Goal: Task Accomplishment & Management: Complete application form

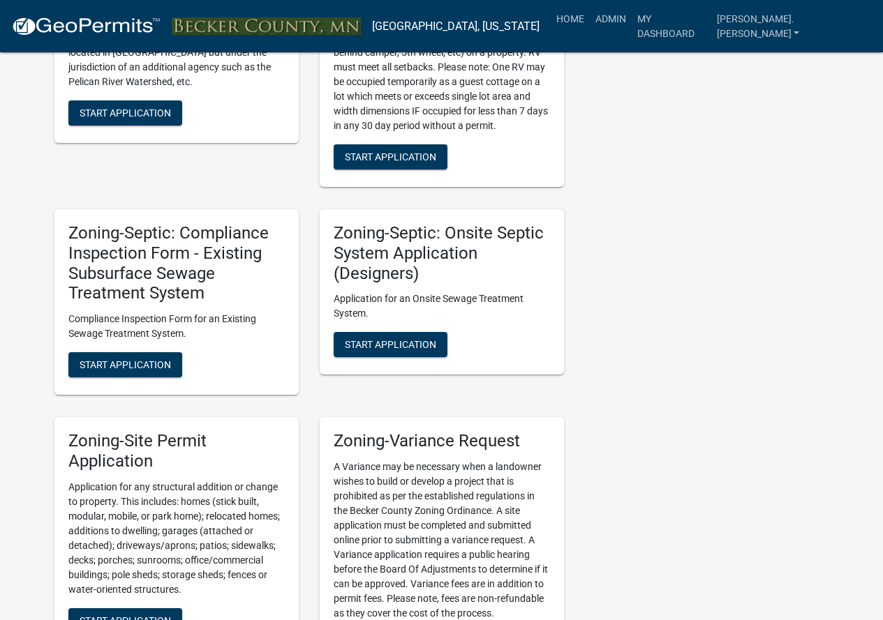
scroll to position [1640, 0]
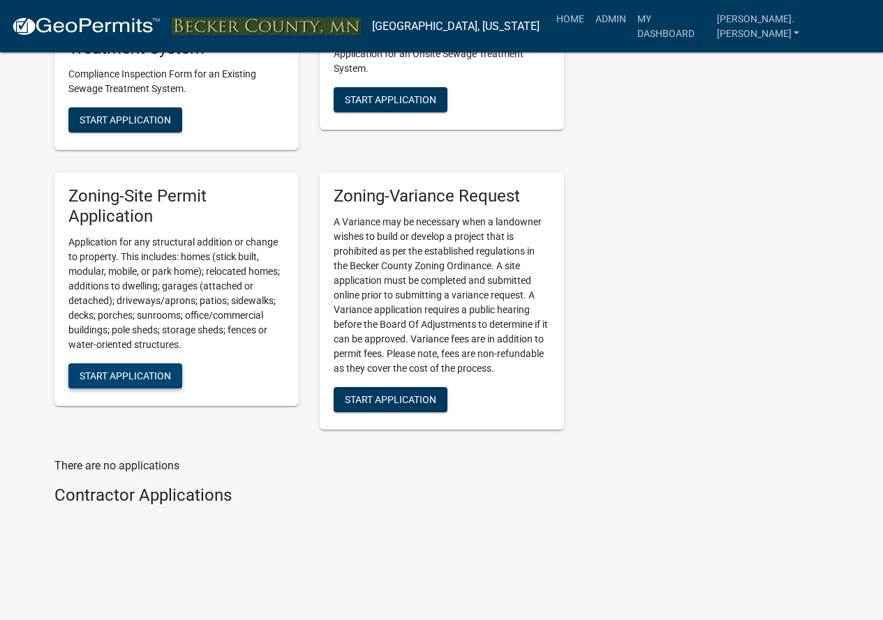
click at [119, 380] on span "Start Application" at bounding box center [125, 375] width 91 height 11
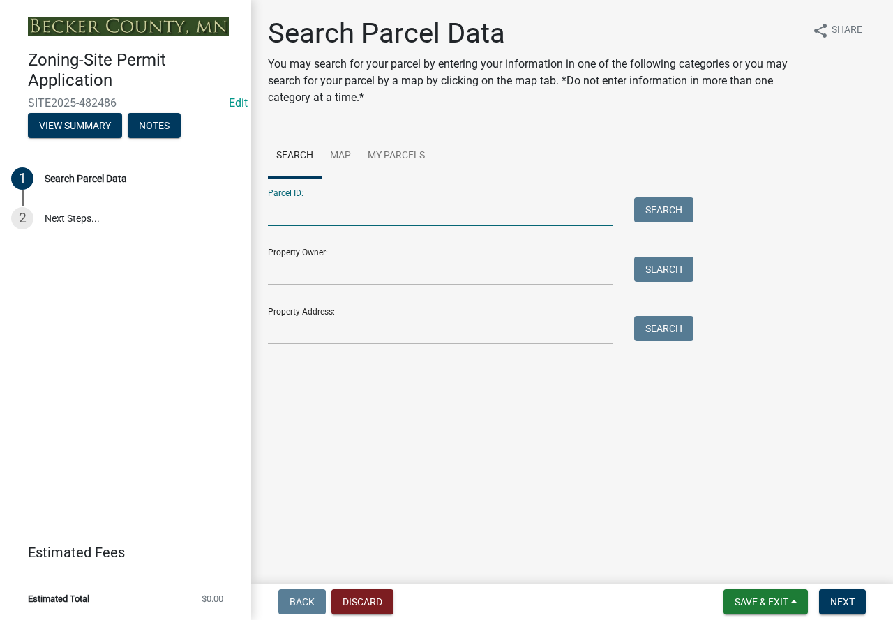
paste input "170070000"
type input "170070000"
click at [671, 209] on button "Search" at bounding box center [663, 209] width 59 height 25
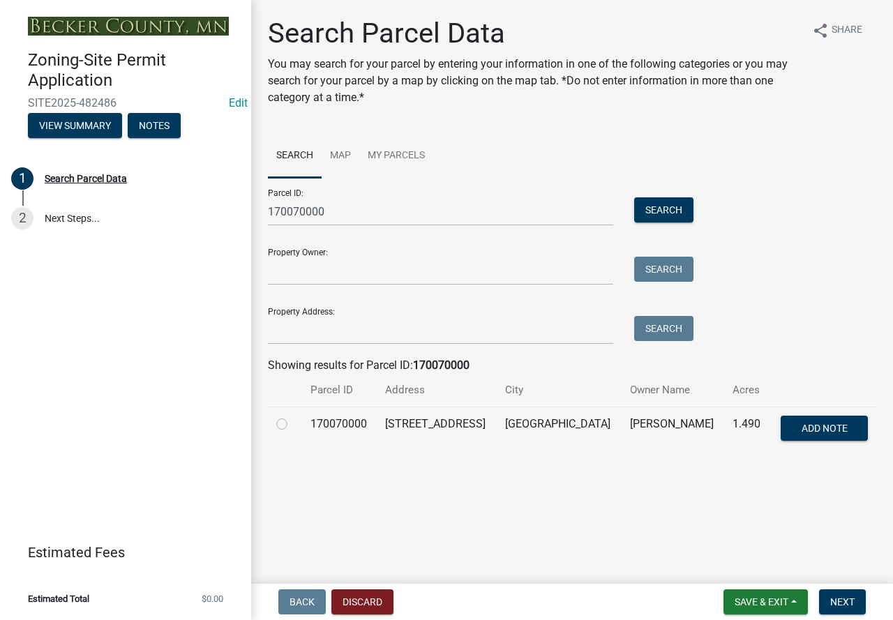
click at [293, 416] on label at bounding box center [293, 416] width 0 height 0
click at [293, 422] on input "radio" at bounding box center [297, 420] width 9 height 9
radio input "true"
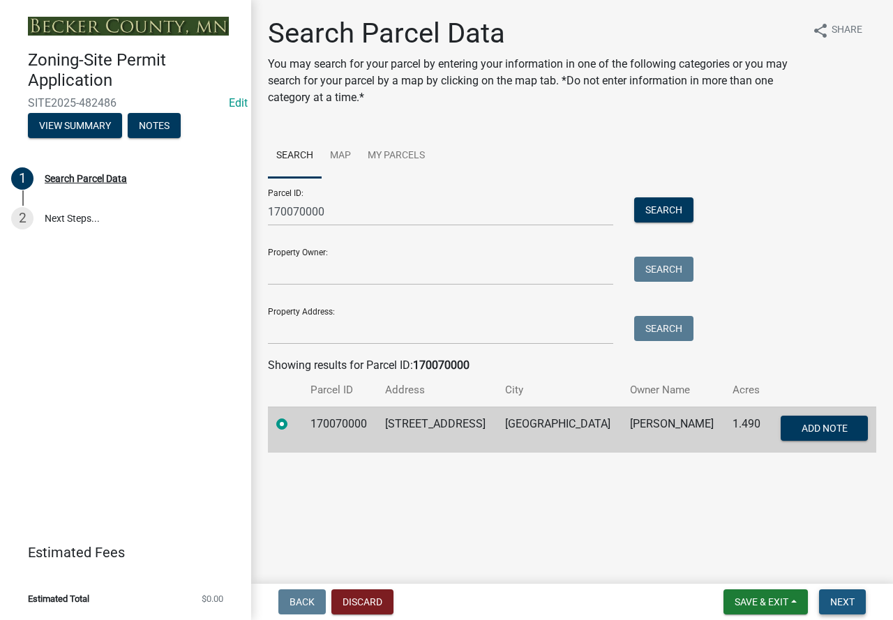
click at [842, 604] on span "Next" at bounding box center [842, 602] width 24 height 11
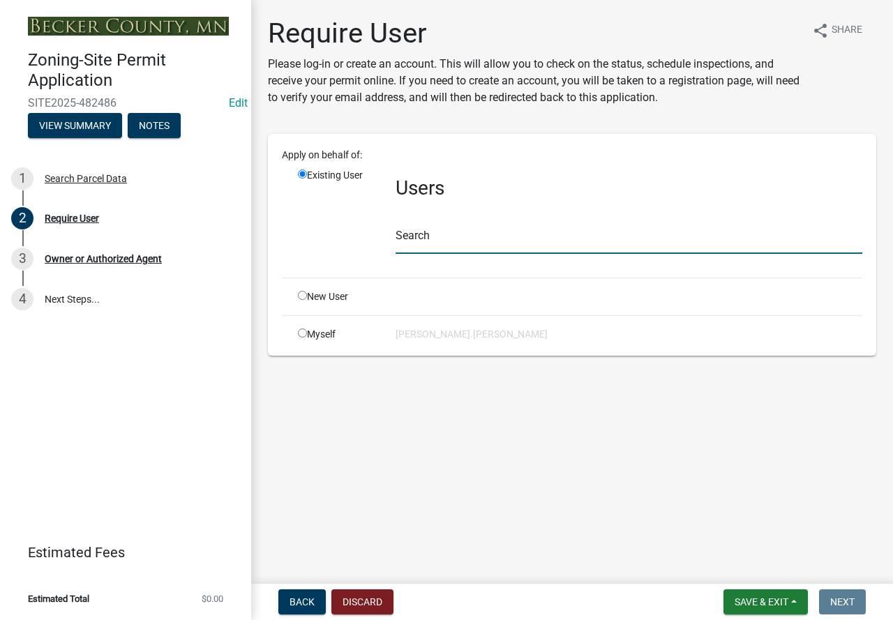
click at [428, 238] on input "text" at bounding box center [629, 239] width 467 height 29
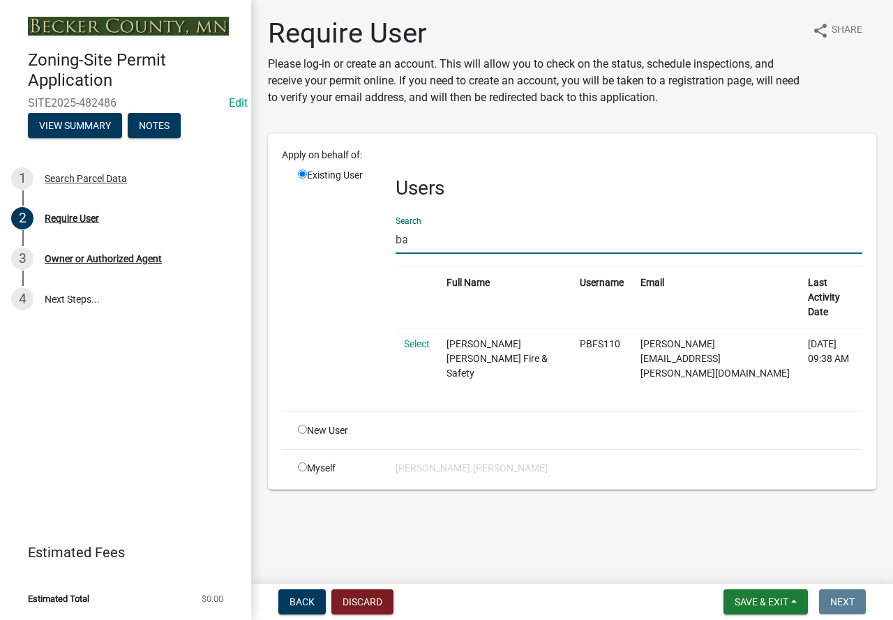
type input "b"
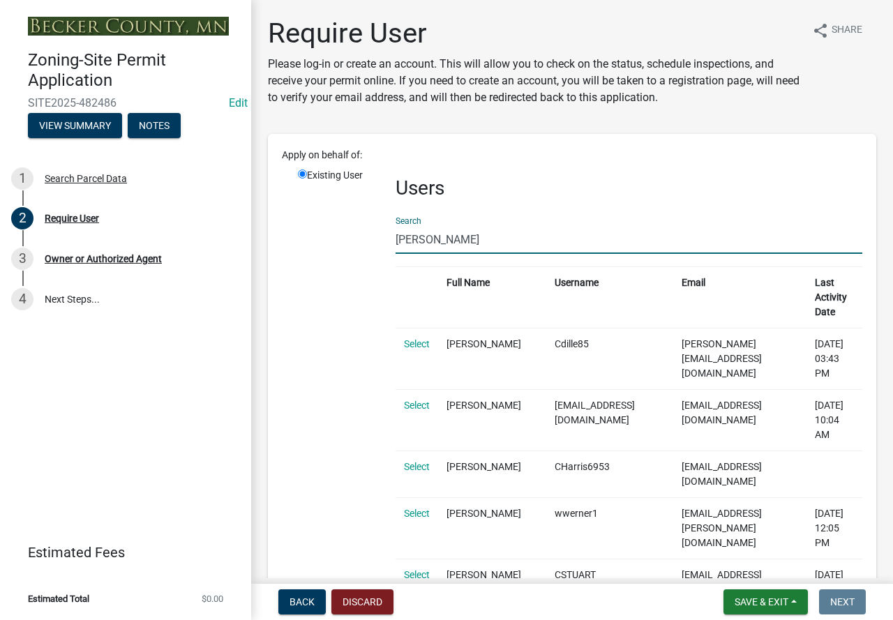
drag, startPoint x: 444, startPoint y: 239, endPoint x: 339, endPoint y: 250, distance: 105.3
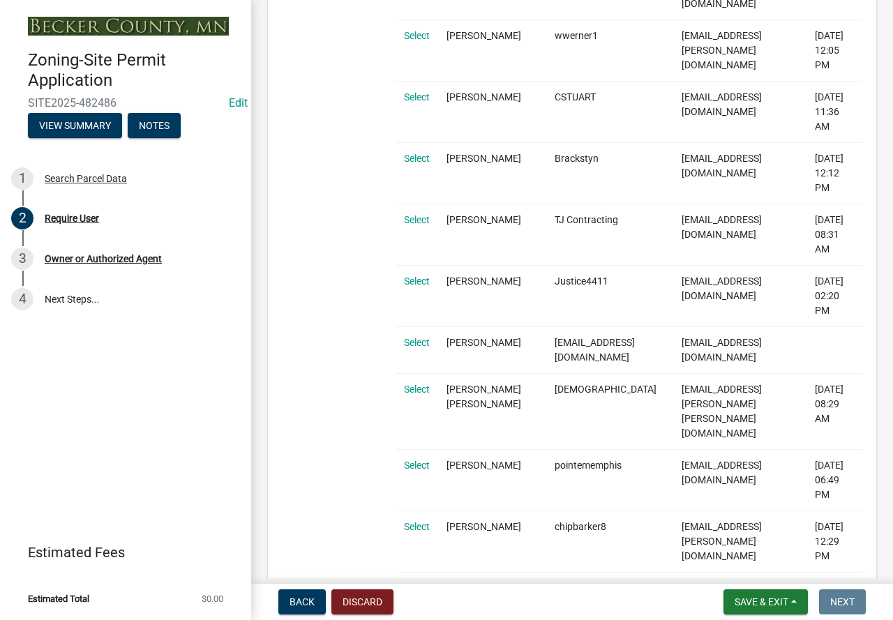
scroll to position [488, 0]
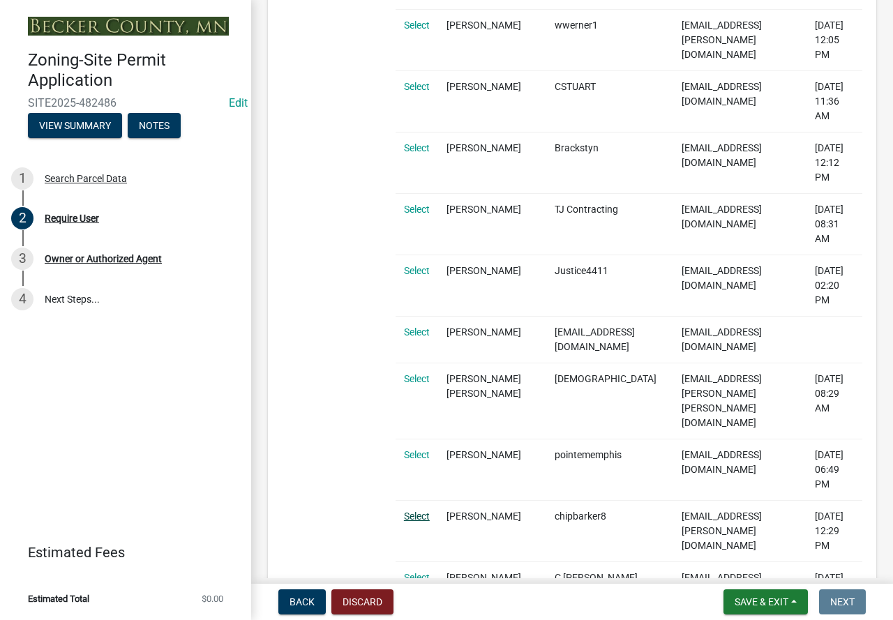
type input "[PERSON_NAME]"
click at [414, 511] on link "Select" at bounding box center [417, 516] width 26 height 11
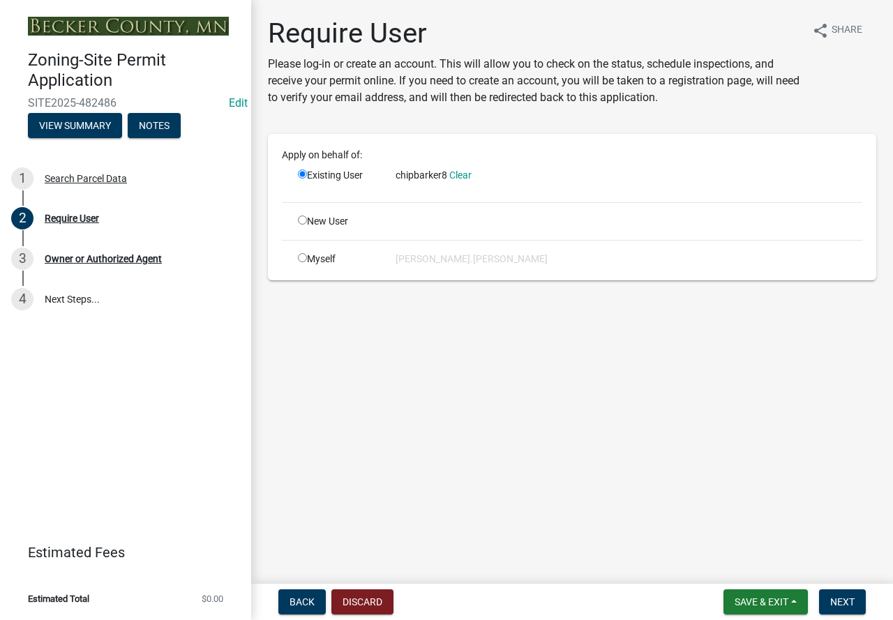
scroll to position [0, 0]
click at [837, 595] on button "Next" at bounding box center [842, 602] width 47 height 25
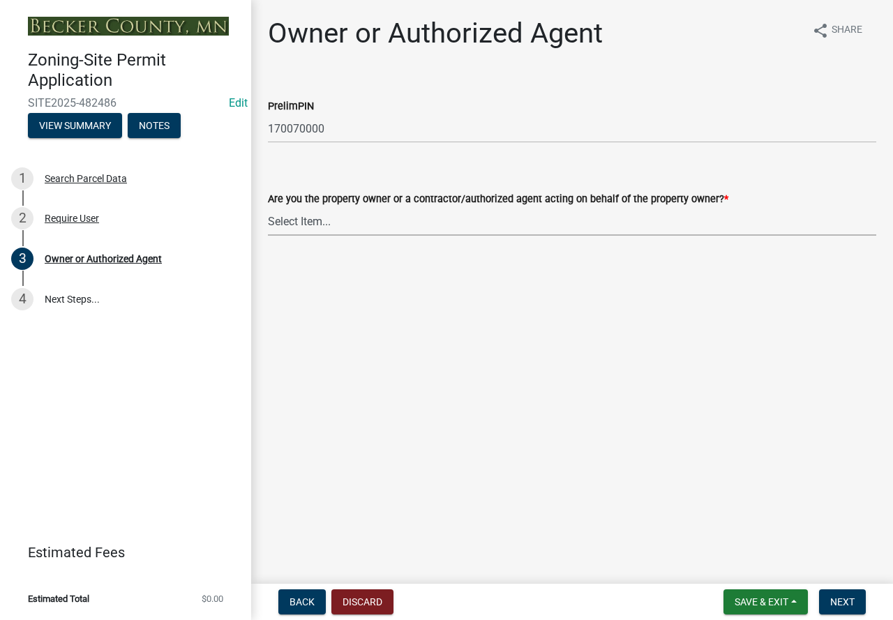
click at [408, 217] on select "Select Item... Property Owner Authorized Agent" at bounding box center [572, 221] width 608 height 29
click at [268, 207] on select "Select Item... Property Owner Authorized Agent" at bounding box center [572, 221] width 608 height 29
select select "3c674549-ed69-405f-b795-9fa3f7d47d9d"
click at [857, 600] on button "Next" at bounding box center [842, 602] width 47 height 25
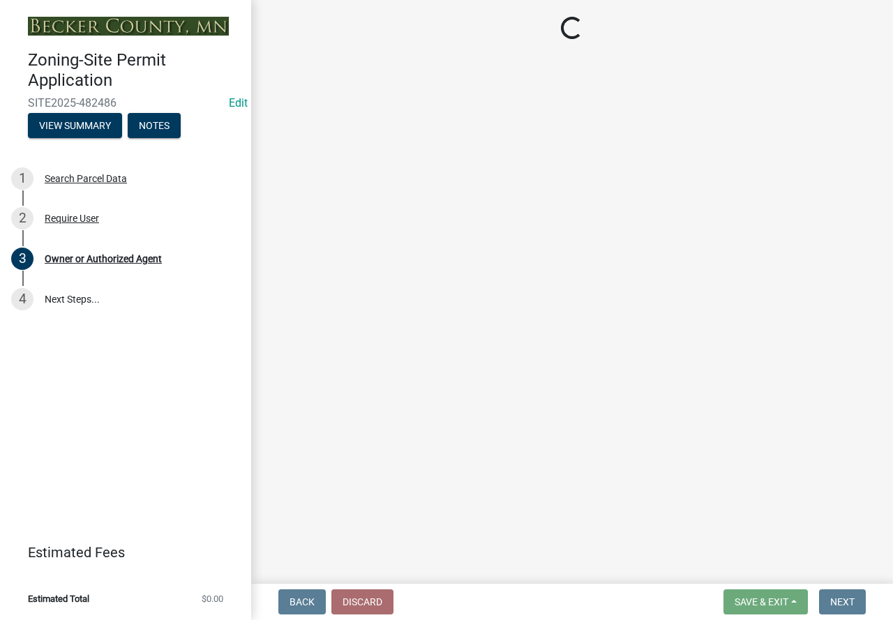
select select "2da4ad59-79e4-4897-a878-b9bb9cb10a27"
select select "9bce286e-d536-49ff-bab3-4b7d67f0814c"
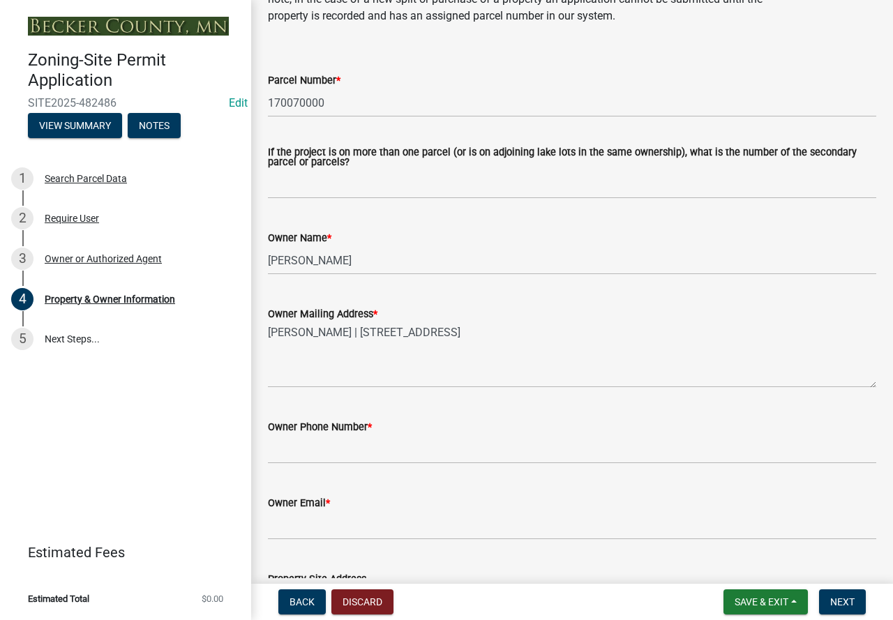
scroll to position [140, 0]
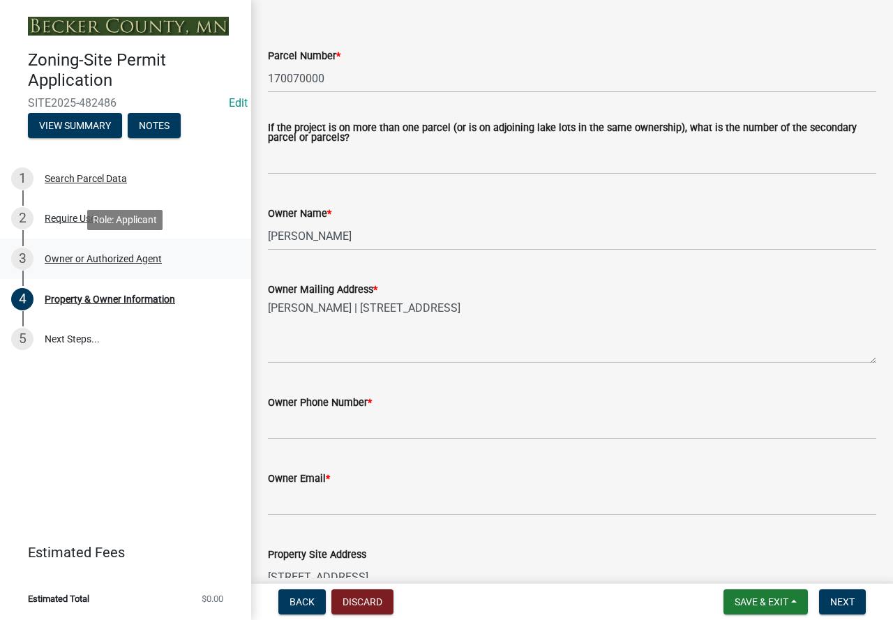
click at [107, 257] on div "Owner or Authorized Agent" at bounding box center [103, 259] width 117 height 10
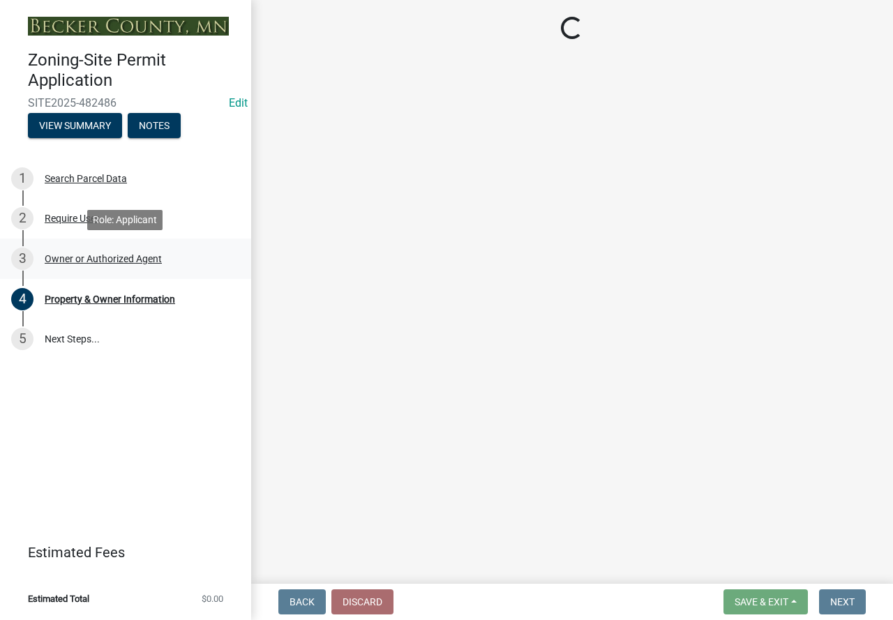
scroll to position [0, 0]
select select "3c674549-ed69-405f-b795-9fa3f7d47d9d"
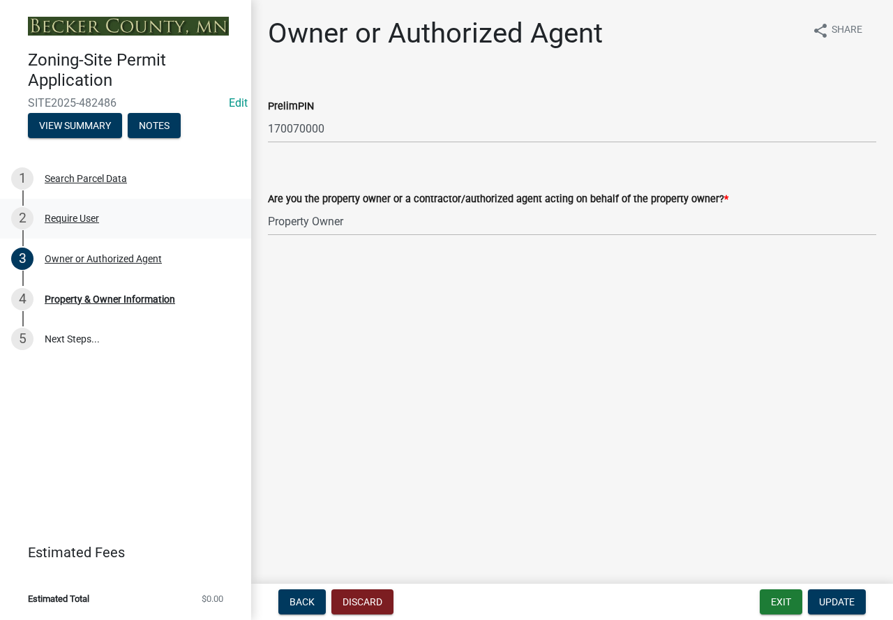
click at [76, 216] on div "Require User" at bounding box center [72, 219] width 54 height 10
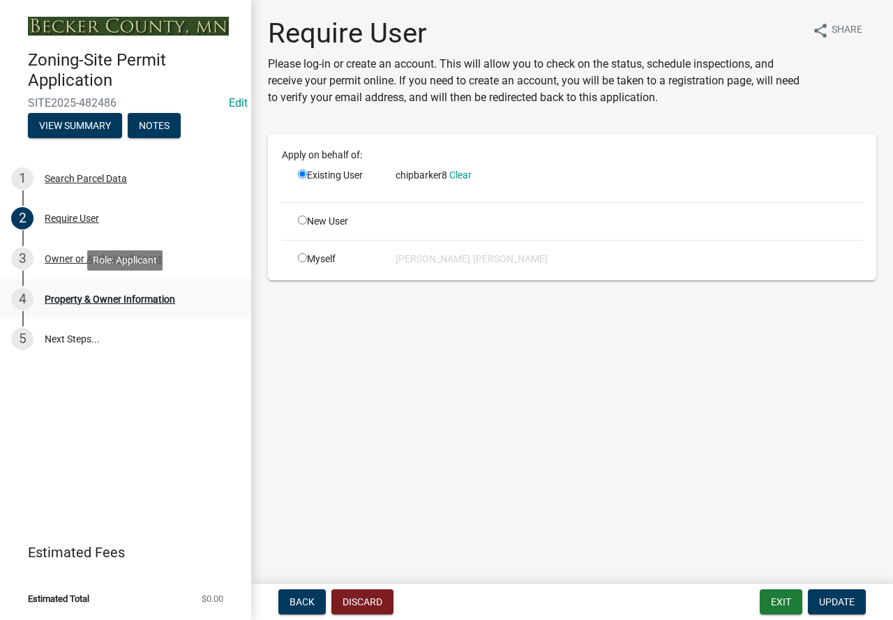
drag, startPoint x: 406, startPoint y: 178, endPoint x: 131, endPoint y: 301, distance: 301.4
click at [131, 301] on div "Property & Owner Information" at bounding box center [110, 299] width 130 height 10
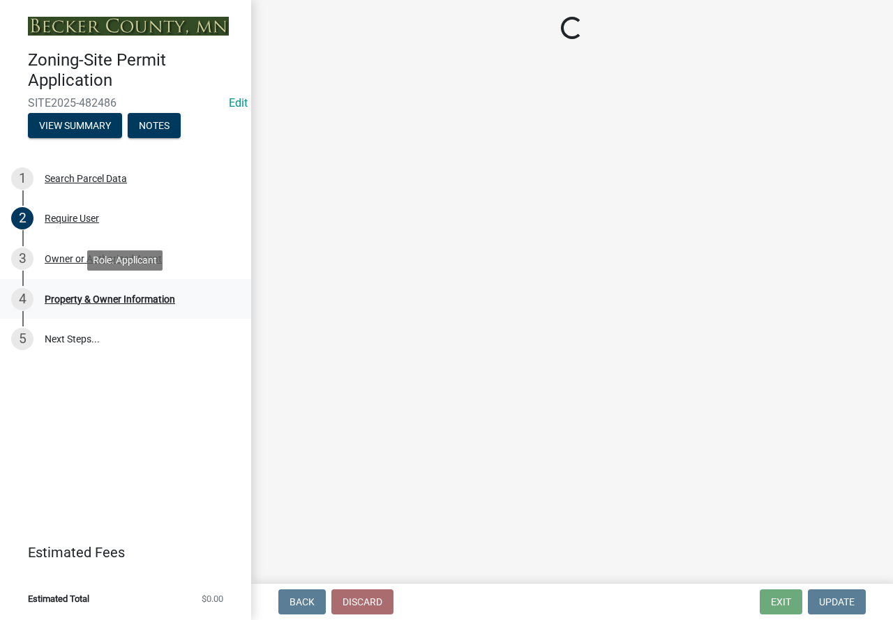
select select "2da4ad59-79e4-4897-a878-b9bb9cb10a27"
select select "9bce286e-d536-49ff-bab3-4b7d67f0814c"
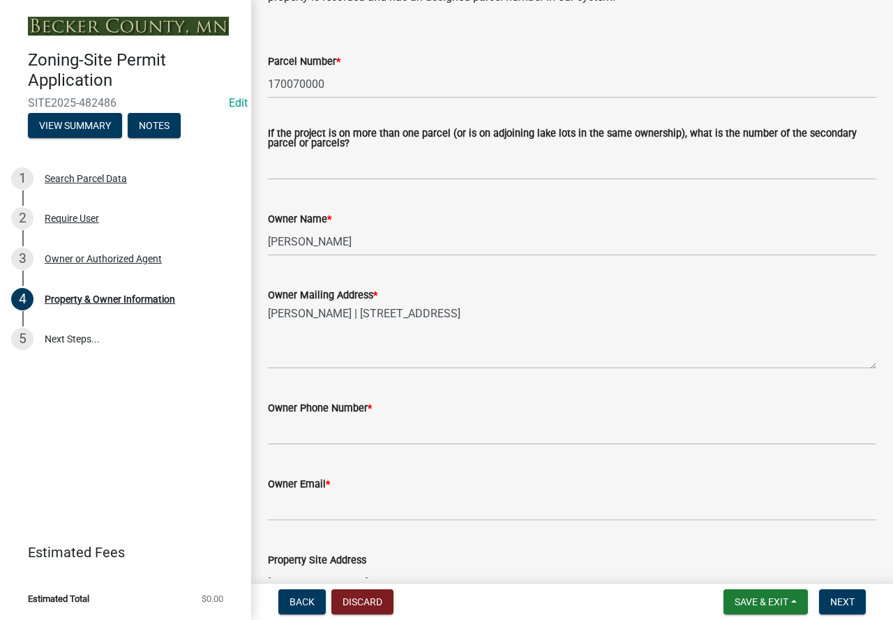
scroll to position [140, 0]
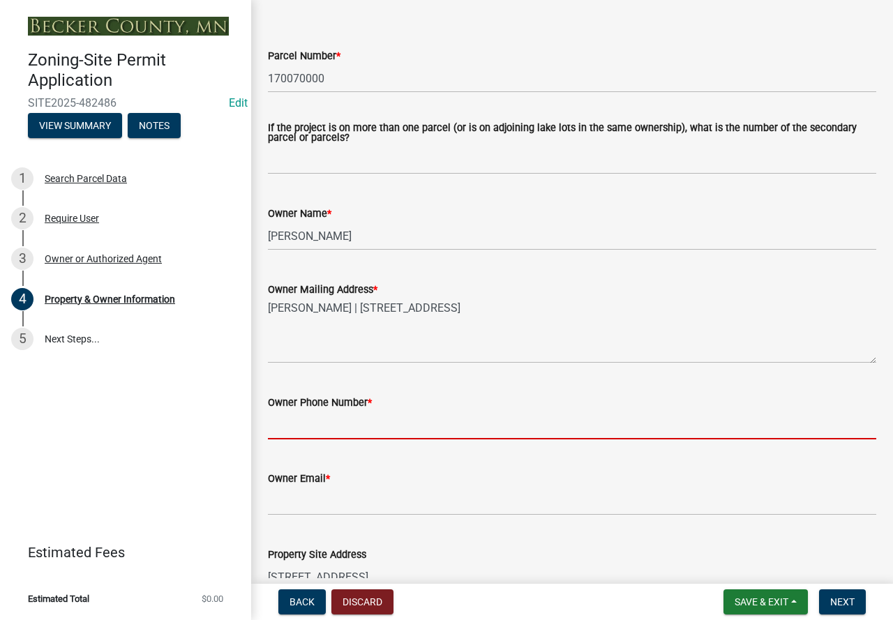
click at [340, 434] on input "Owner Phone Number *" at bounding box center [572, 425] width 608 height 29
type input "2188308549"
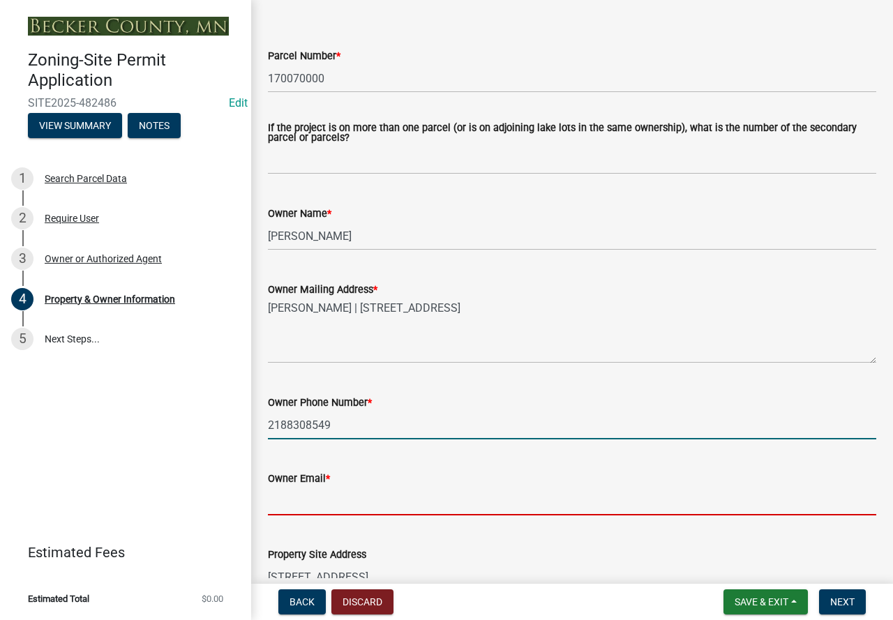
click at [339, 498] on input "Owner Email *" at bounding box center [572, 501] width 608 height 29
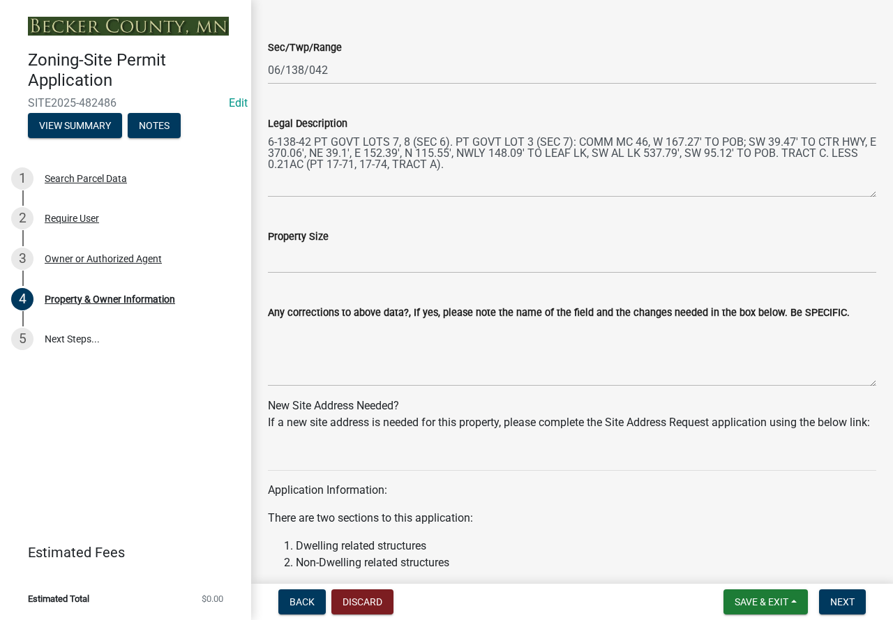
scroll to position [1047, 0]
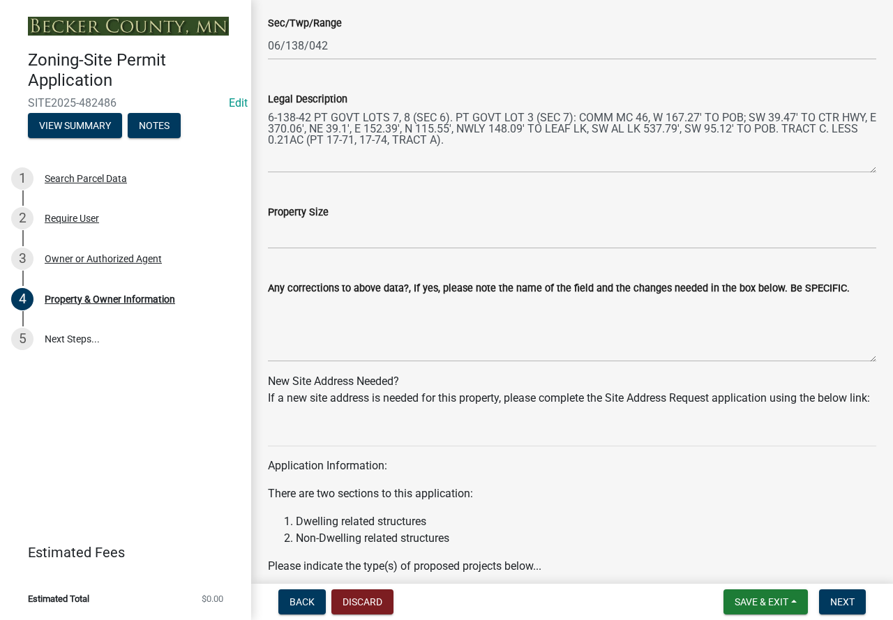
type input "[EMAIL_ADDRESS][PERSON_NAME][DOMAIN_NAME]"
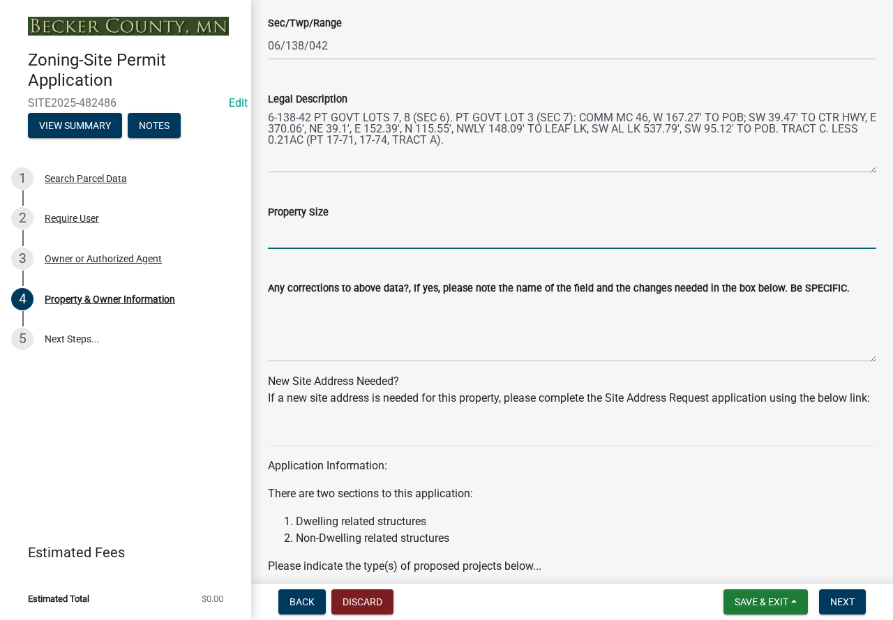
click at [331, 236] on input "Property Size" at bounding box center [572, 234] width 608 height 29
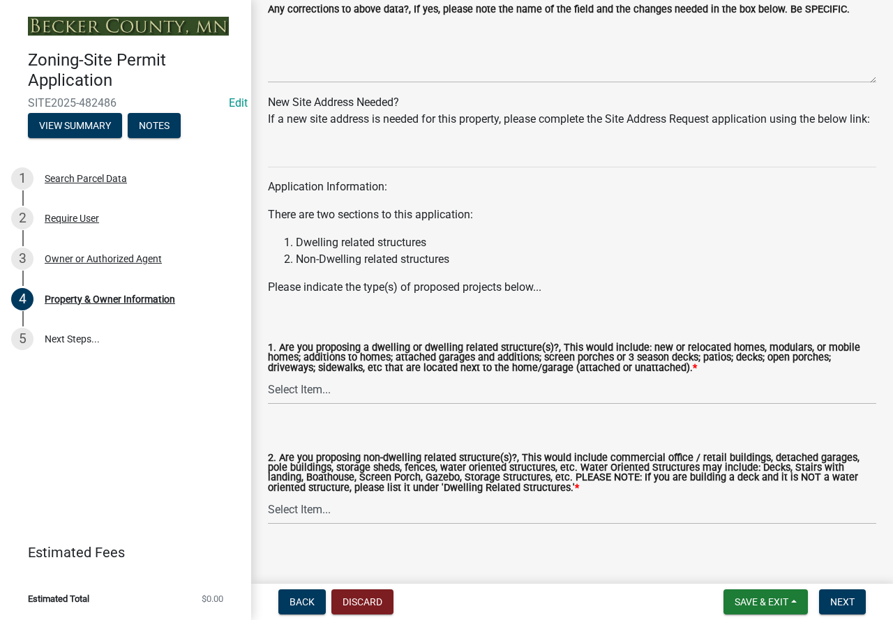
scroll to position [1358, 0]
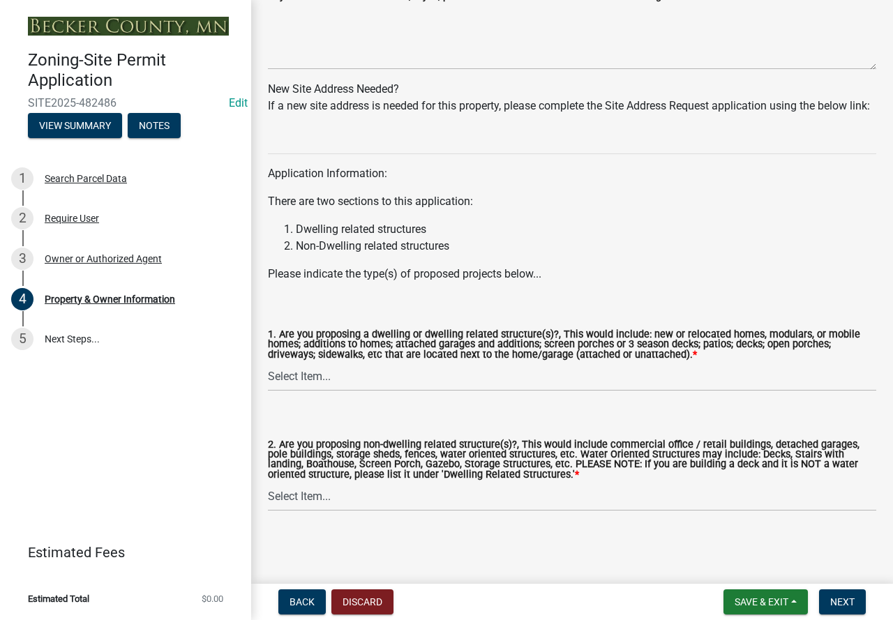
type input "1.49"
click at [403, 379] on select "Select Item... Yes No" at bounding box center [572, 377] width 608 height 29
click at [268, 363] on select "Select Item... Yes No" at bounding box center [572, 377] width 608 height 29
select select "fcf6d223-6c57-4dc5-b63a-a94704169022"
click at [358, 510] on select "Select Item... Yes No" at bounding box center [572, 497] width 608 height 29
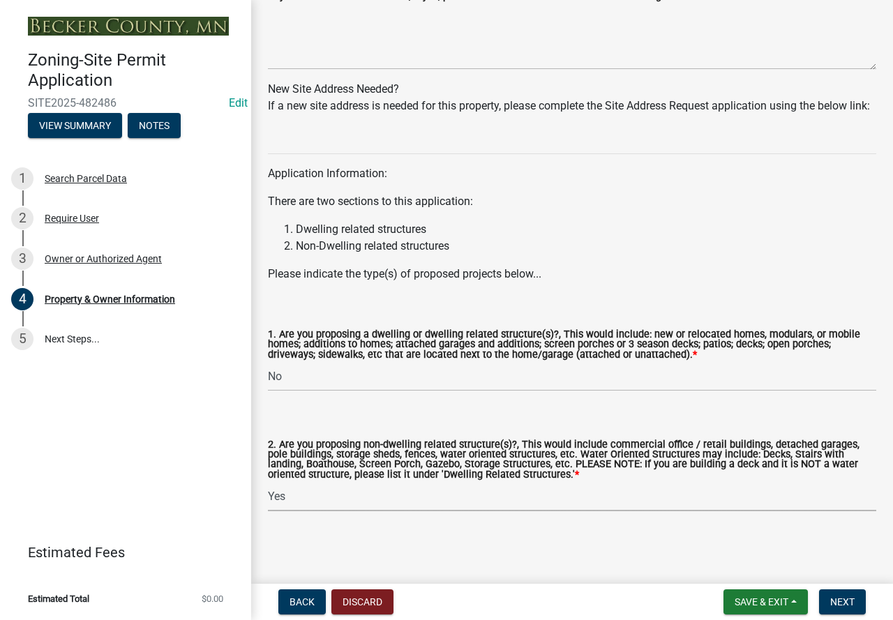
click at [268, 483] on select "Select Item... Yes No" at bounding box center [572, 497] width 608 height 29
select select "5a5634ed-f11e-4c7b-90e1-096e6cfd17b9"
click at [846, 609] on button "Next" at bounding box center [842, 602] width 47 height 25
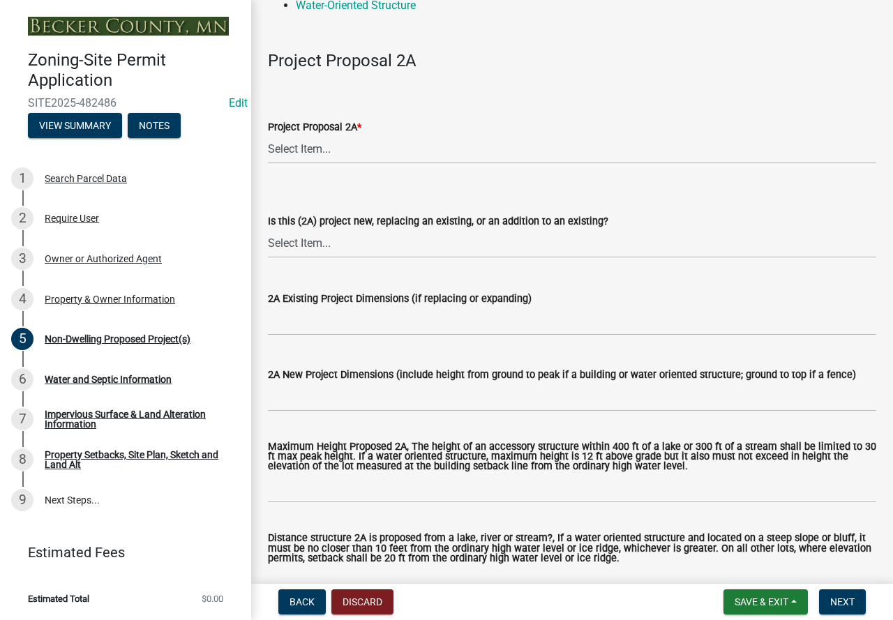
scroll to position [209, 0]
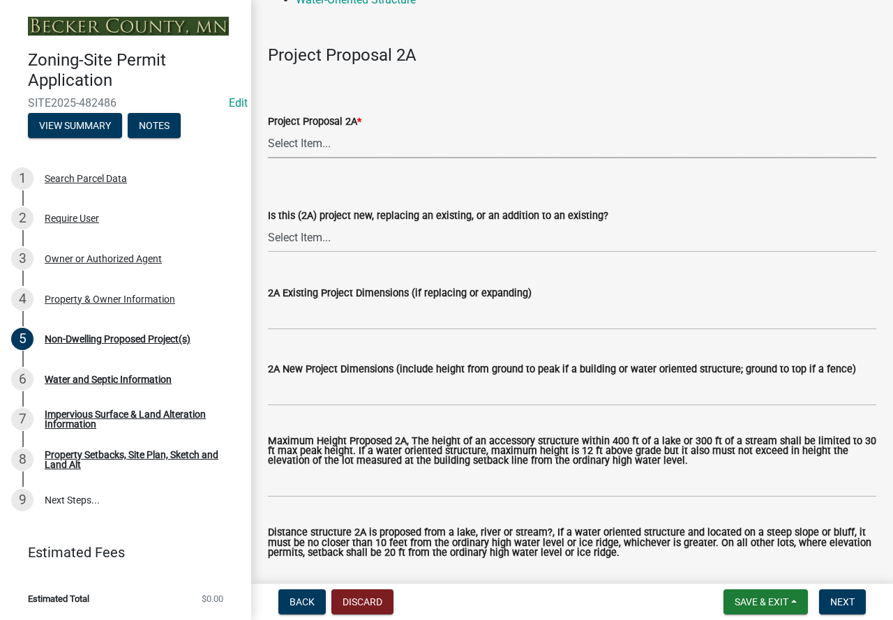
click at [315, 134] on select "Select Item... N/A Commercial Office/Retail Building Detached Garage Pole Build…" at bounding box center [572, 144] width 608 height 29
click at [268, 130] on select "Select Item... N/A Commercial Office/Retail Building Detached Garage Pole Build…" at bounding box center [572, 144] width 608 height 29
select select "273652f8-2357-47c0-90cc-77e373caeeb7"
click at [411, 237] on select "Select Item... New to Property (new or used structure) Relocating/moving existi…" at bounding box center [572, 238] width 608 height 29
click at [268, 224] on select "Select Item... New to Property (new or used structure) Relocating/moving existi…" at bounding box center [572, 238] width 608 height 29
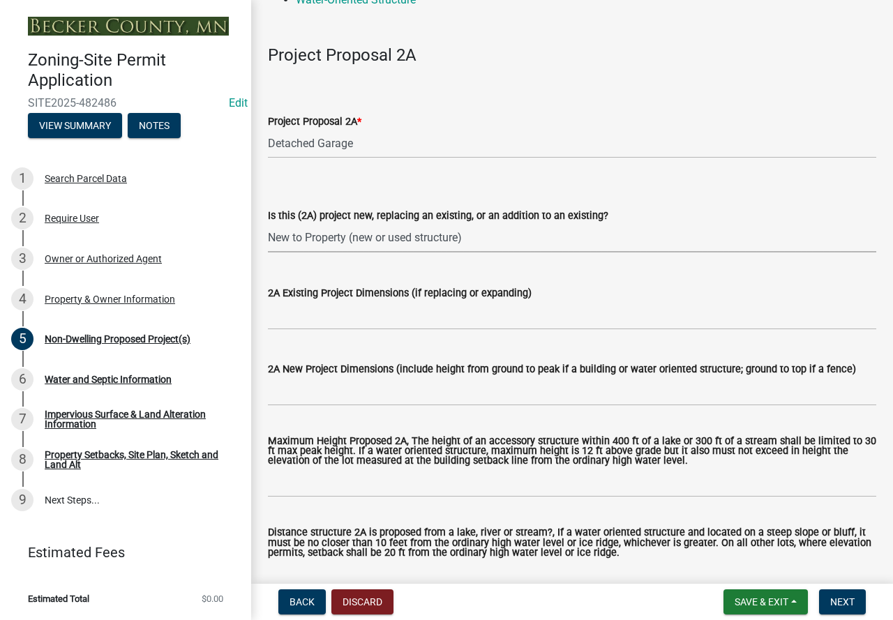
select select "3a2d96d3-fd69-4ed9-bae4-7a5aa03a7e58"
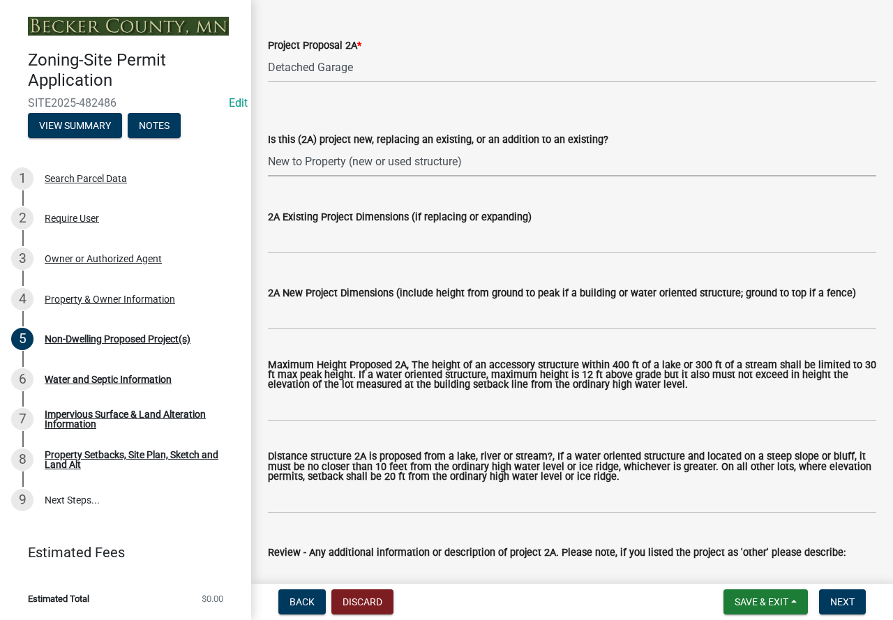
scroll to position [349, 0]
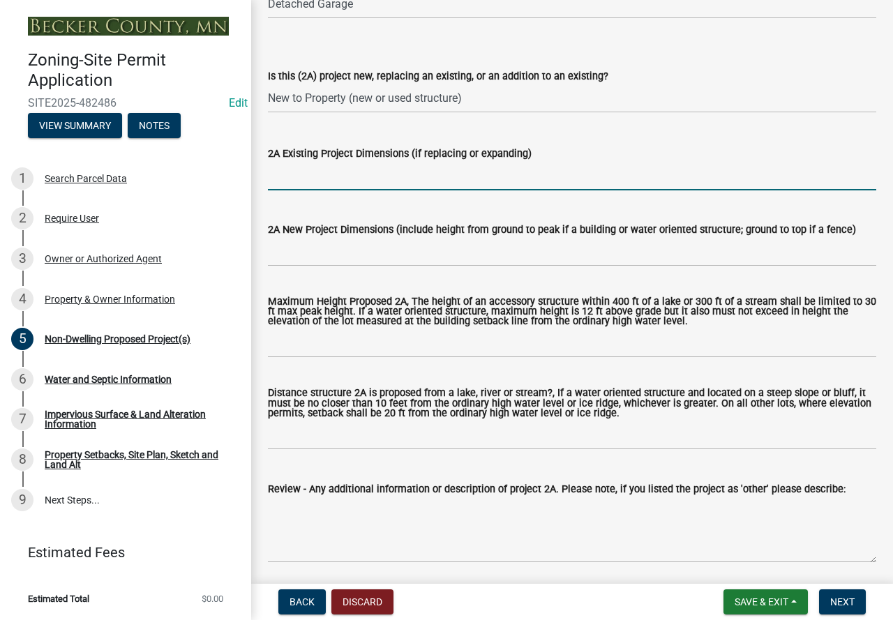
click at [359, 169] on input "2A Existing Project Dimensions (if replacing or expanding)" at bounding box center [572, 176] width 608 height 29
type input "N/A"
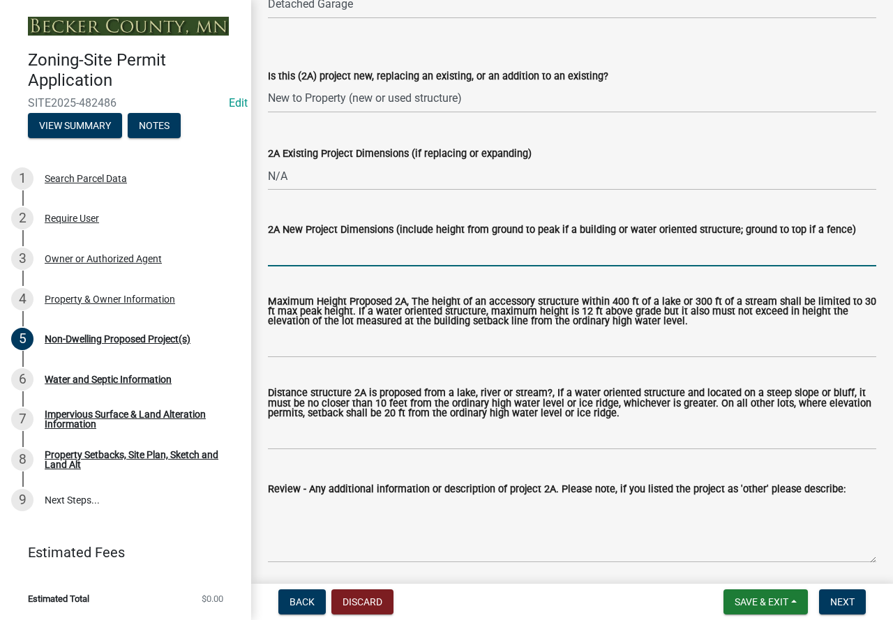
click at [340, 246] on input "2A New Project Dimensions (include height from ground to peak if a building or …" at bounding box center [572, 252] width 608 height 29
type input "28s28"
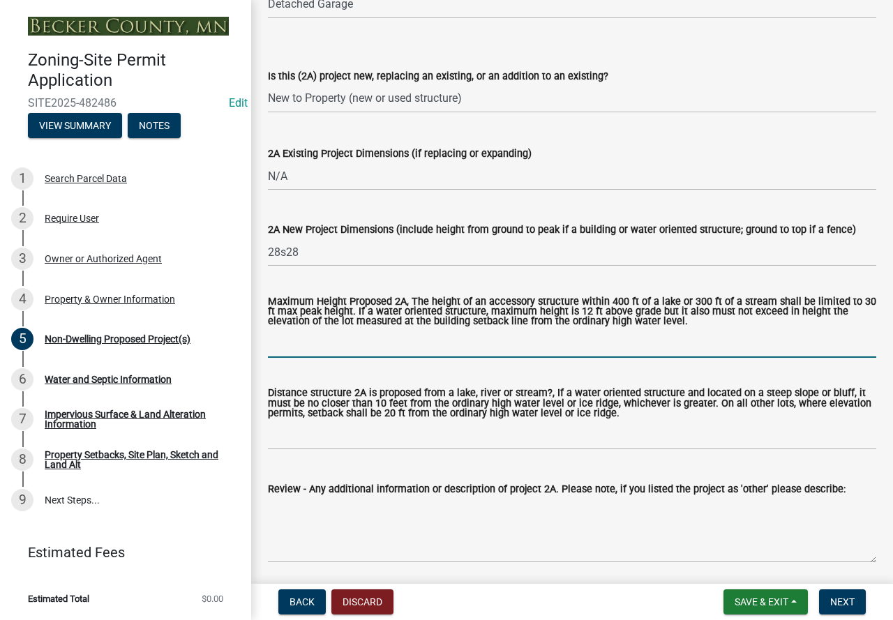
click at [504, 338] on input "Maximum Height Proposed 2A, The height of an accessory structure within 400 ft …" at bounding box center [572, 343] width 608 height 29
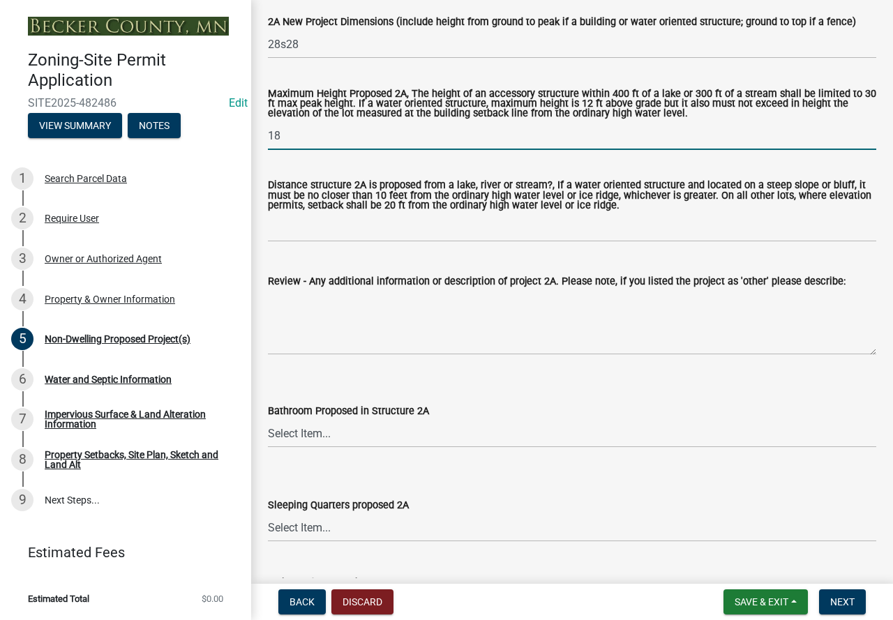
scroll to position [558, 0]
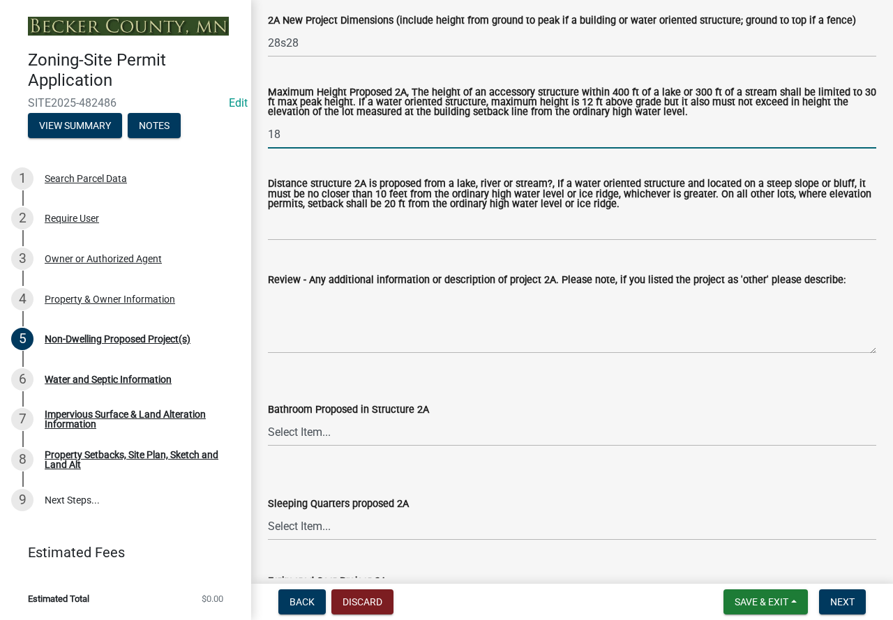
type input "18"
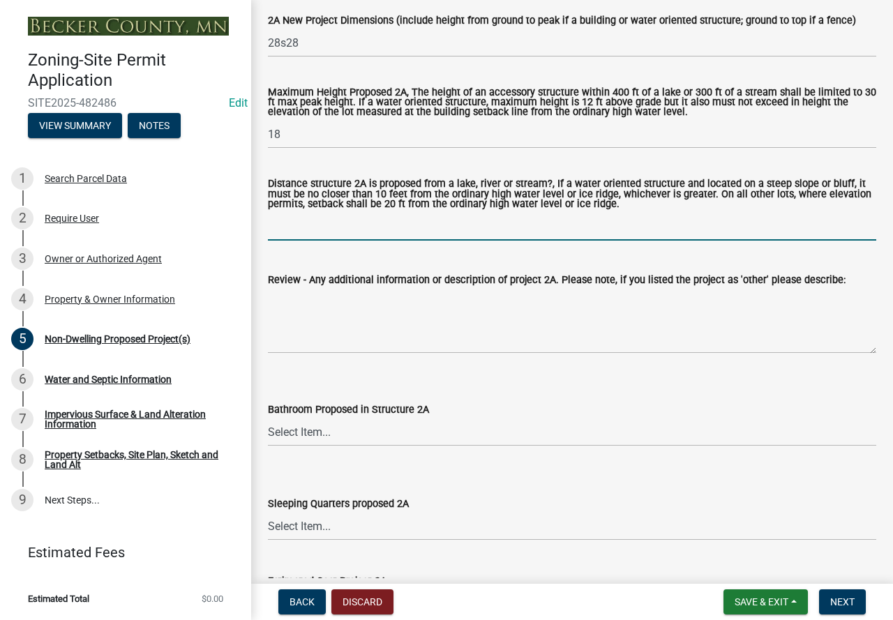
click at [359, 234] on input "Distance structure 2A is proposed from a lake, river or stream?, If a water ori…" at bounding box center [572, 226] width 608 height 29
type input "48"
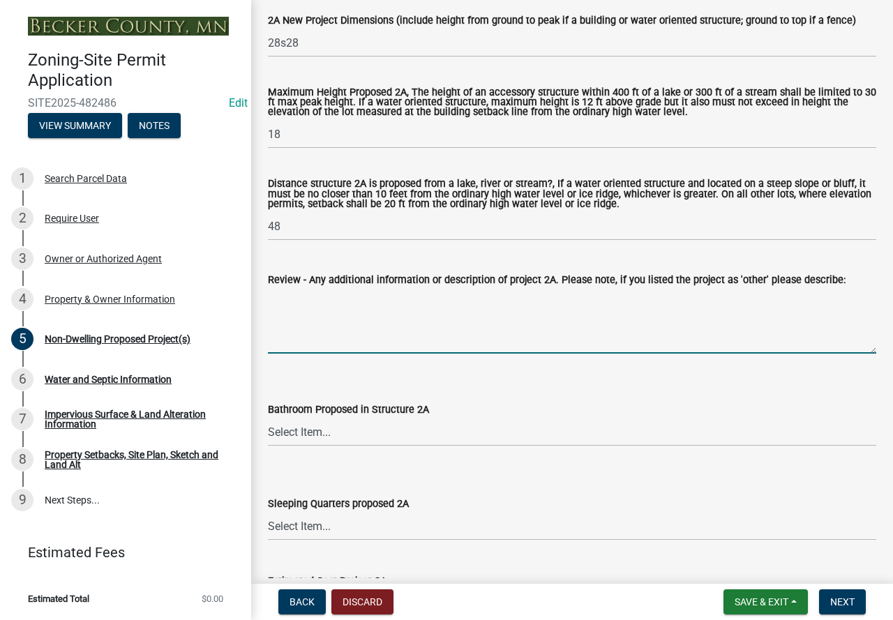
click at [560, 322] on textarea "Review - Any additional information or description of project 2A. Please note, …" at bounding box center [572, 321] width 608 height 66
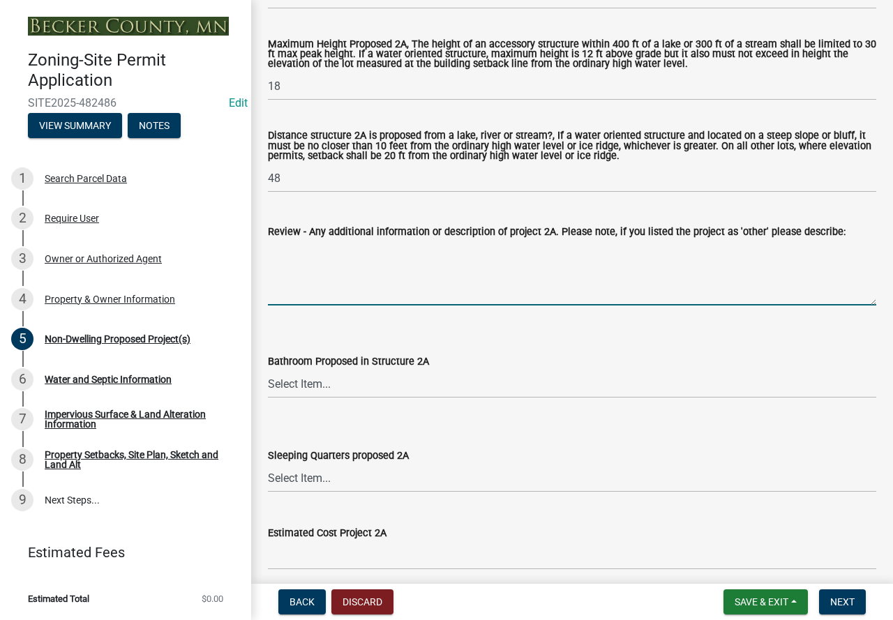
scroll to position [698, 0]
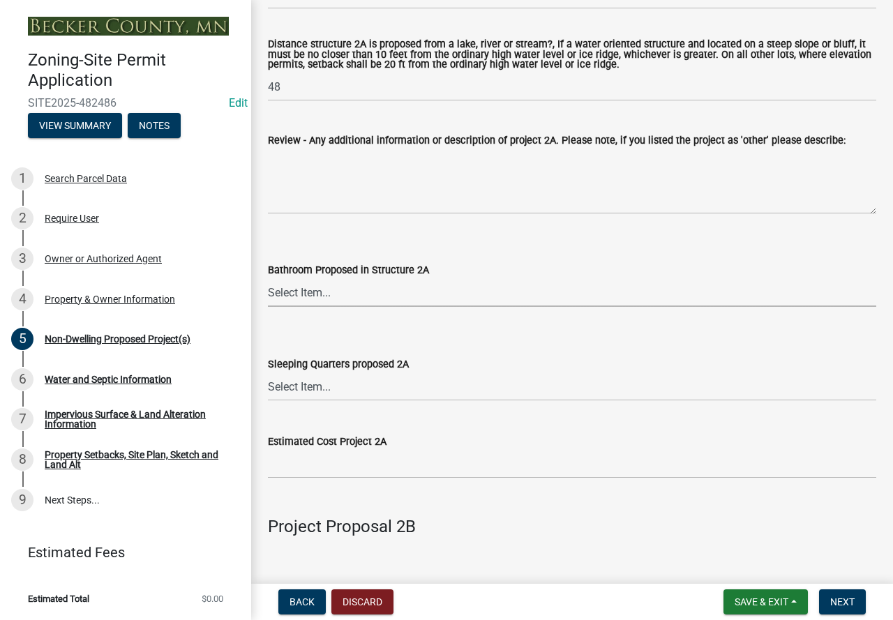
click at [383, 302] on select "Select Item... N/A Yes No" at bounding box center [572, 292] width 608 height 29
click at [268, 280] on select "Select Item... N/A Yes No" at bounding box center [572, 292] width 608 height 29
select select "c901b724-8e9a-499b-811d-f72064c7192a"
click at [331, 391] on select "Select Item... N/A Yes No" at bounding box center [572, 387] width 608 height 29
click at [268, 374] on select "Select Item... N/A Yes No" at bounding box center [572, 387] width 608 height 29
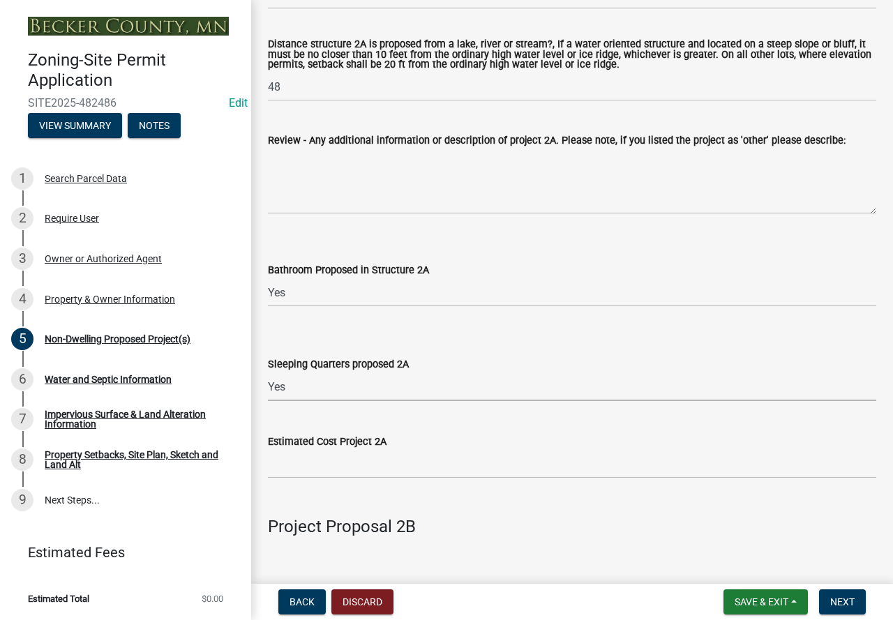
select select "2f5256da-032f-4d83-a987-757f6ff4d08a"
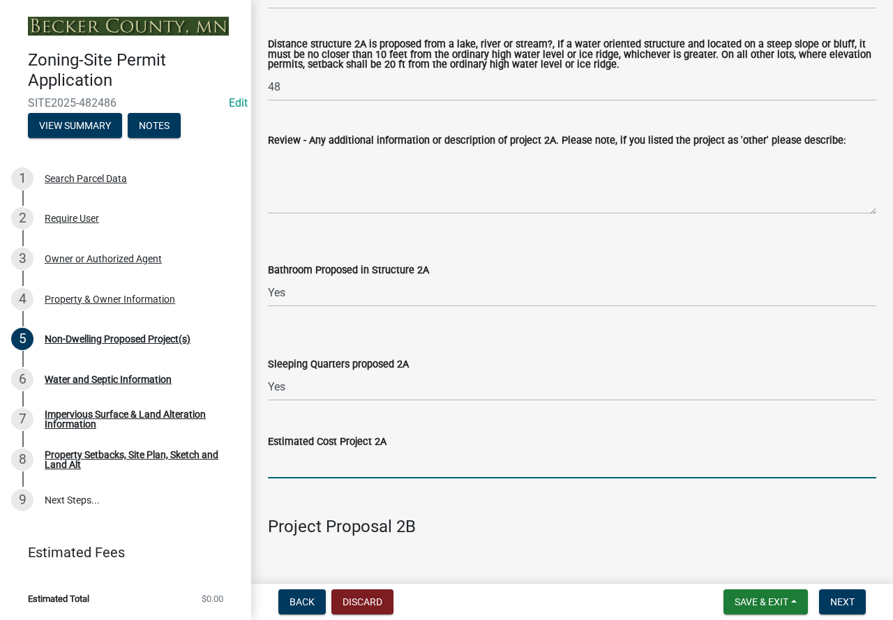
click at [359, 461] on input "text" at bounding box center [572, 464] width 608 height 29
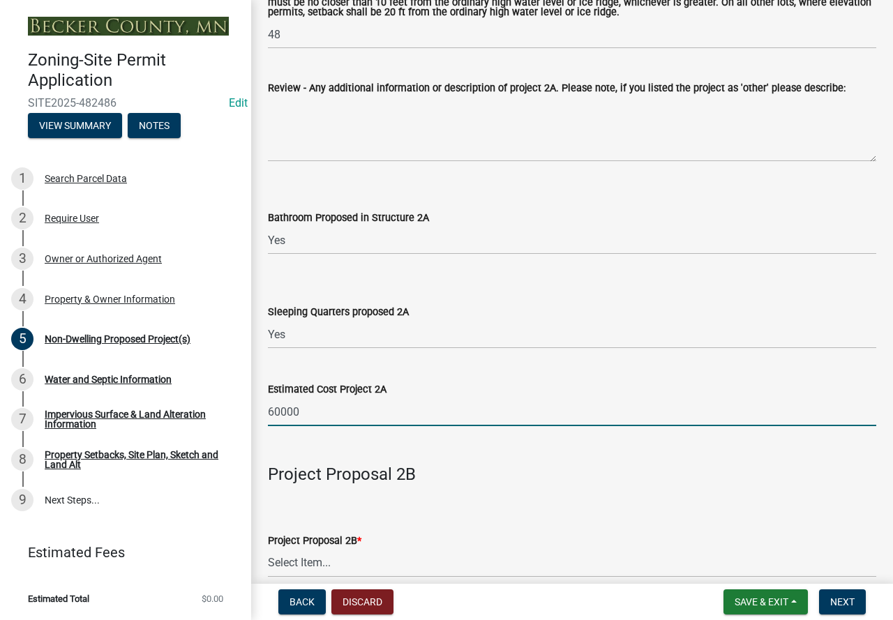
scroll to position [907, 0]
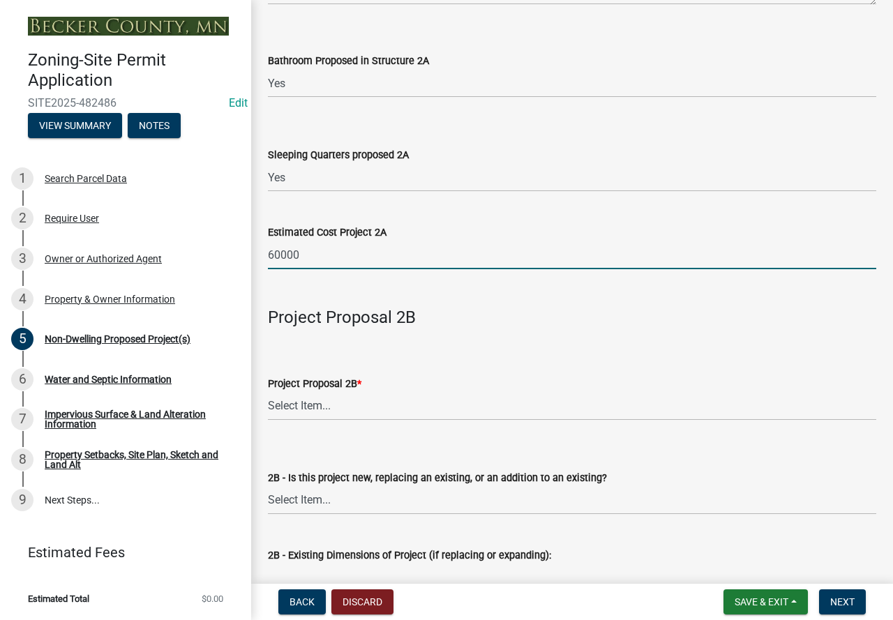
type input "60000"
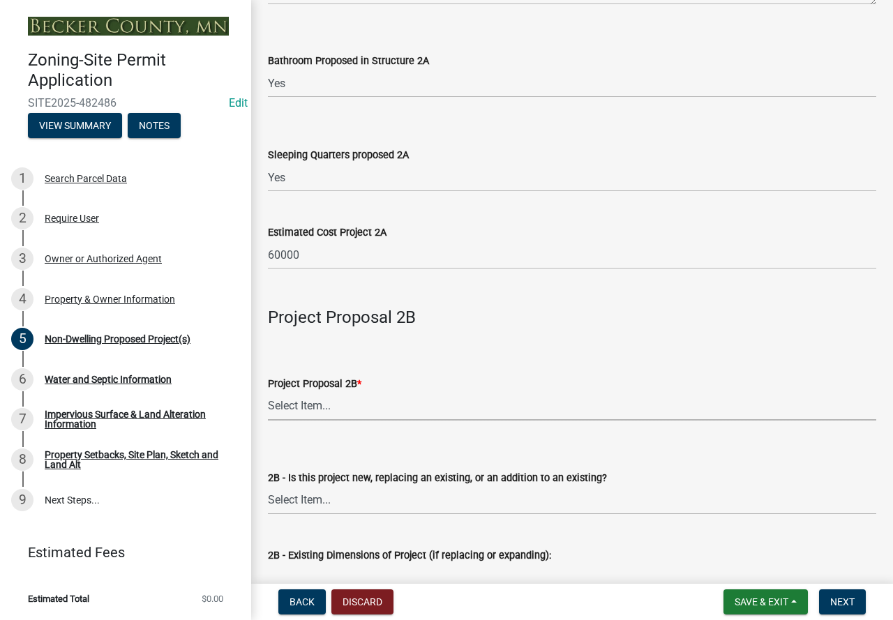
click at [332, 412] on select "Select Item... N/A Commercial Office/Retail Building Detached Garage Pole Build…" at bounding box center [572, 406] width 608 height 29
click at [268, 393] on select "Select Item... N/A Commercial Office/Retail Building Detached Garage Pole Build…" at bounding box center [572, 406] width 608 height 29
select select "258cbdbc-8629-455d-9fed-6a57bf82144e"
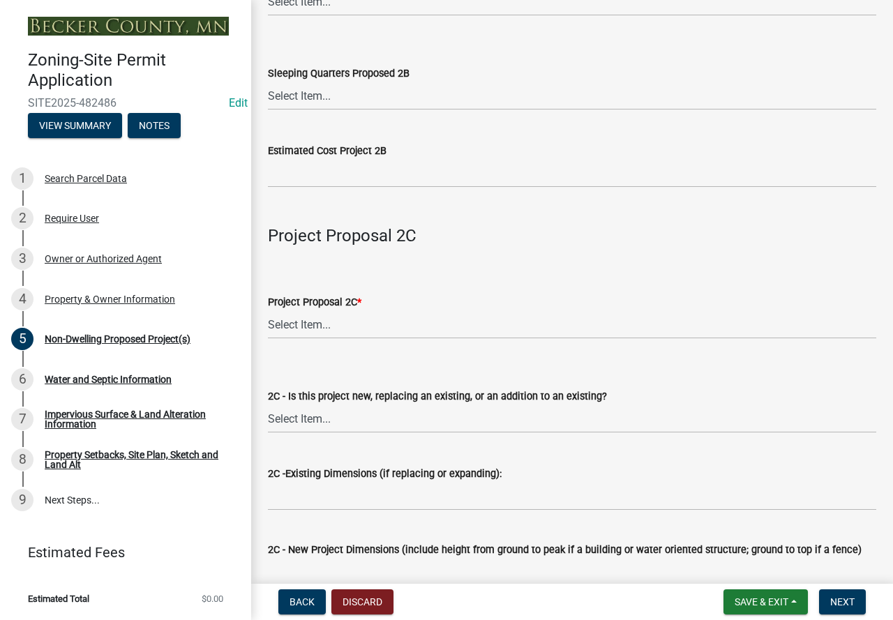
scroll to position [1954, 0]
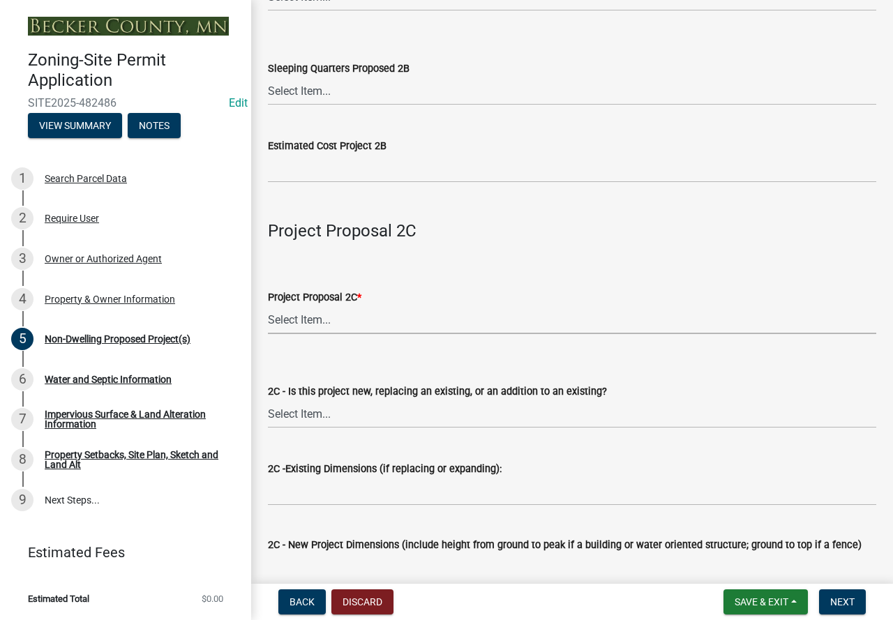
click at [340, 320] on select "Select Item... N/A Commercial Office/Retail Building Detached Garage Pole Build…" at bounding box center [572, 320] width 608 height 29
click at [268, 308] on select "Select Item... N/A Commercial Office/Retail Building Detached Garage Pole Build…" at bounding box center [572, 320] width 608 height 29
select select "a9a8393f-3c28-47b8-b6d9-84c94641c3fc"
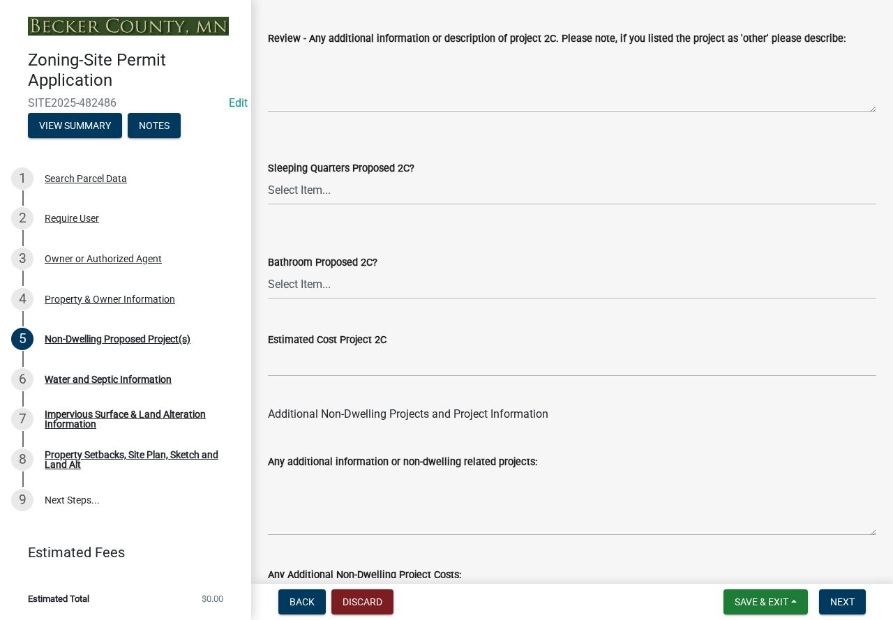
scroll to position [2825, 0]
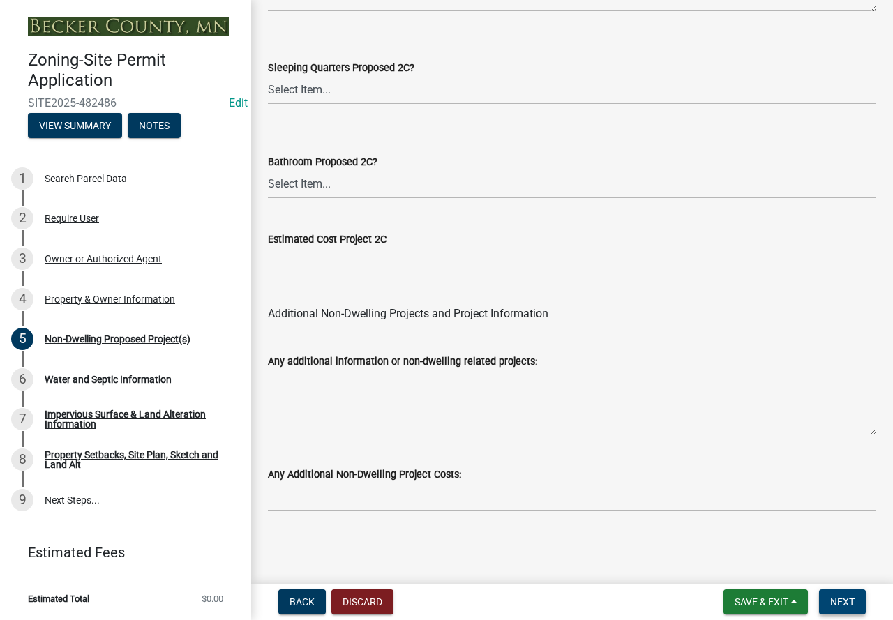
click at [834, 597] on span "Next" at bounding box center [842, 602] width 24 height 11
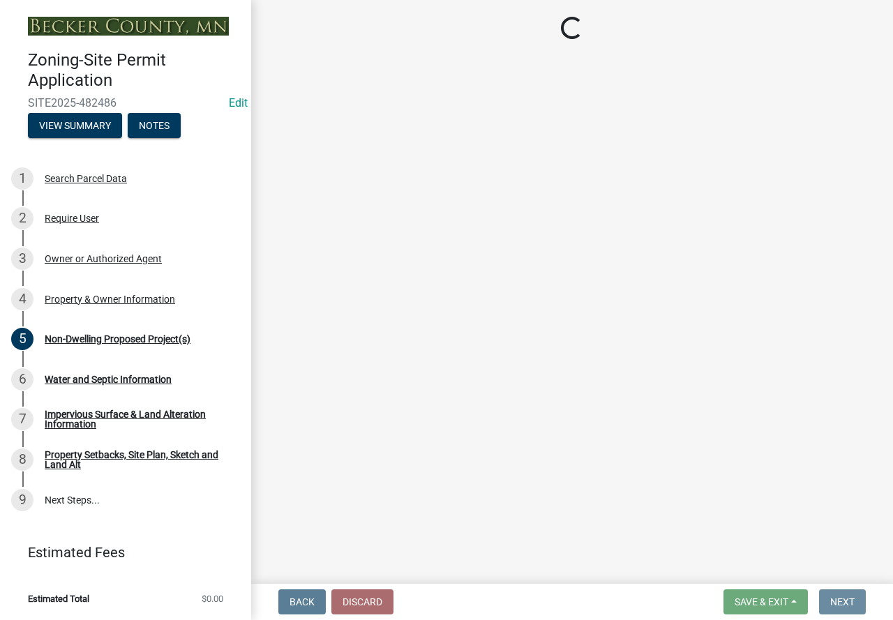
scroll to position [0, 0]
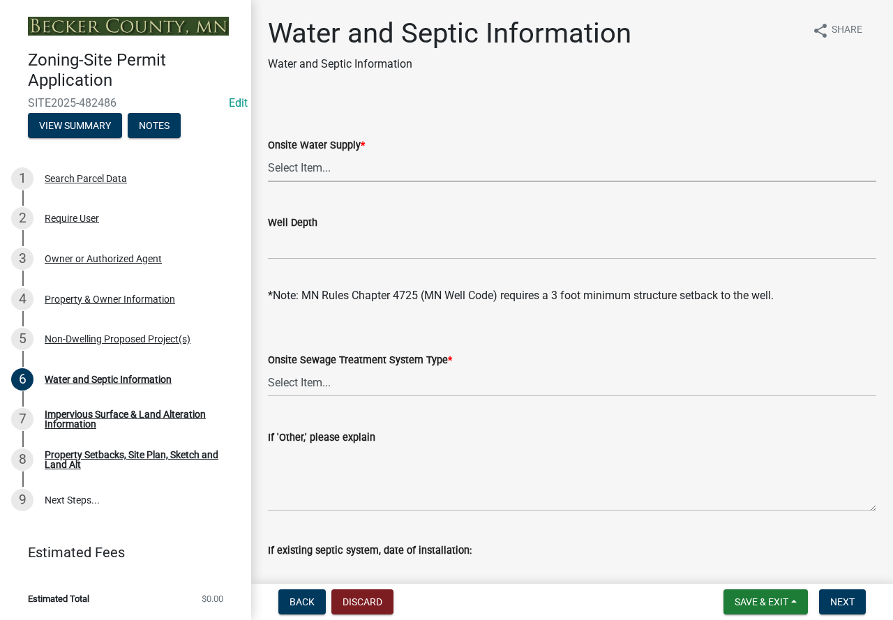
click at [336, 167] on select "Select Item... Well New Well to be Installed Attached to City Water System No o…" at bounding box center [572, 168] width 608 height 29
click at [268, 154] on select "Select Item... Well New Well to be Installed Attached to City Water System No o…" at bounding box center [572, 168] width 608 height 29
select select "9c51a48b-0bee-4836-8d5c-beab6e77ad2a"
click at [339, 382] on select "Select Item... No existing or proposed septic Proposed New or Corrected Septic …" at bounding box center [572, 382] width 608 height 29
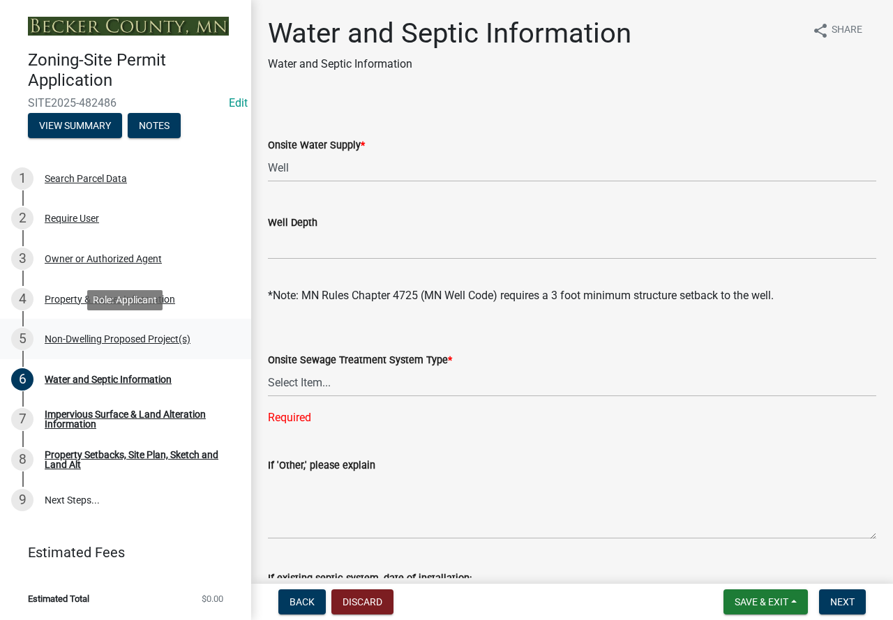
click at [74, 334] on div "Non-Dwelling Proposed Project(s)" at bounding box center [118, 339] width 146 height 10
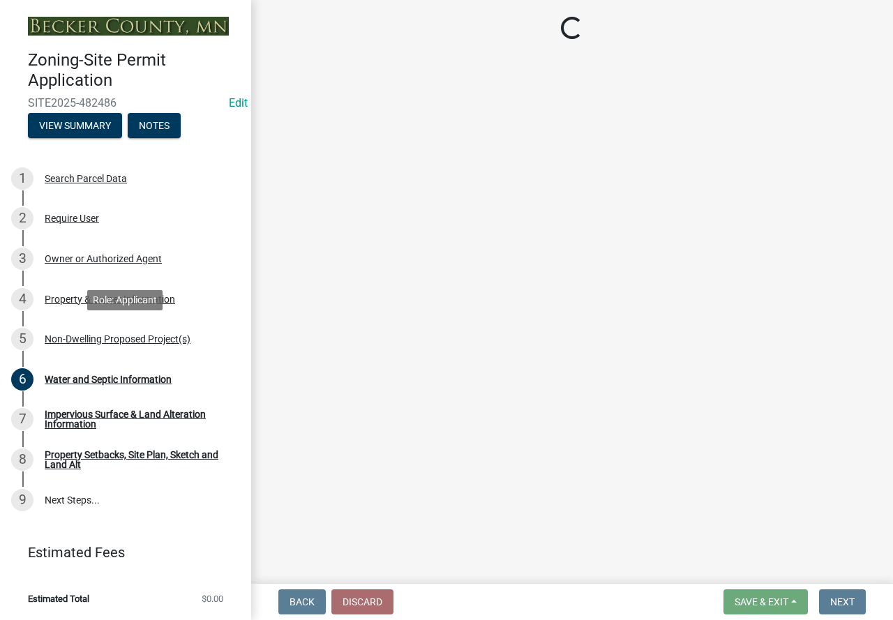
select select "273652f8-2357-47c0-90cc-77e373caeeb7"
select select "3a2d96d3-fd69-4ed9-bae4-7a5aa03a7e58"
select select "c901b724-8e9a-499b-811d-f72064c7192a"
select select "2f5256da-032f-4d83-a987-757f6ff4d08a"
select select "258cbdbc-8629-455d-9fed-6a57bf82144e"
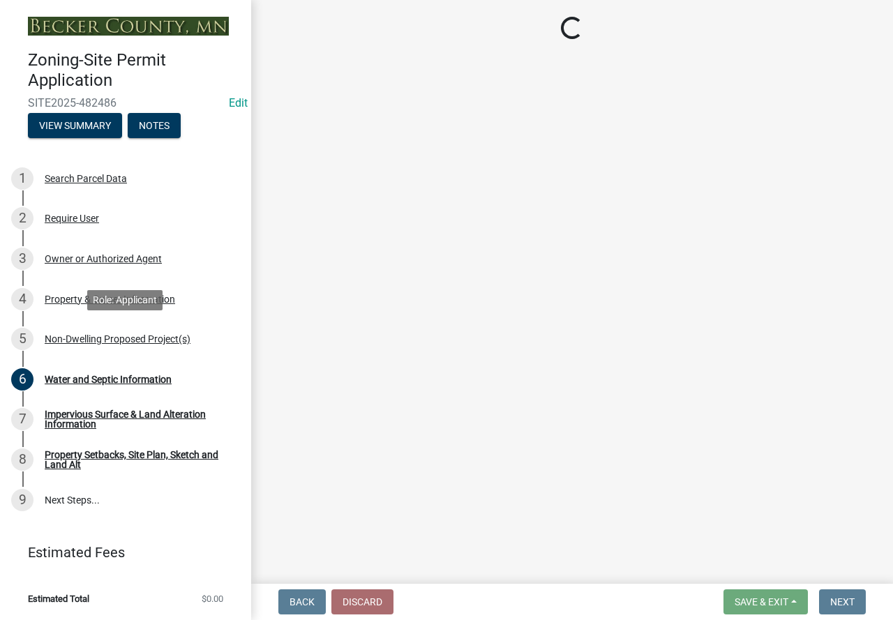
select select "a9a8393f-3c28-47b8-b6d9-84c94641c3fc"
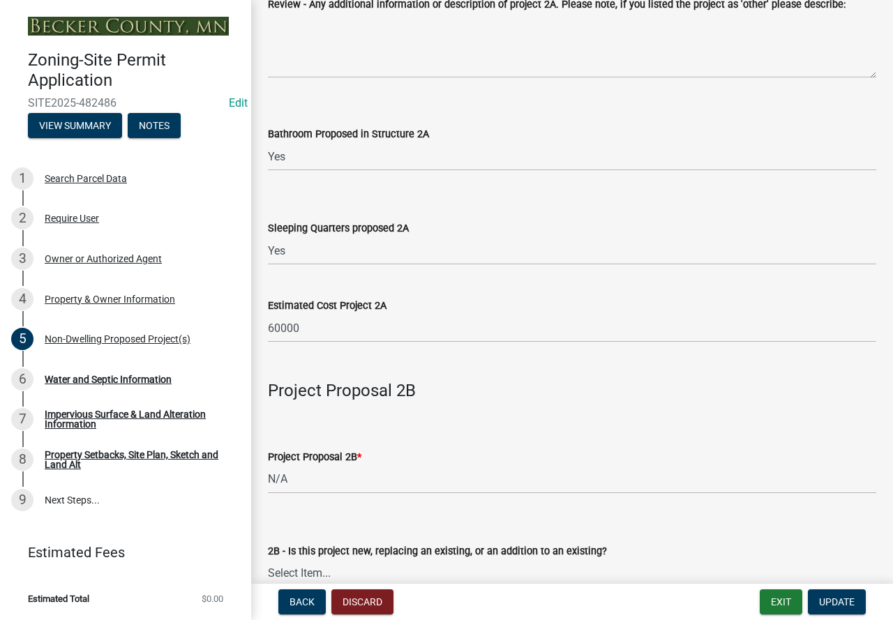
scroll to position [907, 0]
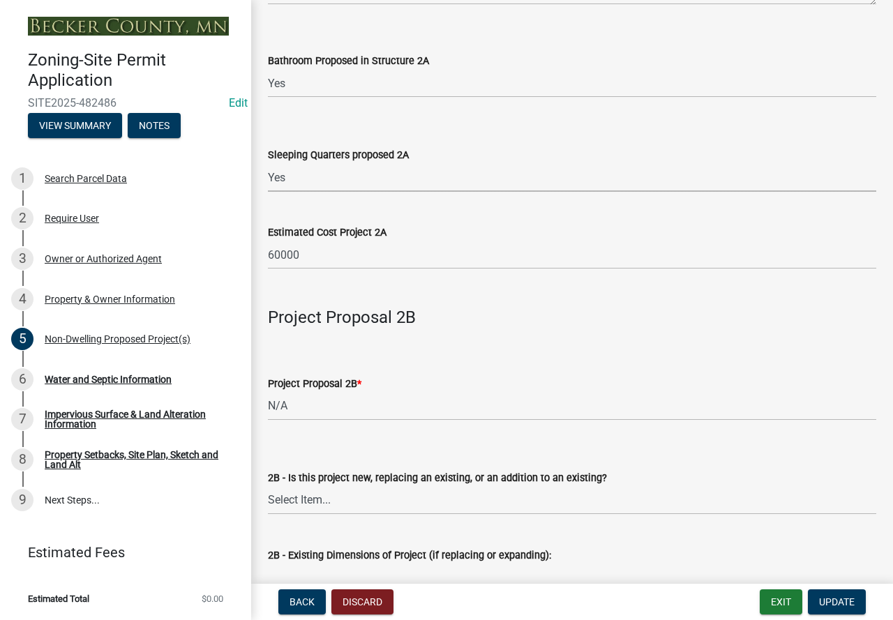
click at [323, 174] on select "Select Item... N/A Yes No" at bounding box center [572, 177] width 608 height 29
click at [268, 165] on select "Select Item... N/A Yes No" at bounding box center [572, 177] width 608 height 29
select select "ae391dbd-f41d-43ca-bdf1-092bd9136923"
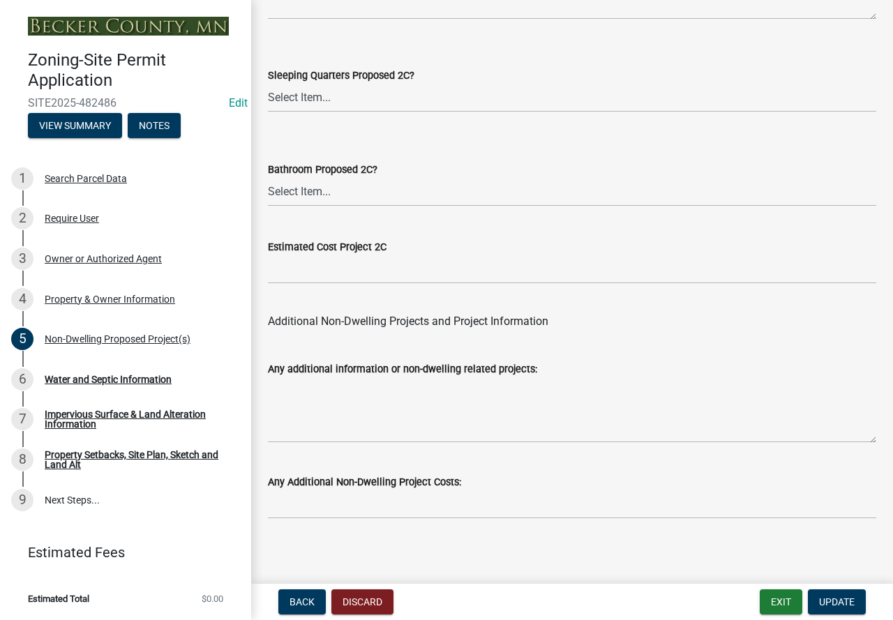
scroll to position [2825, 0]
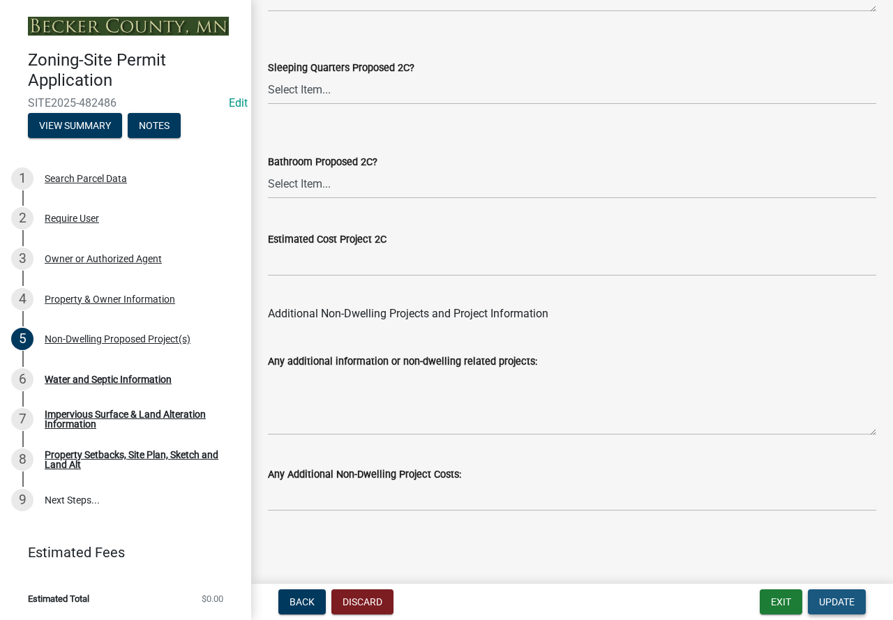
click at [853, 609] on button "Update" at bounding box center [837, 602] width 58 height 25
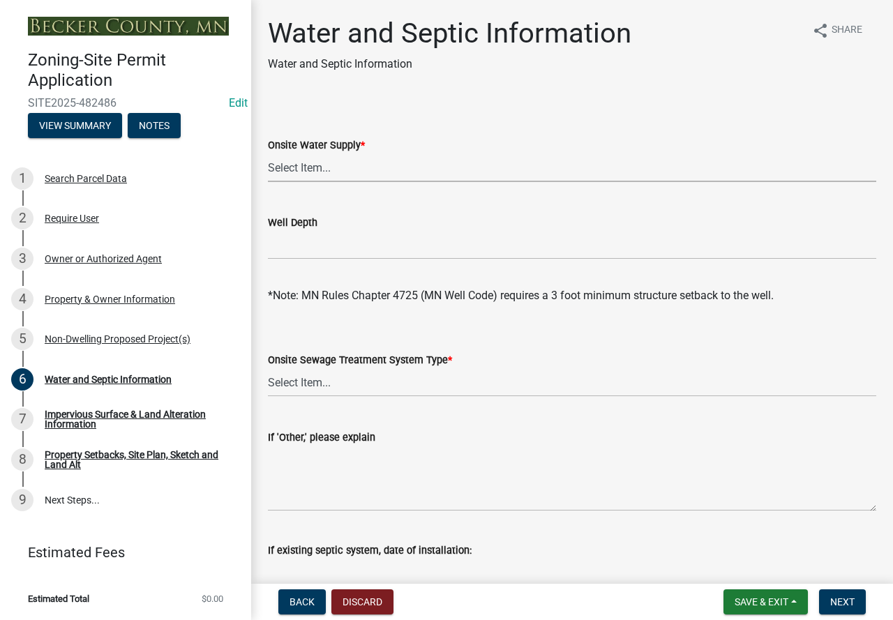
click at [315, 160] on select "Select Item... Well New Well to be Installed Attached to City Water System No o…" at bounding box center [572, 168] width 608 height 29
click at [268, 154] on select "Select Item... Well New Well to be Installed Attached to City Water System No o…" at bounding box center [572, 168] width 608 height 29
select select "9c51a48b-0bee-4836-8d5c-beab6e77ad2a"
click at [336, 379] on select "Select Item... No existing or proposed septic Proposed New or Corrected Septic …" at bounding box center [572, 382] width 608 height 29
click at [268, 368] on select "Select Item... No existing or proposed septic Proposed New or Corrected Septic …" at bounding box center [572, 382] width 608 height 29
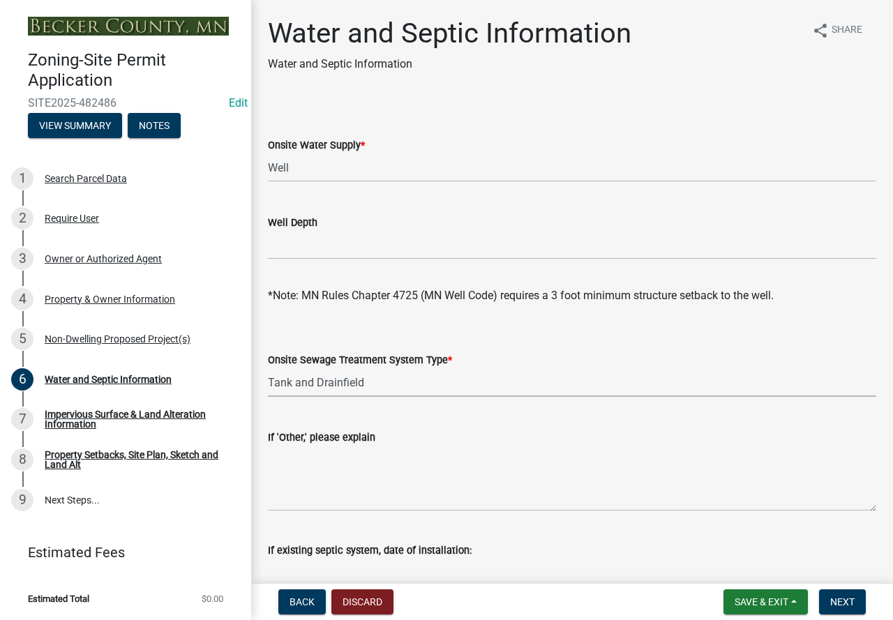
select select "25b8aef2-9eed-4c0f-8836-08d4b8d082b1"
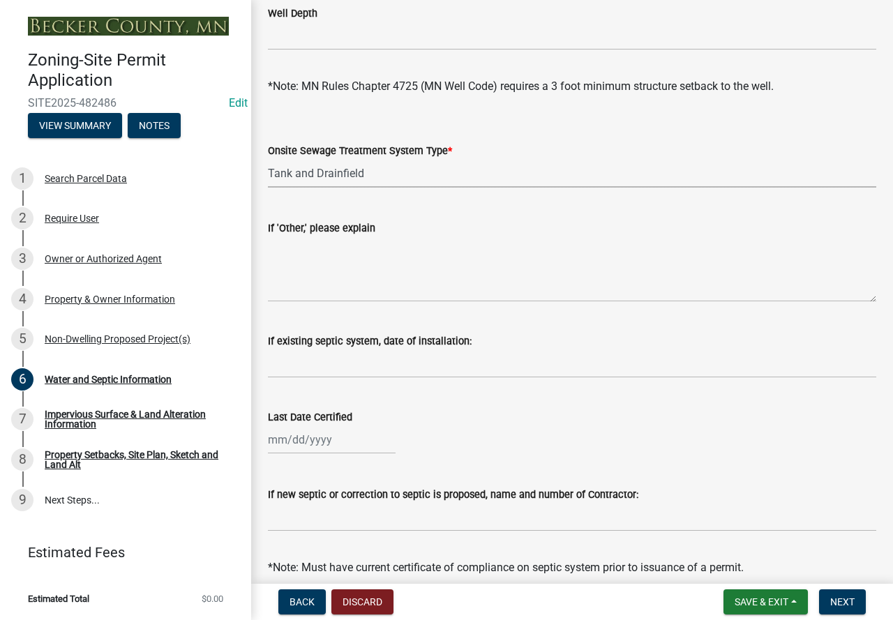
scroll to position [349, 0]
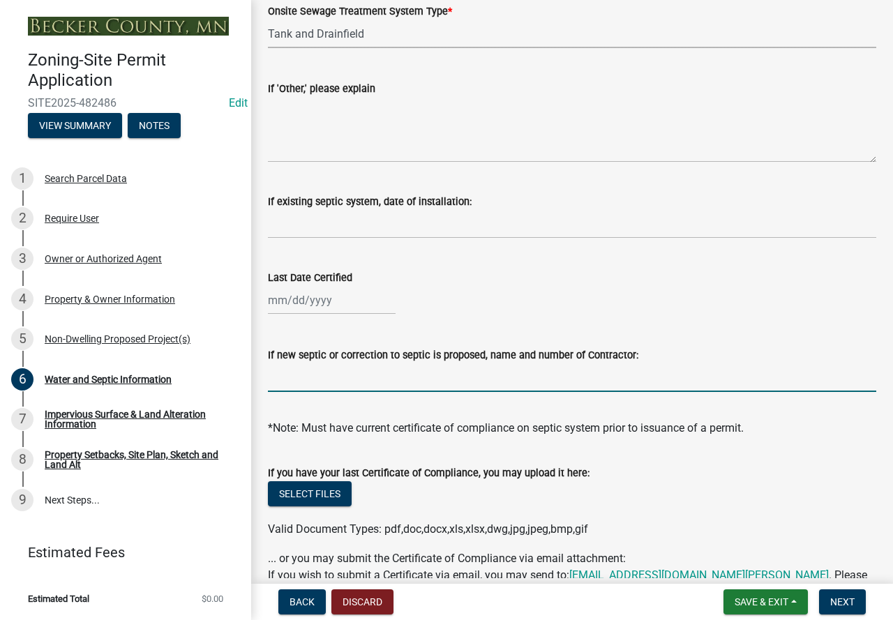
click at [412, 375] on input "If new septic or correction to septic is proposed, name and number of Contracto…" at bounding box center [572, 378] width 608 height 29
click at [305, 294] on div at bounding box center [332, 300] width 128 height 29
select select "9"
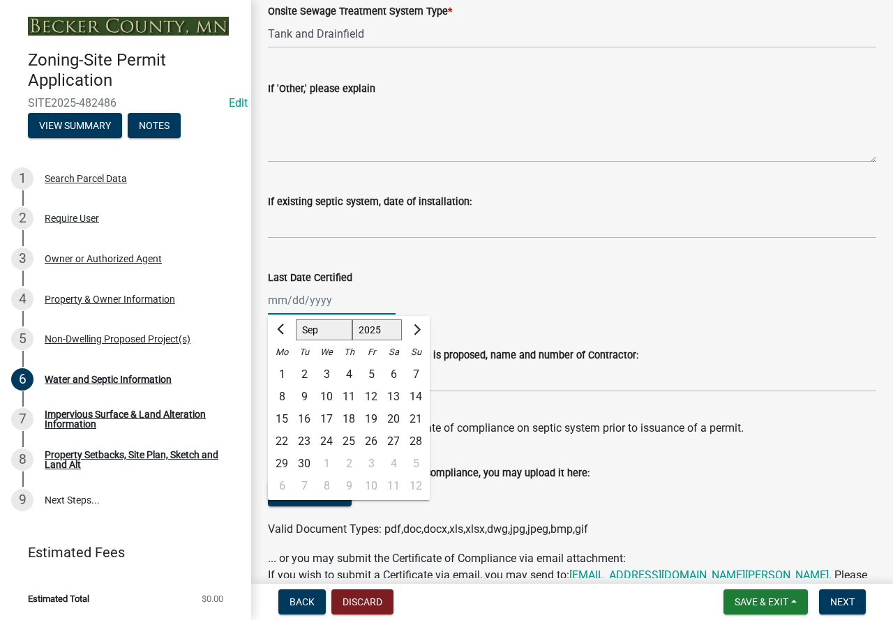
click at [382, 332] on select "1525 1526 1527 1528 1529 1530 1531 1532 1533 1534 1535 1536 1537 1538 1539 1540…" at bounding box center [377, 330] width 50 height 21
select select "2021"
click at [352, 320] on select "1525 1526 1527 1528 1529 1530 1531 1532 1533 1534 1535 1536 1537 1538 1539 1540…" at bounding box center [377, 330] width 50 height 21
click at [306, 393] on div "7" at bounding box center [304, 397] width 22 height 22
type input "09/07/2021"
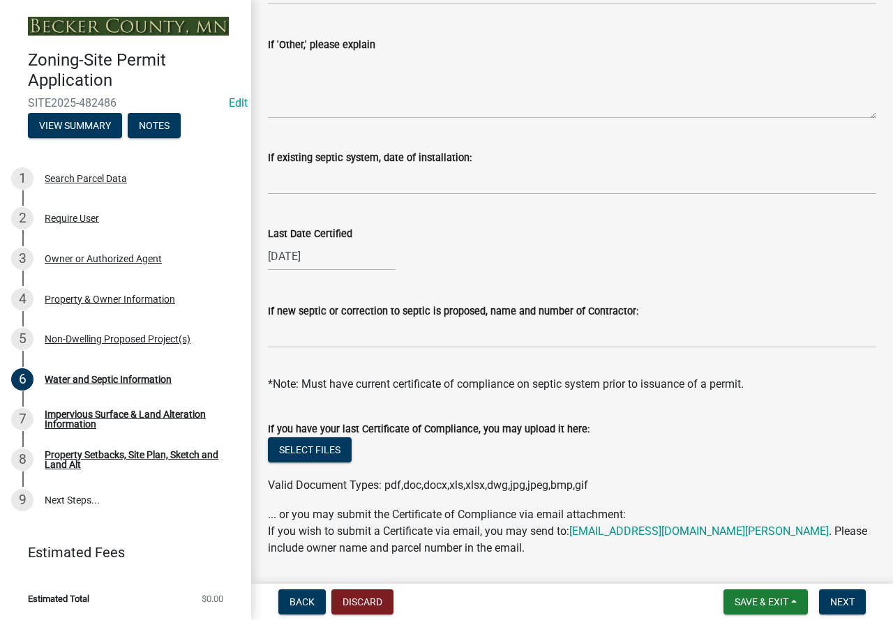
scroll to position [437, 0]
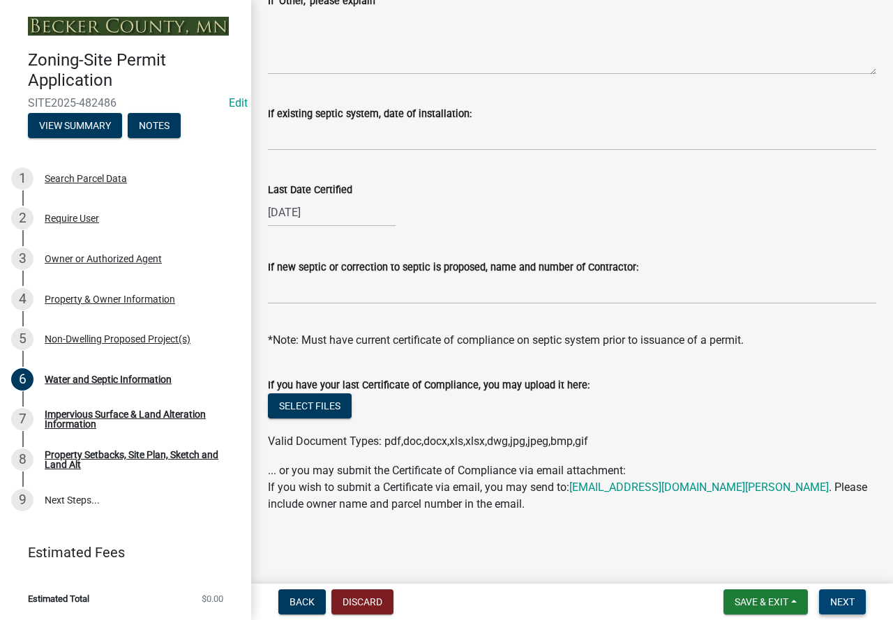
click at [840, 593] on button "Next" at bounding box center [842, 602] width 47 height 25
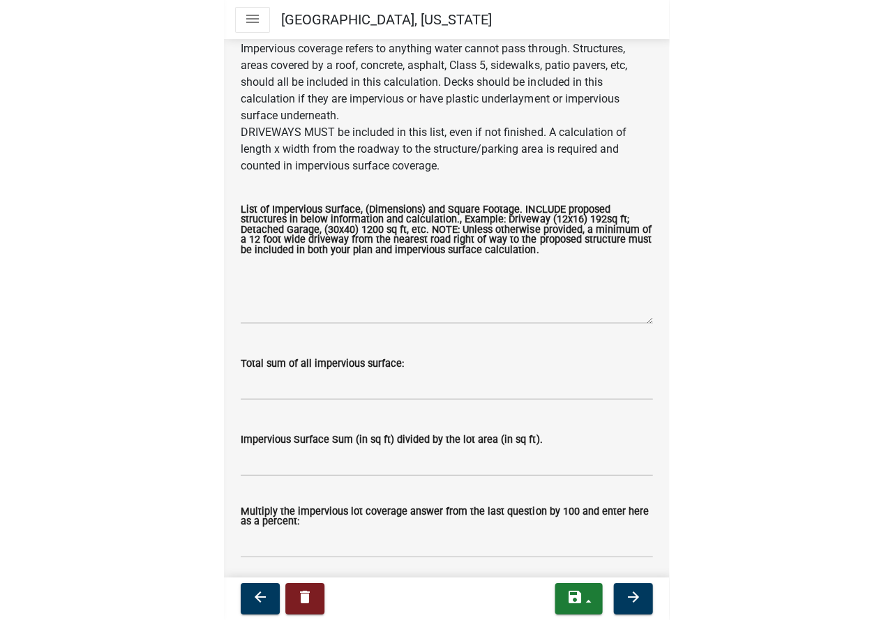
scroll to position [209, 0]
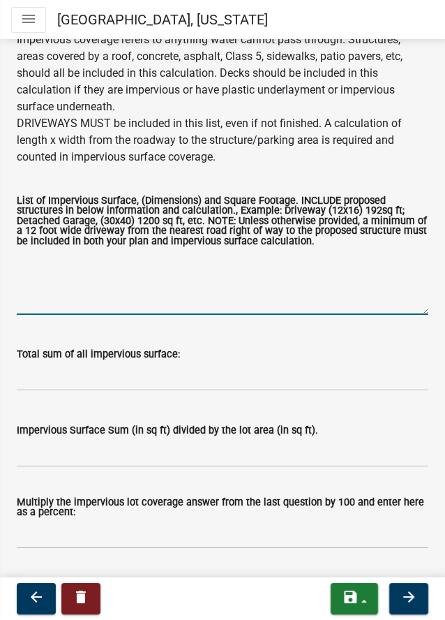
click at [66, 304] on textarea "List of Impervious Surface, (Dimensions) and Square Footage. INCLUDE proposed s…" at bounding box center [223, 282] width 412 height 66
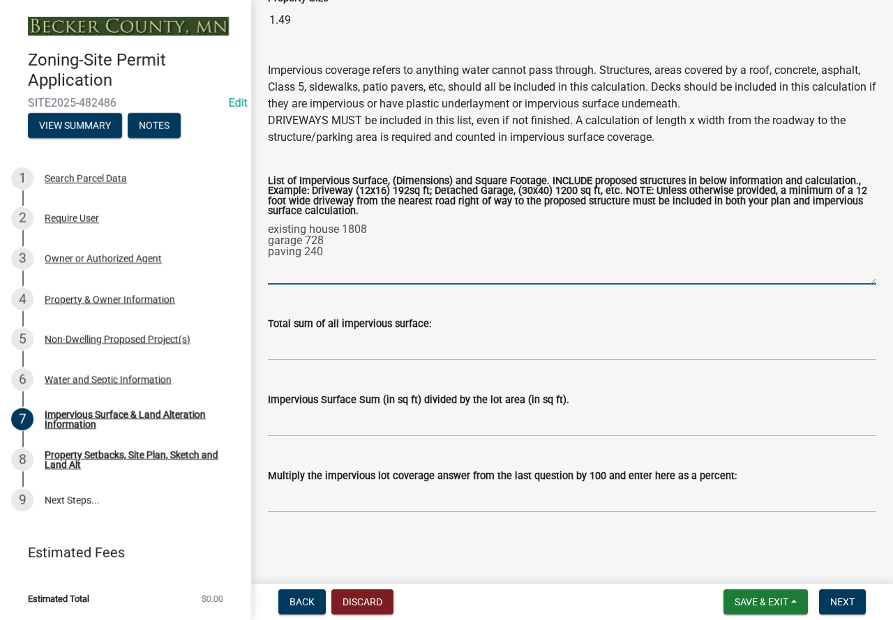
scroll to position [116, 0]
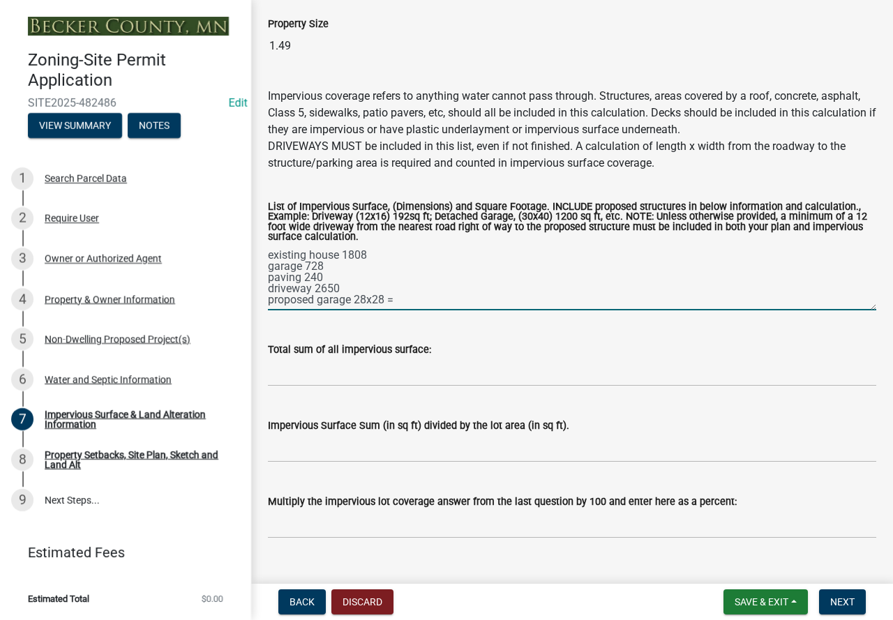
click at [398, 297] on textarea "existing house 1808 garage 728 paving 240 driveway 2650 proposed garage 28x28 =" at bounding box center [572, 278] width 608 height 66
type textarea "existing house 1808 garage 728 paving 240 driveway 2650 proposed garage 28x28 =…"
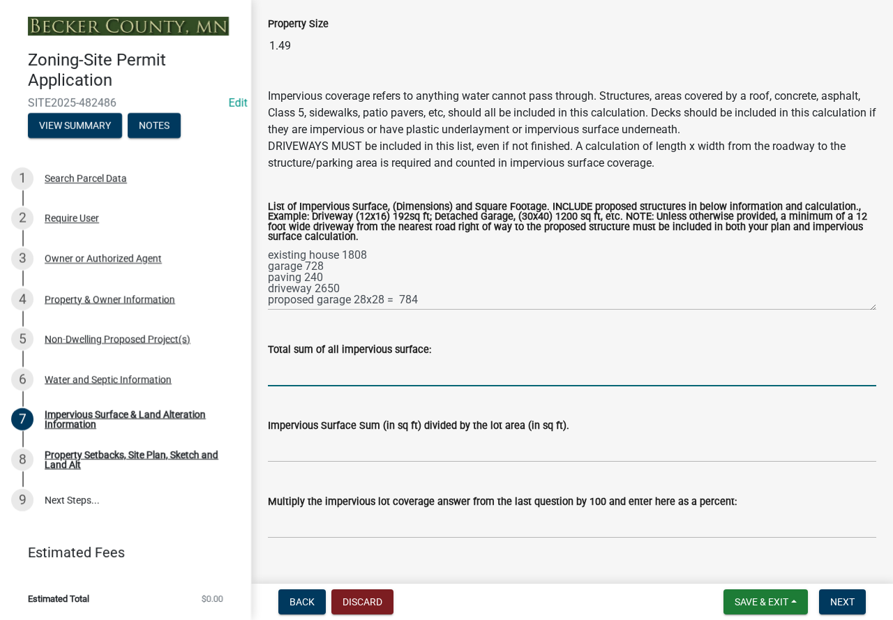
click at [365, 361] on input "Total sum of all impervious surface:" at bounding box center [572, 372] width 608 height 29
click at [325, 370] on input "6210/" at bounding box center [572, 372] width 608 height 29
click at [378, 375] on input "6210/64904=" at bounding box center [572, 372] width 608 height 29
drag, startPoint x: 378, startPoint y: 375, endPoint x: 253, endPoint y: 425, distance: 134.6
click at [253, 425] on div "Impervious Surface & Land Alteration Information share Share Property Size 1.49…" at bounding box center [572, 231] width 642 height 661
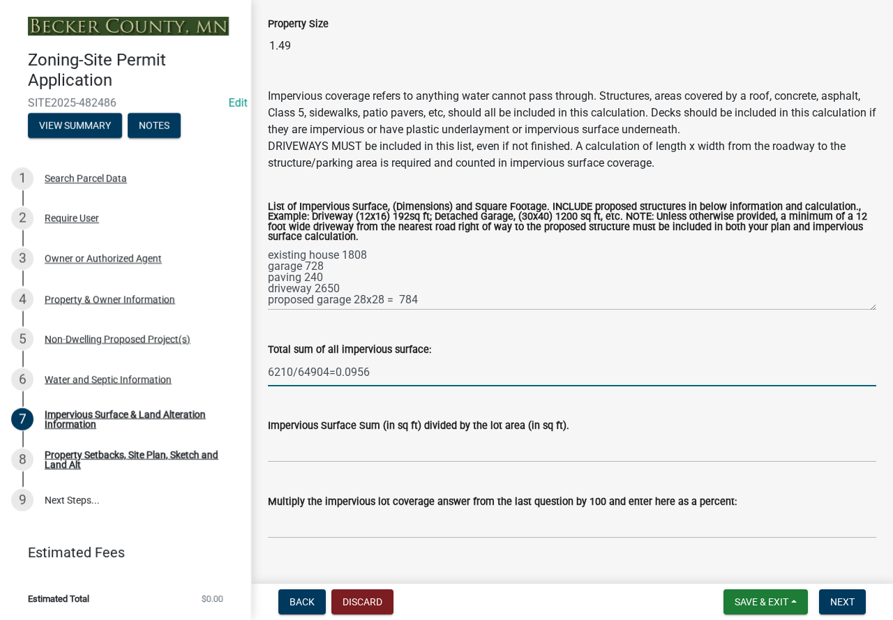
type input "6210/64904=0.0956"
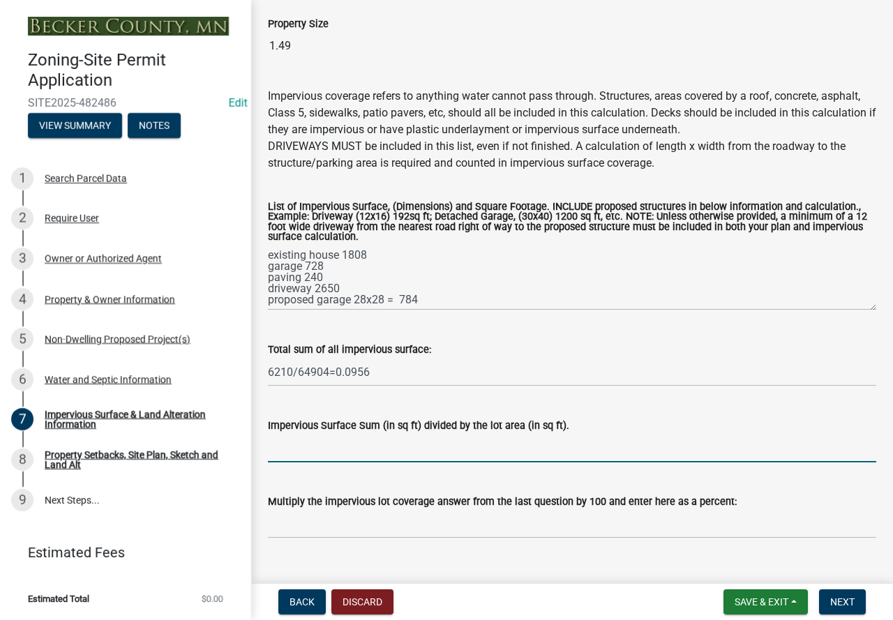
click at [294, 454] on input "Impervious Surface Sum (in sq ft) divided by the lot area (in sq ft)." at bounding box center [572, 448] width 608 height 29
paste input "6210/64904=0.0956"
type input "6210/64904=0.0956"
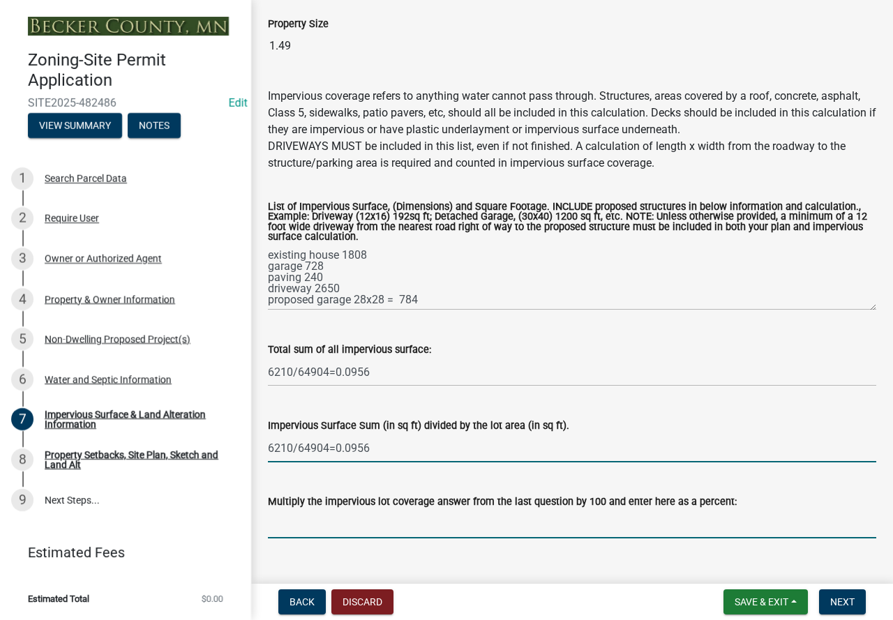
click at [310, 527] on input "Multiply the impervious lot coverage answer from the last question by 100 and e…" at bounding box center [572, 524] width 608 height 29
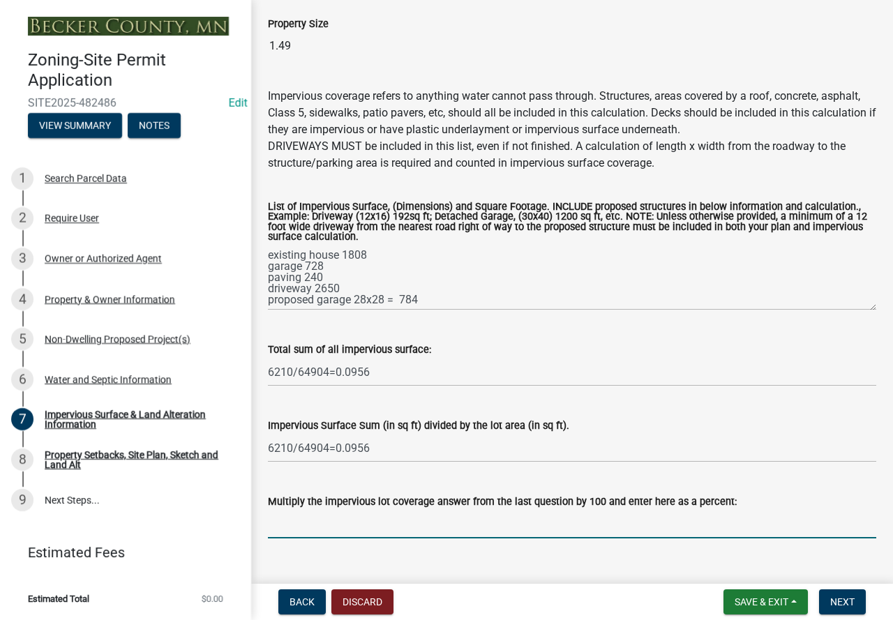
paste input "6210/64904=0.0956"
type input "6210/64904=0.0956"
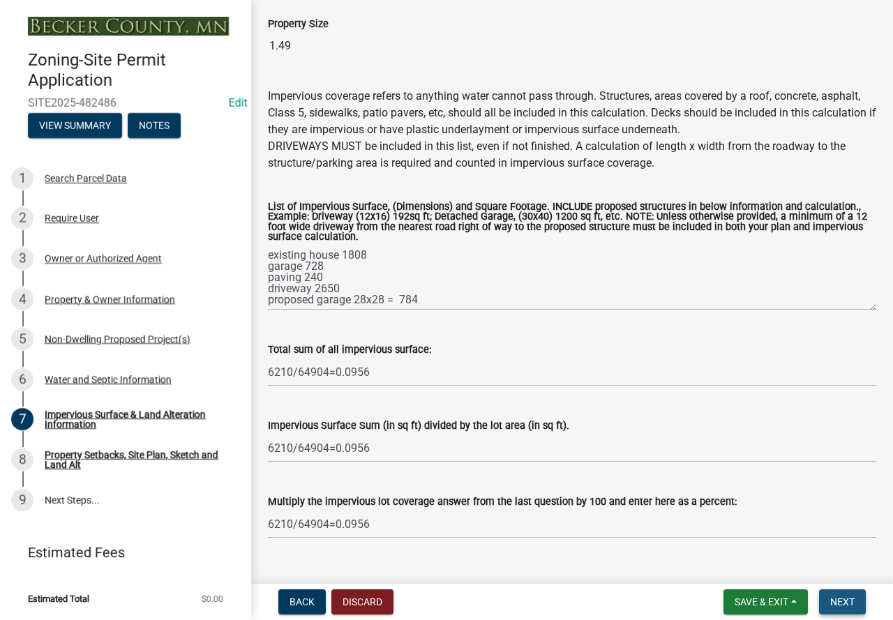
click at [843, 597] on span "Next" at bounding box center [842, 602] width 24 height 11
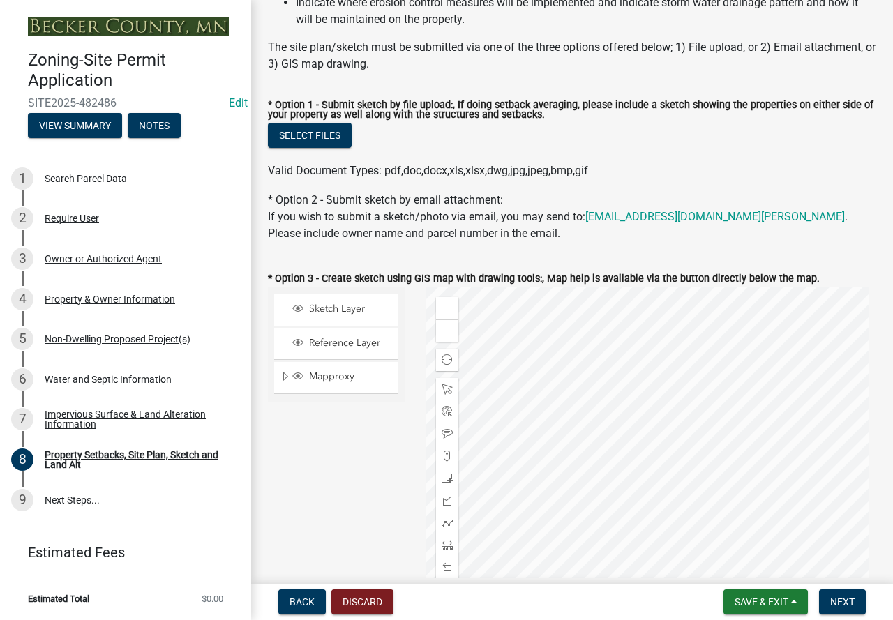
scroll to position [349, 0]
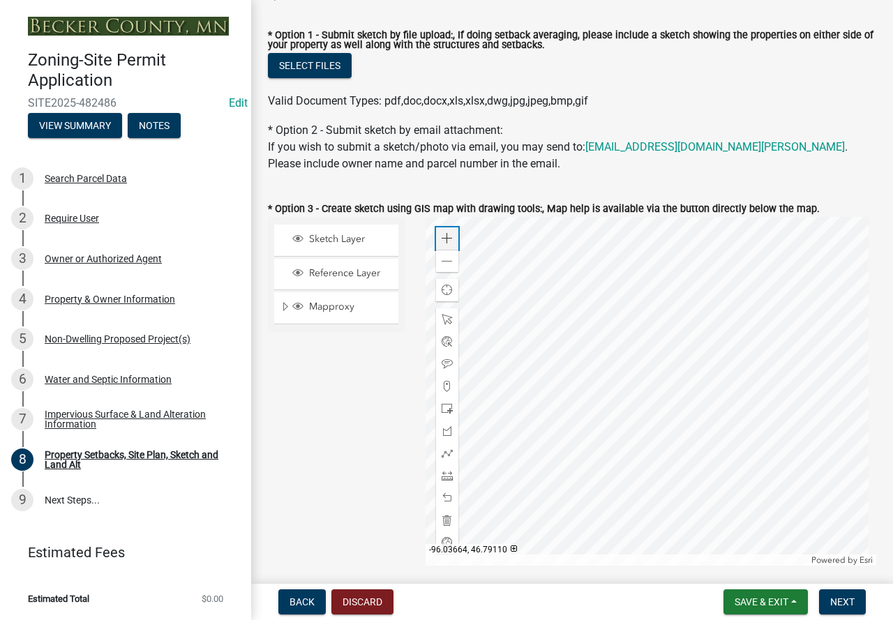
click at [442, 239] on span at bounding box center [447, 238] width 11 height 11
click at [757, 357] on div at bounding box center [651, 391] width 451 height 349
click at [446, 479] on span at bounding box center [447, 475] width 11 height 11
click at [552, 310] on div at bounding box center [651, 391] width 451 height 349
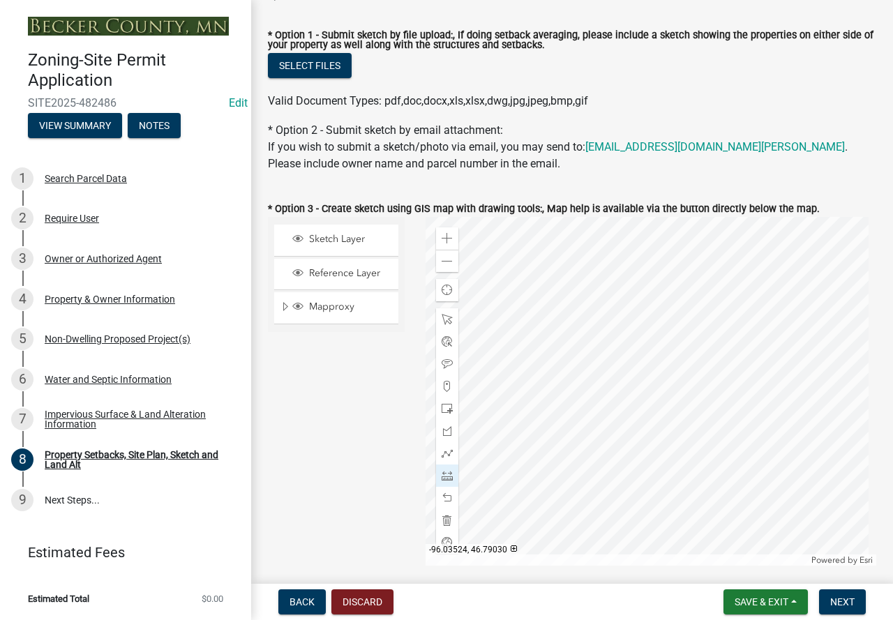
click at [613, 396] on div at bounding box center [651, 391] width 451 height 349
click at [448, 437] on span at bounding box center [447, 431] width 11 height 11
click at [614, 398] on div at bounding box center [651, 391] width 451 height 349
click at [641, 391] on div at bounding box center [651, 391] width 451 height 349
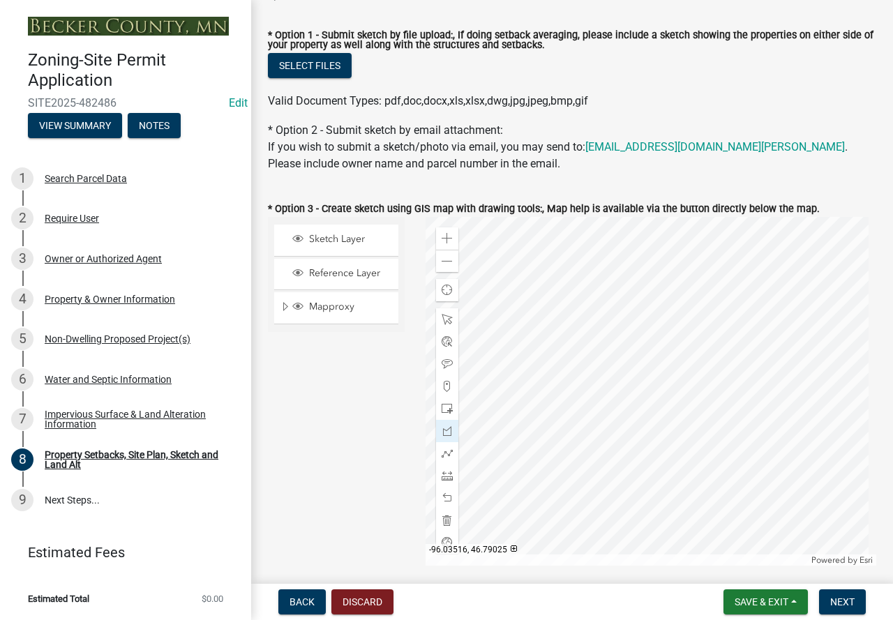
click at [654, 432] on div at bounding box center [651, 391] width 451 height 349
click at [624, 437] on div at bounding box center [651, 391] width 451 height 349
click at [615, 398] on div at bounding box center [651, 391] width 451 height 349
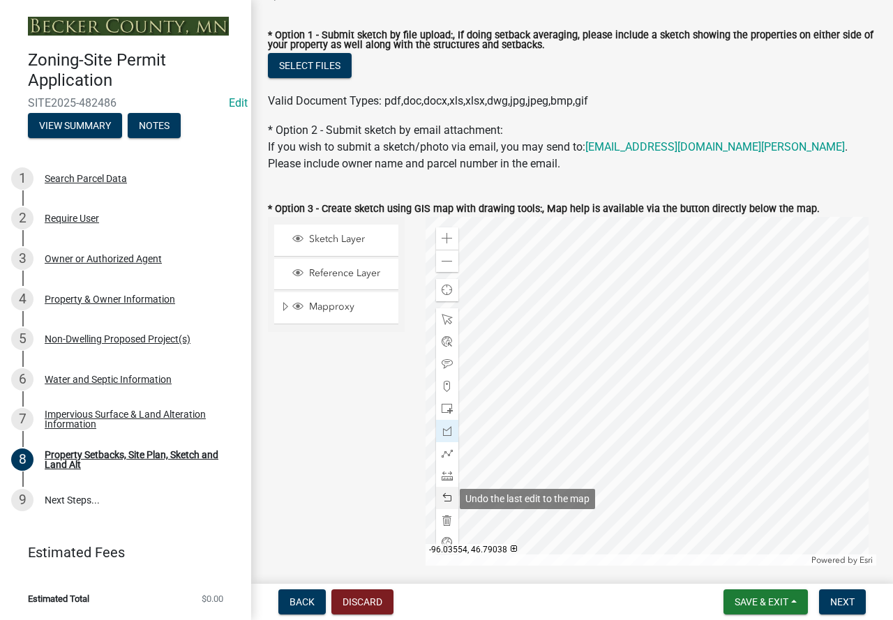
click at [442, 496] on span at bounding box center [447, 498] width 11 height 11
click at [442, 267] on span at bounding box center [447, 261] width 11 height 11
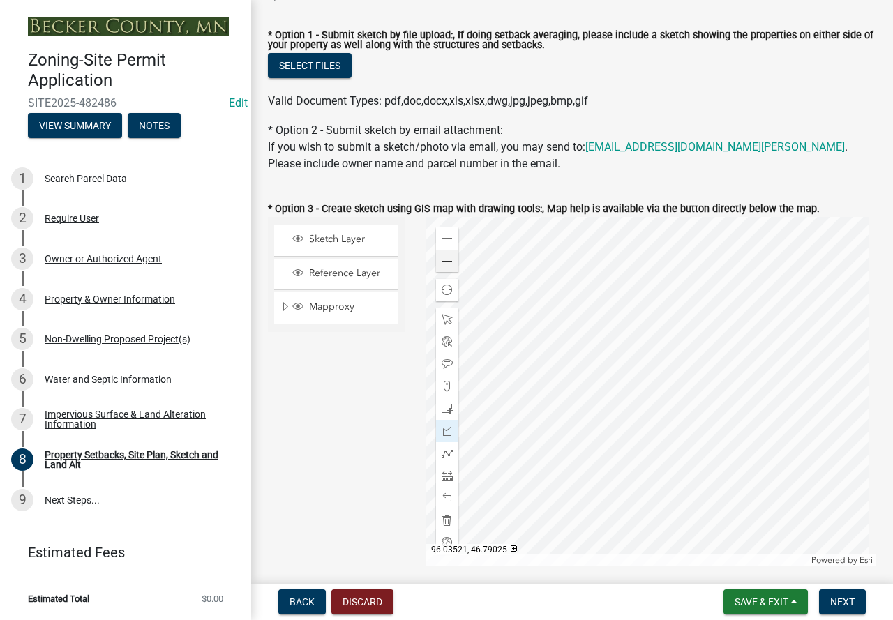
click at [636, 415] on div at bounding box center [651, 391] width 451 height 349
click at [448, 481] on span at bounding box center [447, 475] width 11 height 11
click at [636, 417] on div at bounding box center [651, 391] width 451 height 349
click at [643, 522] on div at bounding box center [651, 391] width 451 height 349
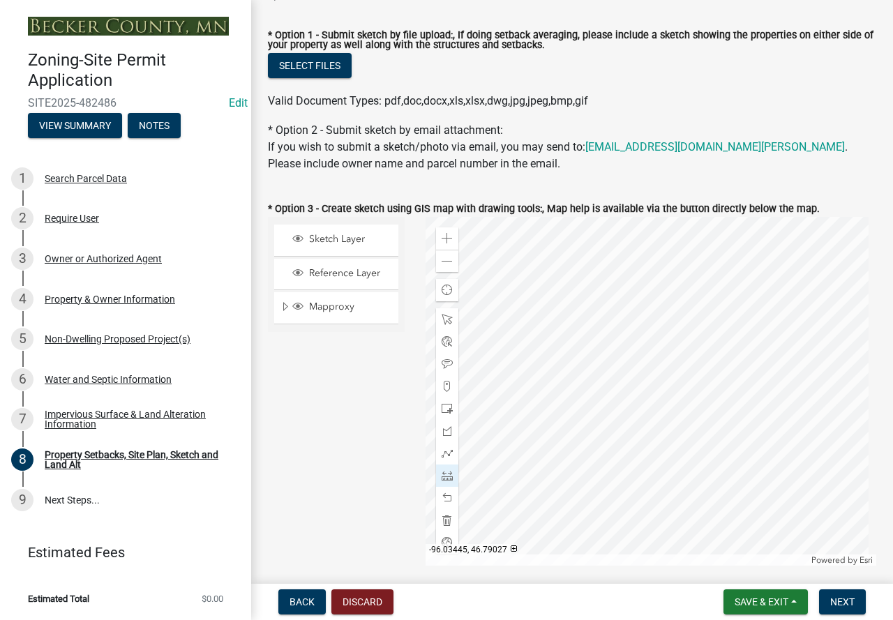
click at [836, 407] on div at bounding box center [651, 391] width 451 height 349
click at [653, 412] on div at bounding box center [651, 391] width 451 height 349
click at [759, 350] on div at bounding box center [651, 391] width 451 height 349
click at [805, 332] on div at bounding box center [651, 391] width 451 height 349
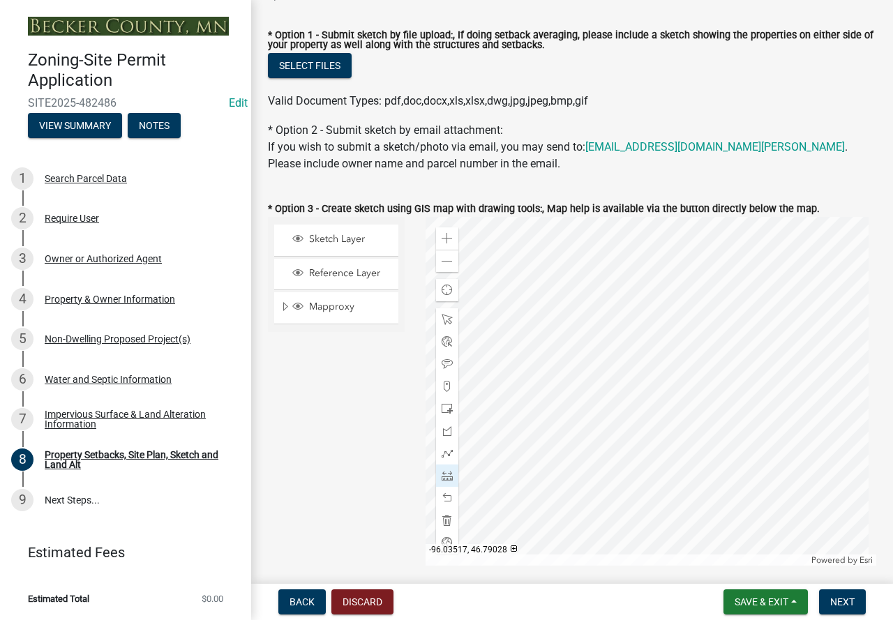
click at [647, 401] on div at bounding box center [651, 391] width 451 height 349
click at [649, 401] on div at bounding box center [651, 391] width 451 height 349
click at [804, 339] on div at bounding box center [651, 391] width 451 height 349
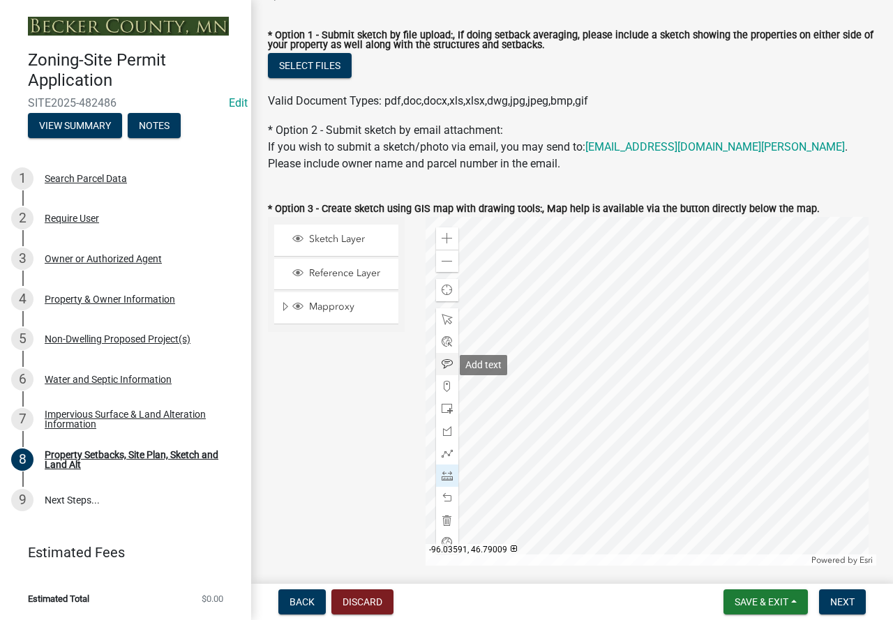
click at [447, 357] on div at bounding box center [447, 364] width 22 height 22
click at [784, 325] on div at bounding box center [651, 391] width 451 height 349
click at [833, 418] on div at bounding box center [651, 391] width 451 height 349
click at [710, 484] on div at bounding box center [651, 391] width 451 height 349
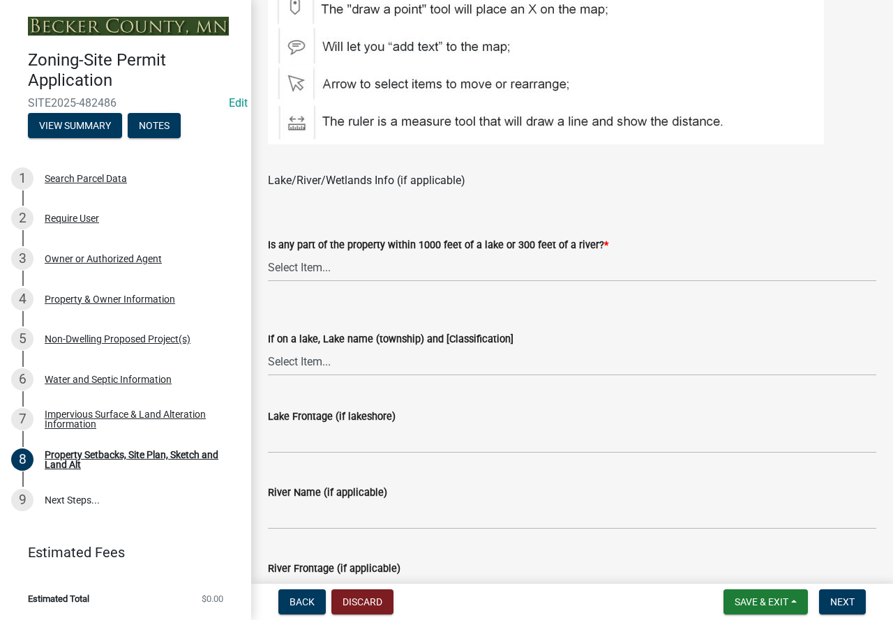
scroll to position [977, 0]
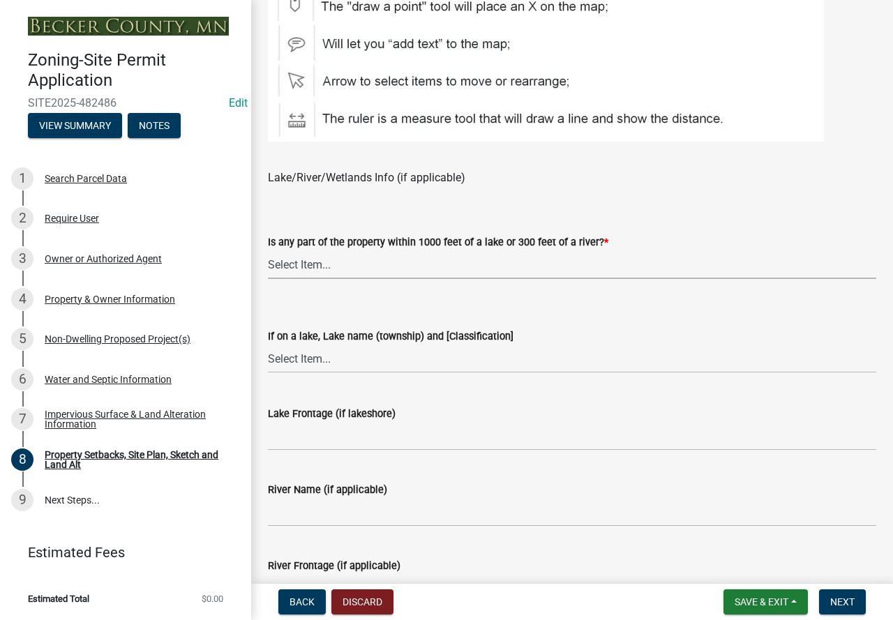
click at [409, 268] on select "Select Item... Shoreland-Riparian (Property is bordering a lake, river or strea…" at bounding box center [572, 264] width 608 height 29
click at [268, 251] on select "Select Item... Shoreland-Riparian (Property is bordering a lake, river or strea…" at bounding box center [572, 264] width 608 height 29
select select "7b13c63f-e699-4112-b373-98fbd28ec536"
click at [364, 357] on select "Select Item... My lake is not listed below Abbey (Lake View) [NE Tier 2] Abners…" at bounding box center [572, 359] width 608 height 29
click at [362, 397] on div "Lake Frontage (if lakeshore)" at bounding box center [572, 418] width 608 height 65
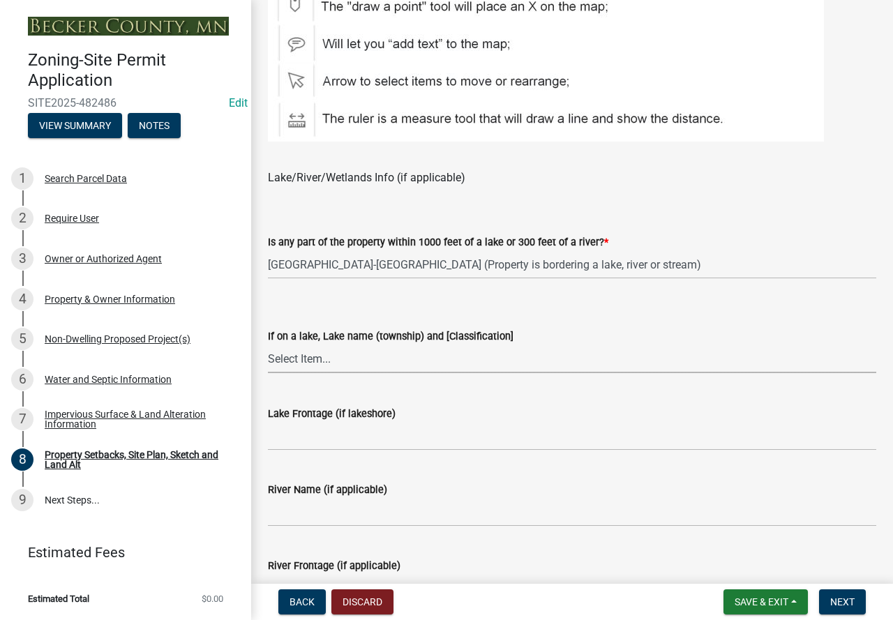
click at [372, 359] on select "Select Item... My lake is not listed below Abbey (Lake View) [NE Tier 2] Abners…" at bounding box center [572, 359] width 608 height 29
click at [268, 345] on select "Select Item... My lake is not listed below Abbey (Lake View) [NE Tier 2] Abners…" at bounding box center [572, 359] width 608 height 29
select select "c101a5b4-6bb9-4f78-9b05-8a935d0e5ce5"
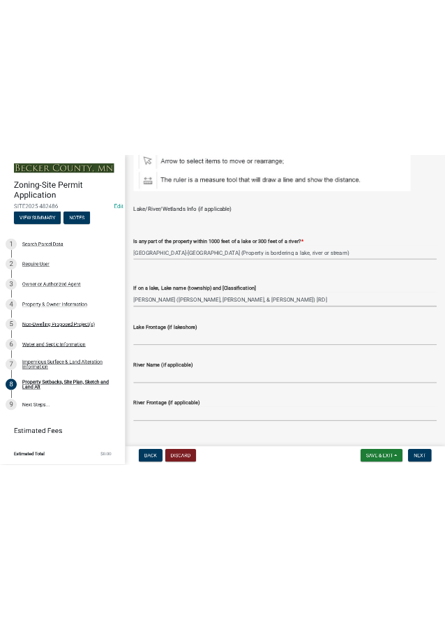
scroll to position [1047, 0]
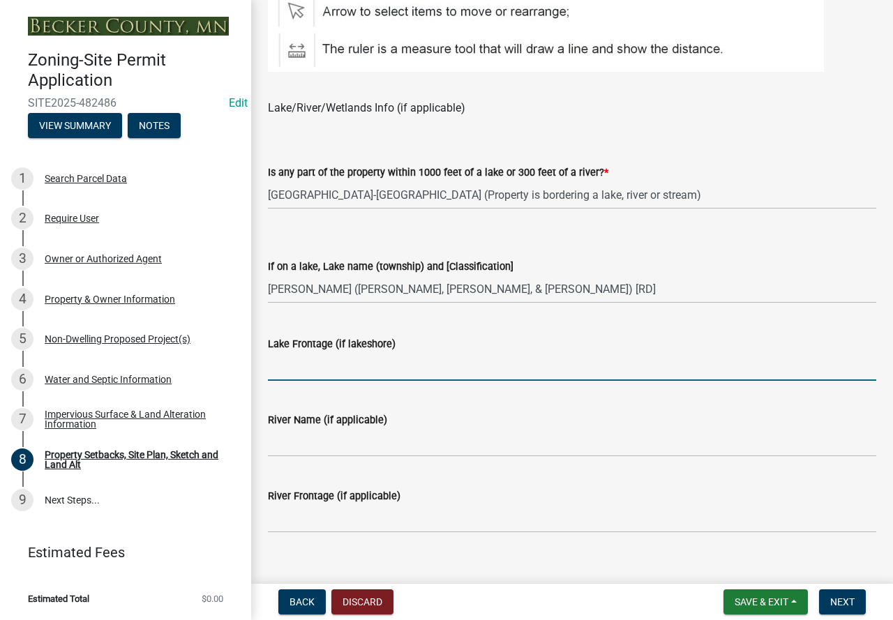
click at [359, 367] on input "Lake Frontage (if lakeshore)" at bounding box center [572, 366] width 608 height 29
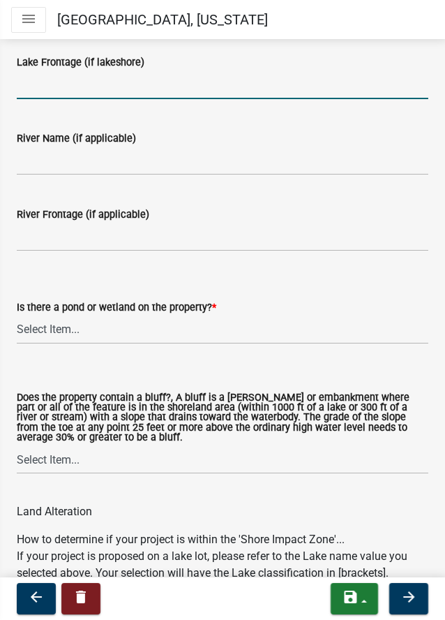
scroll to position [1453, 0]
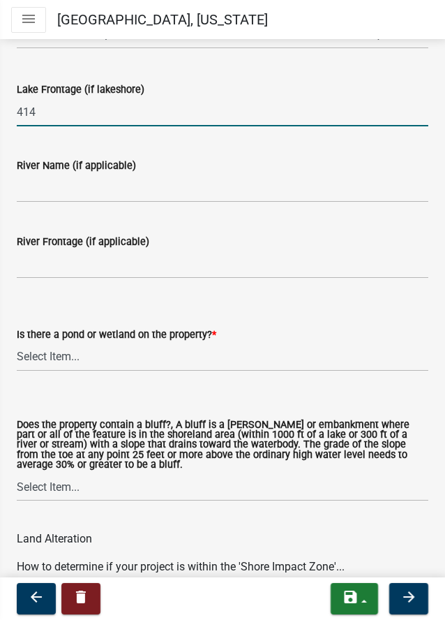
type input "414"
click at [110, 175] on input "River Name (if applicable)" at bounding box center [223, 188] width 412 height 29
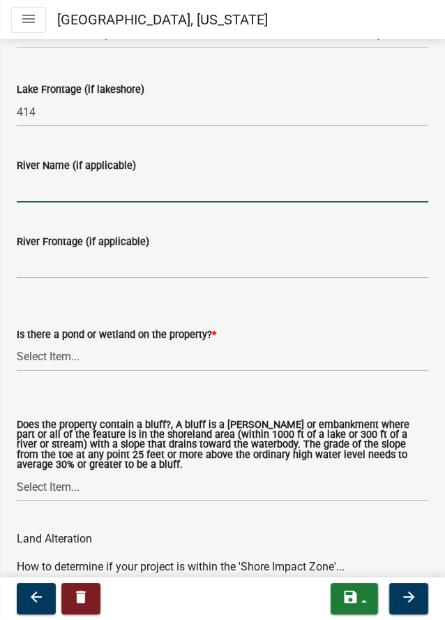
type input "N/A"
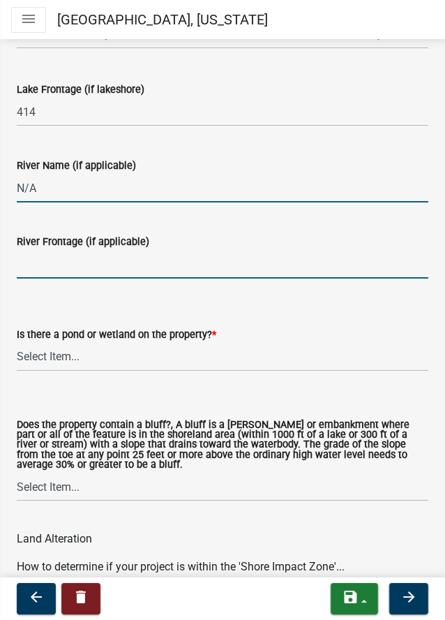
click at [68, 262] on input "River Frontage (if applicable)" at bounding box center [223, 264] width 412 height 29
type input "N/A"
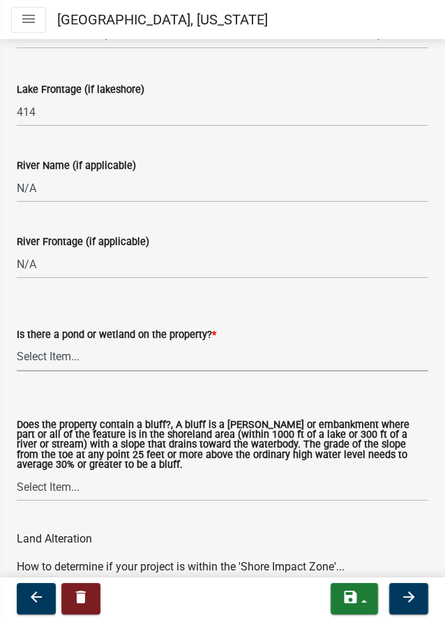
click at [84, 354] on select "Select Item... Yes No" at bounding box center [223, 357] width 412 height 29
click at [17, 343] on select "Select Item... Yes No" at bounding box center [223, 357] width 412 height 29
select select "b56a4575-9846-47cf-8067-c59a4853da22"
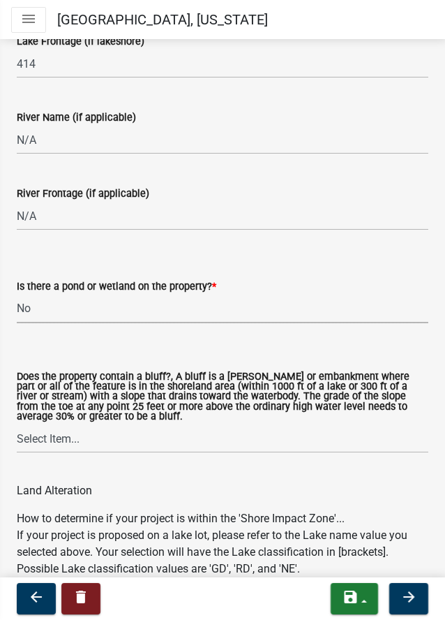
scroll to position [1663, 0]
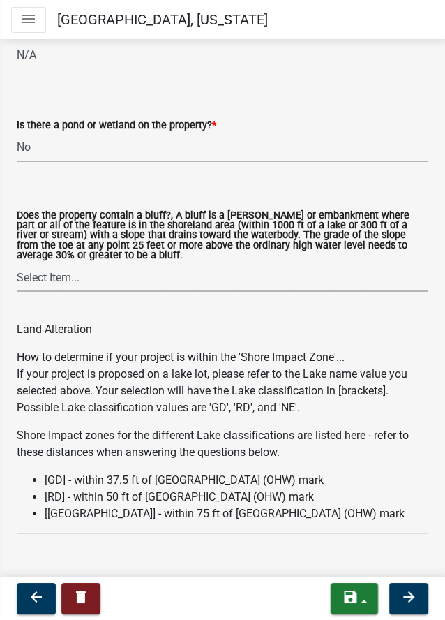
click at [93, 269] on select "Select Item... Yes No" at bounding box center [223, 277] width 412 height 29
click at [17, 263] on select "Select Item... Yes No" at bounding box center [223, 277] width 412 height 29
select select "12f785fb-c378-4b18-841c-21c73dc99083"
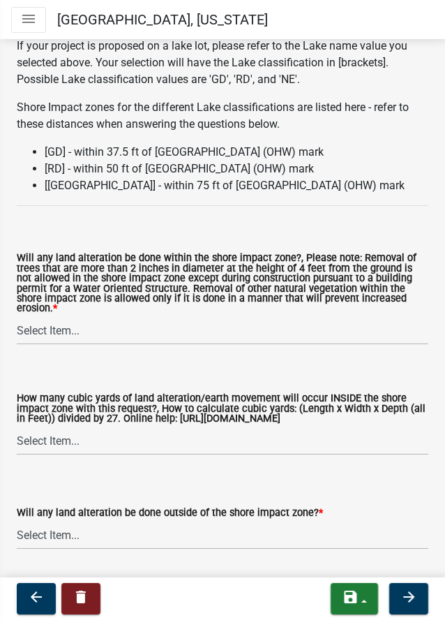
scroll to position [2012, 0]
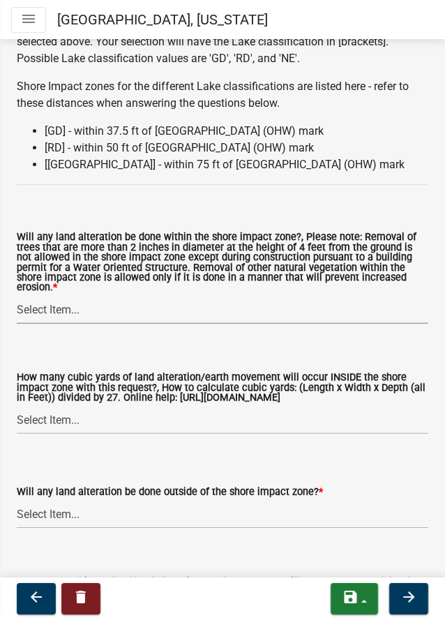
click at [121, 302] on select "Select Item... Yes No N/A" at bounding box center [223, 309] width 412 height 29
click at [17, 295] on select "Select Item... Yes No N/A" at bounding box center [223, 309] width 412 height 29
select select "12da6293-5841-4f5c-bd92-3658833964cd"
click at [84, 412] on select "Select Item... None 10 Cubic Yards or less 11-50 Cubic Yards Over 50 Cubic Yards" at bounding box center [223, 419] width 412 height 29
click at [17, 405] on select "Select Item... None 10 Cubic Yards or less 11-50 Cubic Yards Over 50 Cubic Yards" at bounding box center [223, 419] width 412 height 29
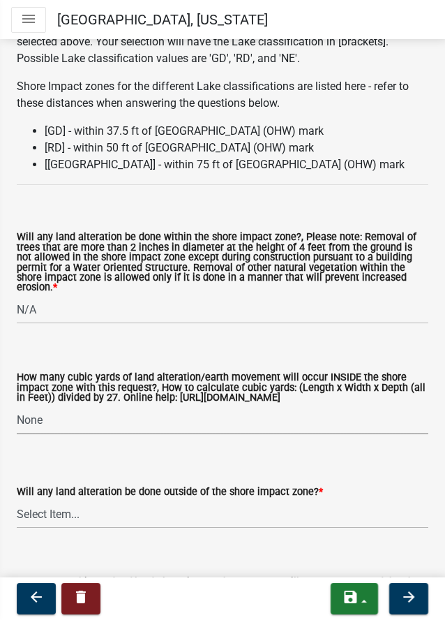
select select "27b2a8b4-abf6-463e-8c0c-7c5d2b4fe26f"
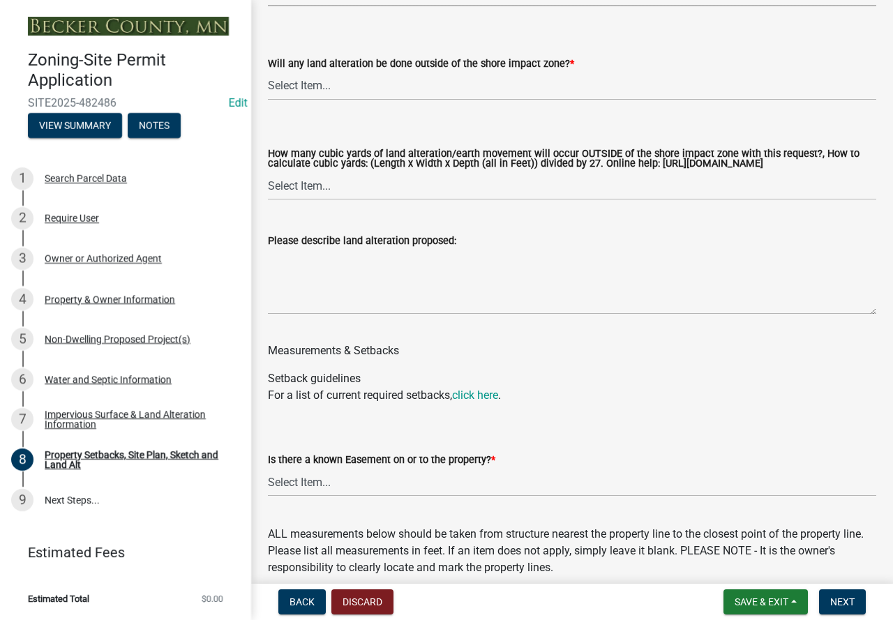
scroll to position [1962, 0]
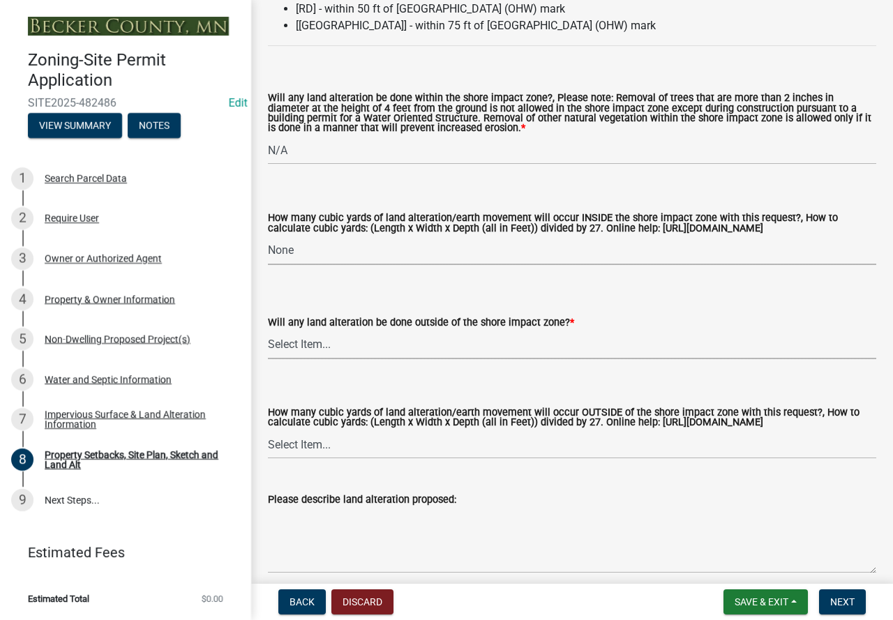
click at [373, 345] on select "Select Item... Yes No N/A" at bounding box center [572, 345] width 608 height 29
click at [268, 333] on select "Select Item... Yes No N/A" at bounding box center [572, 345] width 608 height 29
select select "5ad4ab64-b44e-481c-9000-9e5907aa74e1"
click at [352, 459] on select "Select Item... None 10 Cubic Yards or less 11-50 Cubic Yards Over 50 Cubic Yards" at bounding box center [572, 445] width 608 height 29
click at [268, 444] on select "Select Item... None 10 Cubic Yards or less 11-50 Cubic Yards Over 50 Cubic Yards" at bounding box center [572, 445] width 608 height 29
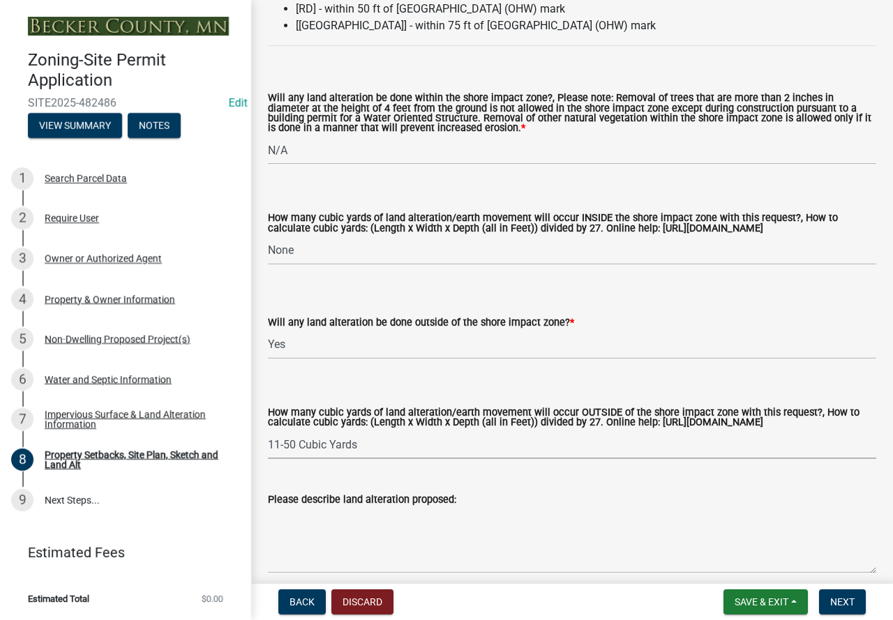
select select "a96800da-4e88-4c62-b1ff-2cd17f9e3346"
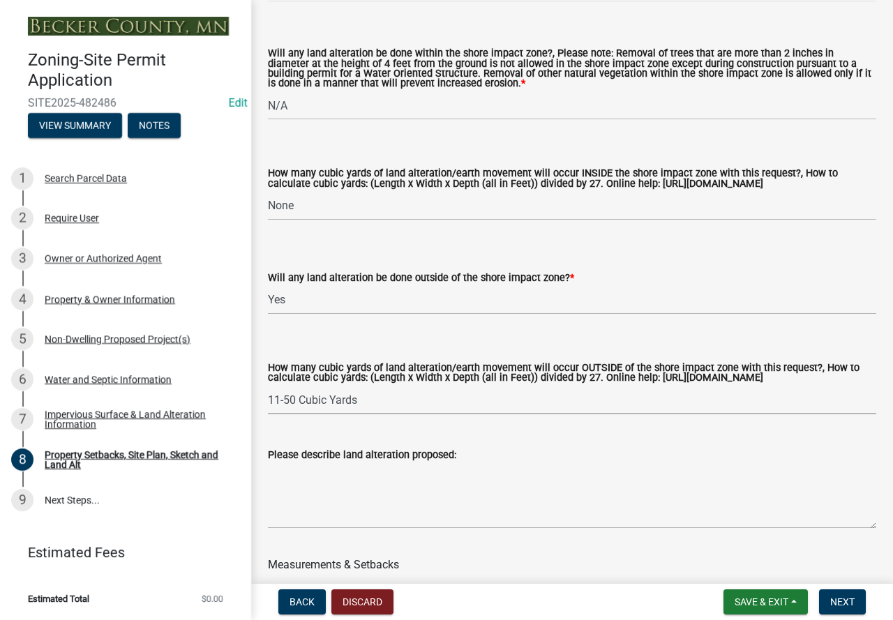
scroll to position [2032, 0]
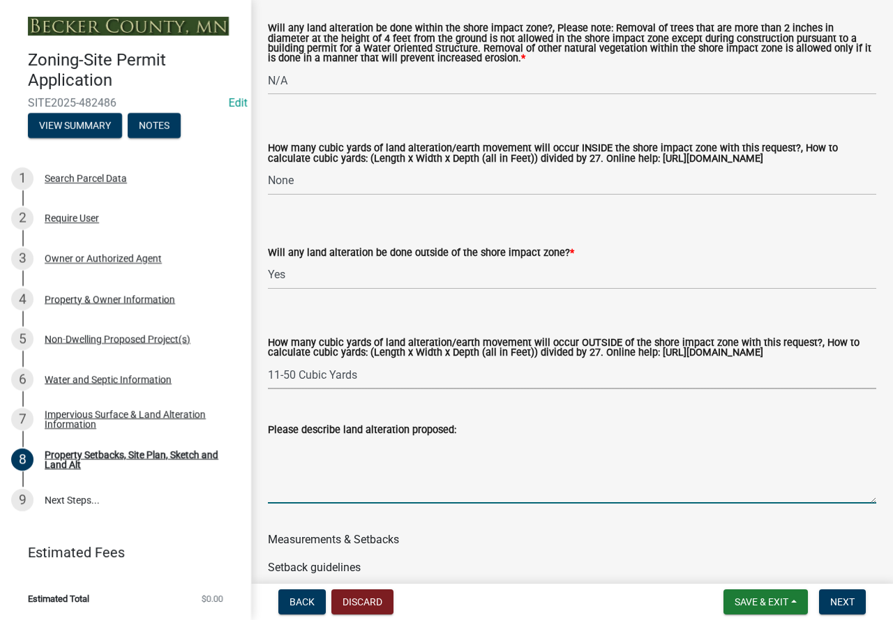
click at [404, 479] on textarea "Please describe land alteration proposed:" at bounding box center [572, 471] width 608 height 66
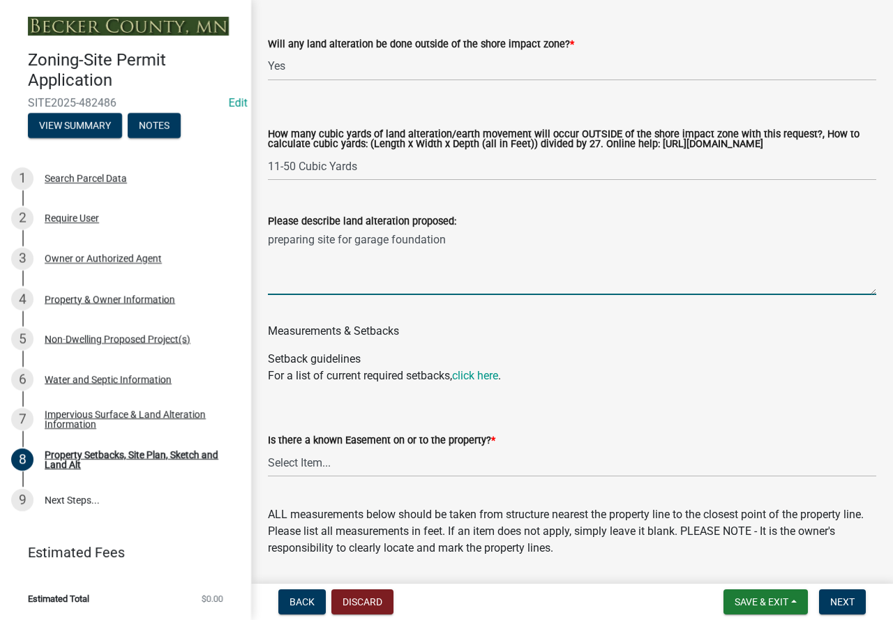
scroll to position [2241, 0]
type textarea "preparing site for garage foundation"
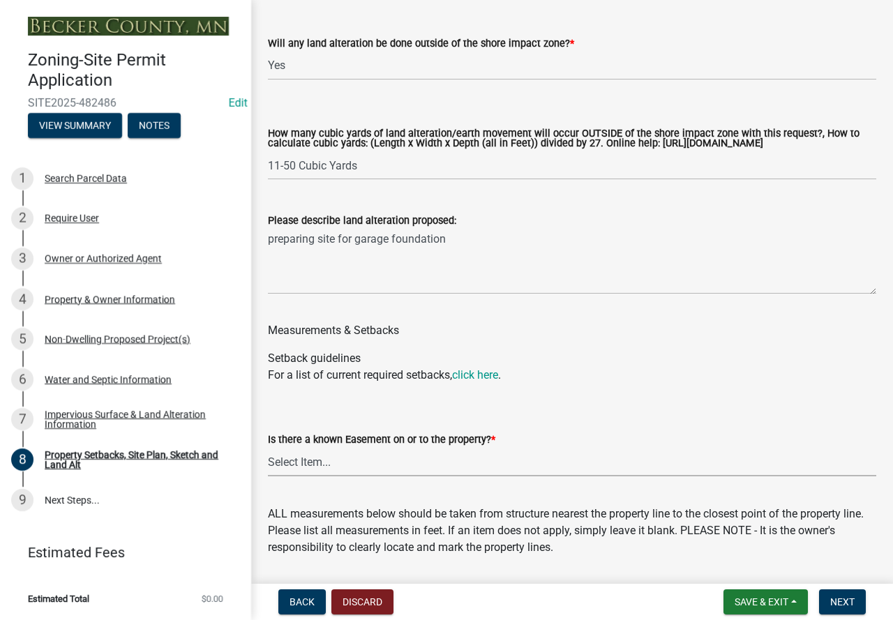
click at [400, 472] on select "Select Item... Yes No" at bounding box center [572, 462] width 608 height 29
click at [268, 461] on select "Select Item... Yes No" at bounding box center [572, 462] width 608 height 29
select select "c8b8ea71-7088-4e87-a493-7bc88cc2835b"
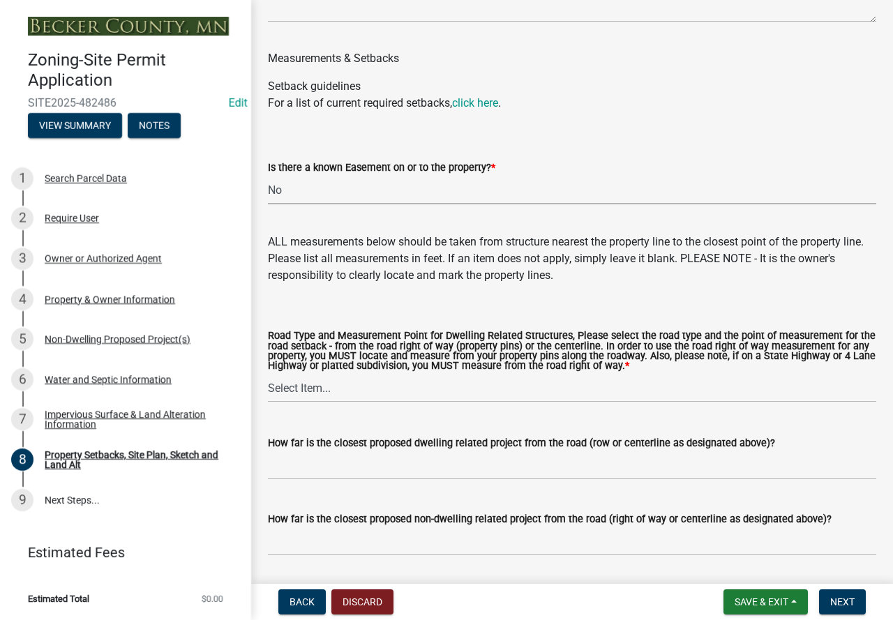
scroll to position [2520, 0]
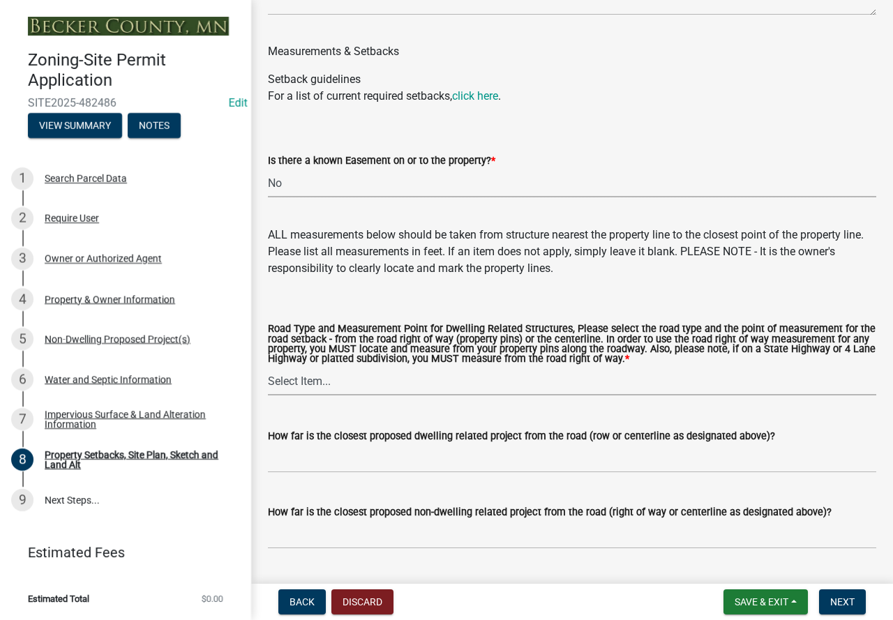
click at [349, 396] on select "Select Item... Private Easement - Right of Way Private Easement - Centerline Pu…" at bounding box center [572, 381] width 608 height 29
click at [268, 381] on select "Select Item... Private Easement - Right of Way Private Easement - Centerline Pu…" at bounding box center [572, 381] width 608 height 29
select select "a4ce8fad-3c47-4e2b-9375-28a8f2ee630b"
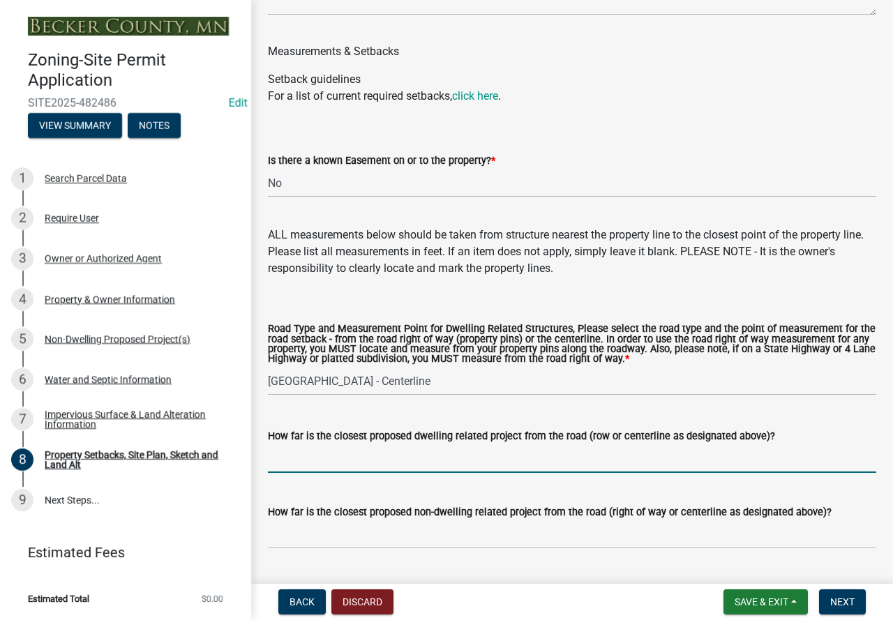
click at [336, 473] on input "How far is the closest proposed dwelling related project from the road (row or …" at bounding box center [572, 458] width 608 height 29
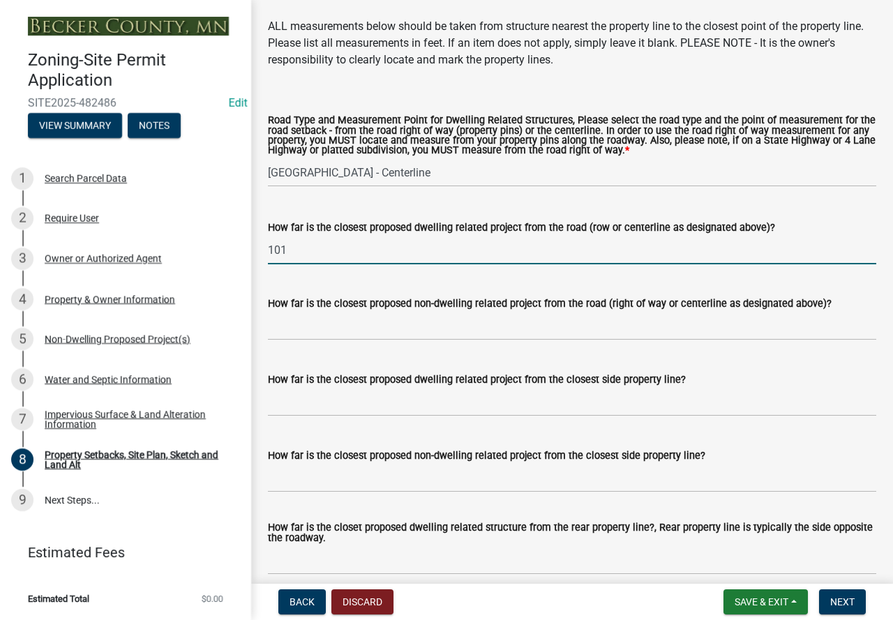
scroll to position [2730, 0]
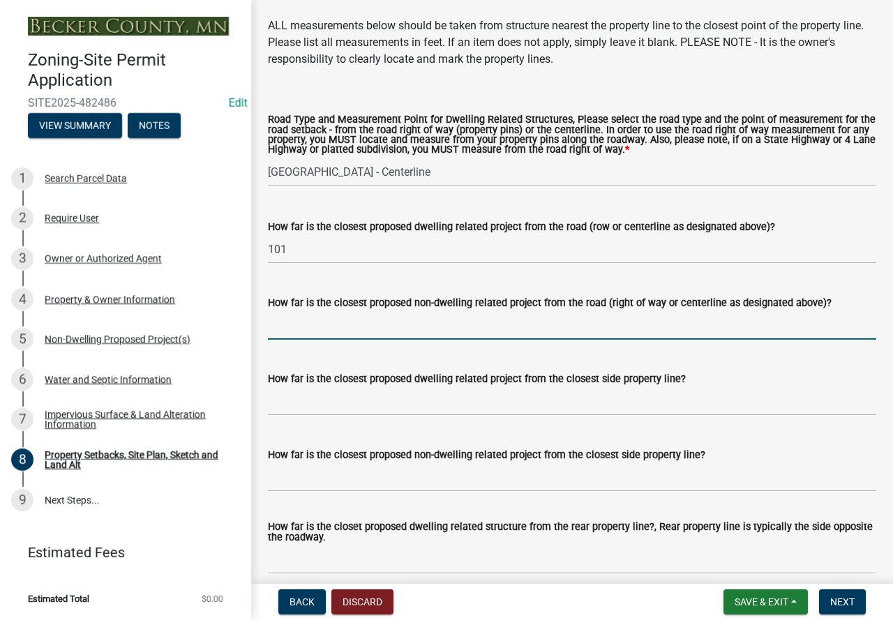
click at [337, 329] on input "How far is the closest proposed non-dwelling related project from the road (rig…" at bounding box center [572, 325] width 608 height 29
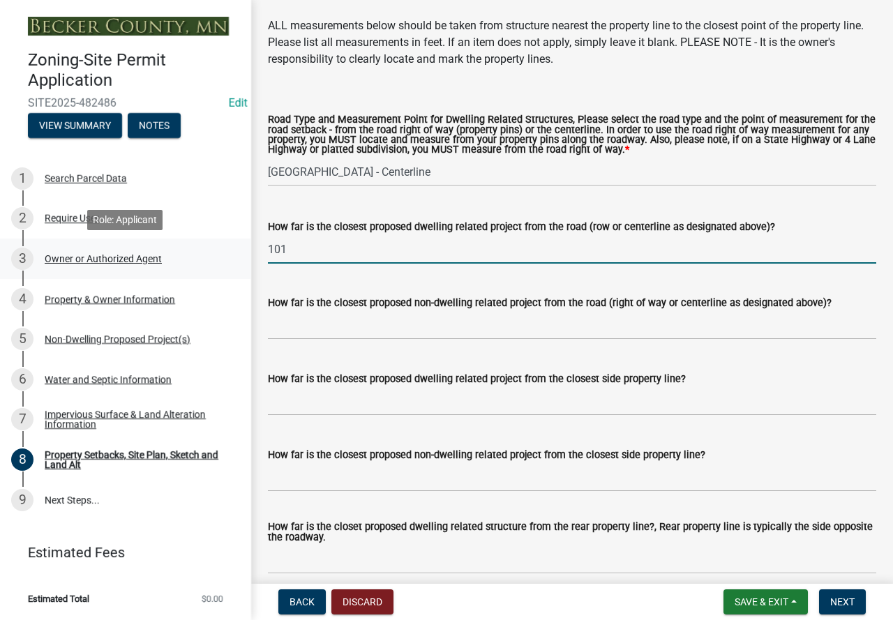
drag, startPoint x: 338, startPoint y: 264, endPoint x: 239, endPoint y: 260, distance: 98.4
click at [240, 261] on div "Zoning-Site Permit Application SITE2025-482486 Edit View Summary Notes 1 Search…" at bounding box center [446, 310] width 893 height 620
type input "N/A"
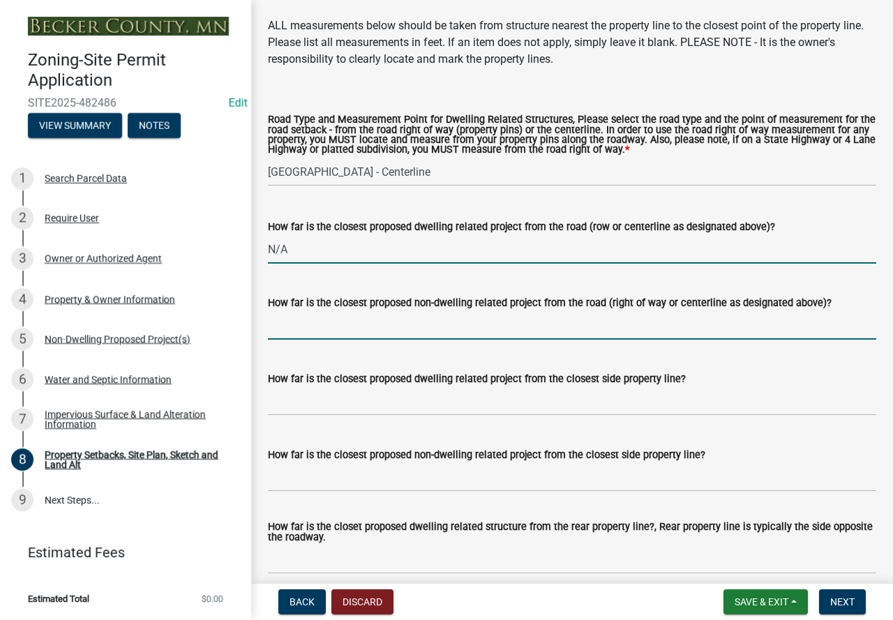
click at [363, 338] on input "How far is the closest proposed non-dwelling related project from the road (rig…" at bounding box center [572, 325] width 608 height 29
type input "101"
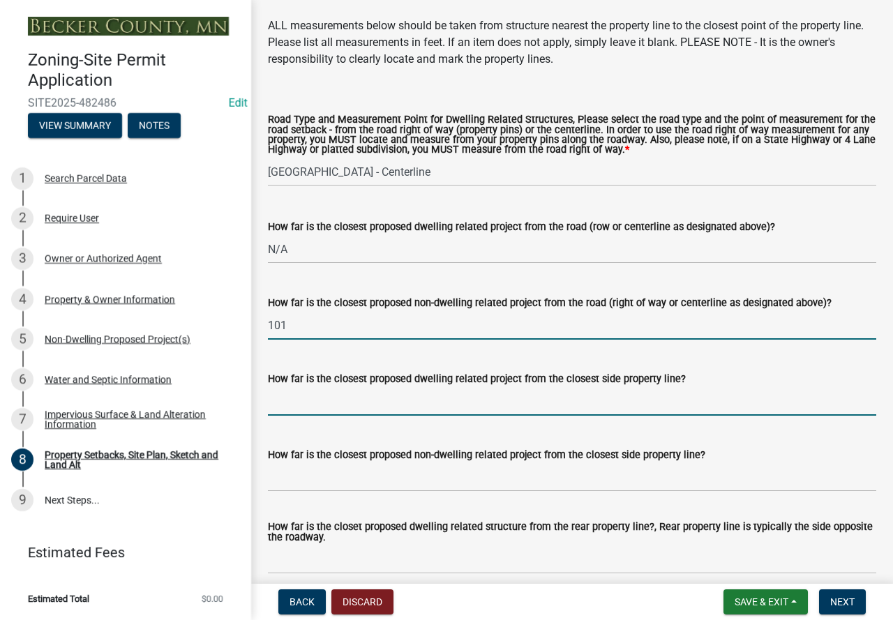
click at [304, 416] on input "How far is the closest proposed dwelling related project from the closest side …" at bounding box center [572, 401] width 608 height 29
type input "N/A"
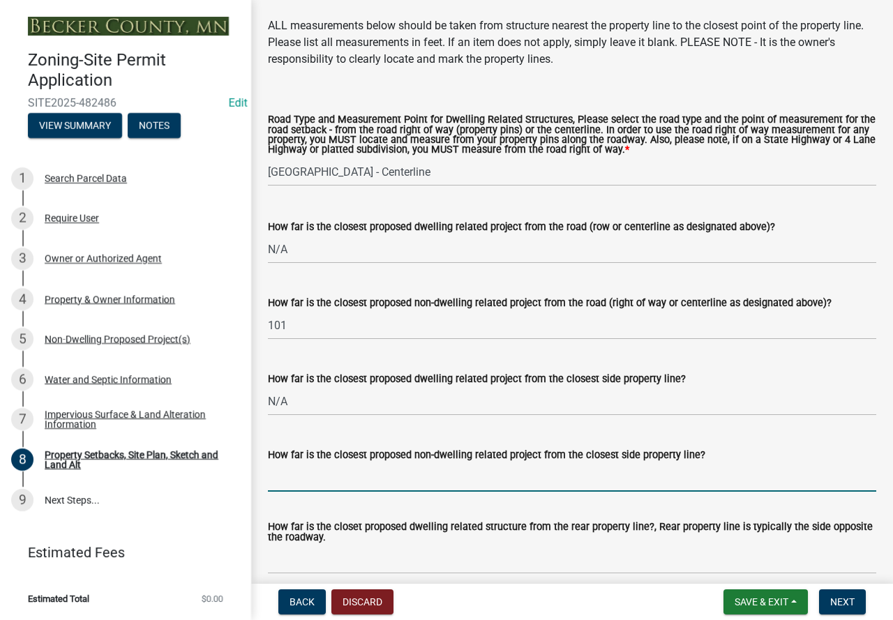
drag, startPoint x: 461, startPoint y: 496, endPoint x: 504, endPoint y: 476, distance: 47.8
click at [461, 492] on input "How far is the closest proposed non-dwelling related project from the closest s…" at bounding box center [572, 477] width 608 height 29
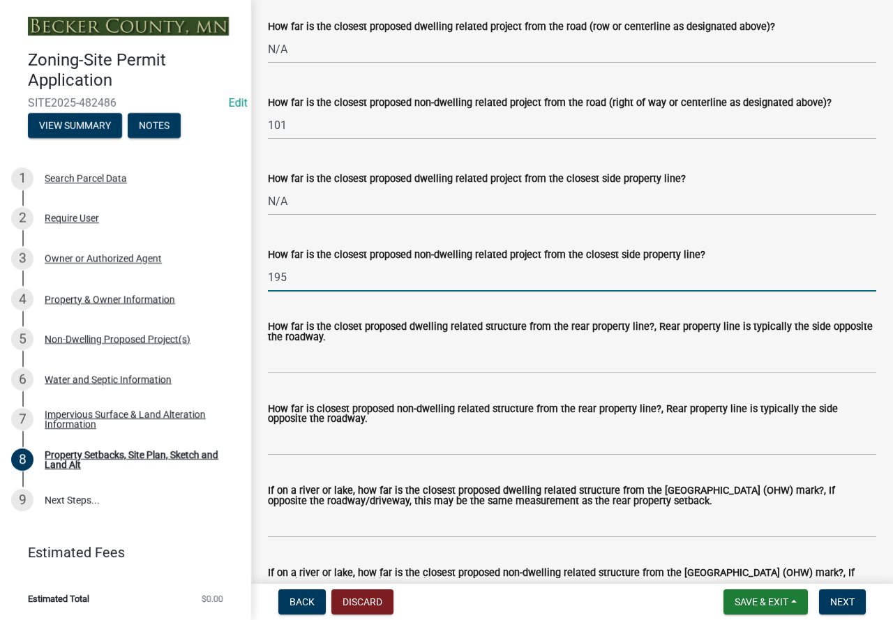
scroll to position [2939, 0]
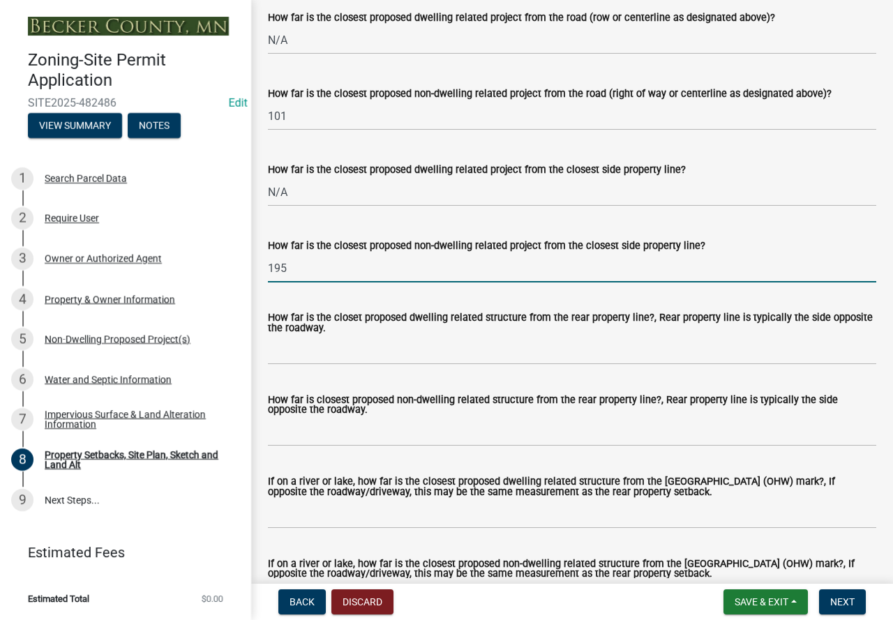
type input "195"
click at [309, 365] on input "How far is the closet proposed dwelling related structure from the rear propert…" at bounding box center [572, 350] width 608 height 29
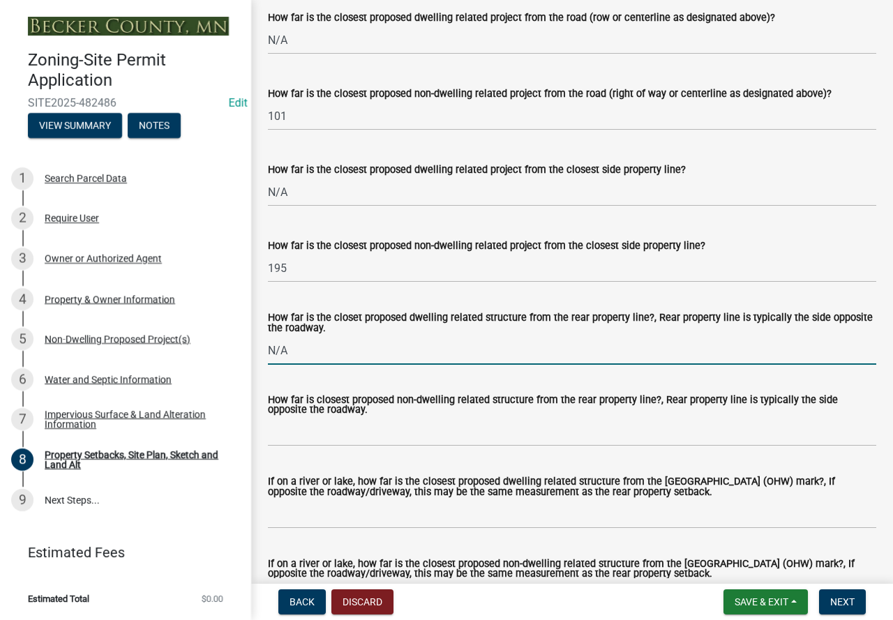
type input "N/A"
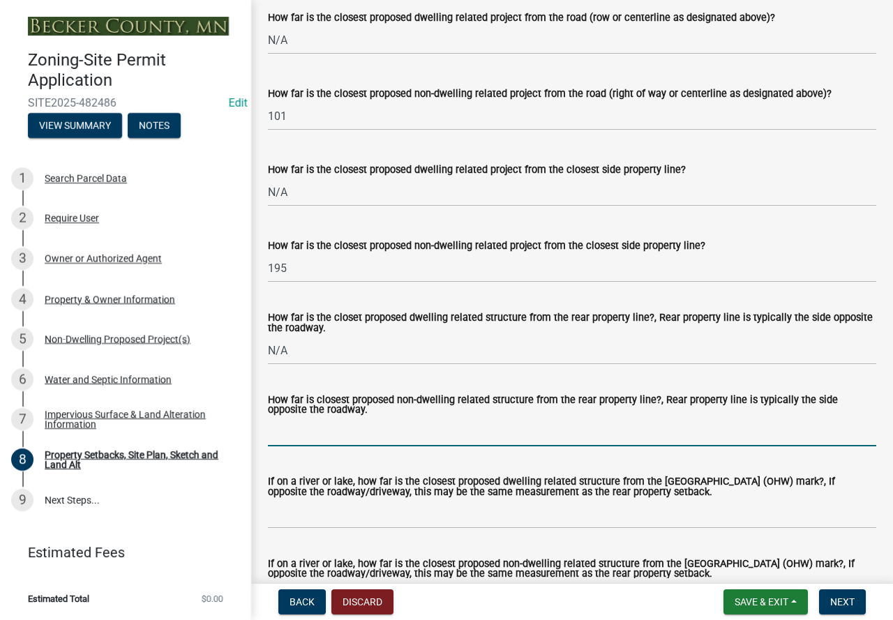
click at [580, 447] on input "How far is closest proposed non-dwelling related structure from the rear proper…" at bounding box center [572, 432] width 608 height 29
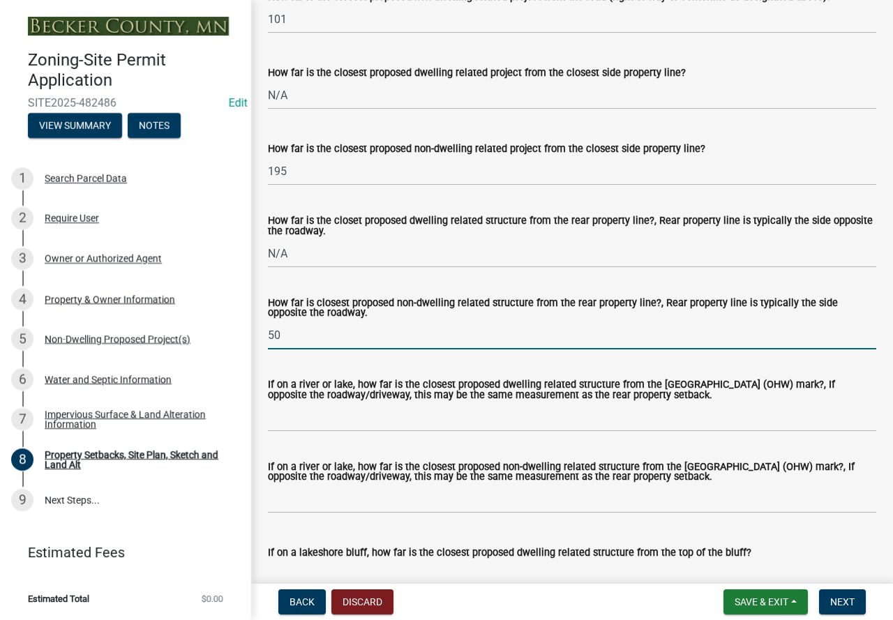
scroll to position [3078, 0]
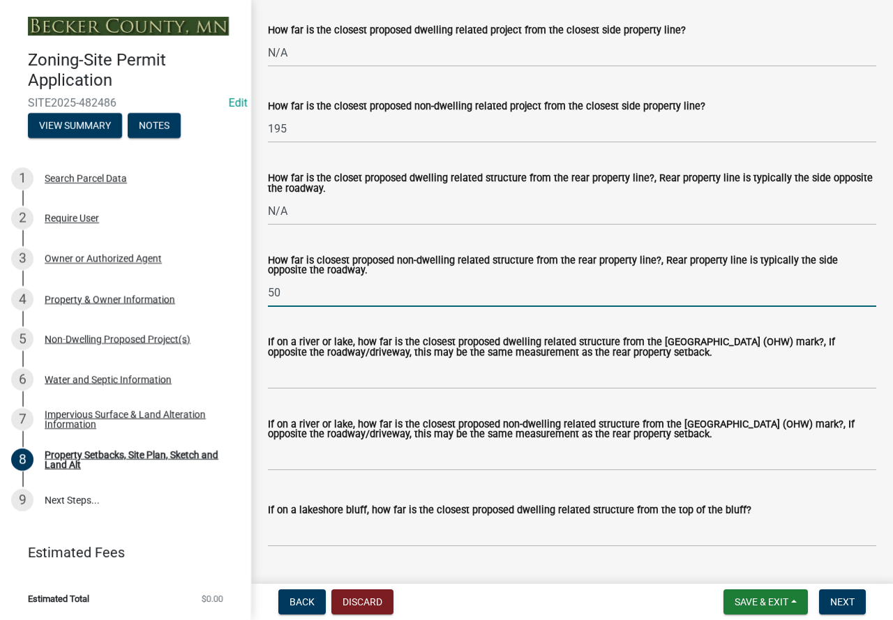
type input "50"
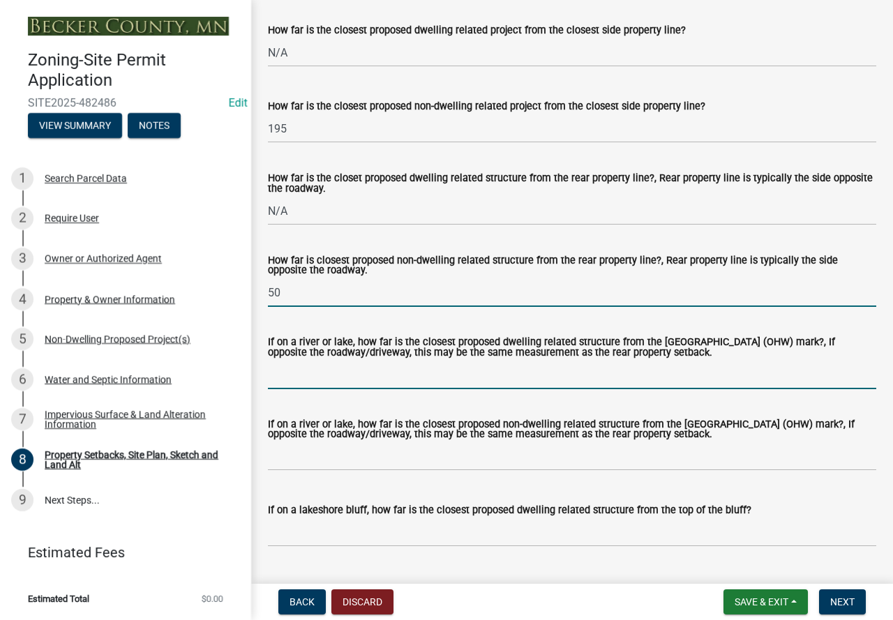
click at [384, 389] on input "If on a river or lake, how far is the closest proposed dwelling related structu…" at bounding box center [572, 375] width 608 height 29
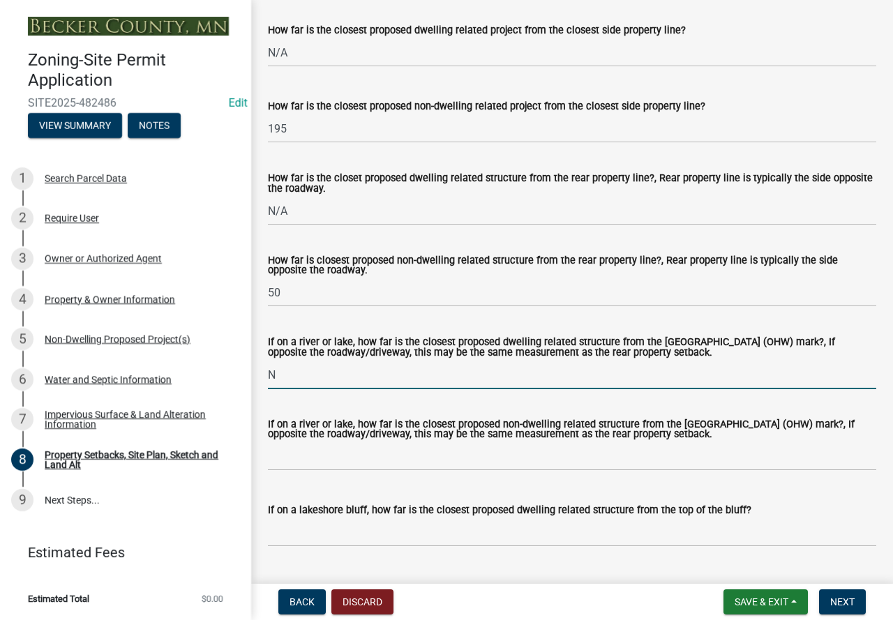
type input "N/A"
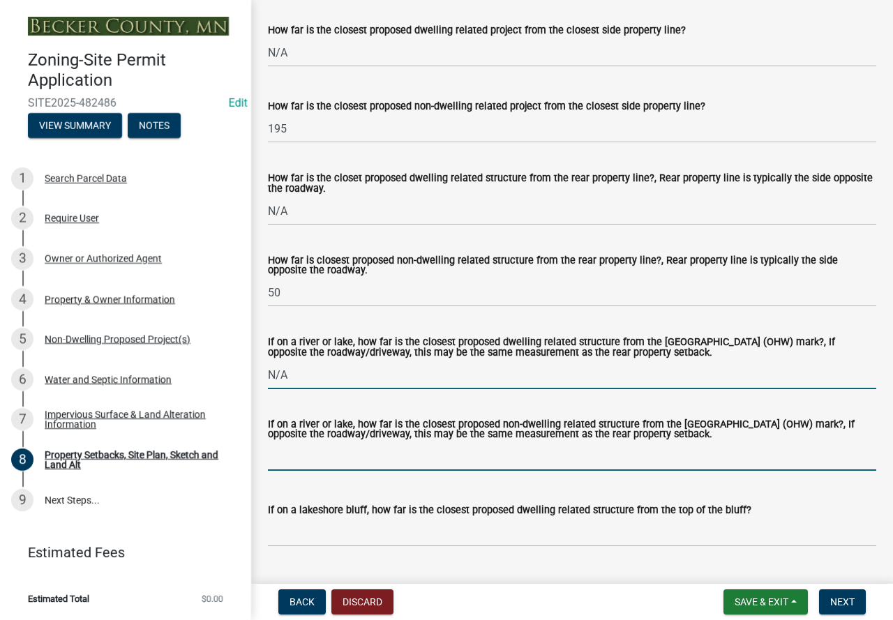
click at [384, 471] on input "If on a river or lake, how far is the closest proposed non-dwelling related str…" at bounding box center [572, 456] width 608 height 29
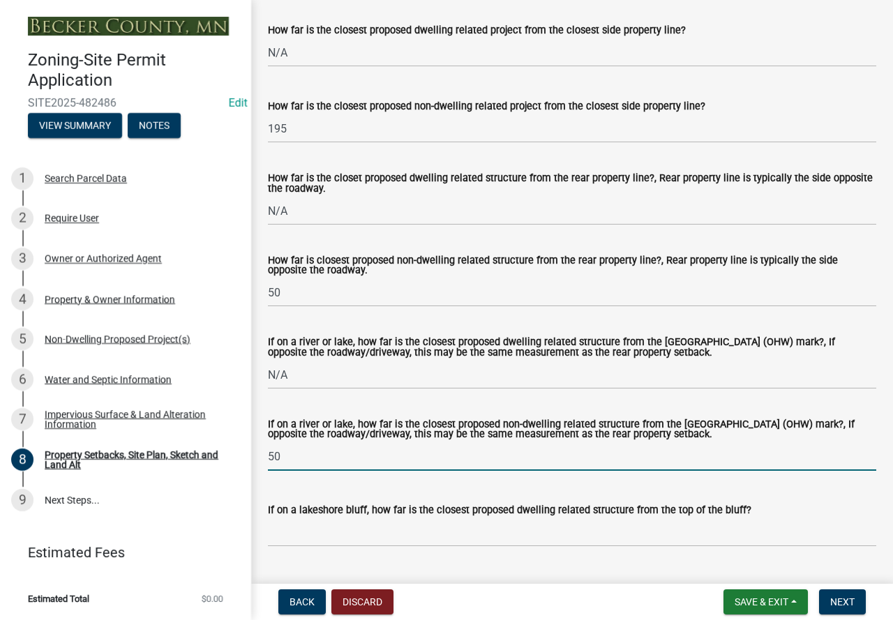
type input "50"
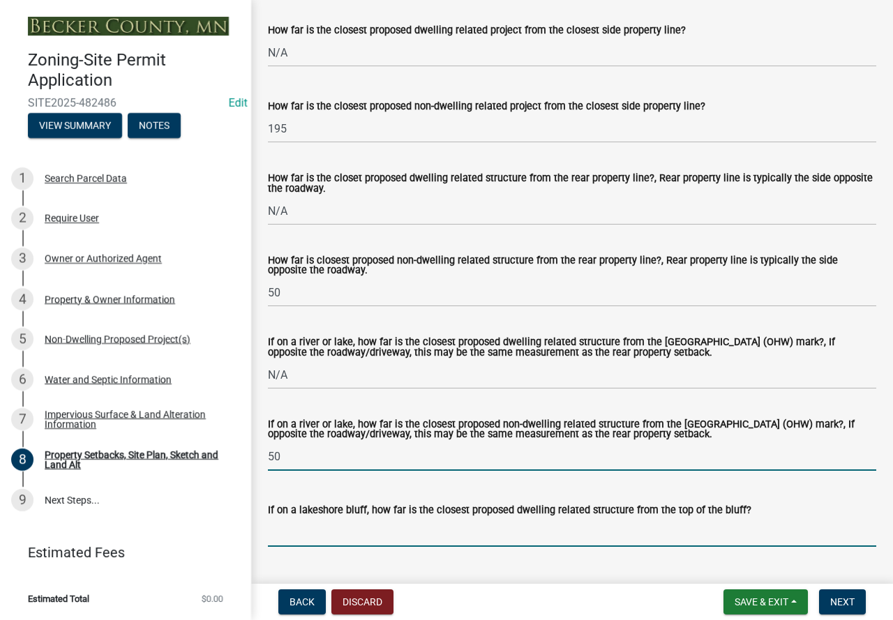
click at [433, 540] on input "If on a lakeshore bluff, how far is the closest proposed dwelling related struc…" at bounding box center [572, 532] width 608 height 29
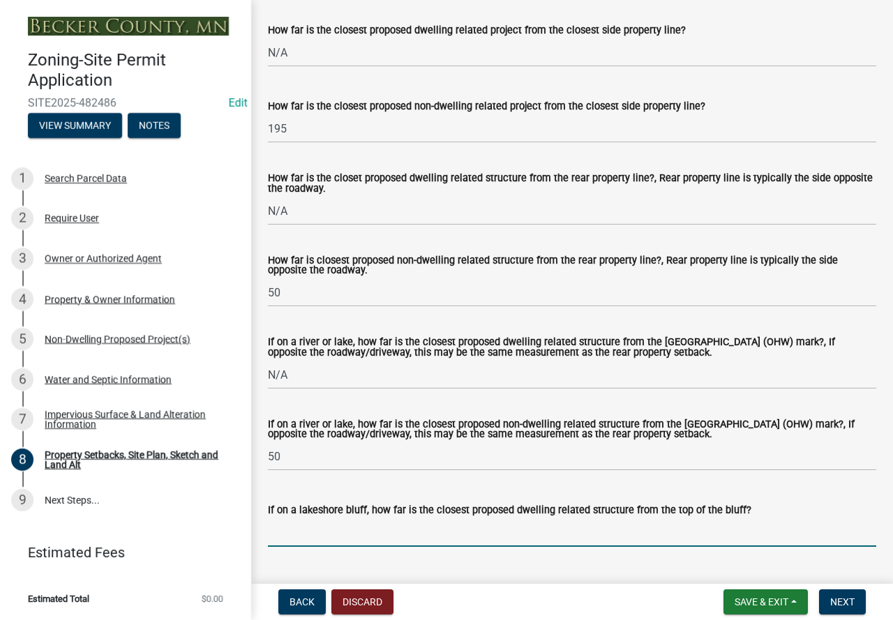
type input "N/A"
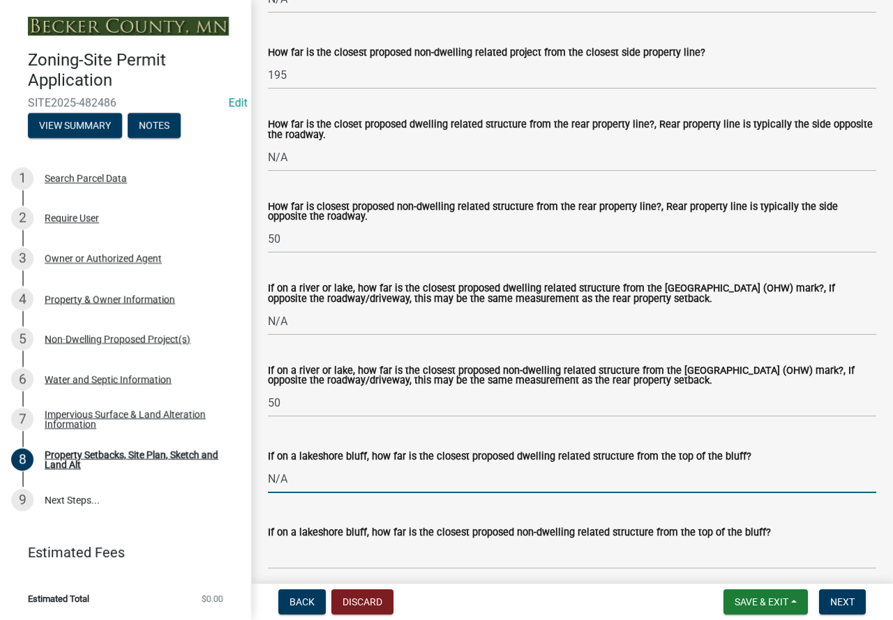
scroll to position [3218, 0]
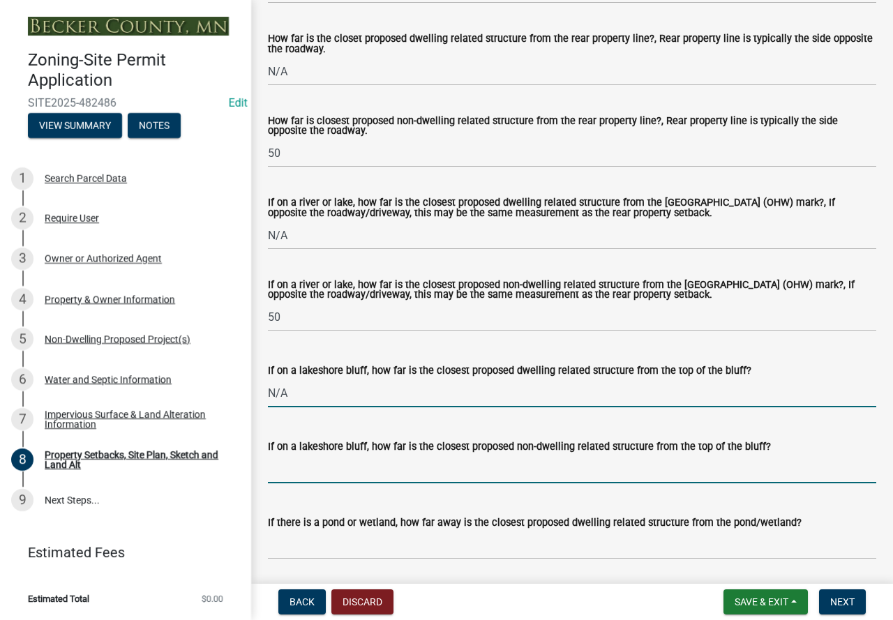
click at [368, 484] on input "If on a lakeshore bluff, how far is the closest proposed non-dwelling related s…" at bounding box center [572, 469] width 608 height 29
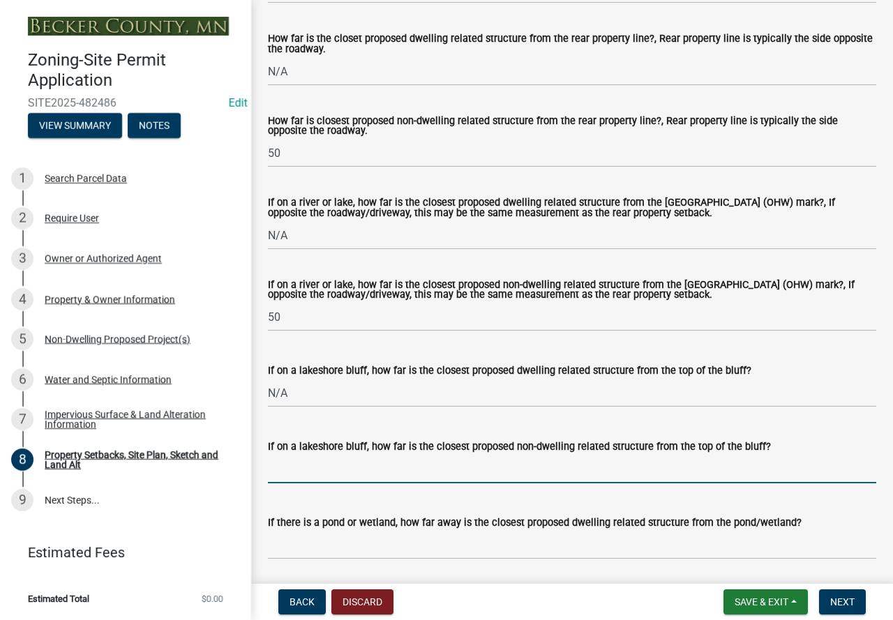
type input "N/A"
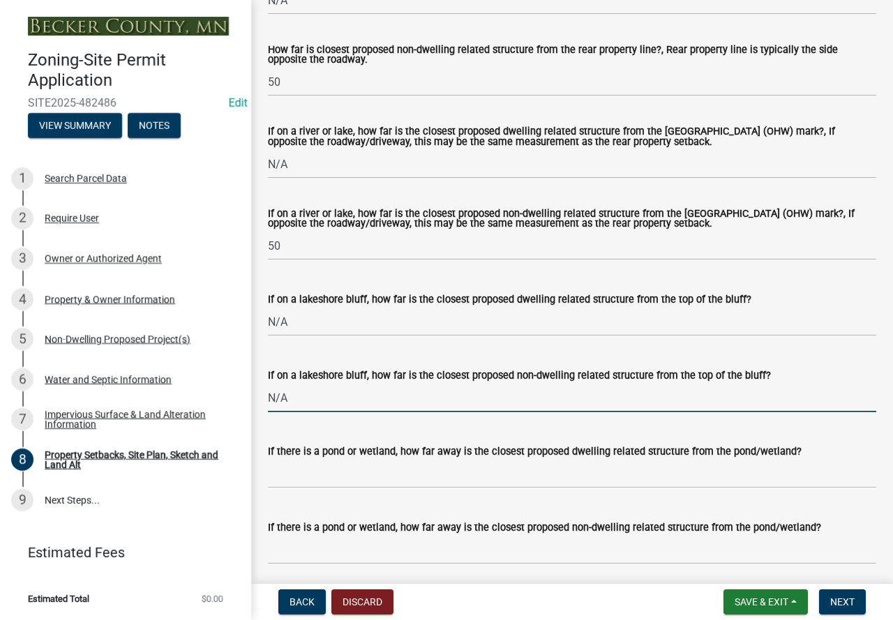
scroll to position [3427, 0]
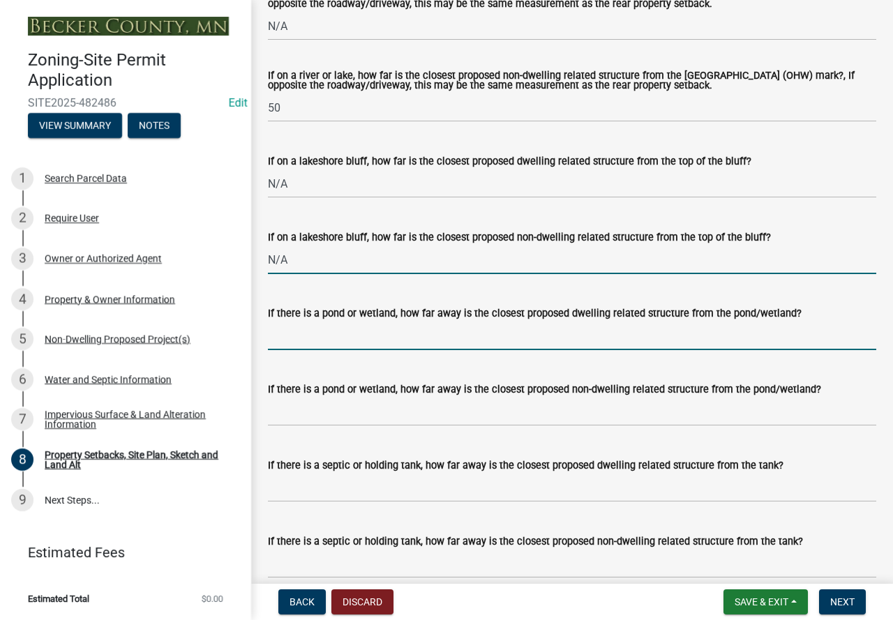
click at [477, 346] on input "If there is a pond or wetland, how far away is the closest proposed dwelling re…" at bounding box center [572, 336] width 608 height 29
type input "N/A"
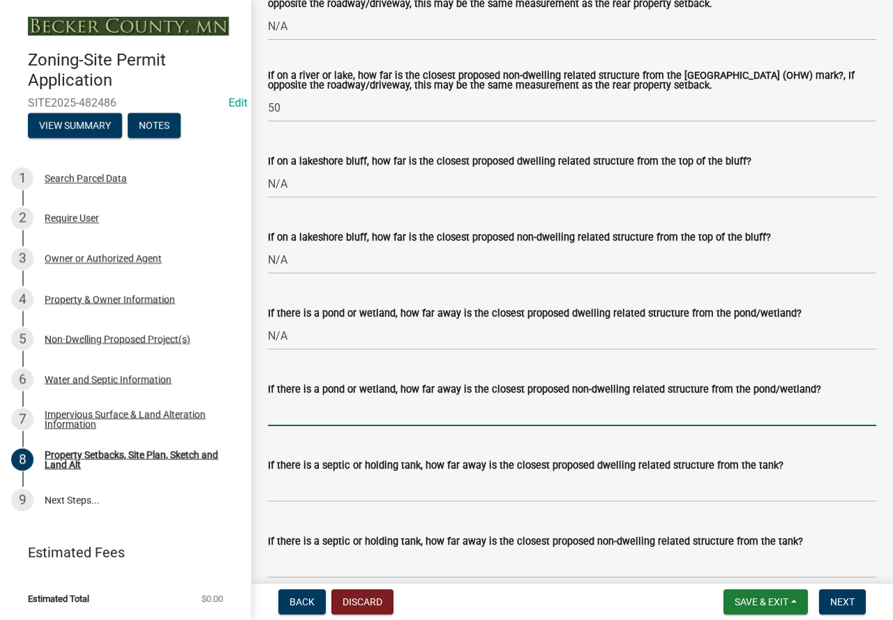
click at [384, 426] on input "If there is a pond or wetland, how far away is the closest proposed non-dwellin…" at bounding box center [572, 412] width 608 height 29
type input "N/A"
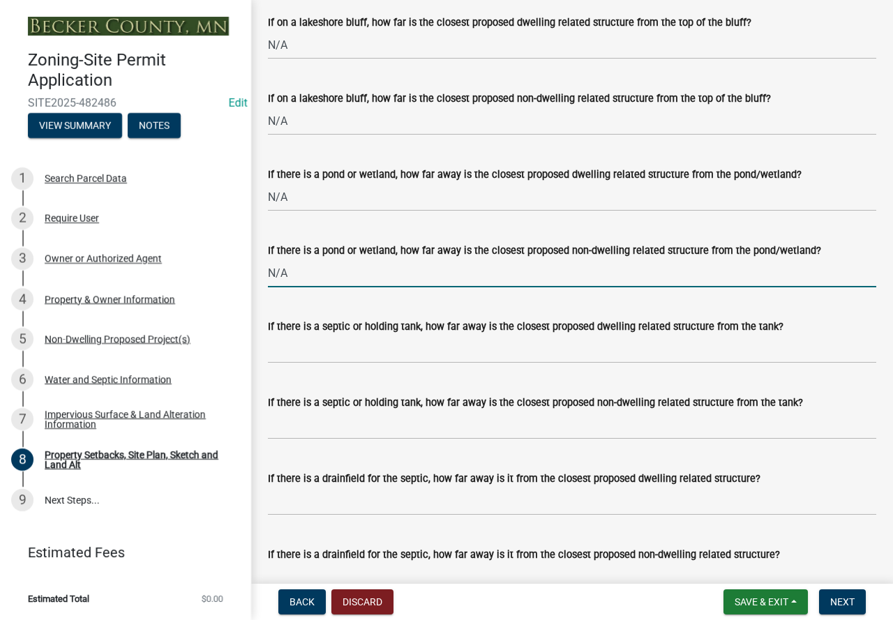
scroll to position [3567, 0]
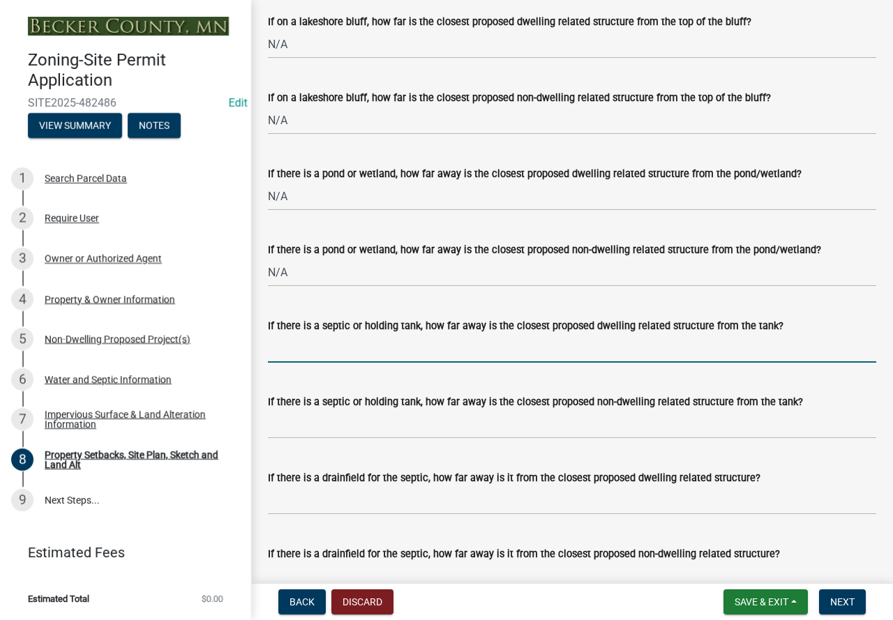
click at [379, 363] on input "If there is a septic or holding tank, how far away is the closest proposed dwel…" at bounding box center [572, 348] width 608 height 29
click at [299, 363] on input "If there is a septic or holding tank, how far away is the closest proposed dwel…" at bounding box center [572, 348] width 608 height 29
type input "N/A"
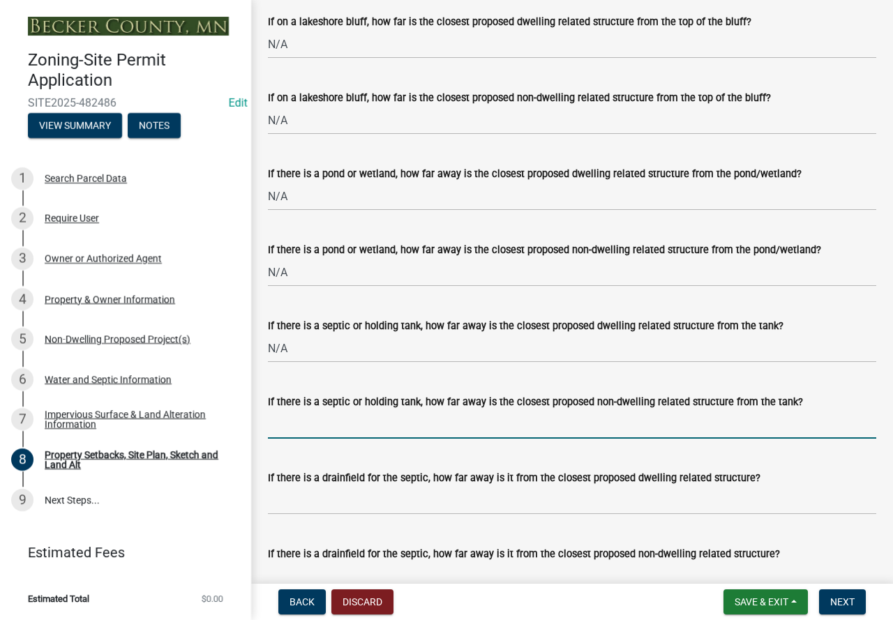
click at [366, 435] on input "If there is a septic or holding tank, how far away is the closest proposed non-…" at bounding box center [572, 424] width 608 height 29
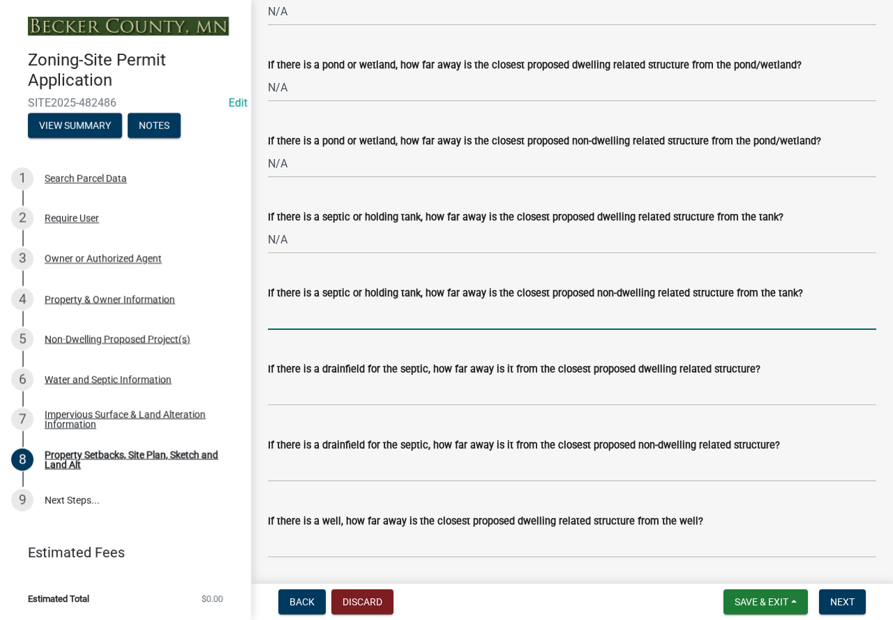
scroll to position [3718, 0]
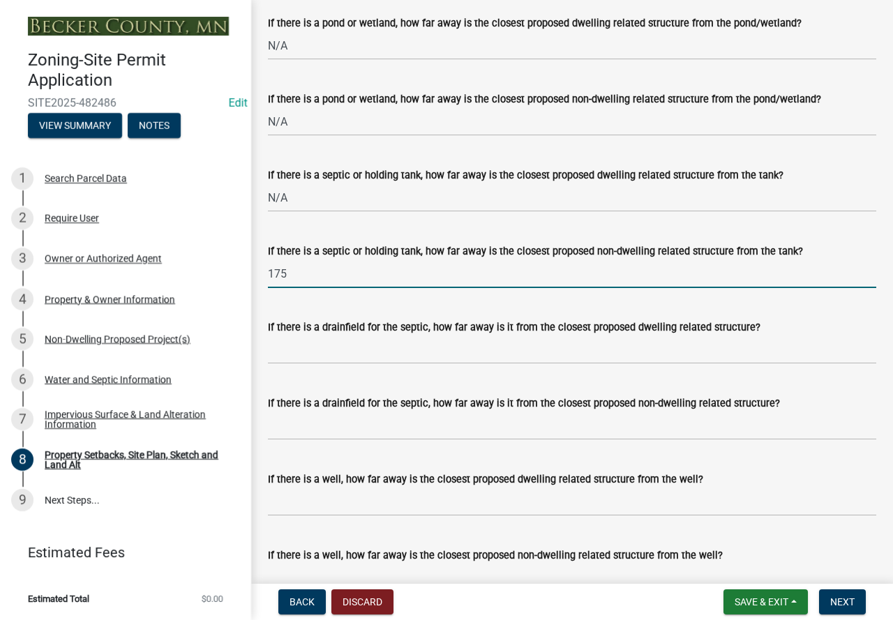
type input "175"
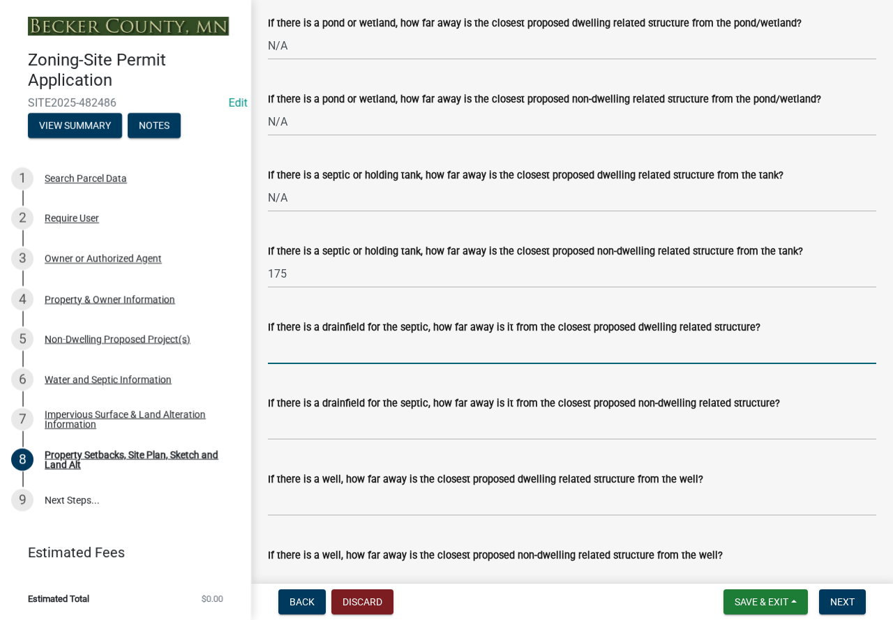
click at [394, 364] on input "If there is a drainfield for the septic, how far away is it from the closest pr…" at bounding box center [572, 350] width 608 height 29
type input "N/A"
click at [359, 432] on input "If there is a drainfield for the septic, how far away is it from the closest pr…" at bounding box center [572, 426] width 608 height 29
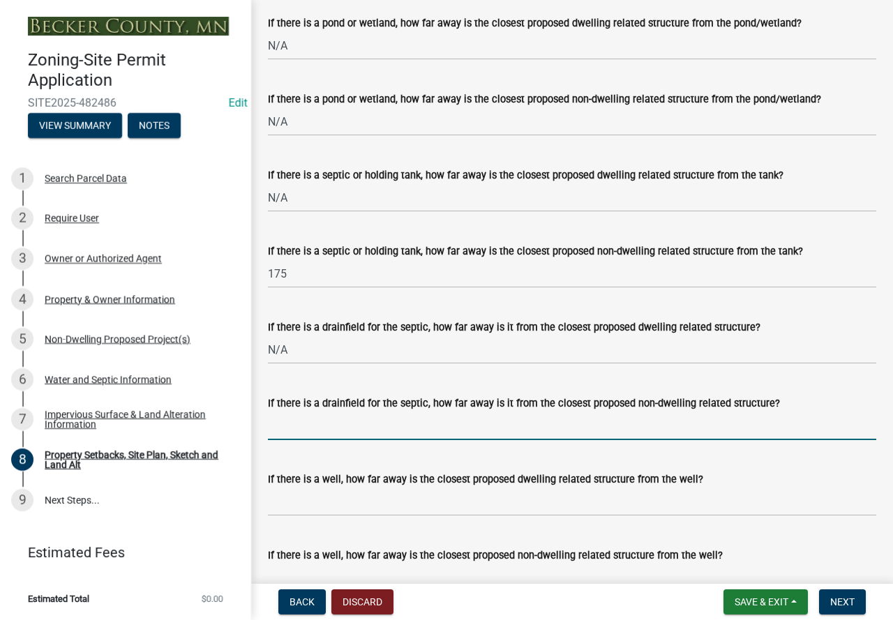
type input "N/A"
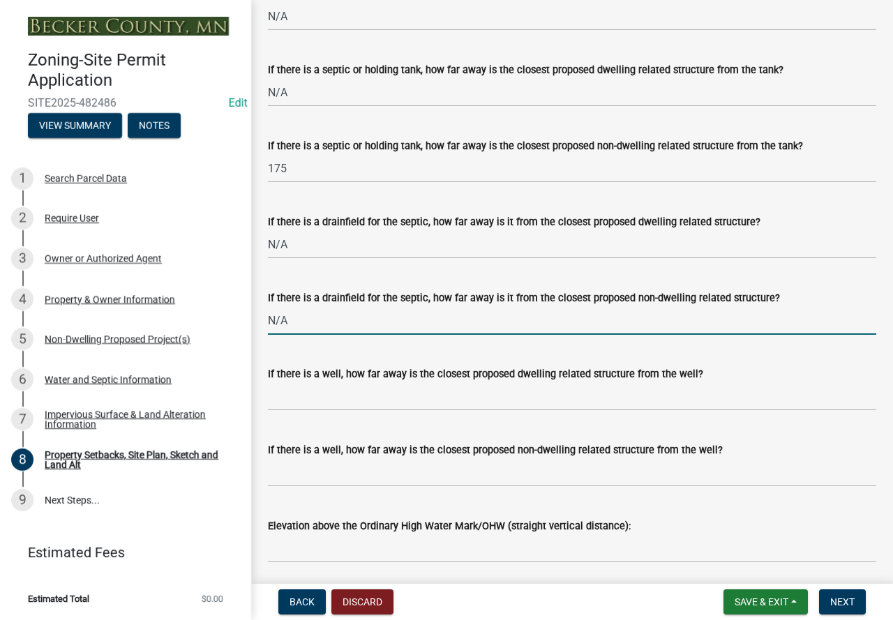
scroll to position [3857, 0]
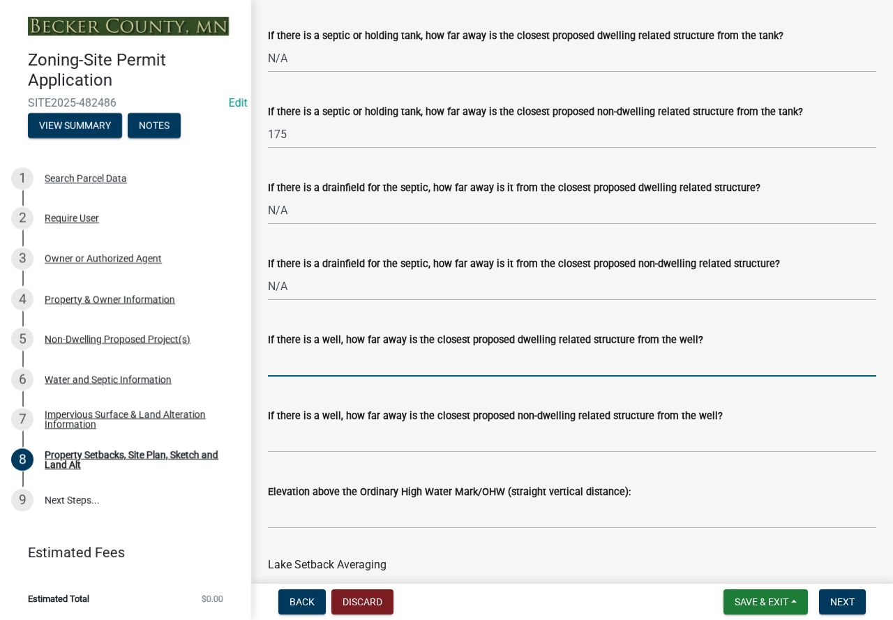
click at [370, 377] on input "If there is a well, how far away is the closest proposed dwelling related struc…" at bounding box center [572, 362] width 608 height 29
type input "N/A"
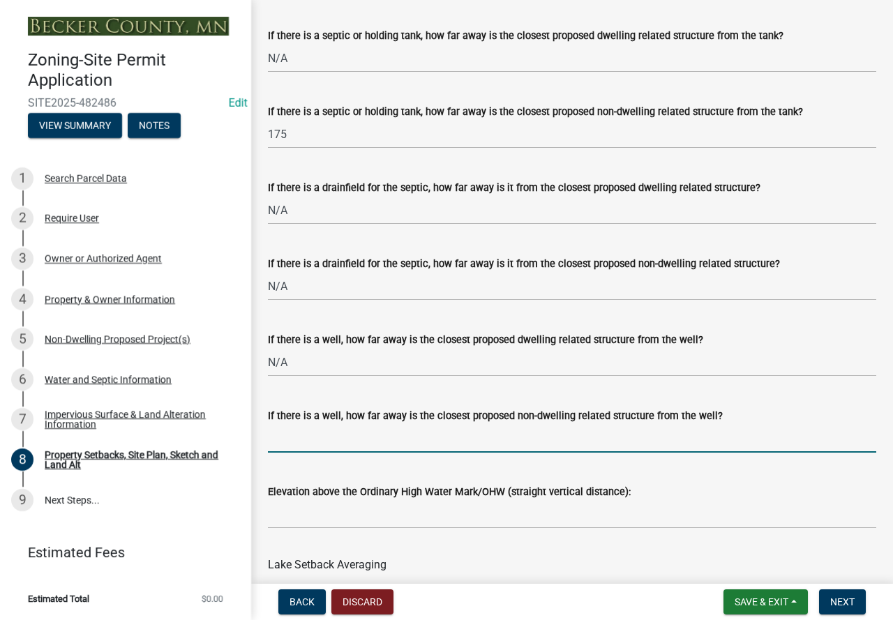
click at [422, 448] on input "If there is a well, how far away is the closest proposed non-dwelling related s…" at bounding box center [572, 438] width 608 height 29
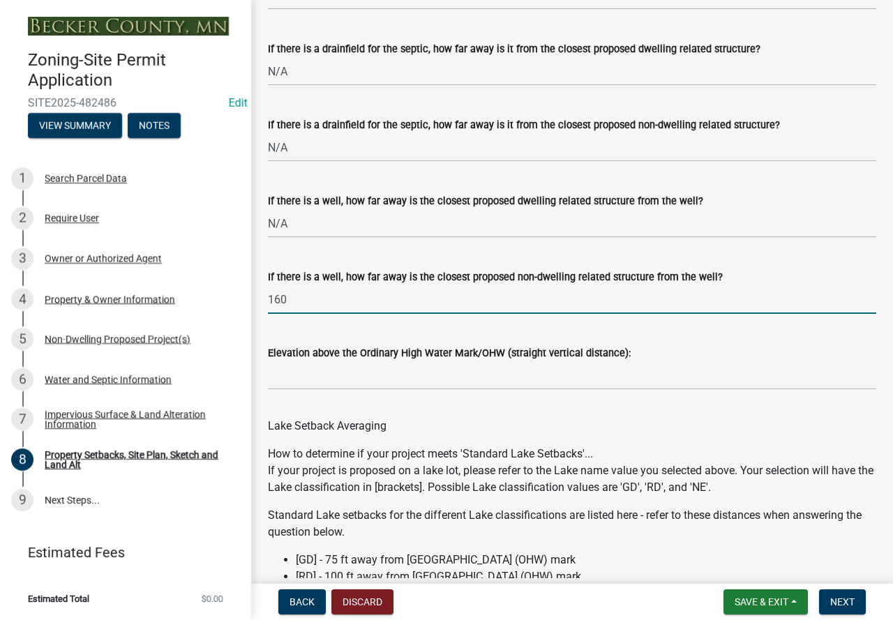
scroll to position [3997, 0]
type input "160"
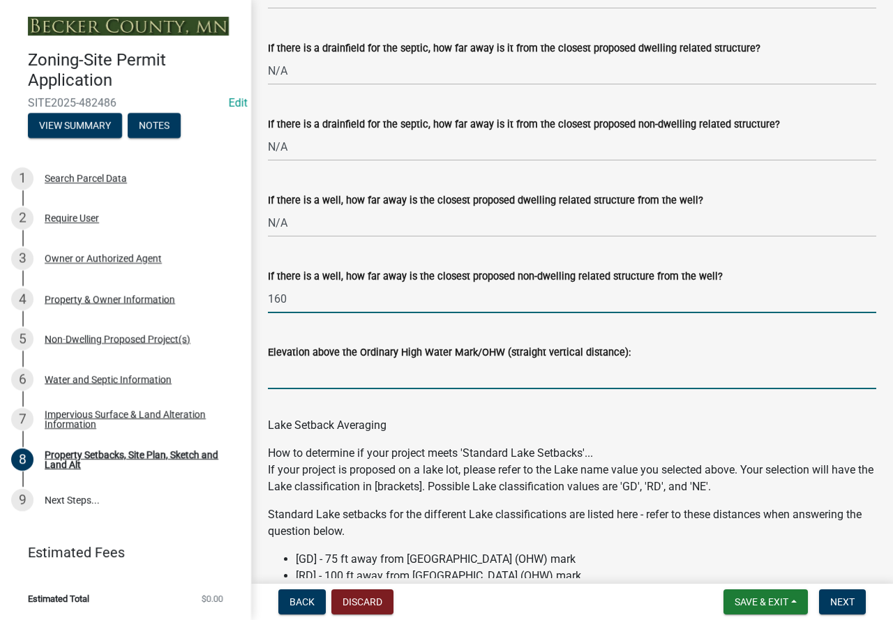
drag, startPoint x: 364, startPoint y: 385, endPoint x: 374, endPoint y: 385, distance: 10.5
click at [364, 385] on input "Elevation above the Ordinary High Water Mark/OHW (straight vertical distance):" at bounding box center [572, 375] width 608 height 29
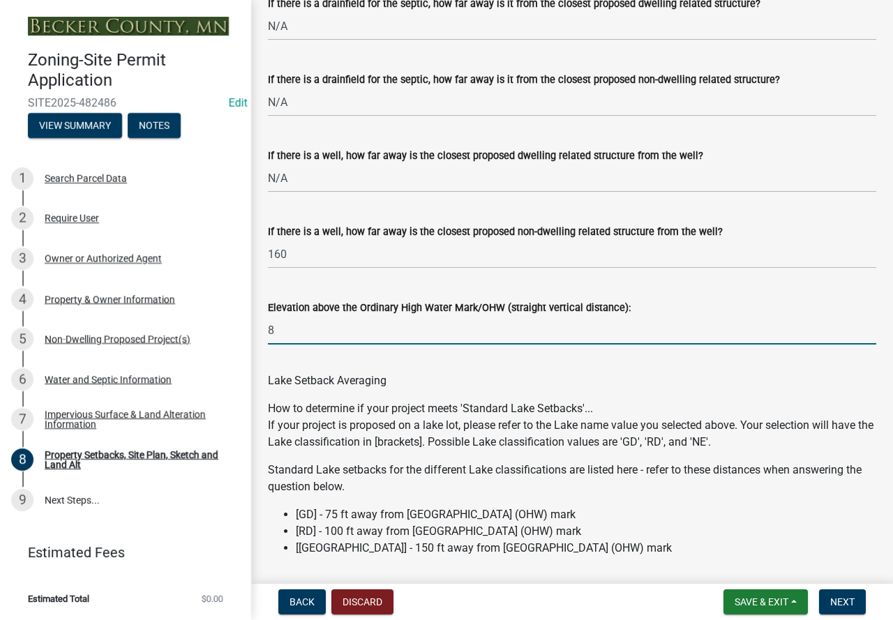
scroll to position [4066, 0]
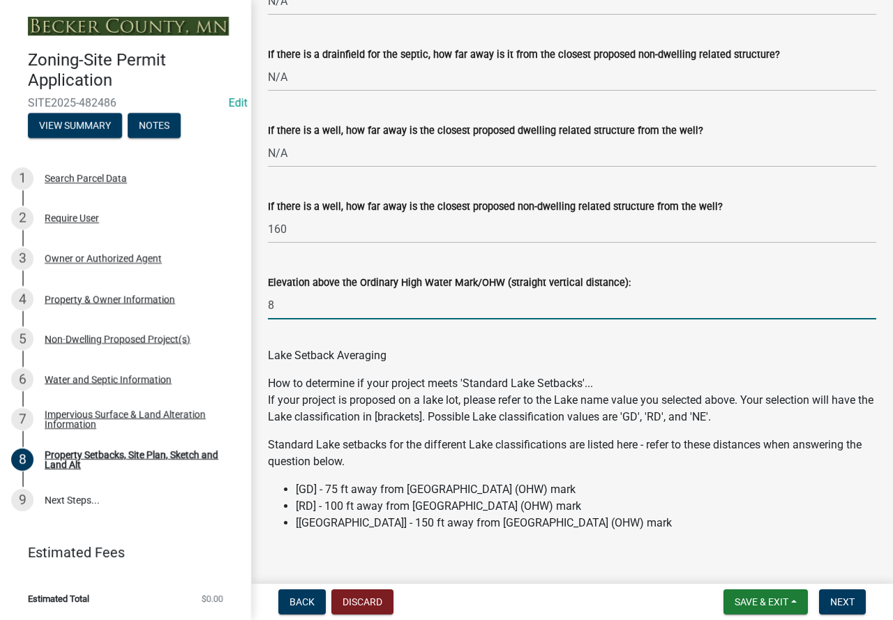
type input "8"
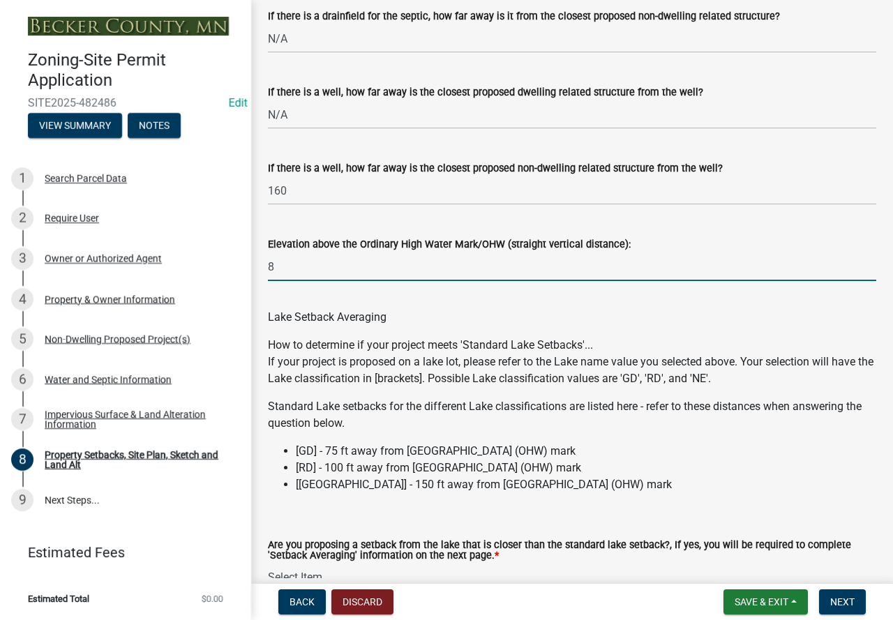
scroll to position [4203, 0]
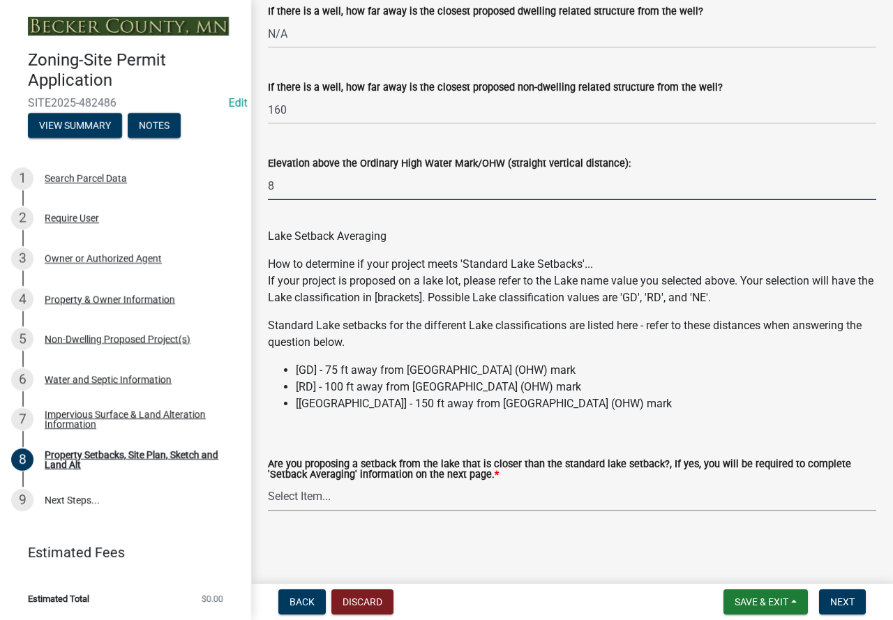
click at [407, 486] on select "Select Item... Yes No N/A" at bounding box center [572, 497] width 608 height 29
click at [268, 483] on select "Select Item... Yes No N/A" at bounding box center [572, 497] width 608 height 29
select select "4421853d-5e11-4b64-95ec-6c47066881cc"
click at [850, 603] on span "Next" at bounding box center [842, 602] width 24 height 11
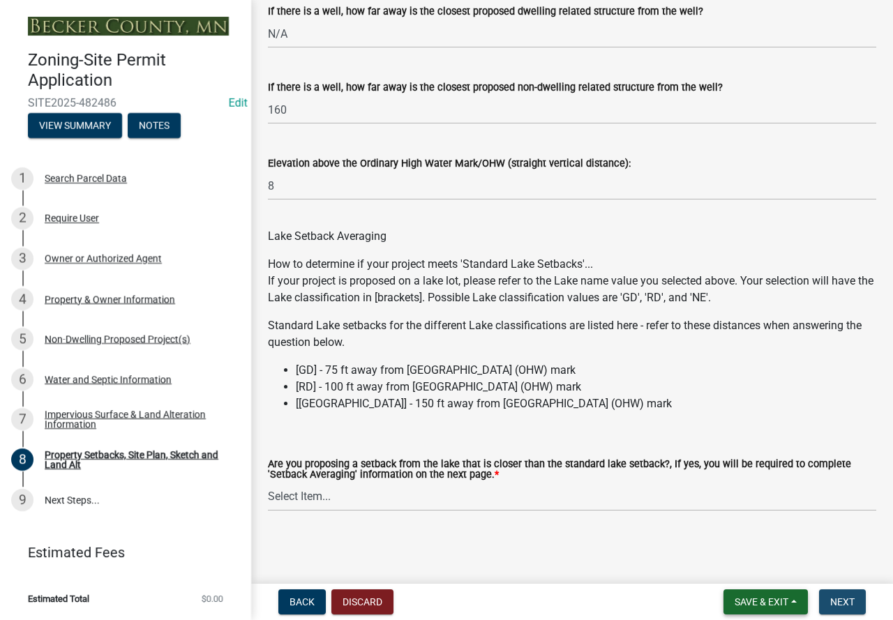
scroll to position [0, 0]
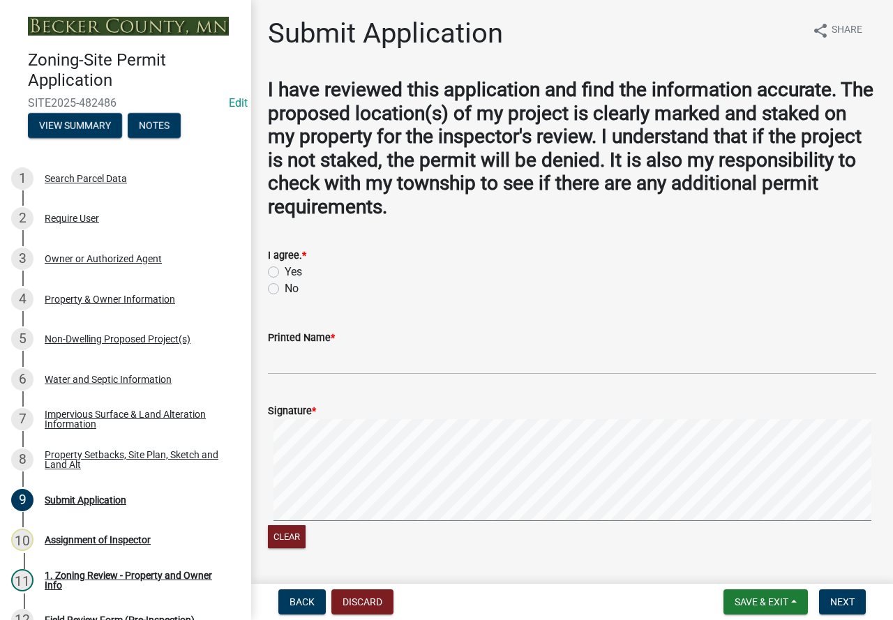
click at [285, 272] on label "Yes" at bounding box center [293, 272] width 17 height 17
click at [285, 272] on input "Yes" at bounding box center [289, 268] width 9 height 9
radio input "true"
click at [301, 356] on input "Printed Name *" at bounding box center [572, 360] width 608 height 29
type input "B"
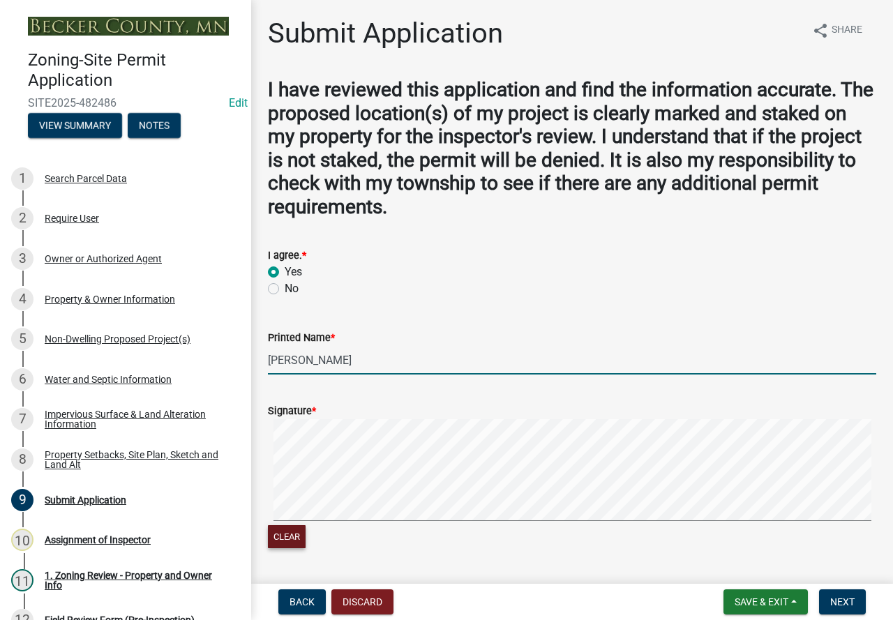
type input "[PERSON_NAME]"
drag, startPoint x: 286, startPoint y: 542, endPoint x: 290, endPoint y: 551, distance: 9.4
click at [287, 542] on button "Clear" at bounding box center [287, 536] width 38 height 23
click at [362, 498] on form "Signature * Clear" at bounding box center [572, 469] width 608 height 166
click at [292, 532] on button "Clear" at bounding box center [287, 536] width 38 height 23
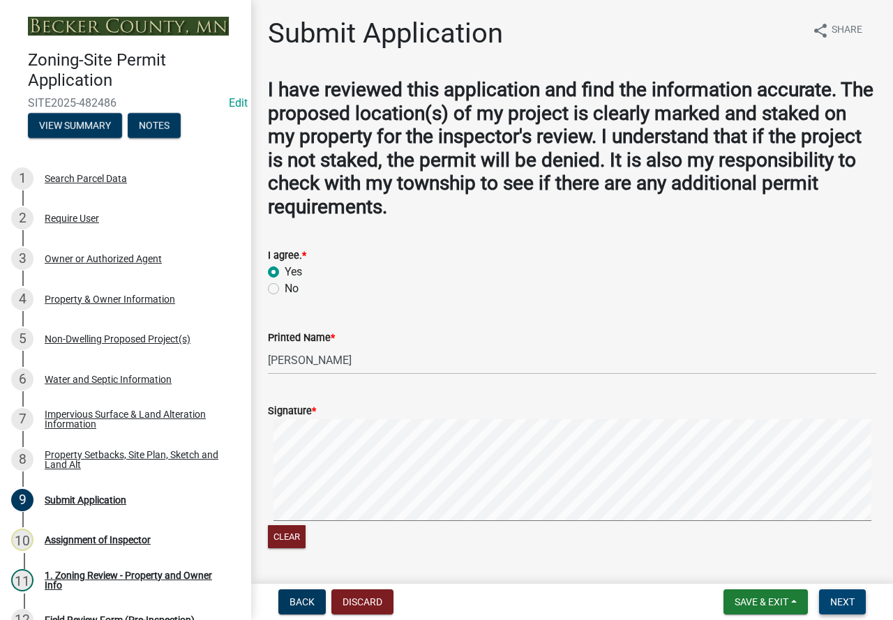
click at [855, 602] on span "Next" at bounding box center [842, 602] width 24 height 11
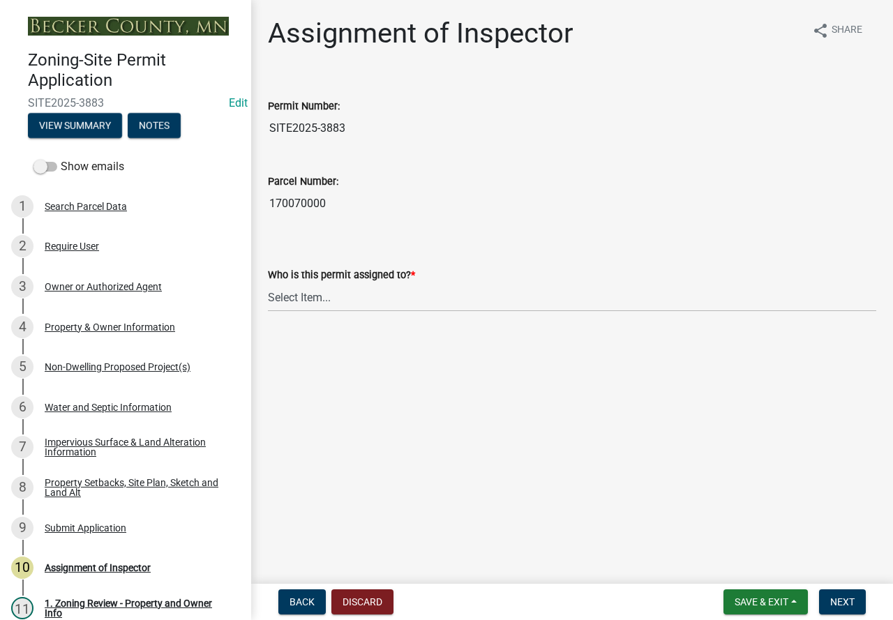
click at [291, 200] on input "170070000" at bounding box center [572, 204] width 608 height 28
drag, startPoint x: 107, startPoint y: 98, endPoint x: 28, endPoint y: 105, distance: 79.1
click at [28, 105] on span "SITE2025-3883" at bounding box center [125, 102] width 195 height 13
copy span "SITE2025-3883"
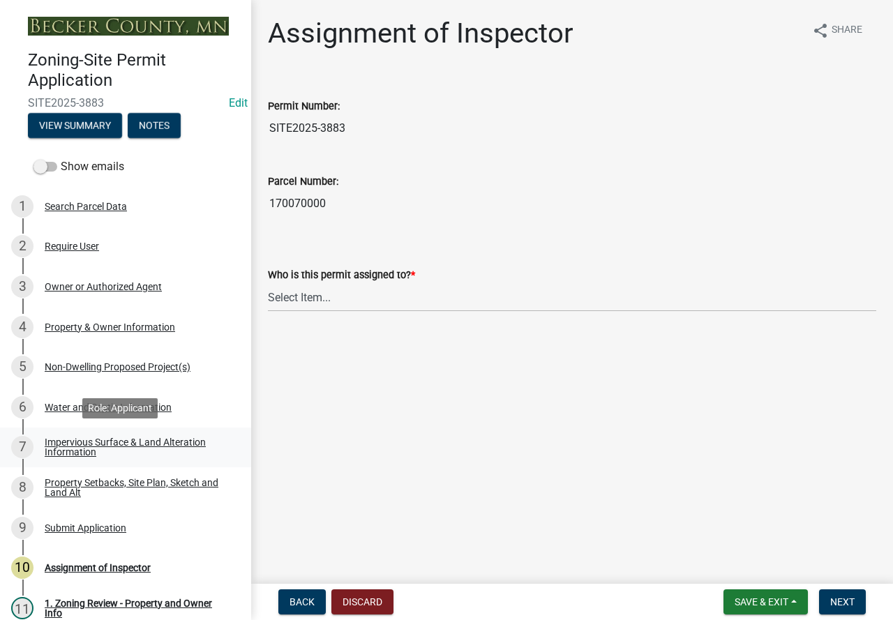
click at [124, 442] on div "Impervious Surface & Land Alteration Information" at bounding box center [137, 447] width 184 height 20
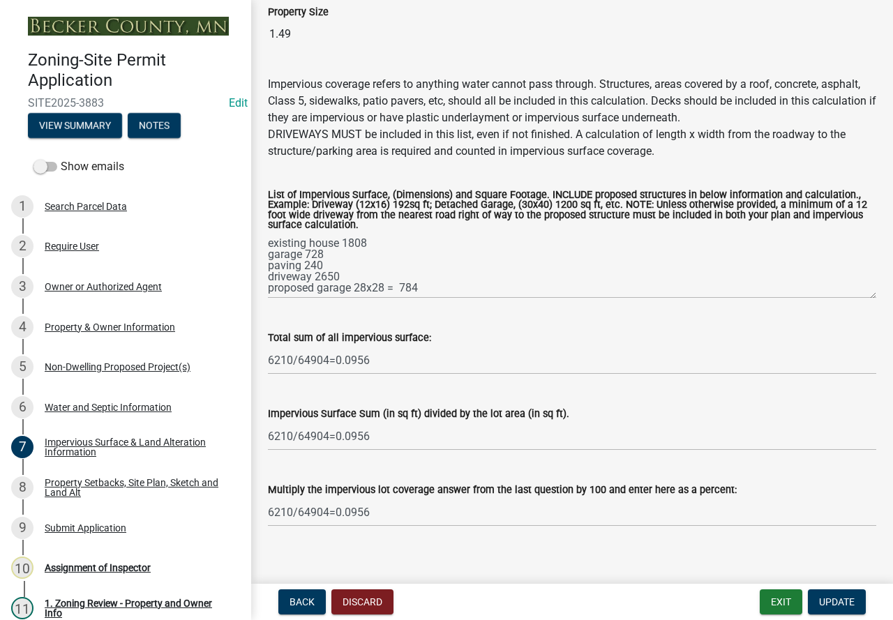
scroll to position [140, 0]
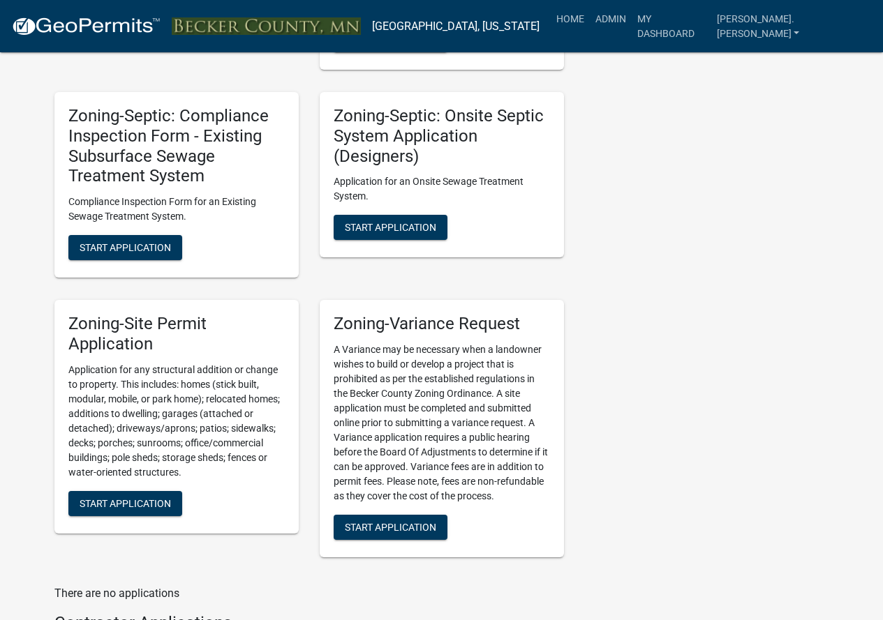
scroll to position [1535, 0]
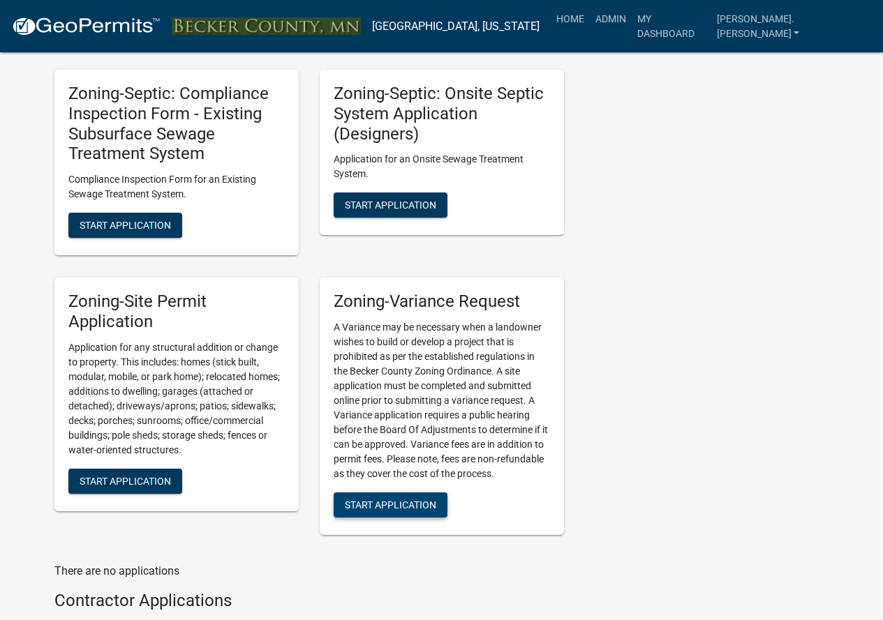
click at [373, 500] on span "Start Application" at bounding box center [390, 505] width 91 height 11
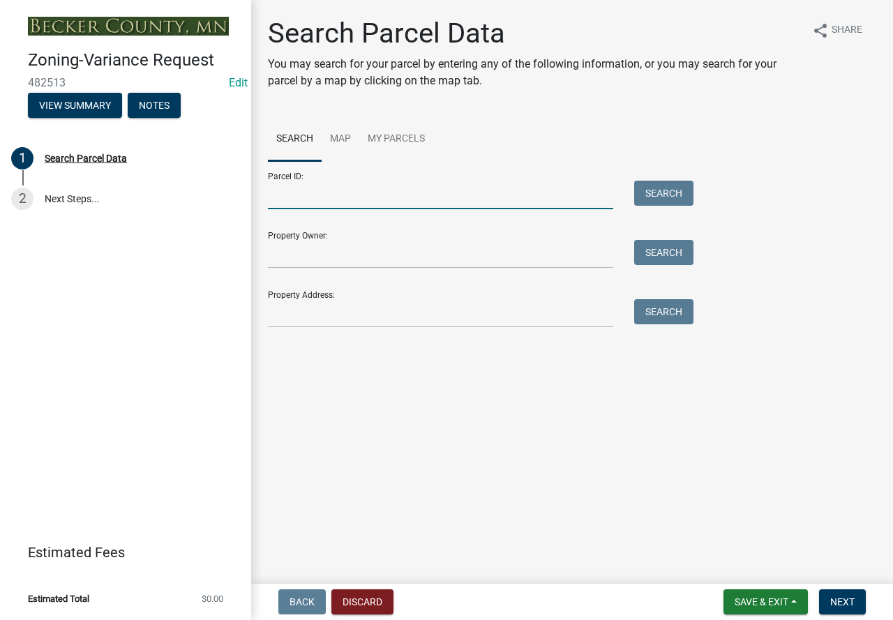
click at [333, 197] on input "Parcel ID:" at bounding box center [440, 195] width 345 height 29
paste input "170070000"
type input "170070000"
click at [656, 193] on button "Search" at bounding box center [663, 193] width 59 height 25
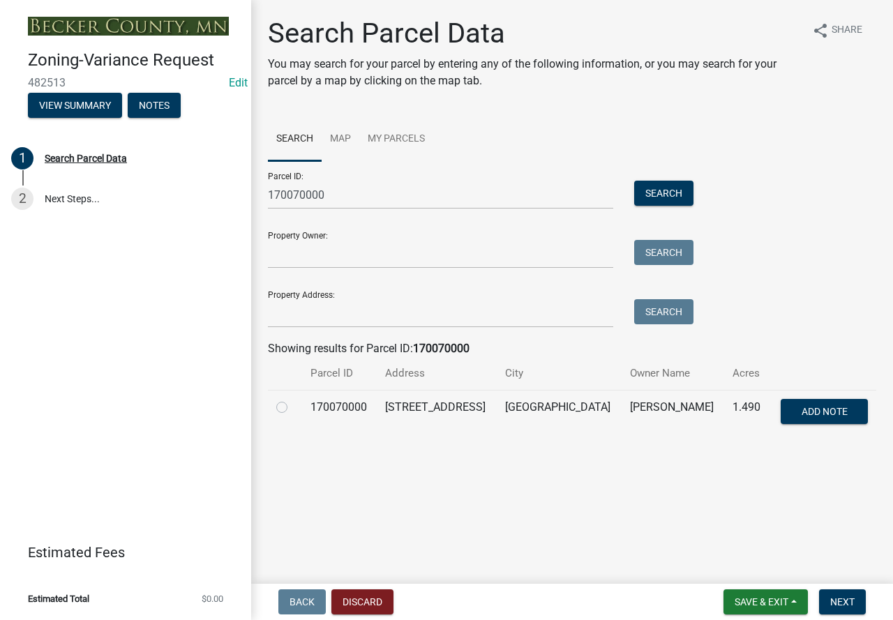
click at [293, 399] on label at bounding box center [293, 399] width 0 height 0
click at [293, 404] on input "radio" at bounding box center [297, 403] width 9 height 9
radio input "true"
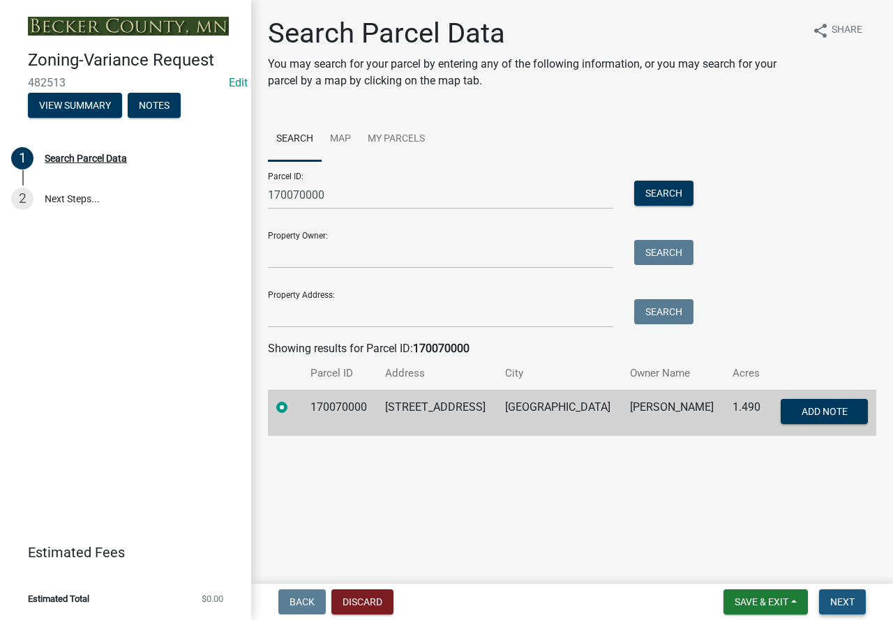
click at [822, 596] on button "Next" at bounding box center [842, 602] width 47 height 25
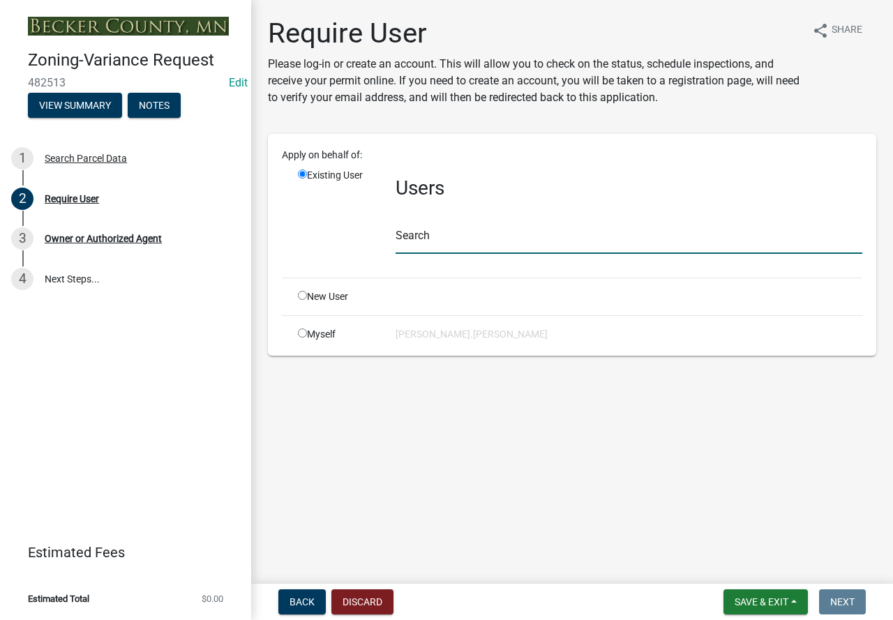
click at [418, 238] on input "text" at bounding box center [629, 239] width 467 height 29
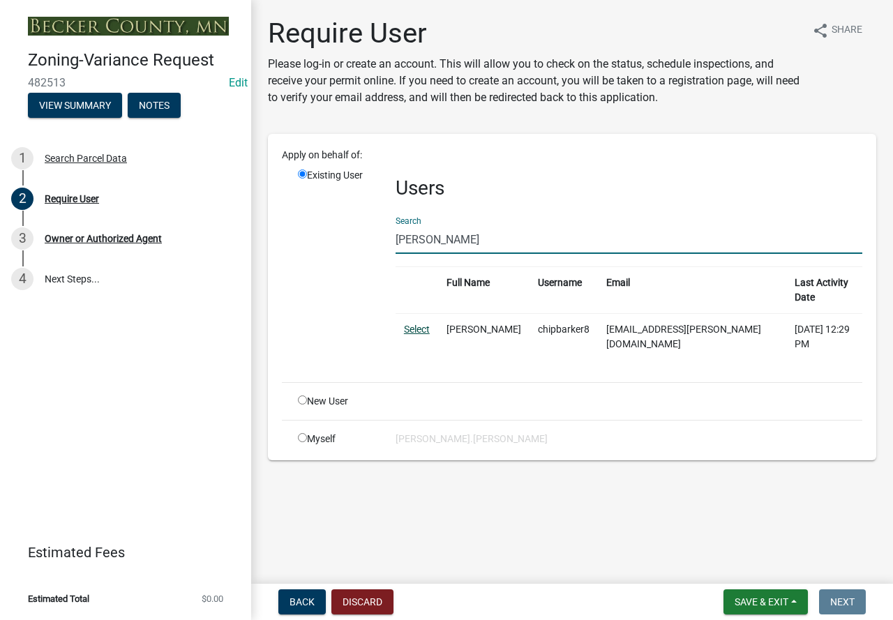
type input "[PERSON_NAME]"
click at [419, 324] on link "Select" at bounding box center [417, 329] width 26 height 11
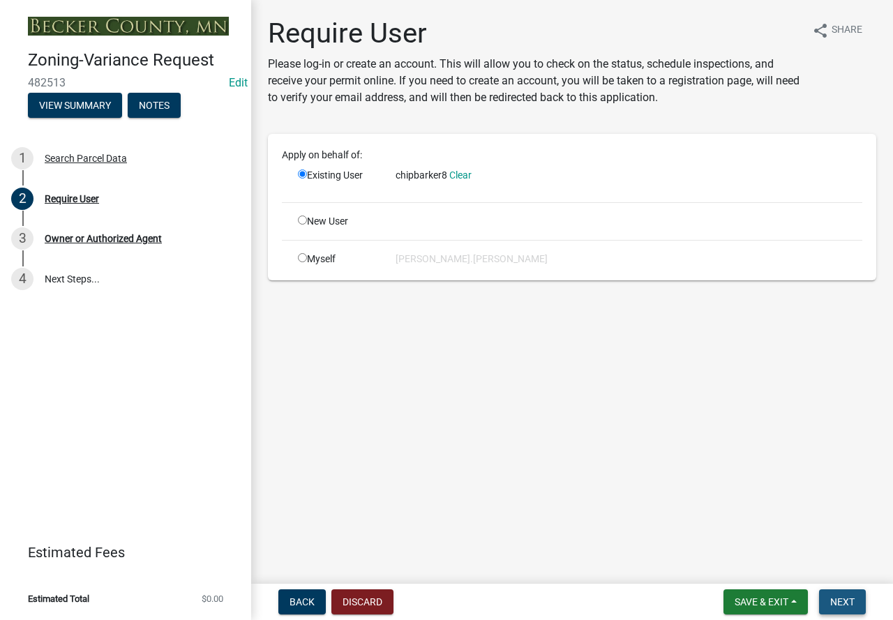
click at [834, 611] on button "Next" at bounding box center [842, 602] width 47 height 25
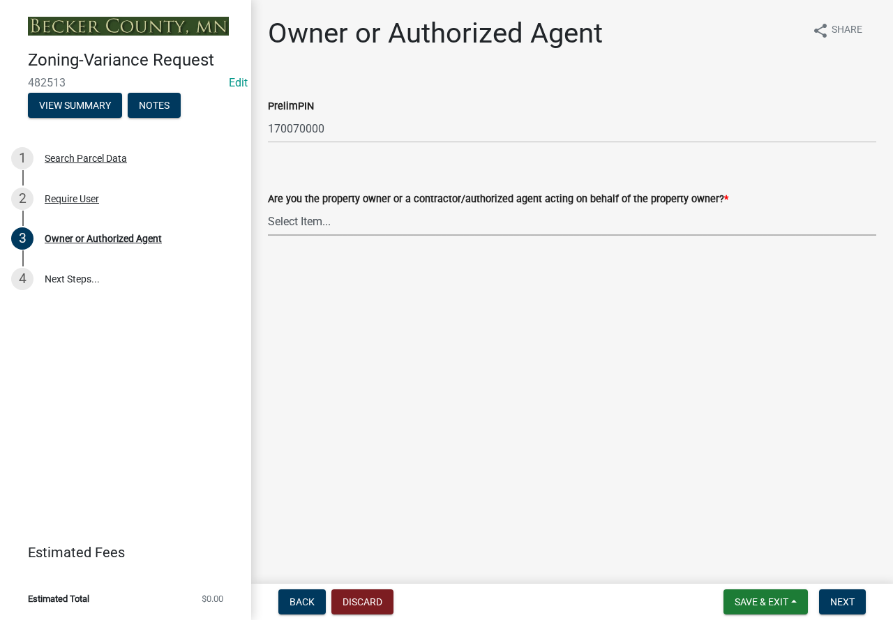
click at [373, 216] on select "Select Item... Property Owner Authorized Agent" at bounding box center [572, 221] width 608 height 29
click at [268, 207] on select "Select Item... Property Owner Authorized Agent" at bounding box center [572, 221] width 608 height 29
select select "05d0b37b-91e3-4c3b-aa7d-ec969703f475"
click at [847, 606] on span "Next" at bounding box center [842, 602] width 24 height 11
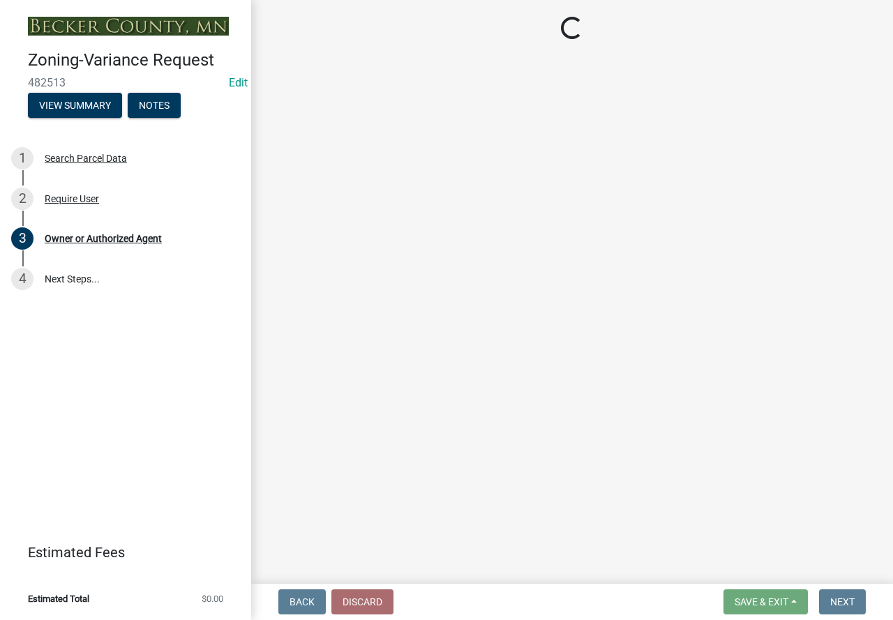
select select "1947af7b-3ff5-4e7a-b069-dc66c9987d53"
select select "90d9ef20-ac4b-4148-9027-57ce522bdd90"
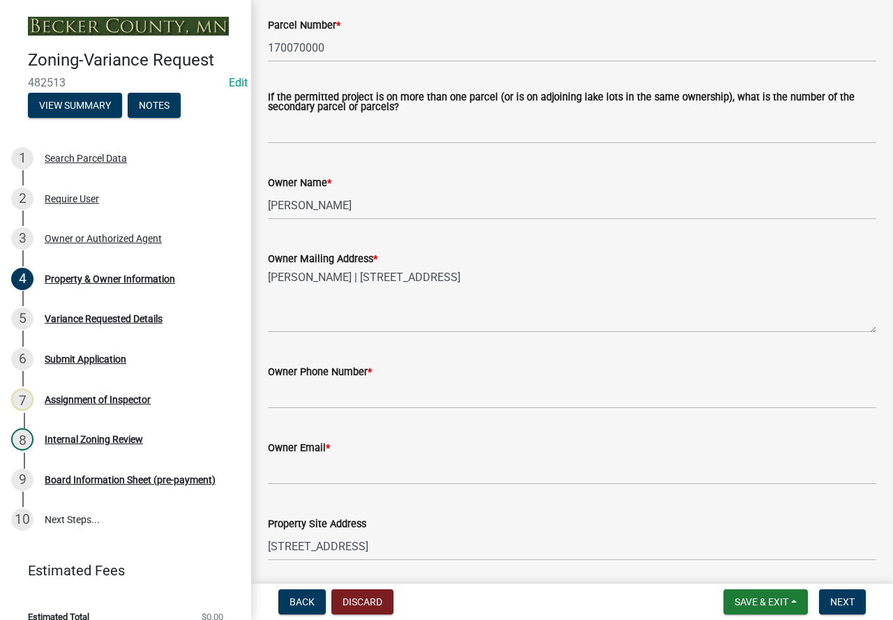
scroll to position [140, 0]
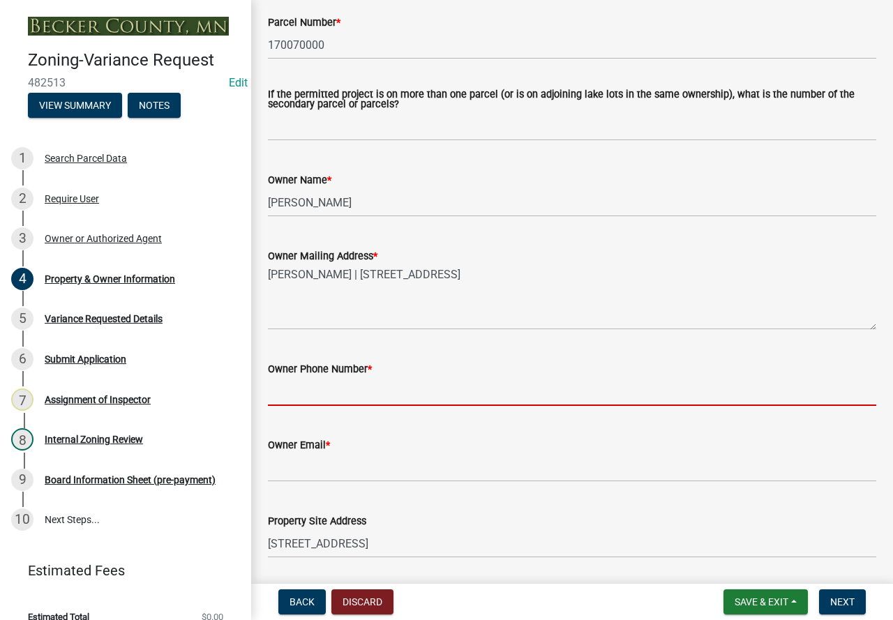
click at [361, 387] on input "Owner Phone Number *" at bounding box center [572, 391] width 608 height 29
type input "2188308549"
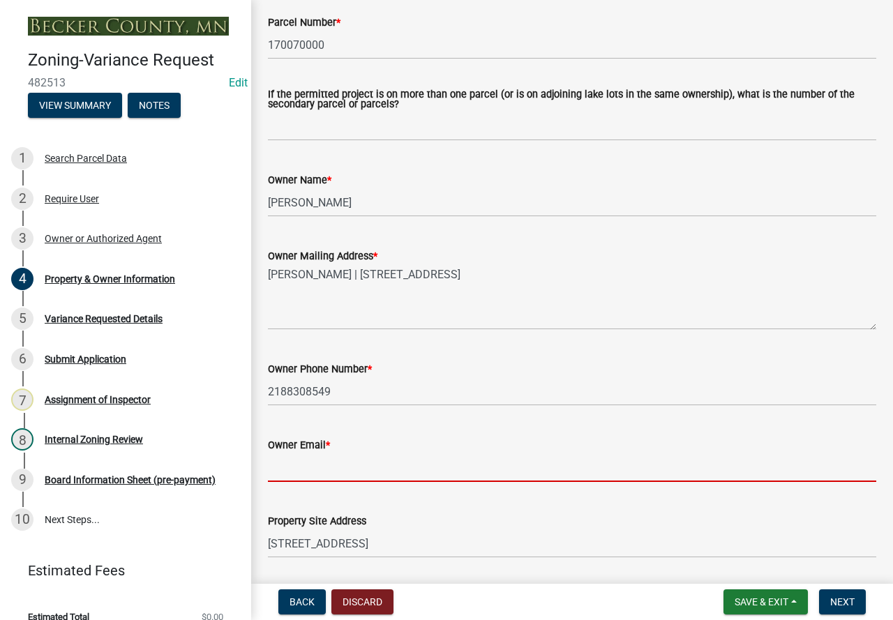
click at [363, 463] on input "Owner Email *" at bounding box center [572, 468] width 608 height 29
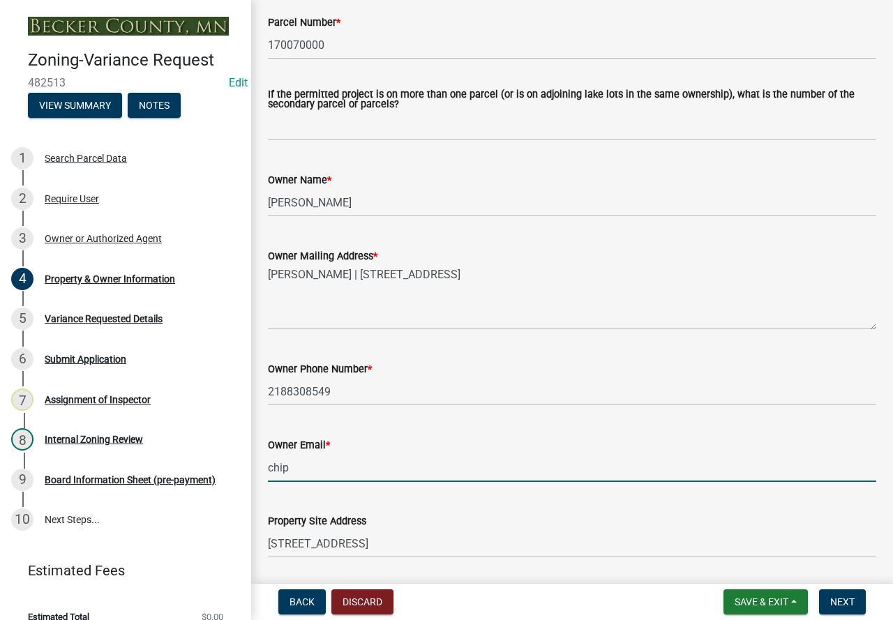
type input "[EMAIL_ADDRESS][PERSON_NAME][DOMAIN_NAME]"
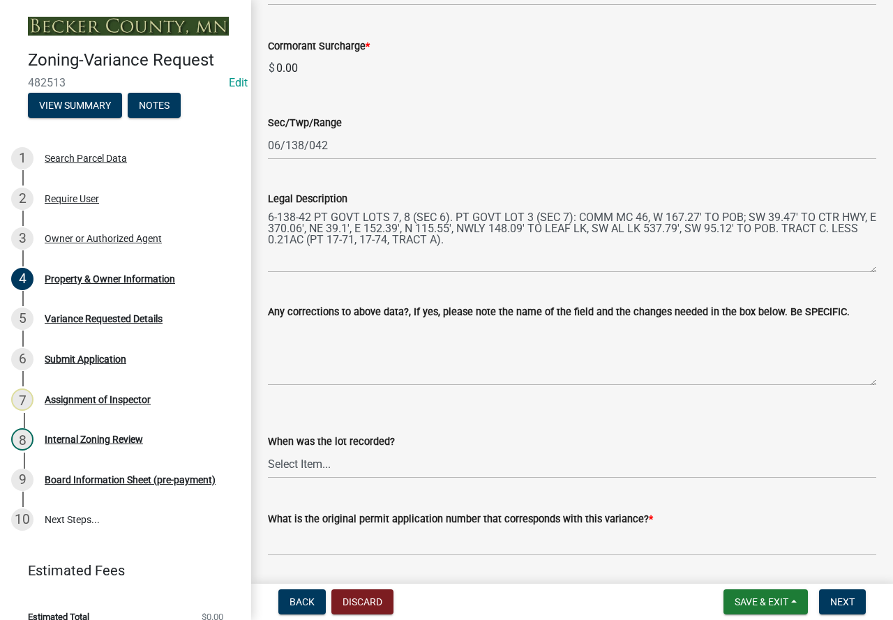
scroll to position [951, 0]
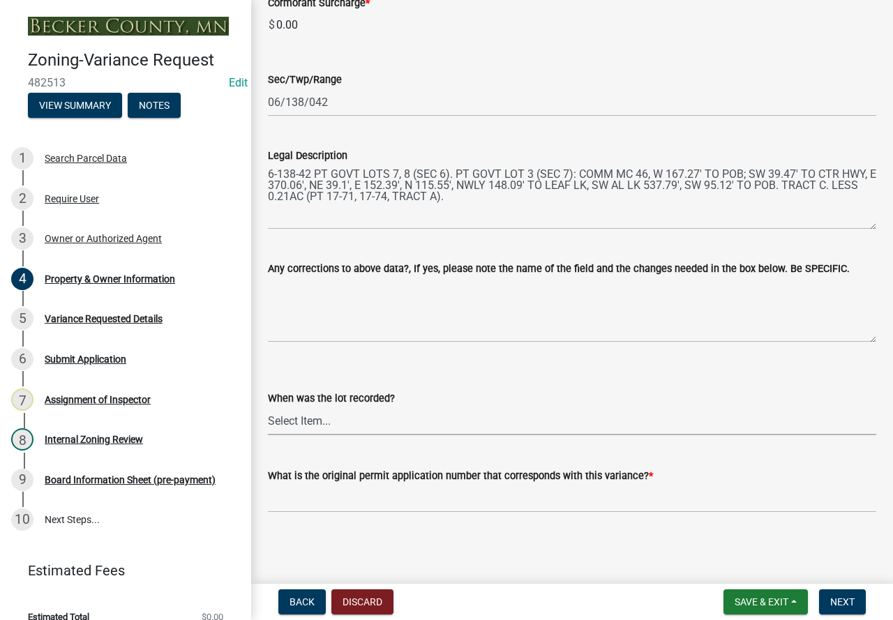
click at [352, 416] on select "Select Item... Prior to 1971 Between 1971 and 1992 After 1992 This will be a ne…" at bounding box center [572, 421] width 608 height 29
click at [333, 414] on select "Select Item... Prior to 1971 Between 1971 and 1992 After 1992 This will be a ne…" at bounding box center [572, 421] width 608 height 29
click at [268, 407] on select "Select Item... Prior to 1971 Between 1971 and 1992 After 1992 This will be a ne…" at bounding box center [572, 421] width 608 height 29
select select "e1509b63-faad-48b6-a727-dce88822a300"
paste input "SITE2025-3883"
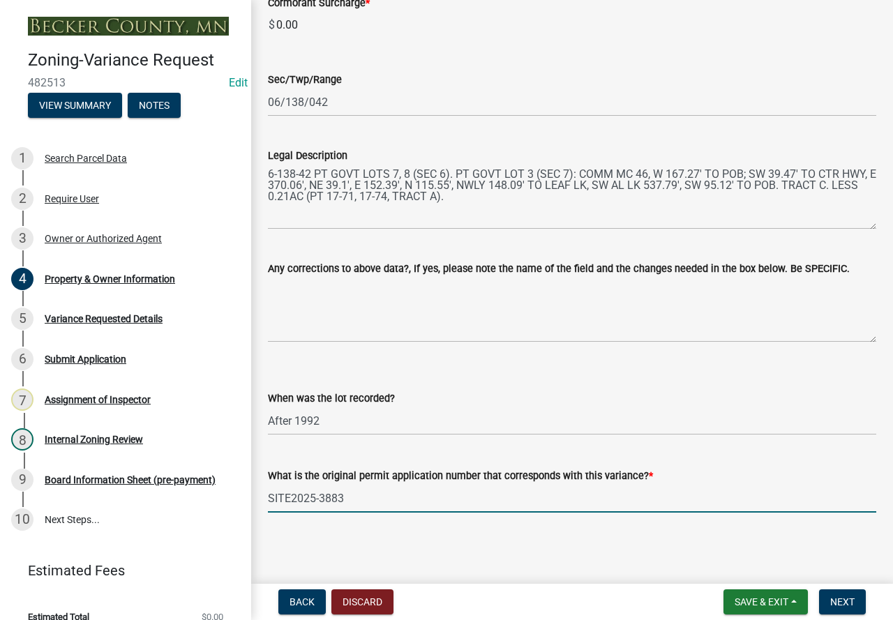
type input "SITE2025-3883"
click at [414, 404] on div "When was the lot recorded?" at bounding box center [572, 398] width 608 height 17
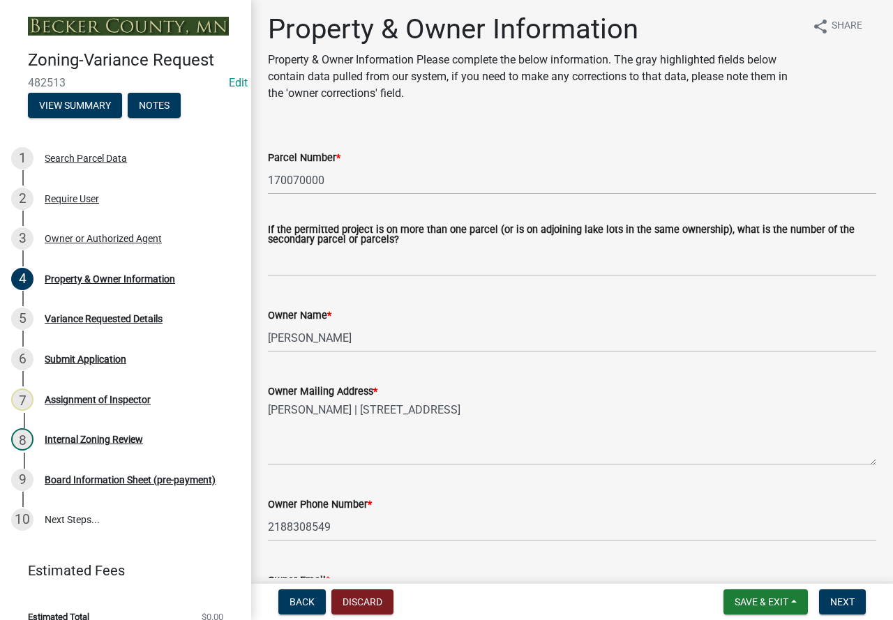
scroll to position [0, 0]
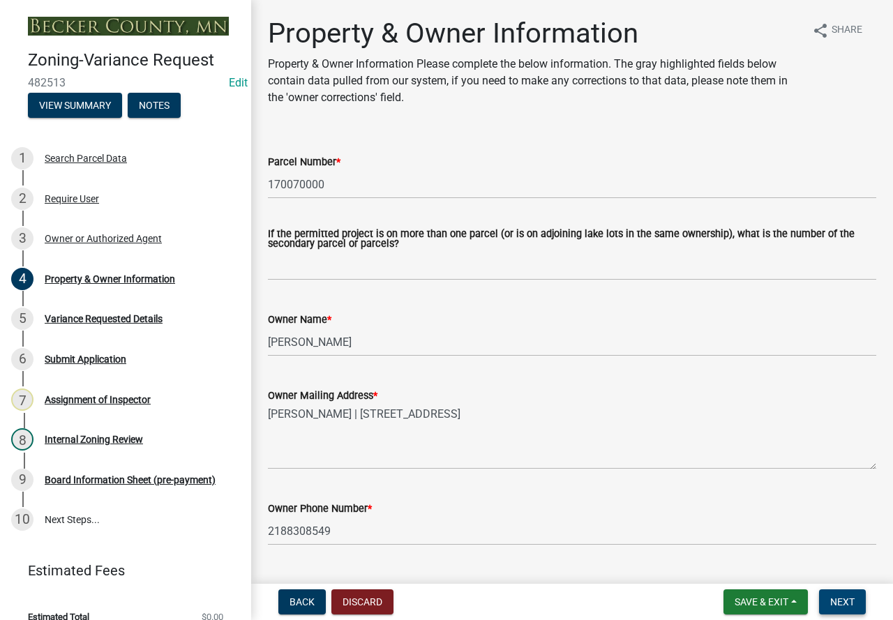
click at [849, 601] on span "Next" at bounding box center [842, 602] width 24 height 11
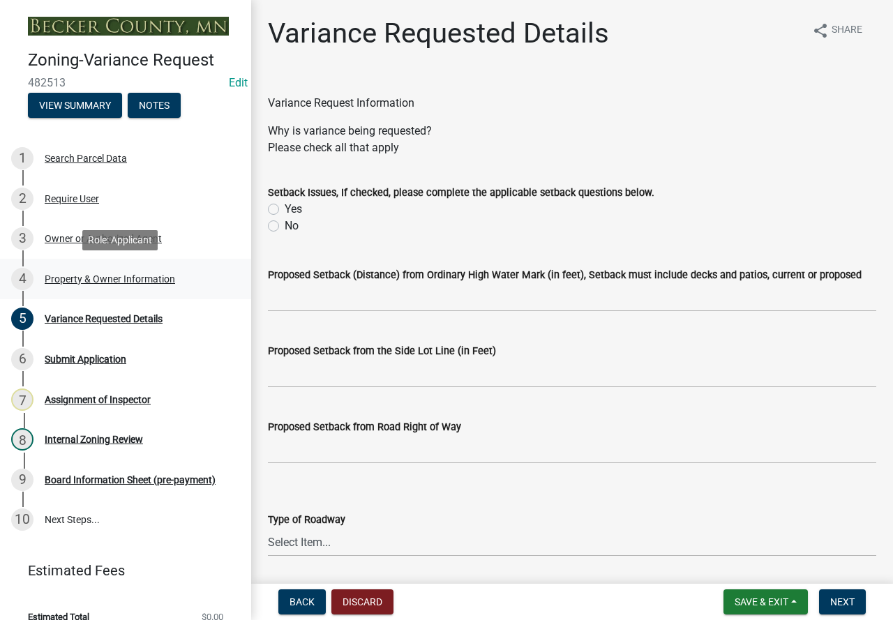
click at [145, 280] on div "Property & Owner Information" at bounding box center [110, 279] width 130 height 10
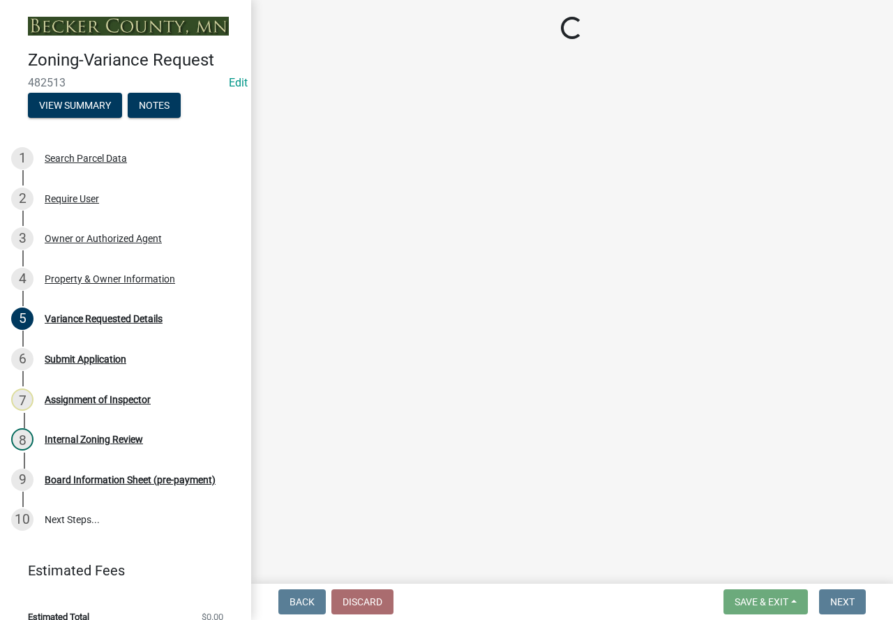
select select "1947af7b-3ff5-4e7a-b069-dc66c9987d53"
select select "90d9ef20-ac4b-4148-9027-57ce522bdd90"
select select "e1509b63-faad-48b6-a727-dce88822a300"
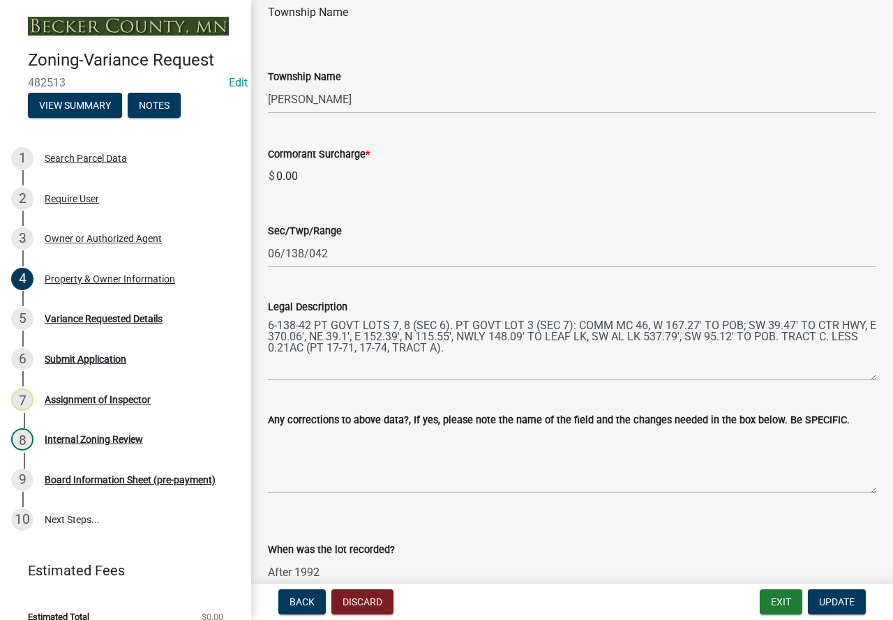
scroll to position [951, 0]
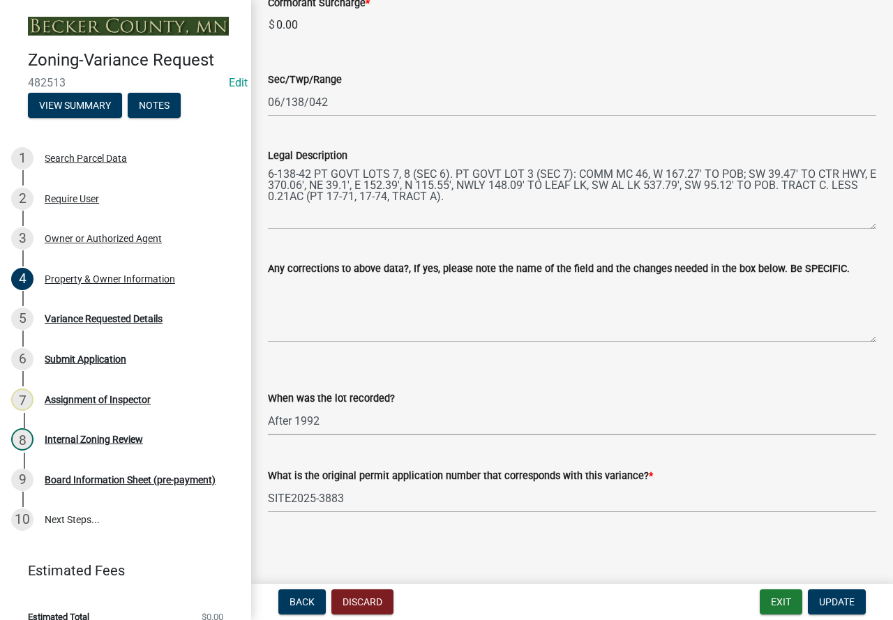
click at [338, 428] on select "Select Item... Prior to 1971 Between 1971 and 1992 After 1992 This will be a ne…" at bounding box center [572, 421] width 608 height 29
click at [268, 407] on select "Select Item... Prior to 1971 Between 1971 and 1992 After 1992 This will be a ne…" at bounding box center [572, 421] width 608 height 29
drag, startPoint x: 338, startPoint y: 434, endPoint x: 308, endPoint y: 504, distance: 75.7
click at [308, 504] on input "SITE2025-3883" at bounding box center [572, 498] width 608 height 29
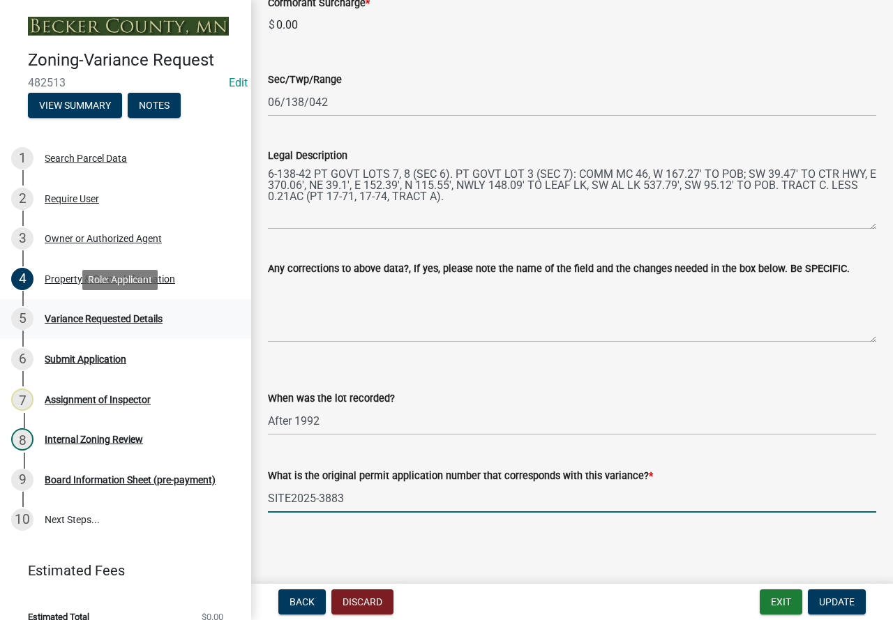
click at [68, 316] on div "Variance Requested Details" at bounding box center [104, 319] width 118 height 10
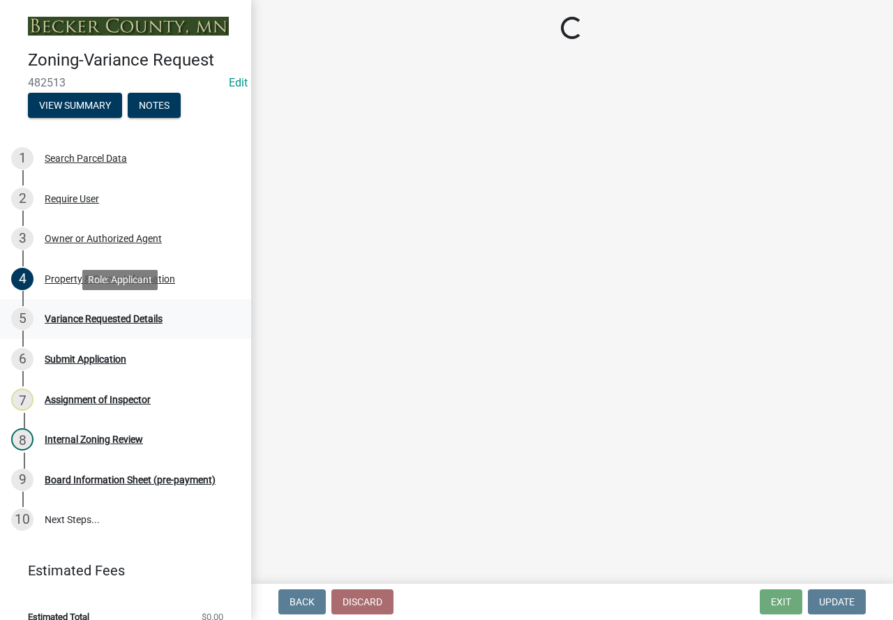
scroll to position [0, 0]
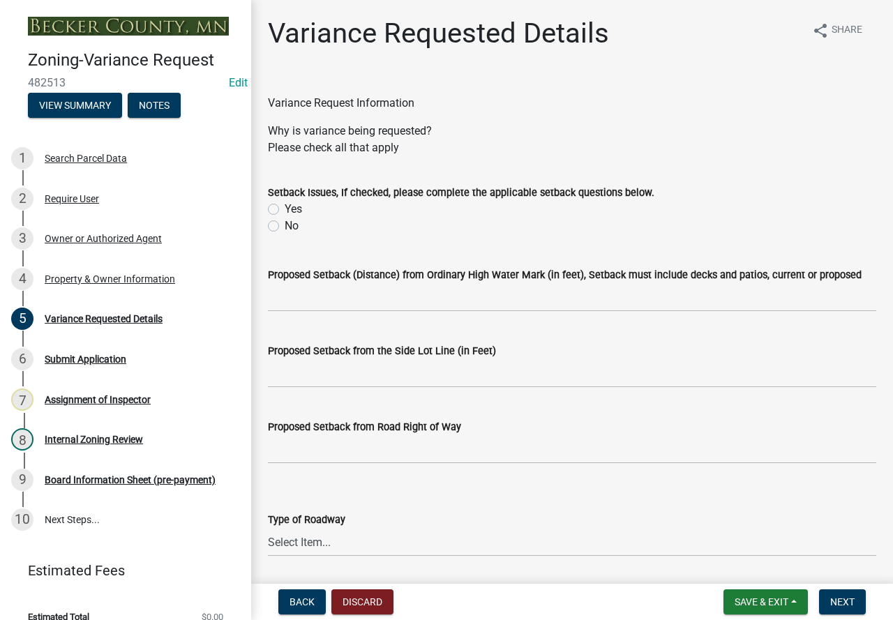
click at [285, 207] on label "Yes" at bounding box center [293, 209] width 17 height 17
click at [285, 207] on input "Yes" at bounding box center [289, 205] width 9 height 9
radio input "true"
click at [353, 291] on input "Proposed Setback (Distance) from Ordinary High Water Mark (in feet), Setback mu…" at bounding box center [572, 297] width 608 height 29
type input "50"
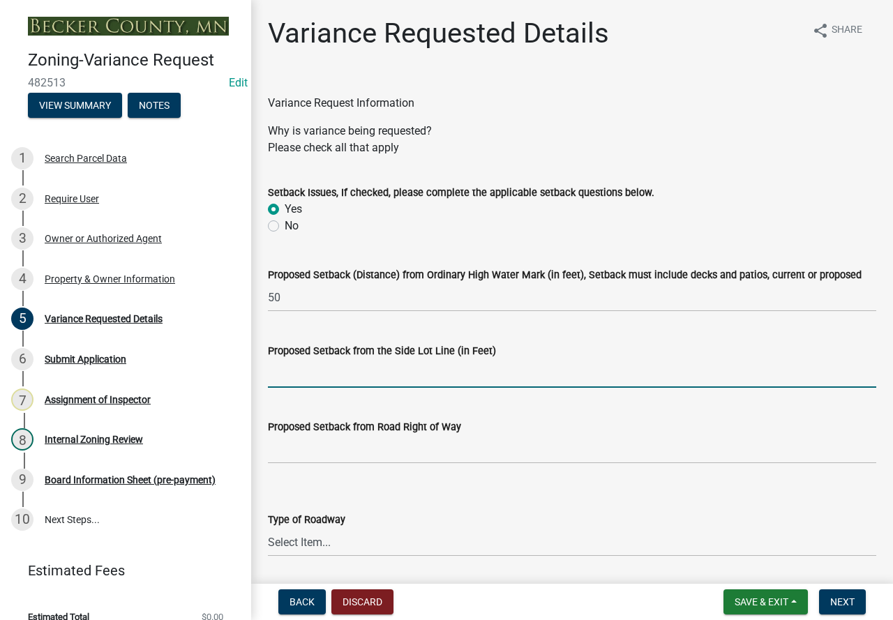
click at [347, 385] on input "Proposed Setback from the Side Lot Line (in Feet)" at bounding box center [572, 373] width 608 height 29
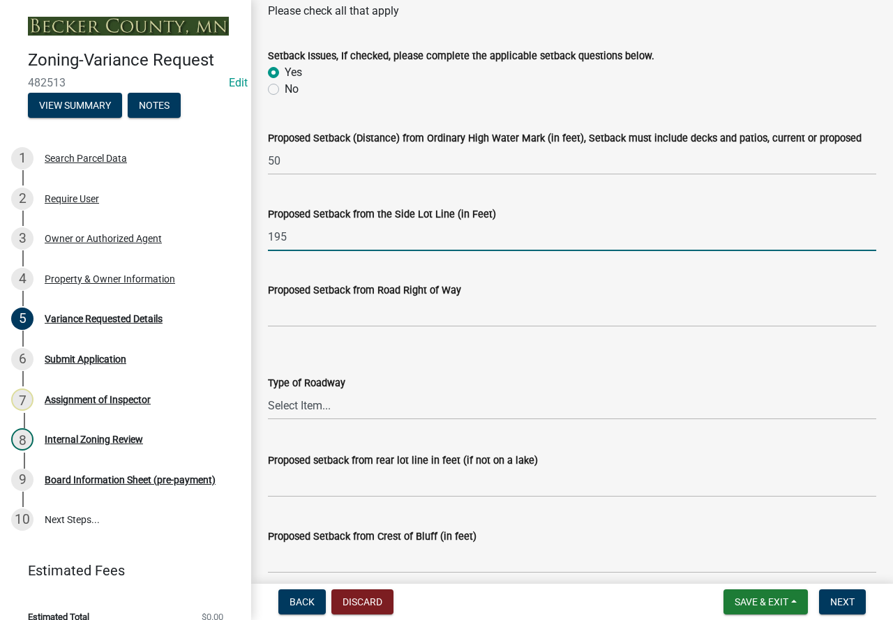
scroll to position [140, 0]
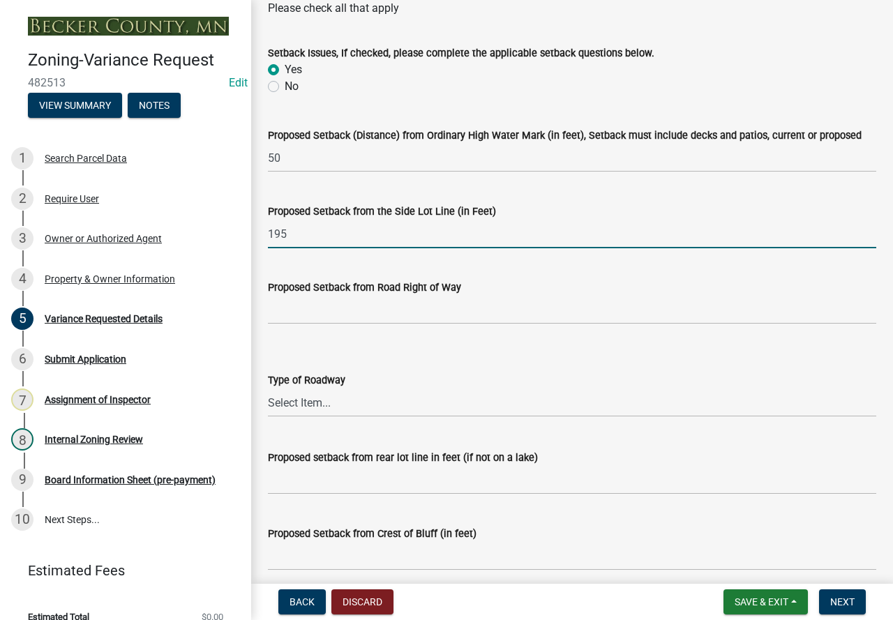
type input "195"
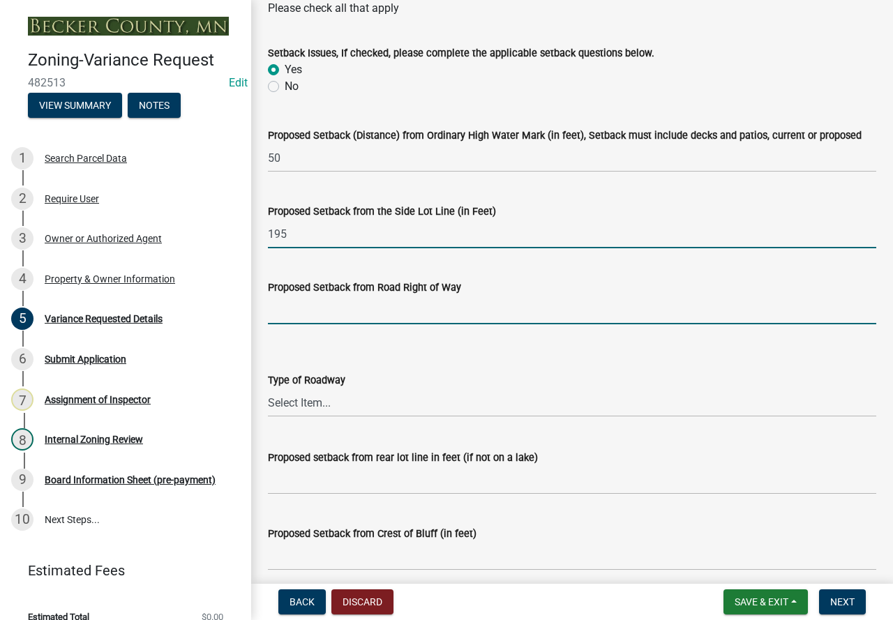
click at [356, 310] on input "Proposed Setback from Road Right of Way" at bounding box center [572, 310] width 608 height 29
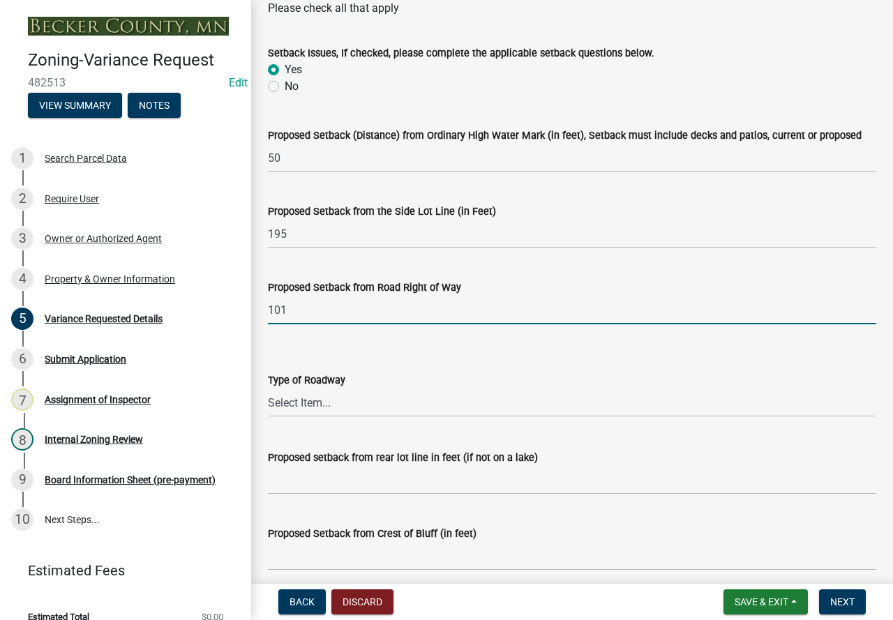
type input "101"
click at [320, 417] on select "Select Item... [GEOGRAPHIC_DATA]" at bounding box center [572, 403] width 608 height 29
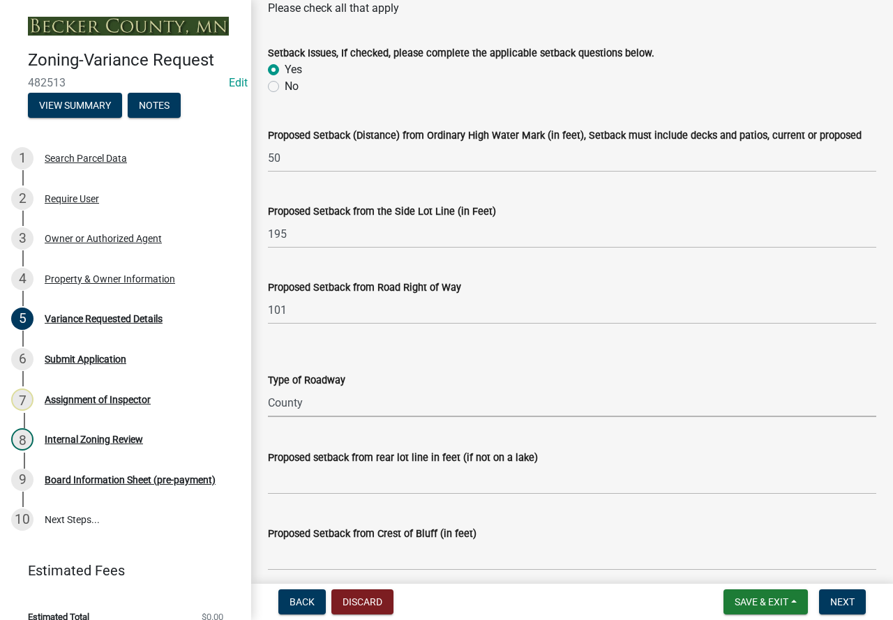
click at [268, 389] on select "Select Item... [GEOGRAPHIC_DATA]" at bounding box center [572, 403] width 608 height 29
select select "96e126f4-40c4-47d1-a8f7-50b92e69dbaa"
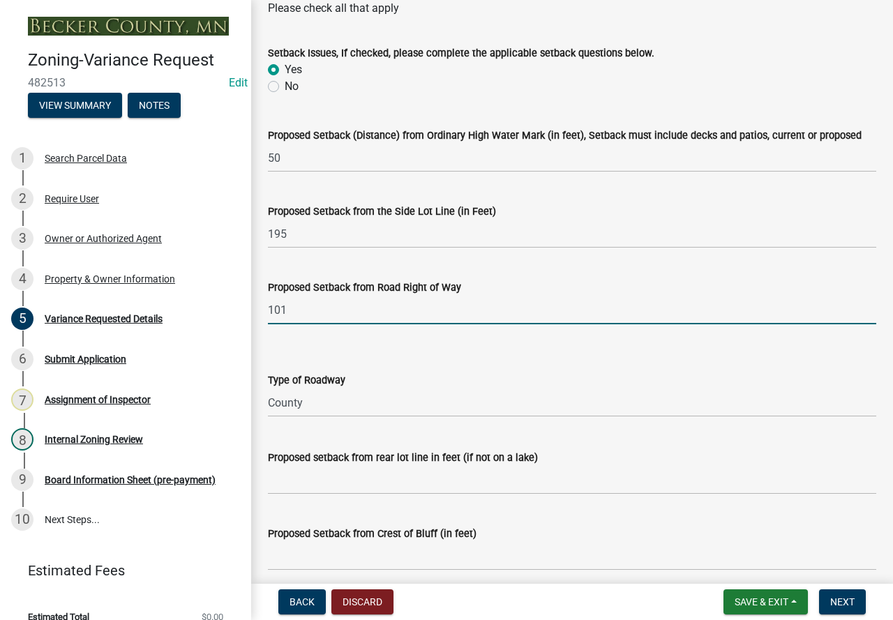
click at [311, 312] on input "101" at bounding box center [572, 310] width 608 height 29
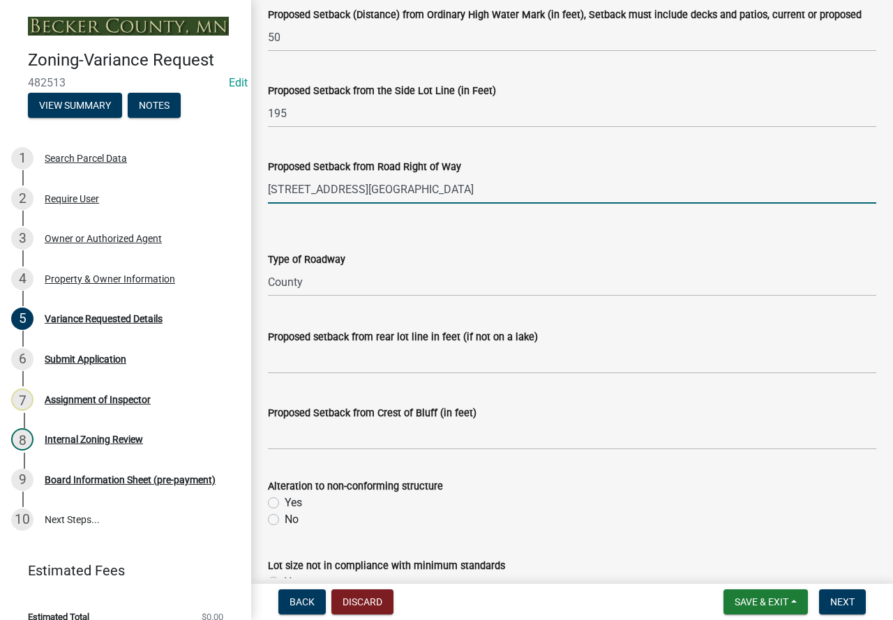
scroll to position [279, 0]
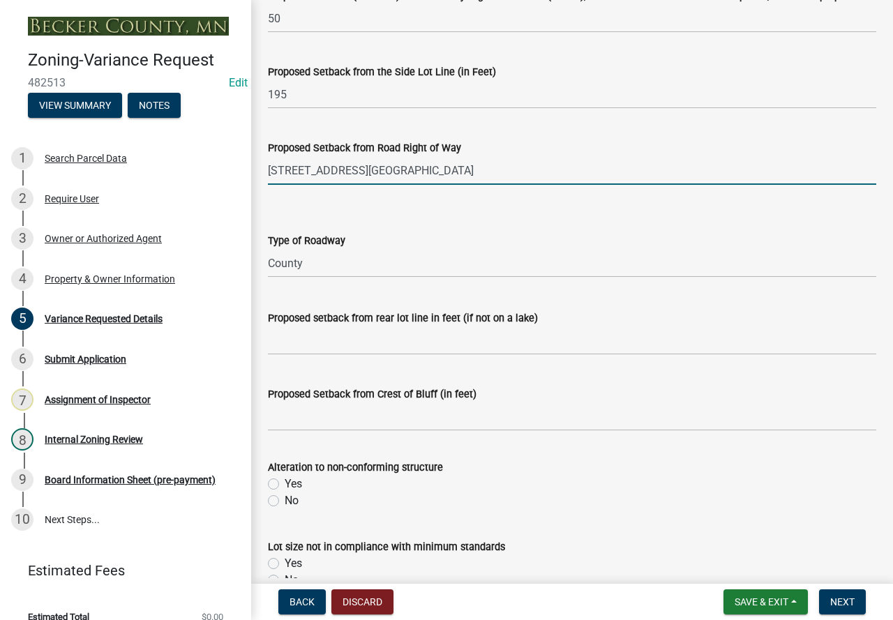
type input "[STREET_ADDRESS][GEOGRAPHIC_DATA]"
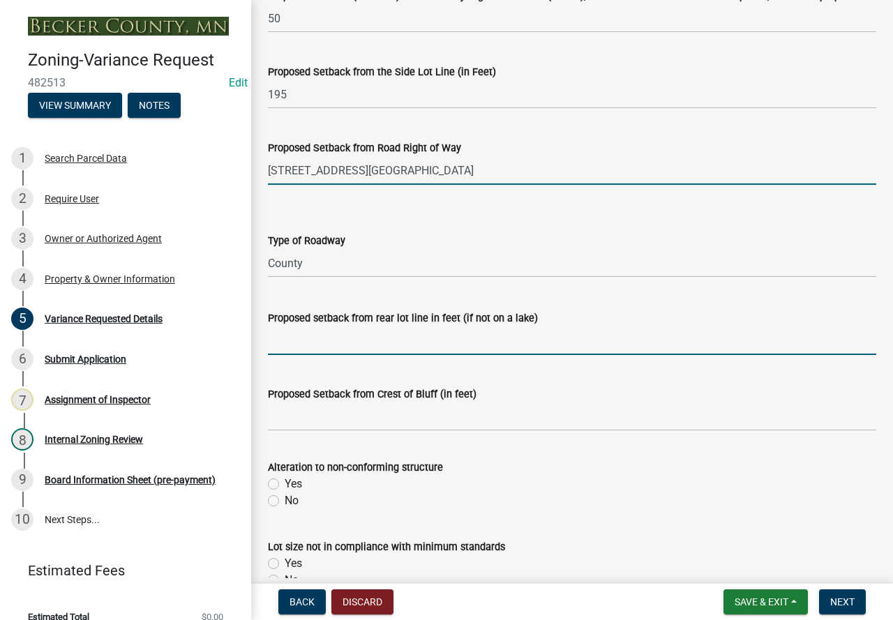
click at [438, 340] on input "Proposed setback from rear lot line in feet (if not on a lake)" at bounding box center [572, 341] width 608 height 29
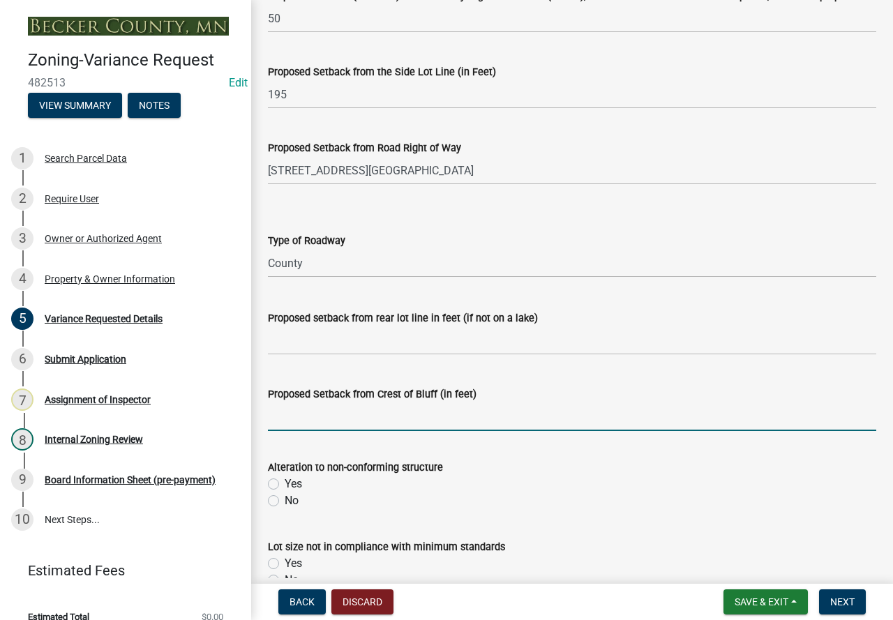
click at [326, 423] on input "Proposed Setback from Crest of Bluff (in feet)" at bounding box center [572, 417] width 608 height 29
type input "N/A"
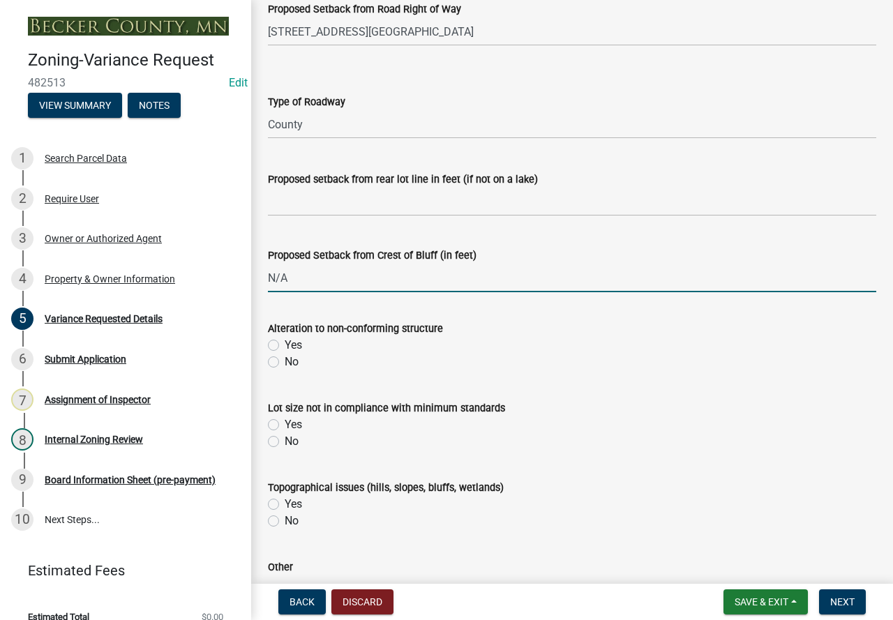
scroll to position [419, 0]
click at [285, 364] on label "No" at bounding box center [292, 361] width 14 height 17
click at [285, 362] on input "No" at bounding box center [289, 357] width 9 height 9
radio input "true"
click at [285, 521] on label "No" at bounding box center [292, 520] width 14 height 17
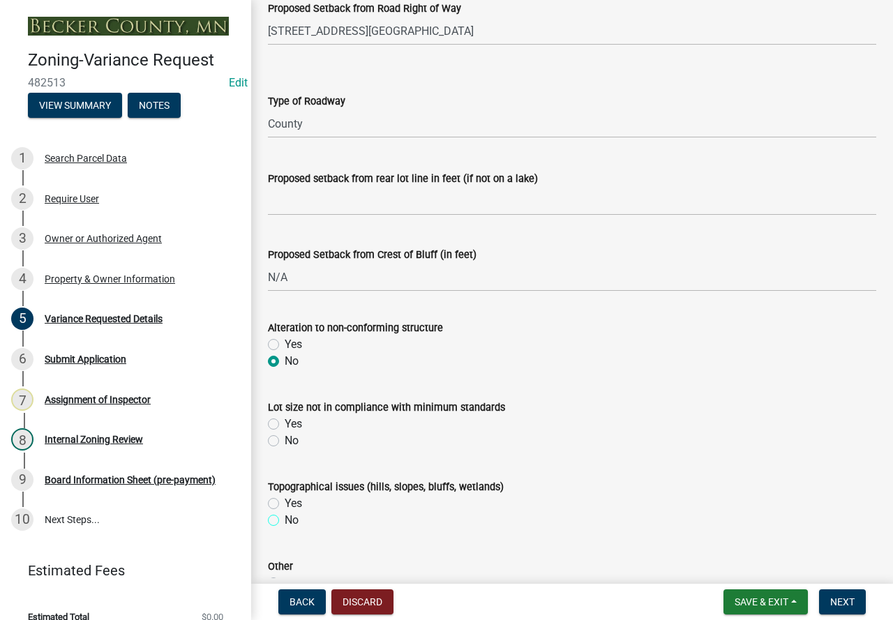
click at [285, 521] on input "No" at bounding box center [289, 516] width 9 height 9
radio input "true"
click at [285, 426] on label "Yes" at bounding box center [293, 424] width 17 height 17
click at [285, 425] on input "Yes" at bounding box center [289, 420] width 9 height 9
radio input "true"
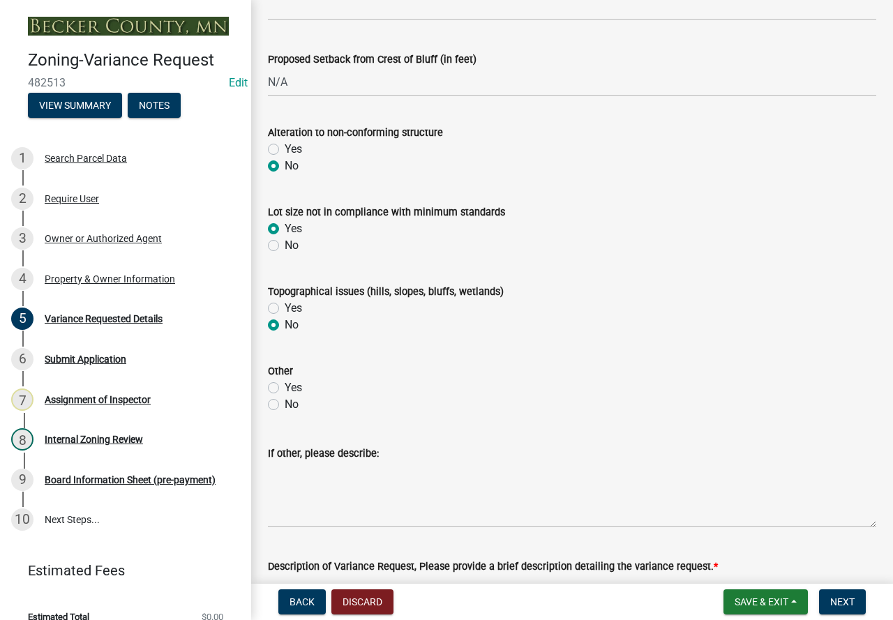
scroll to position [628, 0]
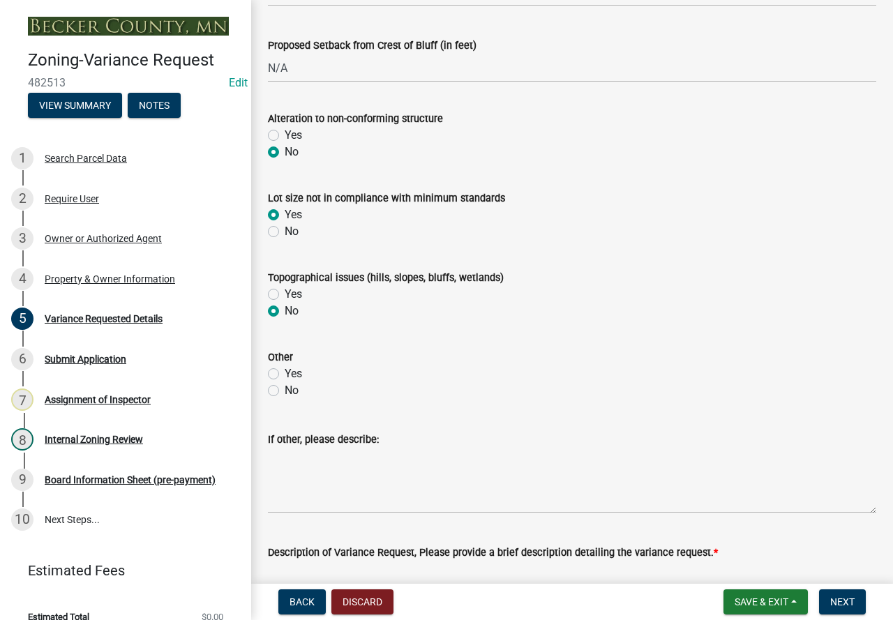
click at [285, 391] on label "No" at bounding box center [292, 390] width 14 height 17
click at [285, 391] on input "No" at bounding box center [289, 386] width 9 height 9
radio input "true"
click at [285, 232] on label "No" at bounding box center [292, 231] width 14 height 17
click at [285, 232] on input "No" at bounding box center [289, 227] width 9 height 9
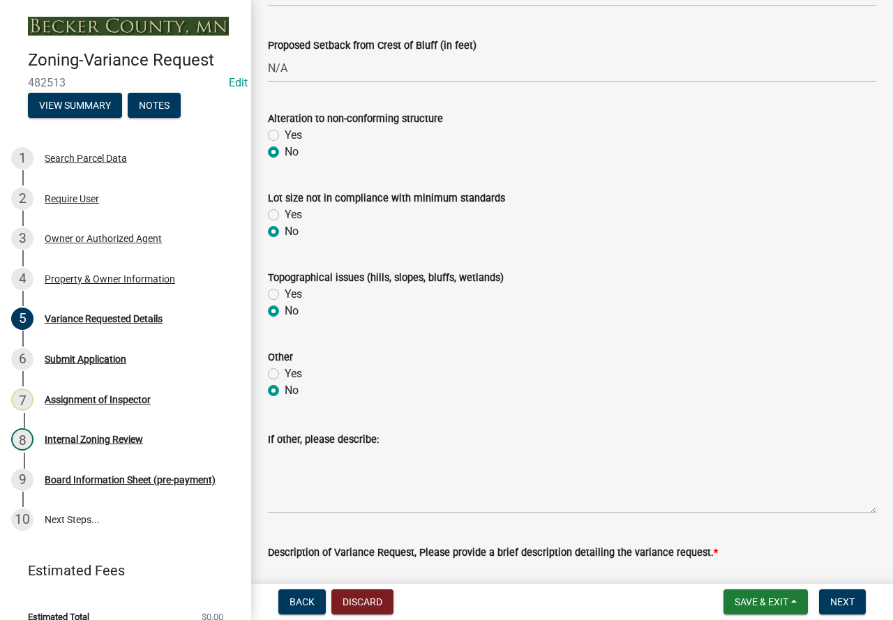
radio input "true"
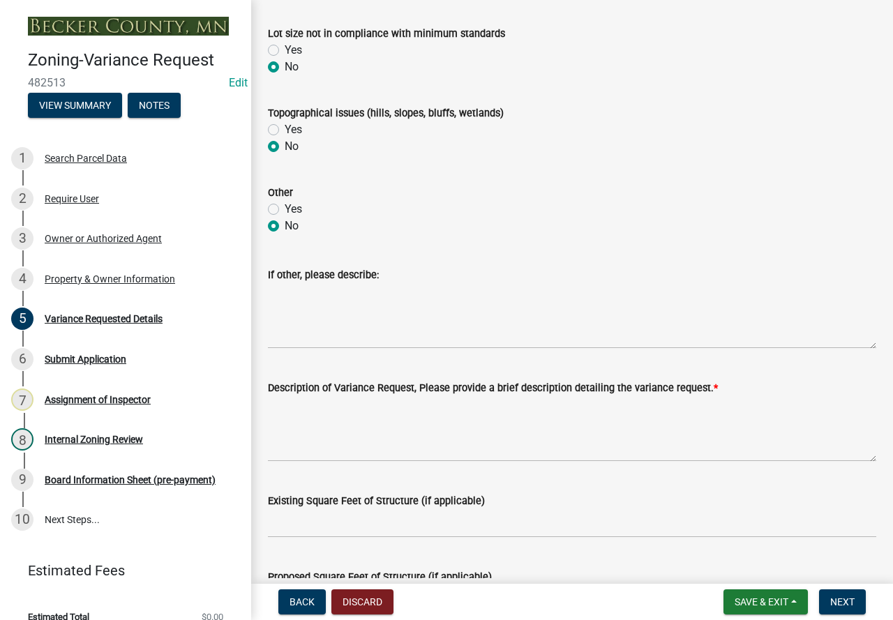
scroll to position [837, 0]
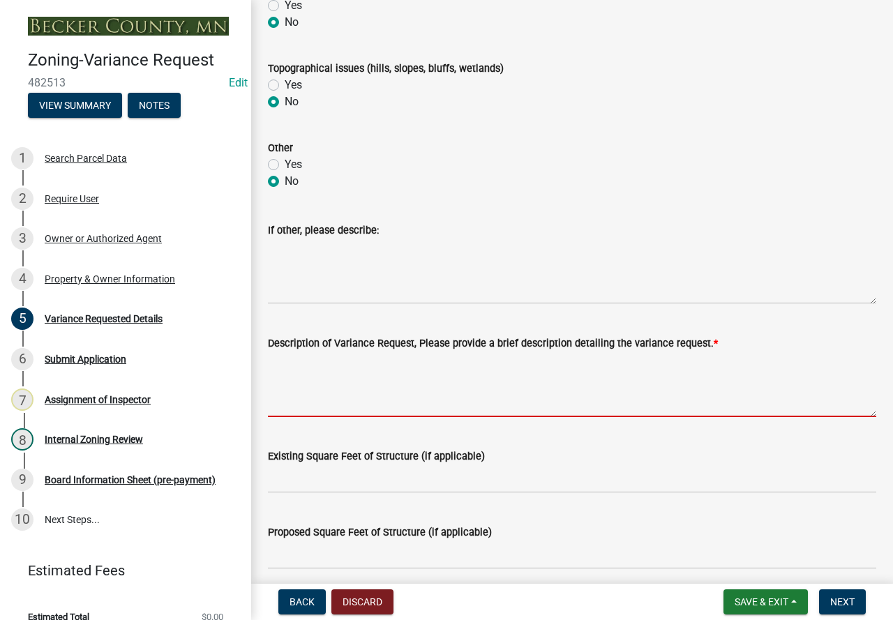
click at [328, 372] on textarea "Description of Variance Request, Please provide a brief description detailing t…" at bounding box center [572, 385] width 608 height 66
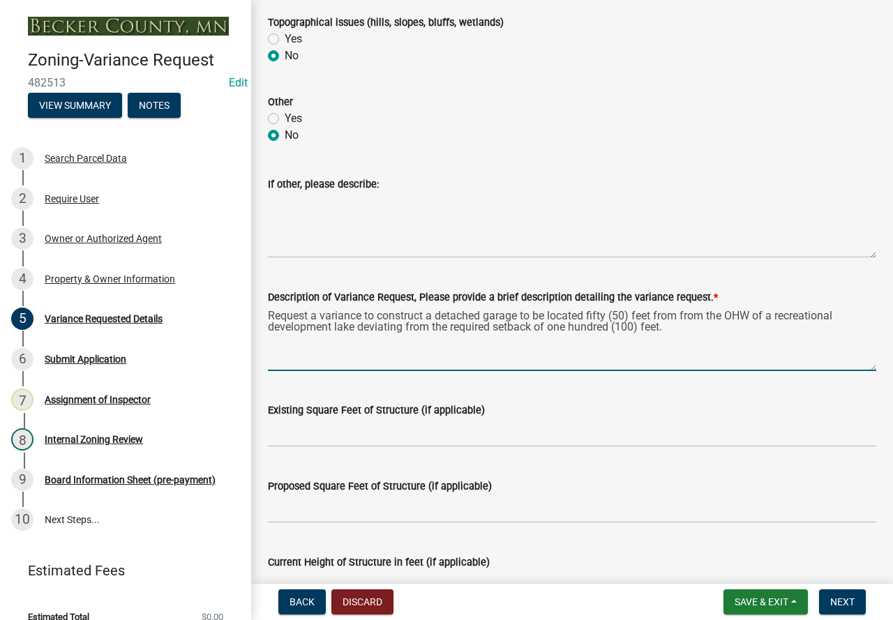
scroll to position [907, 0]
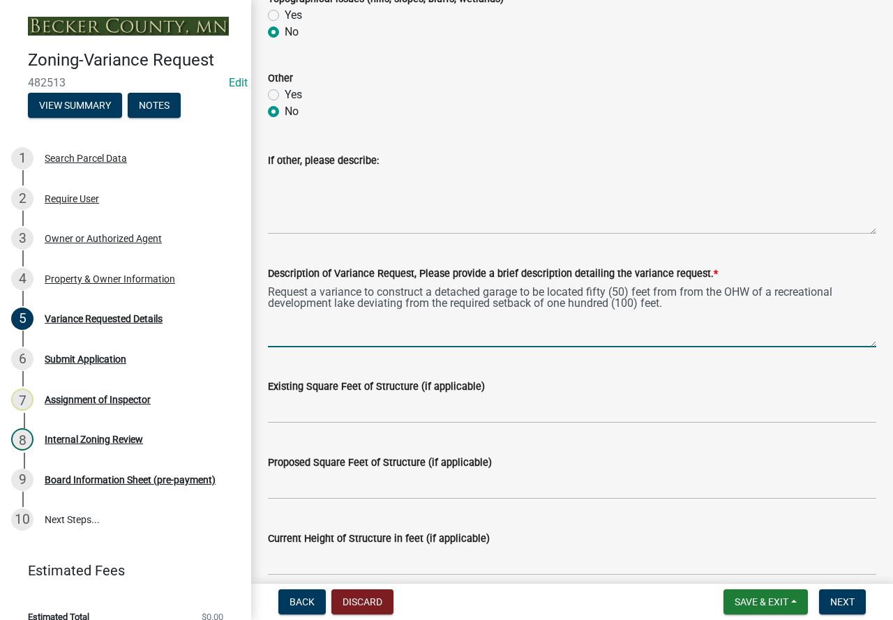
type textarea "Request a variance to construct a detached garage to be located fifty (50) feet…"
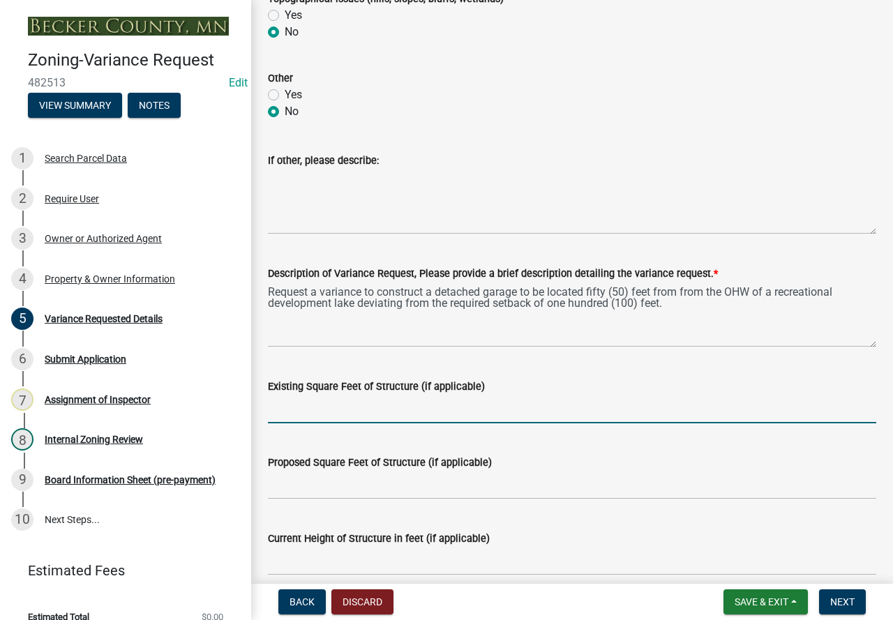
click at [359, 404] on input "Existing Square Feet of Structure (if applicable)" at bounding box center [572, 409] width 608 height 29
click at [439, 401] on input "Existing Square Feet of Structure (if applicable)" at bounding box center [572, 409] width 608 height 29
type input "N/A"
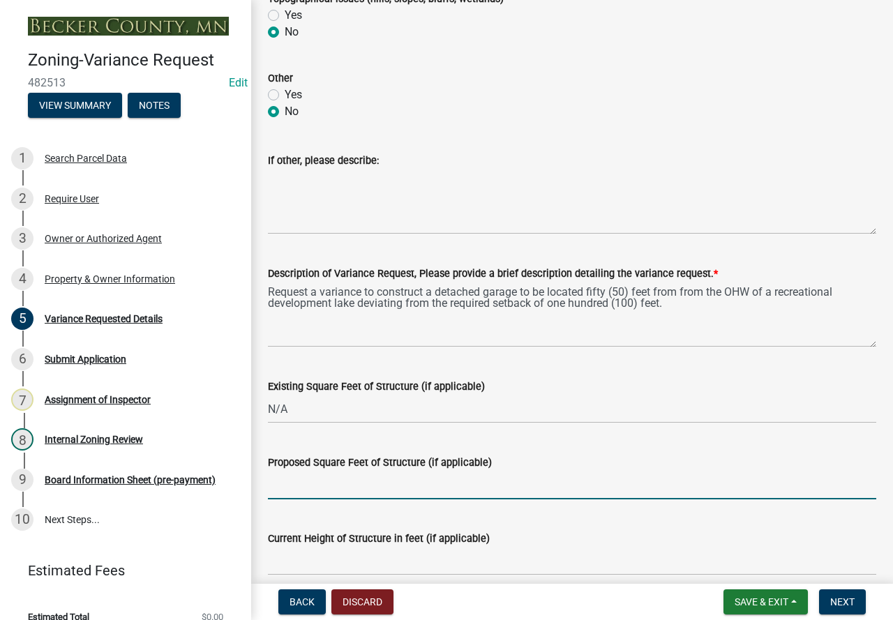
click at [329, 479] on input "Proposed Square Feet of Structure (if applicable)" at bounding box center [572, 485] width 608 height 29
click at [323, 474] on input "Proposed Square Feet of Structure (if applicable)" at bounding box center [572, 485] width 608 height 29
click at [489, 448] on div "Proposed Square Feet of Structure (if applicable)" at bounding box center [572, 467] width 608 height 65
click at [415, 472] on input "Proposed Square Feet of Structure (if applicable)" at bounding box center [572, 485] width 608 height 29
click at [317, 475] on input "Proposed Square Feet of Structure (if applicable)" at bounding box center [572, 485] width 608 height 29
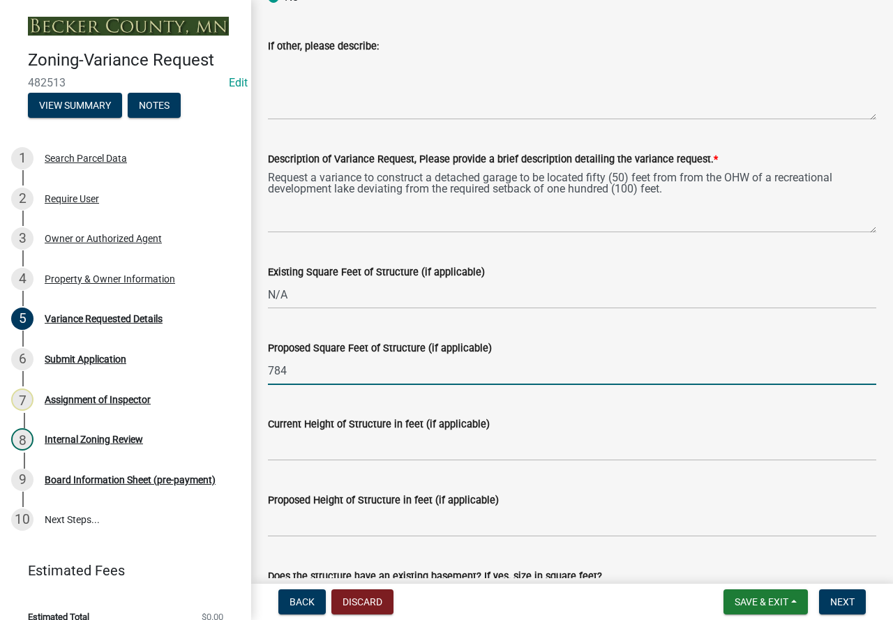
scroll to position [1047, 0]
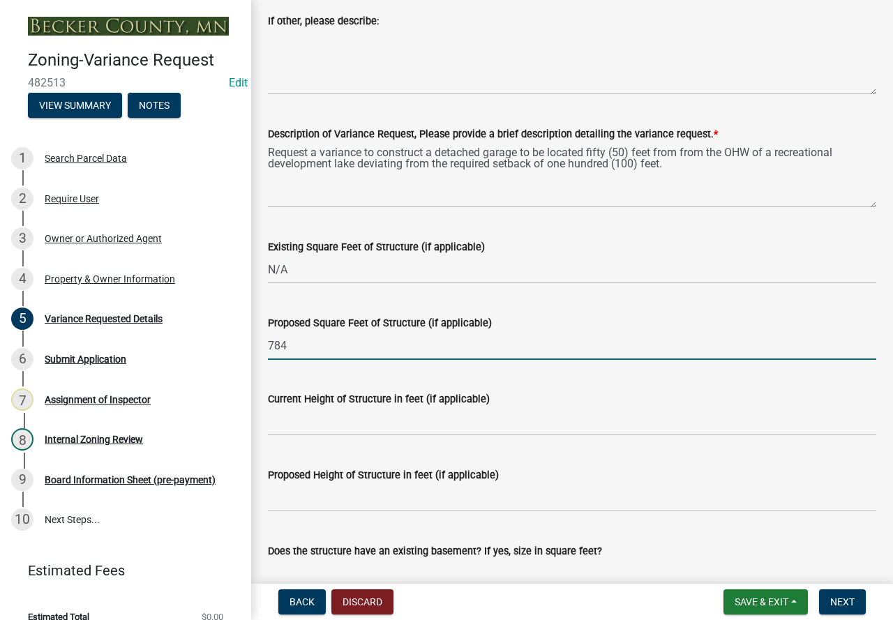
type input "784"
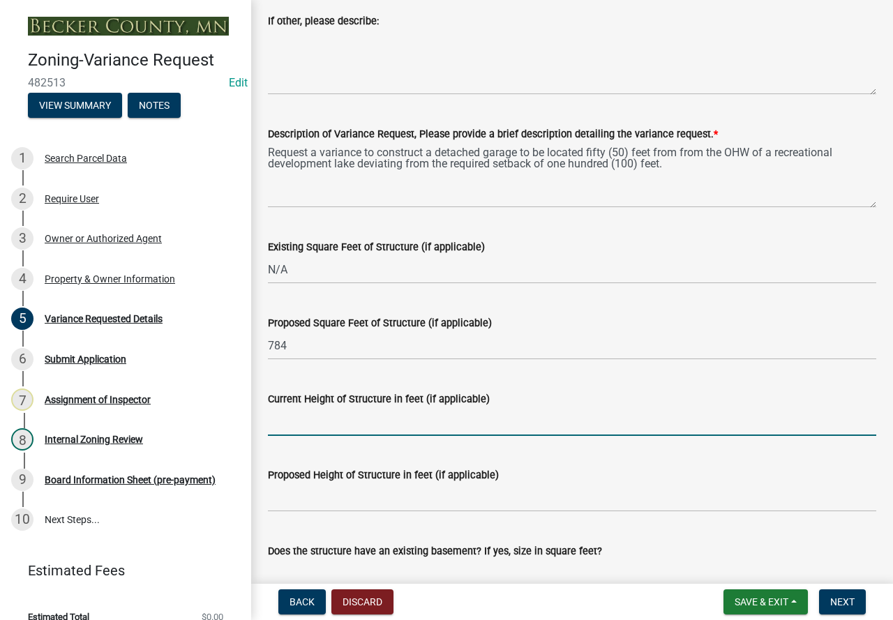
click at [344, 419] on input "Current Height of Structure in feet (if applicable)" at bounding box center [572, 421] width 608 height 29
type input "N/A"
drag, startPoint x: 331, startPoint y: 500, endPoint x: 352, endPoint y: 486, distance: 25.4
click at [331, 500] on input "Proposed Height of Structure in feet (if applicable)" at bounding box center [572, 498] width 608 height 29
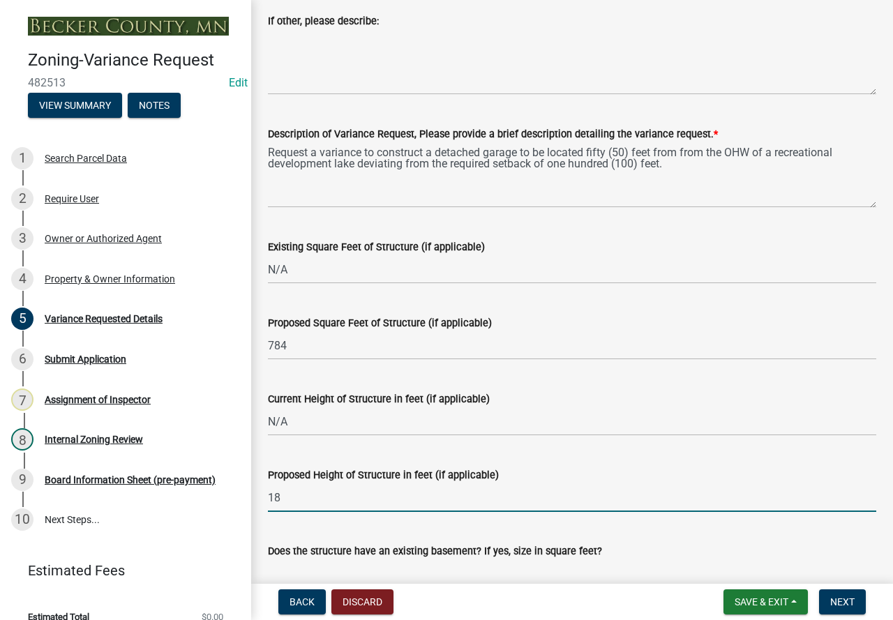
type input "18"
click at [452, 531] on div "Does the structure have an existing basement? If yes, size in square feet?" at bounding box center [572, 555] width 608 height 65
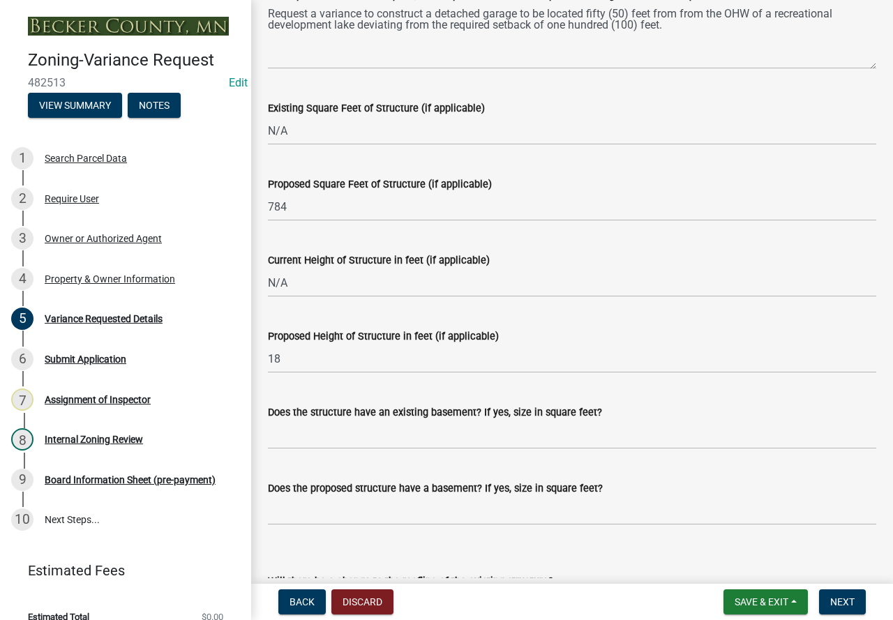
scroll to position [1186, 0]
click at [368, 438] on input "Does the structure have an existing basement? If yes, size in square feet?" at bounding box center [572, 434] width 608 height 29
type input "N/A"
click at [368, 505] on input "Does the proposed structure have a basement? If yes, size in square feet?" at bounding box center [572, 510] width 608 height 29
type input "N/A"
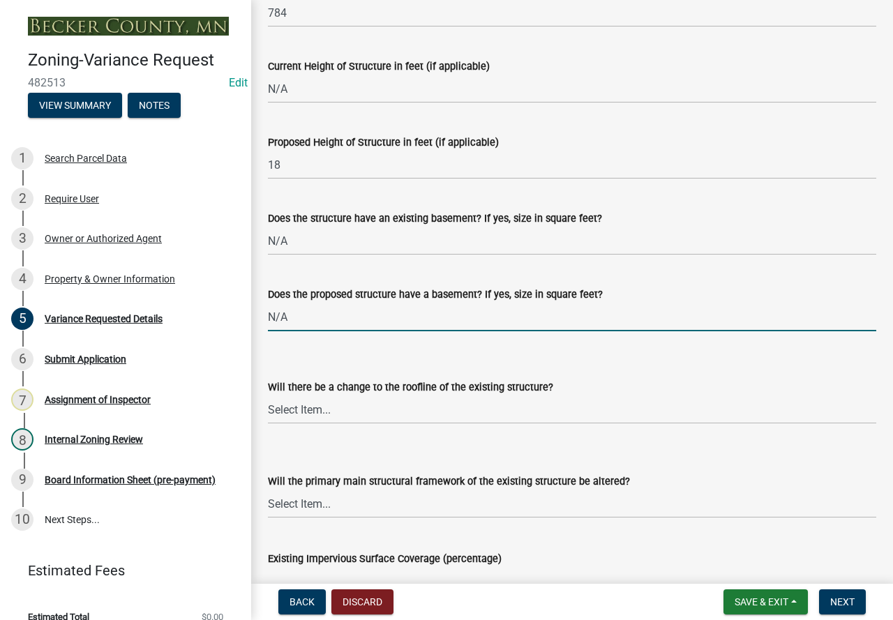
scroll to position [1395, 0]
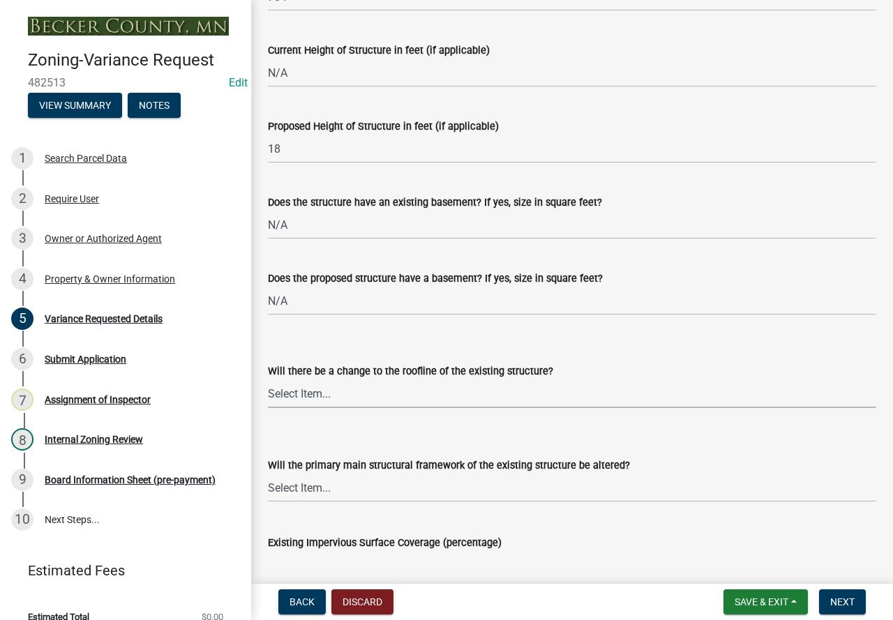
click at [347, 391] on select "Select Item... Yes No N/A" at bounding box center [572, 394] width 608 height 29
click at [268, 380] on select "Select Item... Yes No N/A" at bounding box center [572, 394] width 608 height 29
select select "a5c6235c-6fe0-43e3-9b64-f3566618e99d"
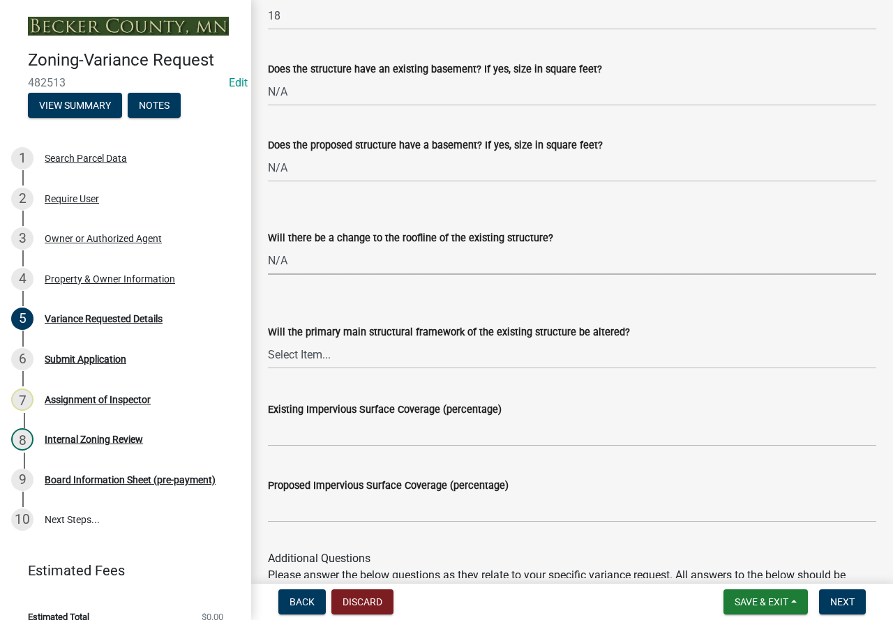
scroll to position [1535, 0]
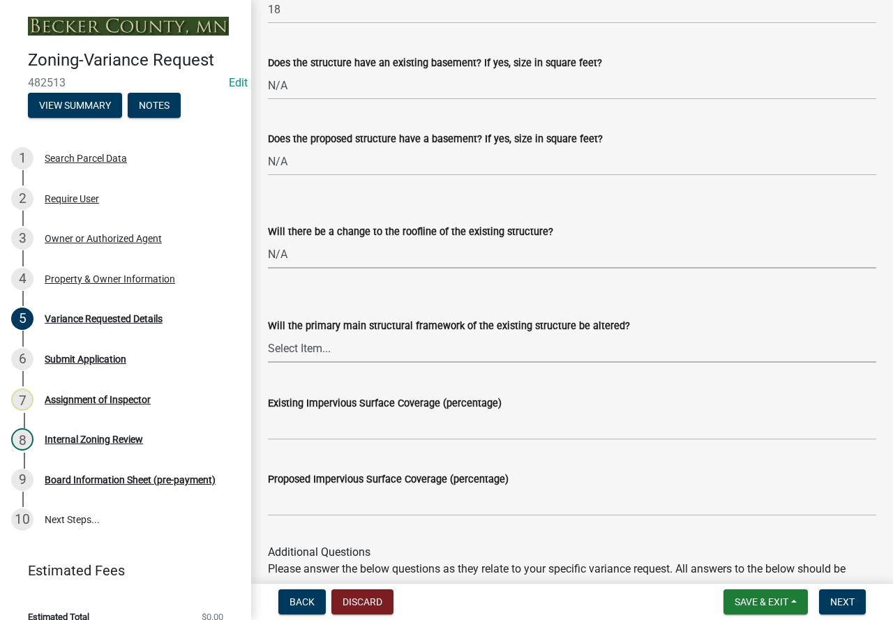
click at [441, 340] on select "Select Item... Yes No N/A" at bounding box center [572, 348] width 608 height 29
click at [268, 334] on select "Select Item... Yes No N/A" at bounding box center [572, 348] width 608 height 29
select select "a60f612c-e64d-4767-92b2-cb2f842b6e0b"
click at [367, 427] on input "Existing Impervious Surface Coverage (percentage)" at bounding box center [572, 426] width 608 height 29
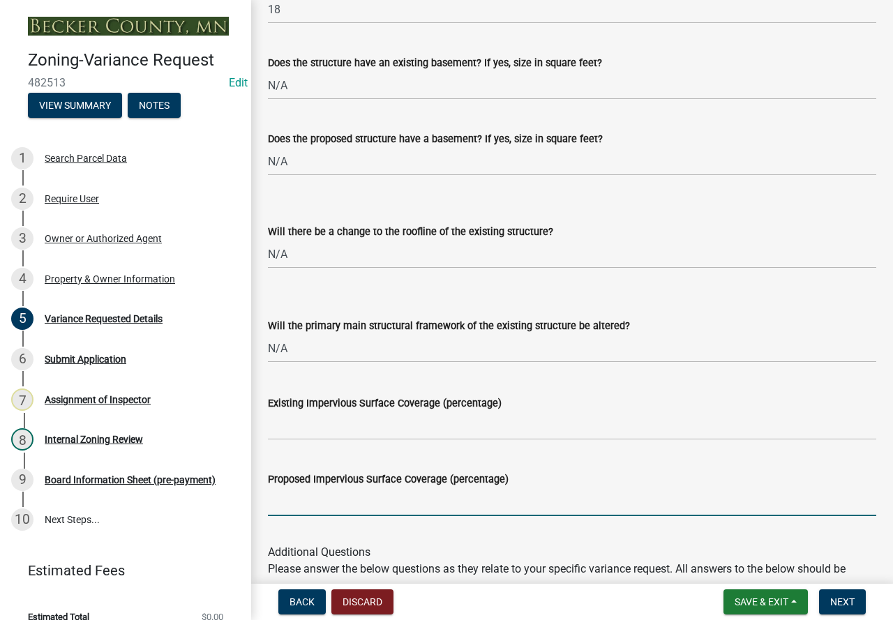
click at [359, 501] on input "Proposed Impervious Surface Coverage (percentage)" at bounding box center [572, 502] width 608 height 29
type input "9.6%"
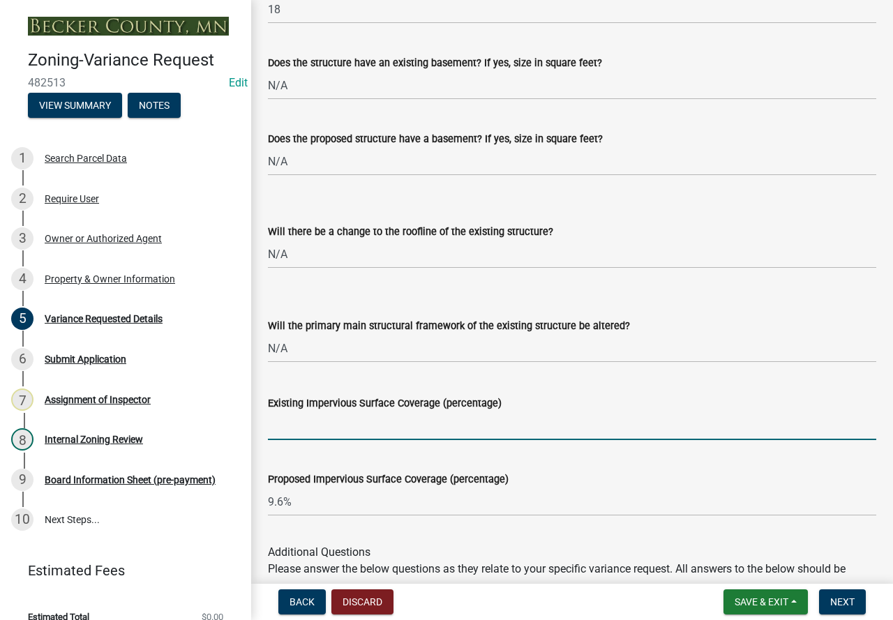
click at [375, 432] on input "Existing Impervious Surface Coverage (percentage)" at bounding box center [572, 426] width 608 height 29
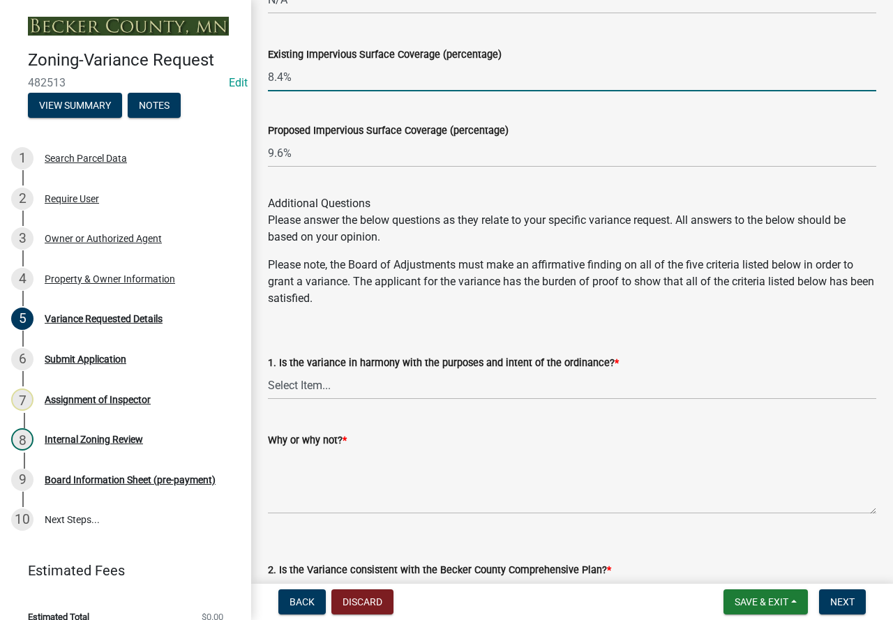
scroll to position [1744, 0]
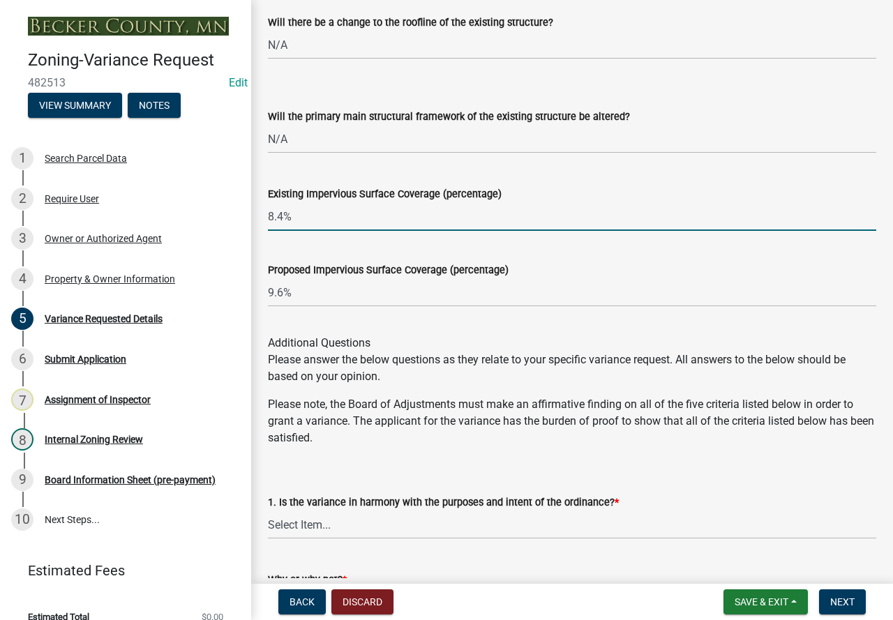
type input "8.4%"
click at [317, 518] on select "Select Item... Yes No" at bounding box center [572, 525] width 608 height 29
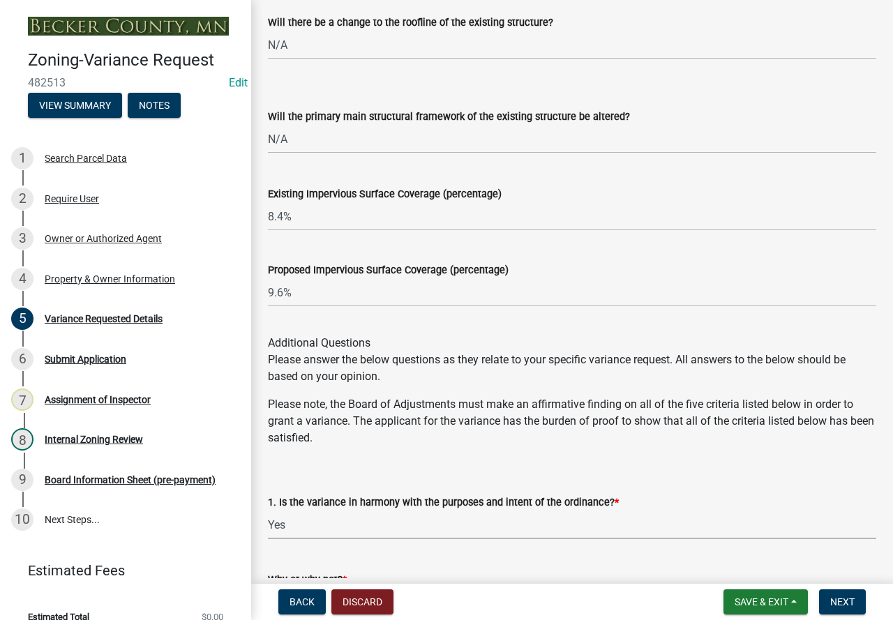
click at [268, 511] on select "Select Item... Yes No" at bounding box center [572, 525] width 608 height 29
select select "bb2b5e43-03c1-4874-9abf-a65f400af928"
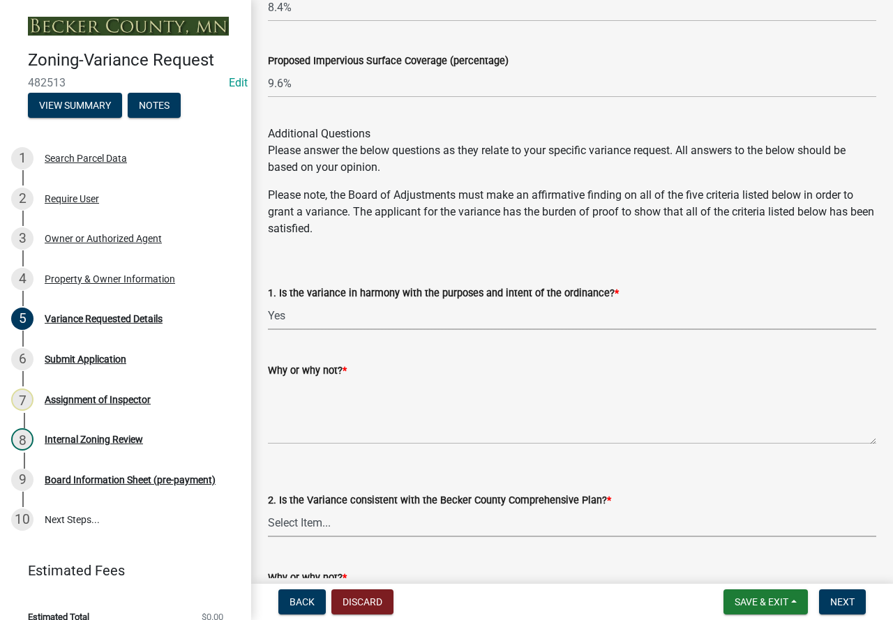
click at [334, 526] on select "Select Item... Yes No" at bounding box center [572, 523] width 608 height 29
click at [268, 509] on select "Select Item... Yes No" at bounding box center [572, 523] width 608 height 29
select select "8ea3e6c3-8fed-4904-aa20-2f643744aa0c"
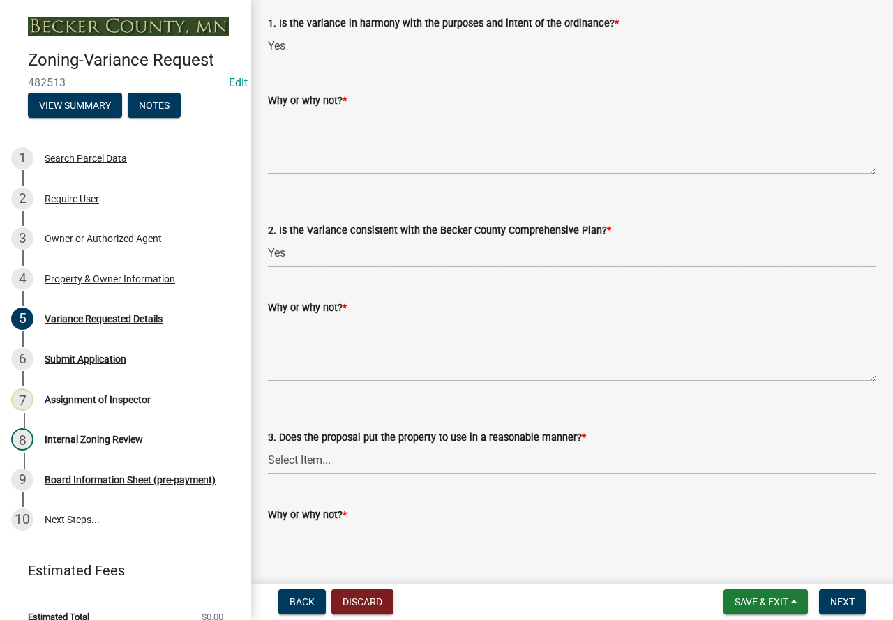
scroll to position [2233, 0]
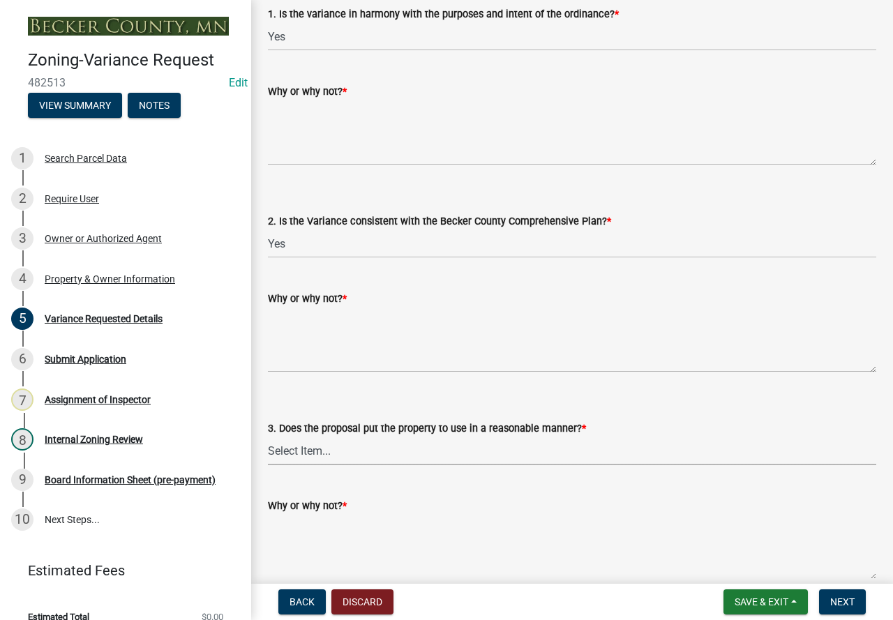
click at [317, 458] on select "Select Item... Yes No" at bounding box center [572, 451] width 608 height 29
click at [268, 437] on select "Select Item... Yes No" at bounding box center [572, 451] width 608 height 29
select select "860afd09-da87-482b-bca4-413f5cf53582"
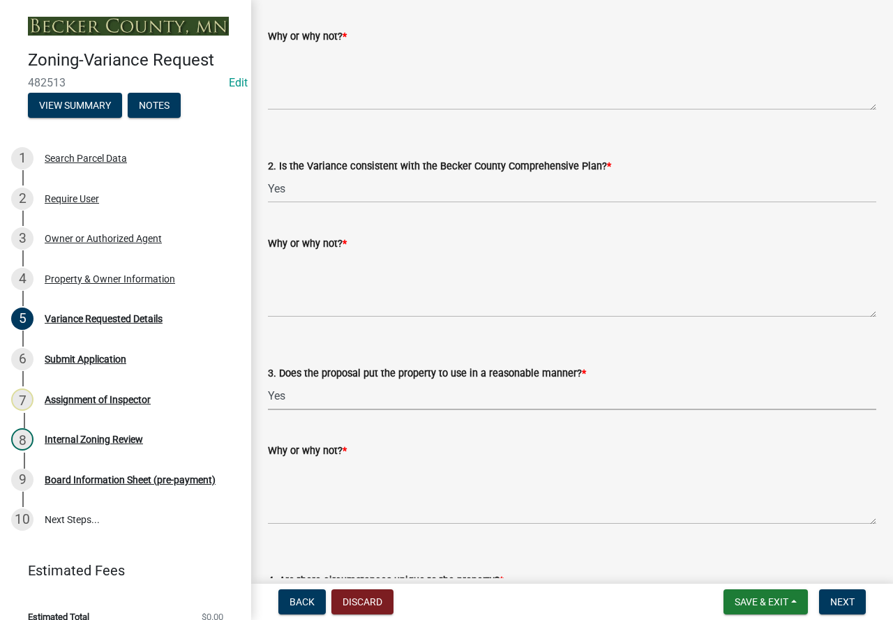
scroll to position [2372, 0]
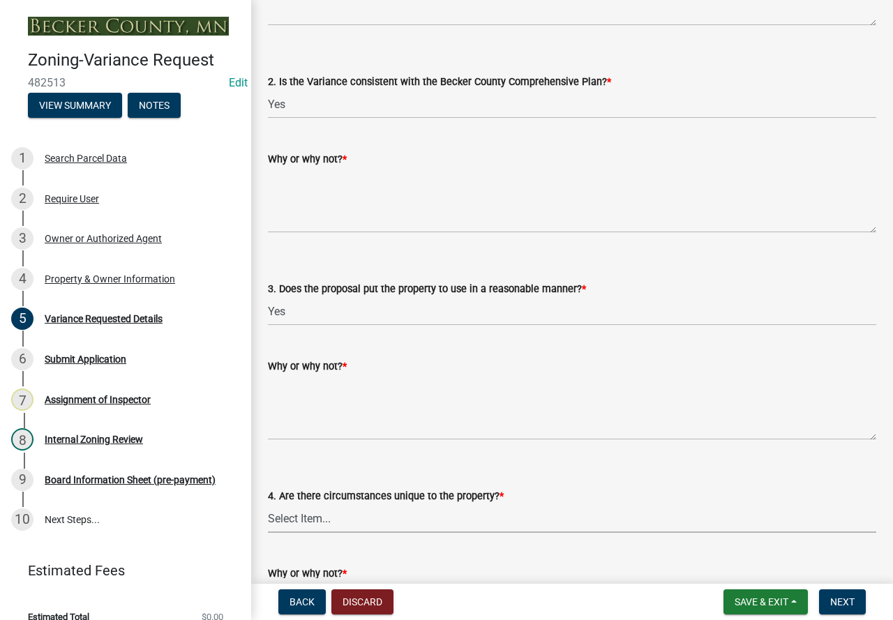
click at [319, 511] on select "Select Item... Yes No" at bounding box center [572, 518] width 608 height 29
click at [268, 504] on select "Select Item... Yes No" at bounding box center [572, 518] width 608 height 29
select select "ee8740c3-f4d5-48cf-ad42-c8f7342b480c"
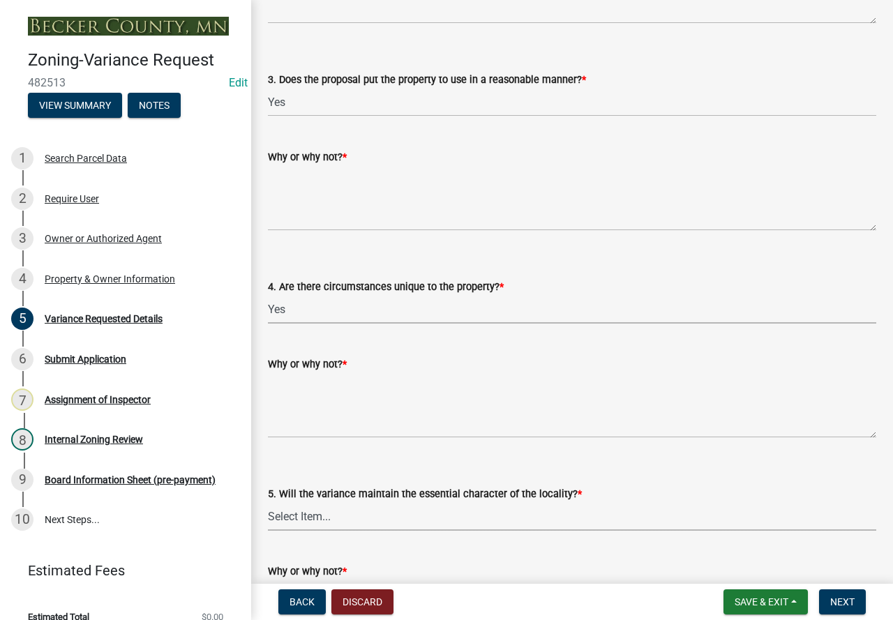
click at [313, 508] on select "Select Item... Yes No" at bounding box center [572, 516] width 608 height 29
click at [268, 502] on select "Select Item... Yes No" at bounding box center [572, 516] width 608 height 29
select select "1aa51e34-4f0a-4095-a3f3-287665056048"
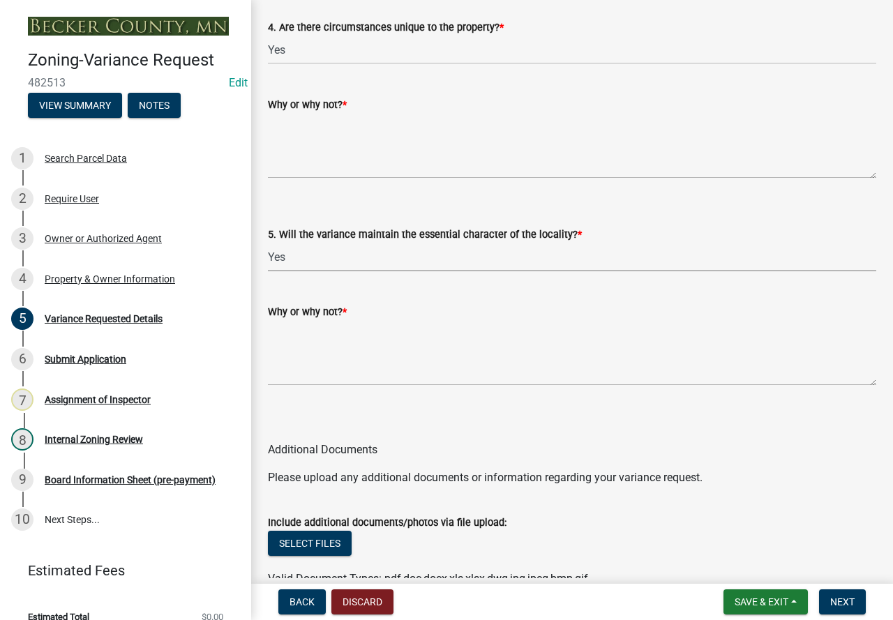
scroll to position [2861, 0]
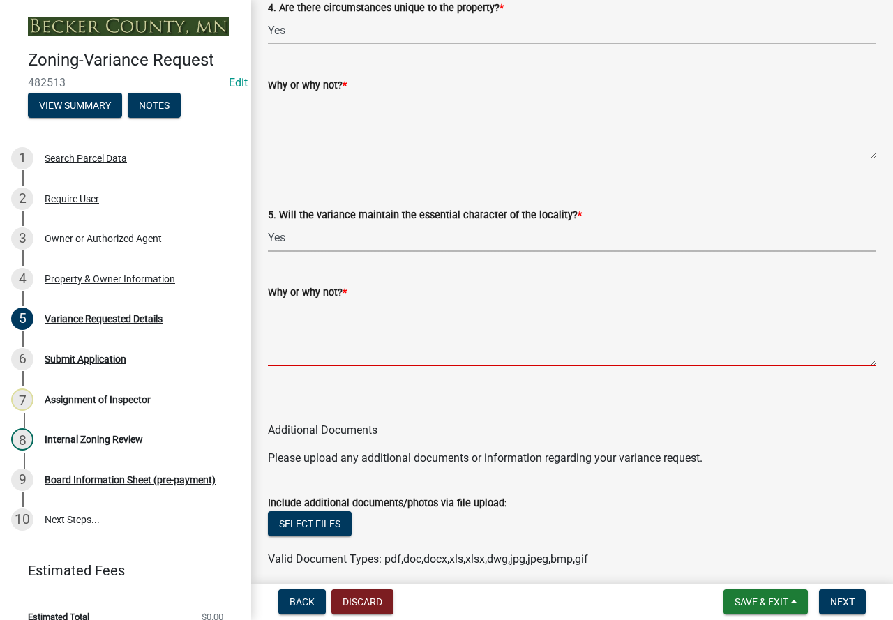
click at [329, 315] on textarea "Why or why not? *" at bounding box center [572, 334] width 608 height 66
click at [429, 308] on textarea "Yes the proposed garage will" at bounding box center [572, 334] width 608 height 66
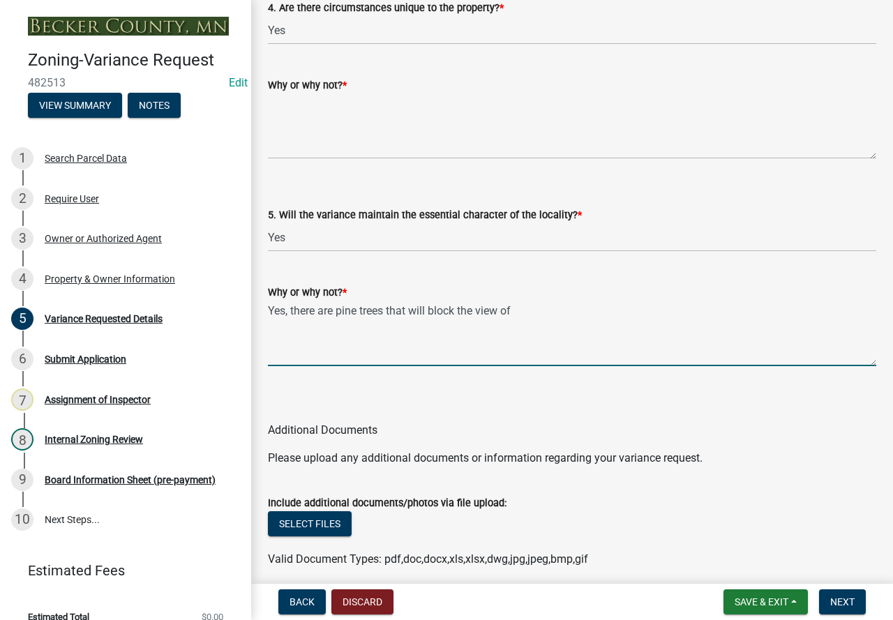
scroll to position [2791, 0]
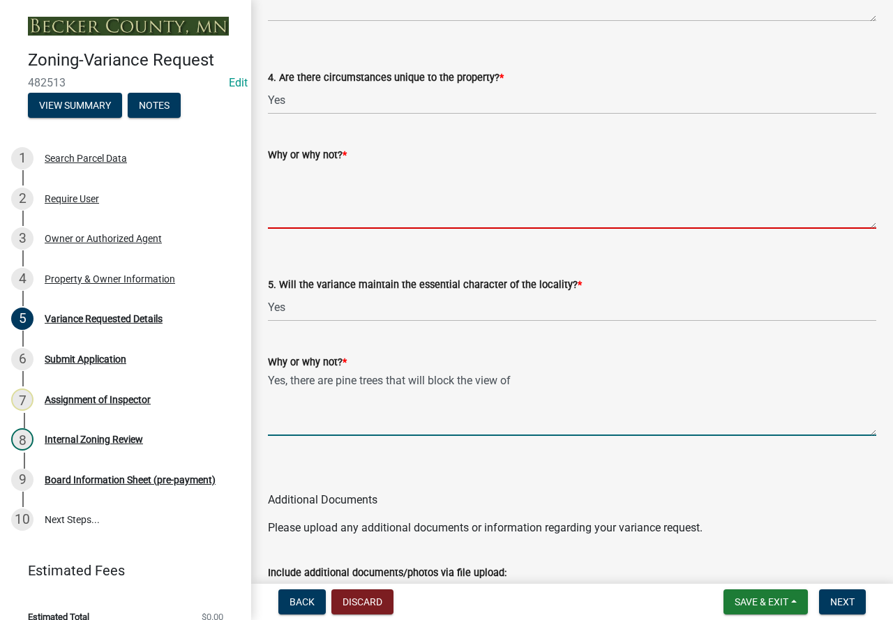
click at [355, 180] on textarea "Why or why not? *" at bounding box center [572, 196] width 608 height 66
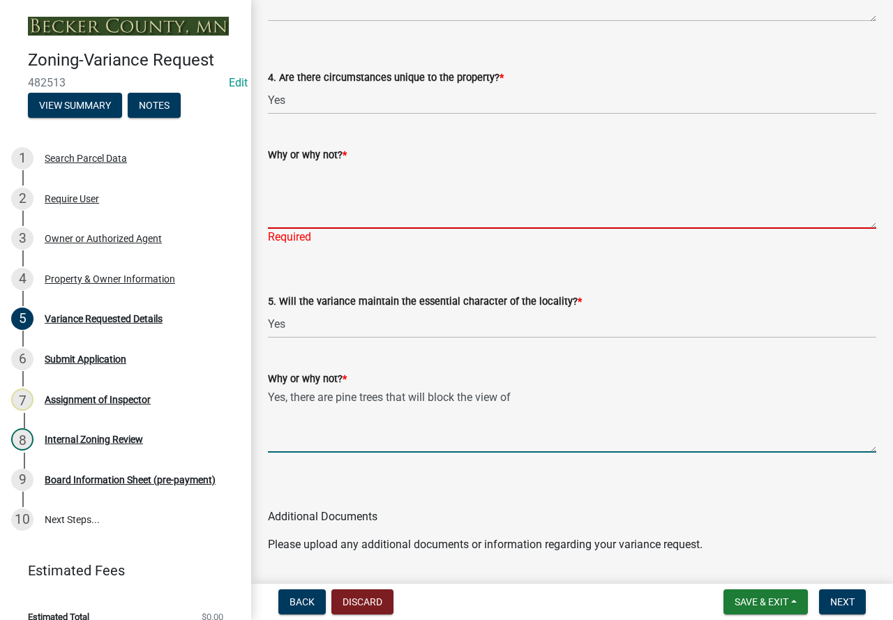
click at [426, 400] on textarea "Yes, there are pine trees that will block the view of" at bounding box center [572, 420] width 608 height 66
click at [532, 400] on textarea "Yes, there are pine trees that help block the view of" at bounding box center [572, 420] width 608 height 66
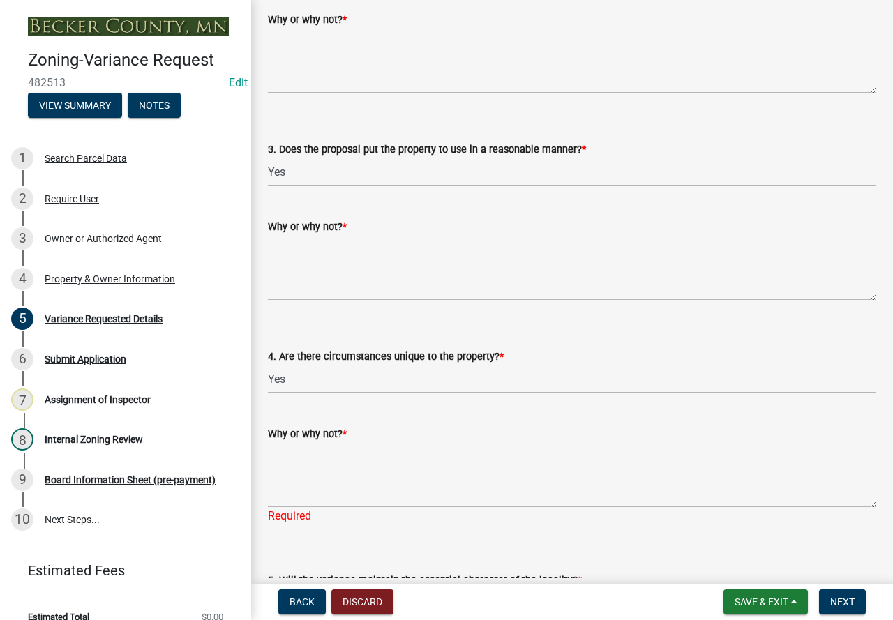
scroll to position [2372, 0]
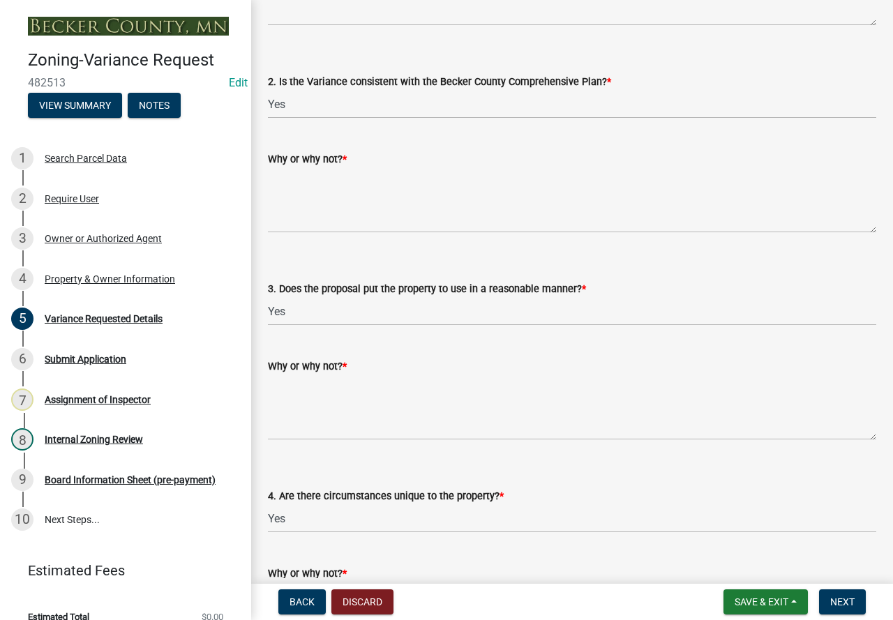
type textarea "Yes, there are pine trees that help block the view of the garage from the road."
click at [337, 384] on textarea "Why or why not? *" at bounding box center [572, 408] width 608 height 66
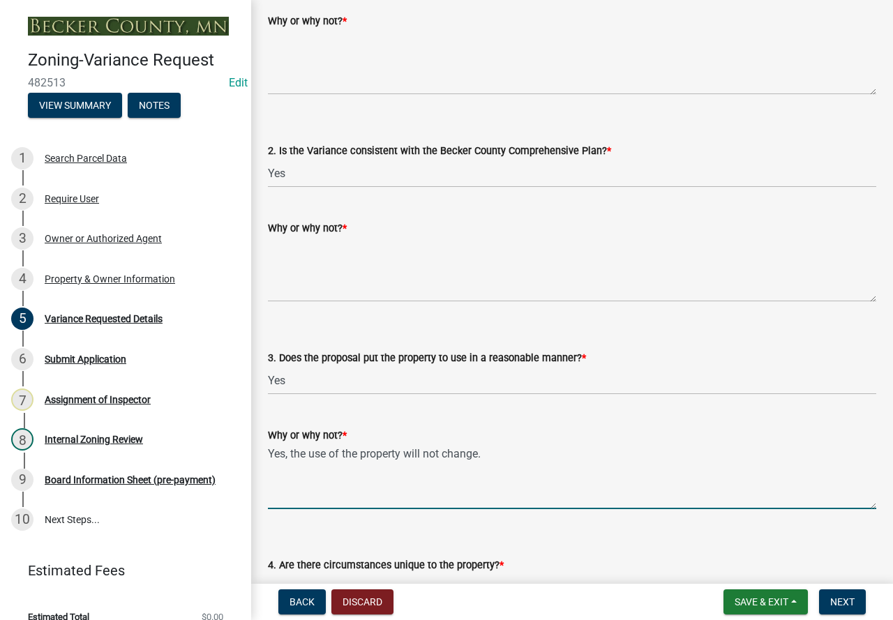
scroll to position [2303, 0]
type textarea "Yes, the use of the property will not change."
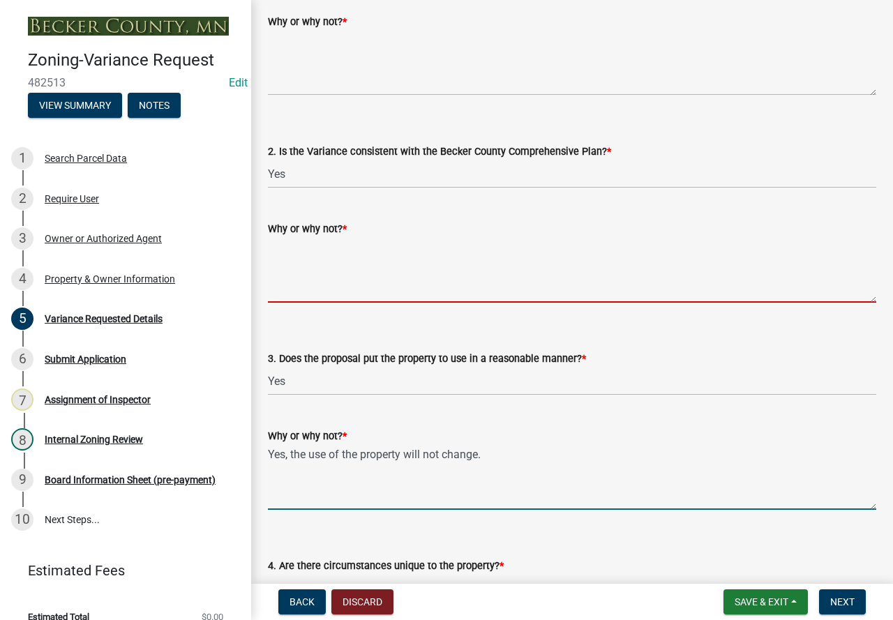
click at [295, 260] on textarea "Why or why not? *" at bounding box center [572, 270] width 608 height 66
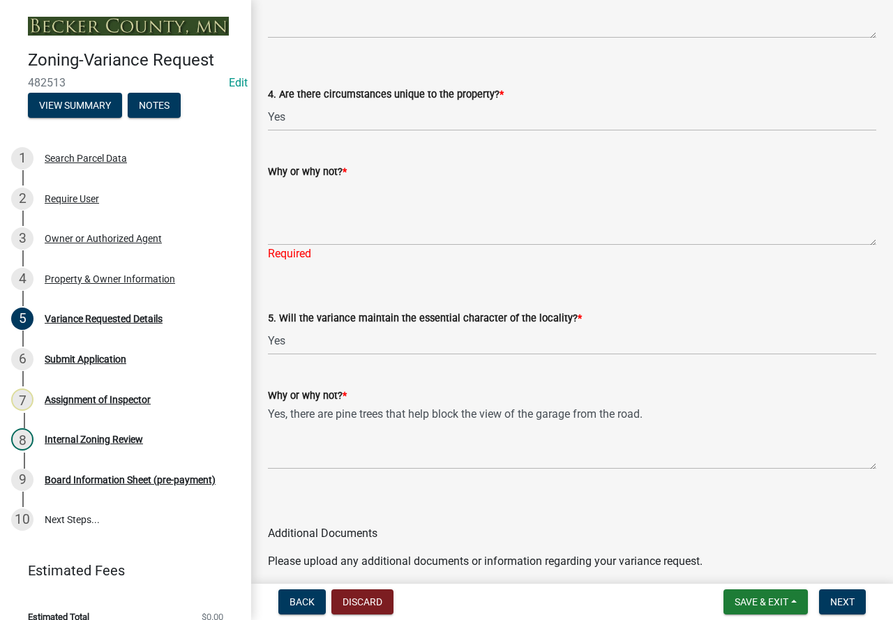
scroll to position [2808, 0]
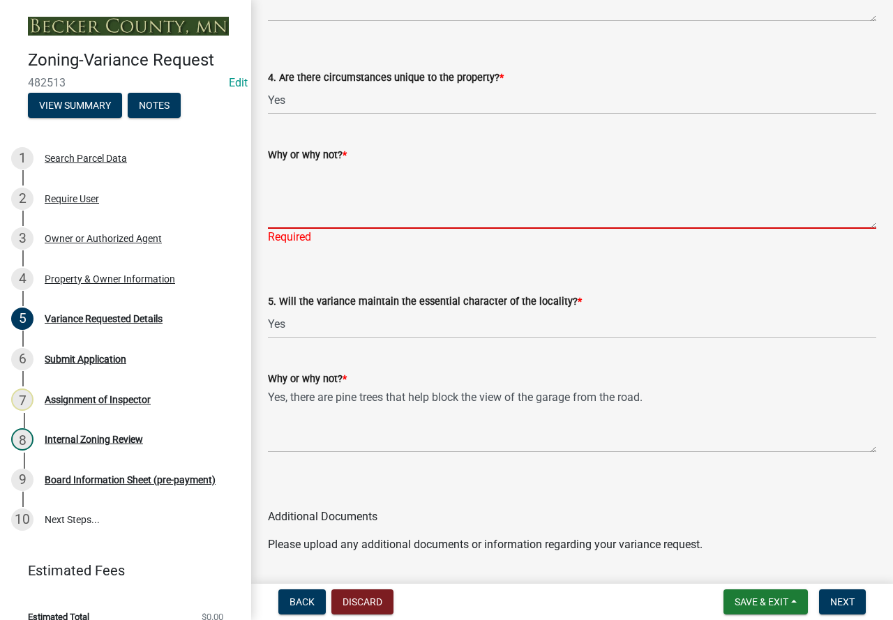
click at [327, 188] on textarea "Why or why not? *" at bounding box center [572, 196] width 608 height 66
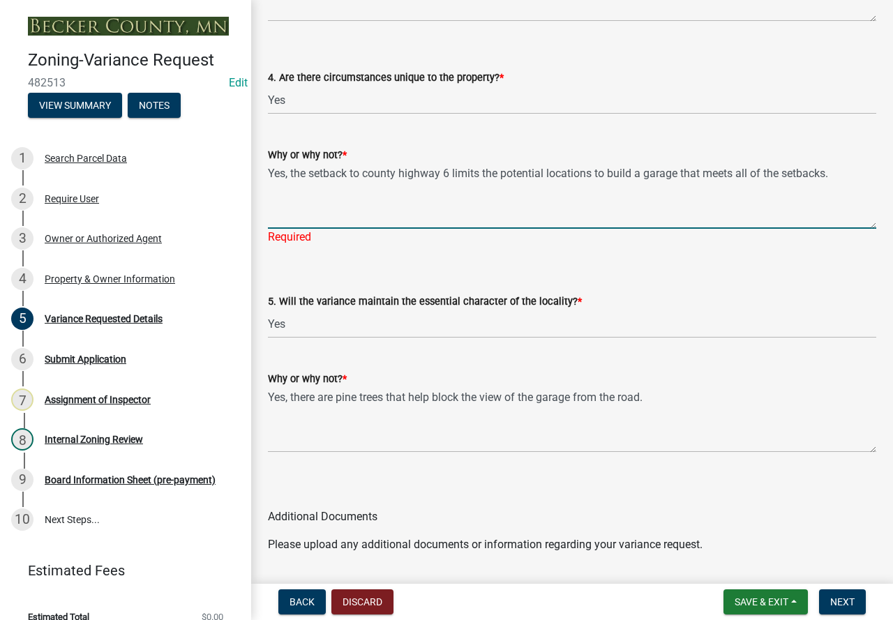
type textarea "Yes, the setback to county highway 6 limits the potential locations to build a …"
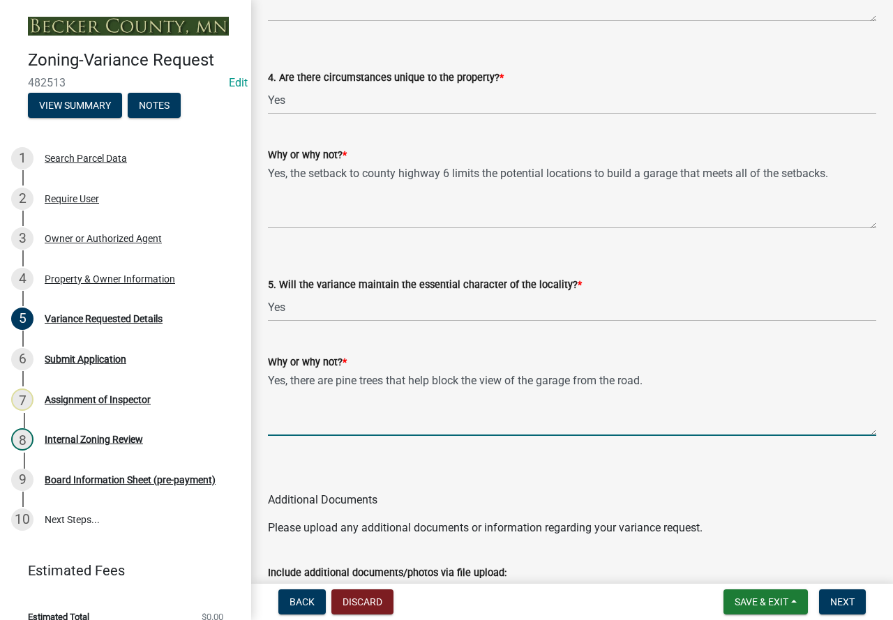
click at [652, 398] on textarea "Yes, there are pine trees that help block the view of the garage from the road." at bounding box center [572, 403] width 608 height 66
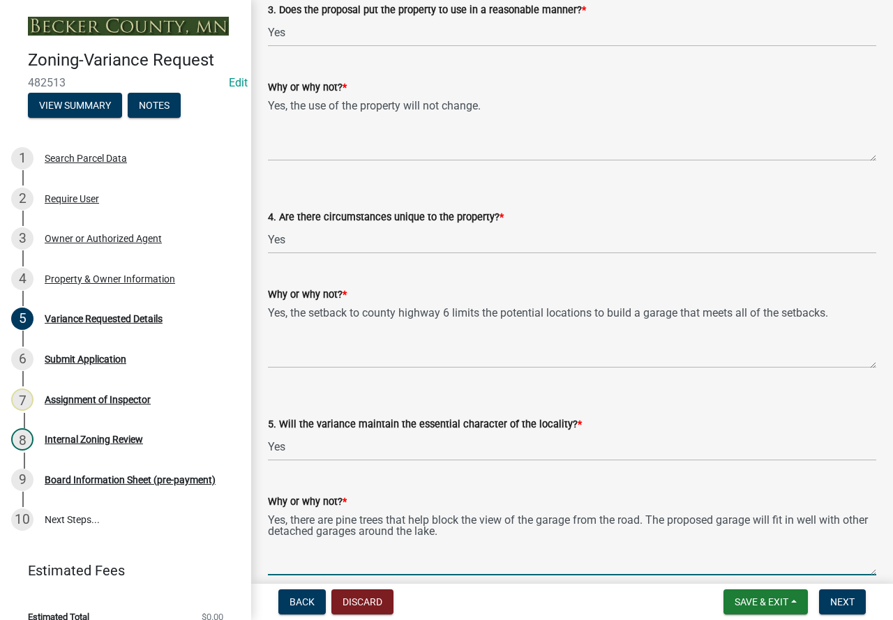
scroll to position [2598, 0]
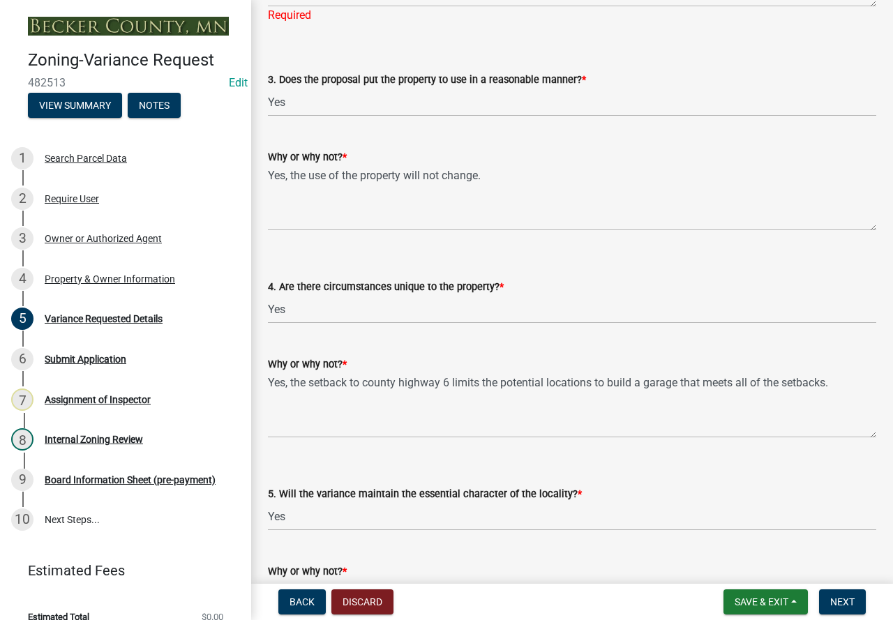
type textarea "Yes, there are pine trees that help block the view of the garage from the road.…"
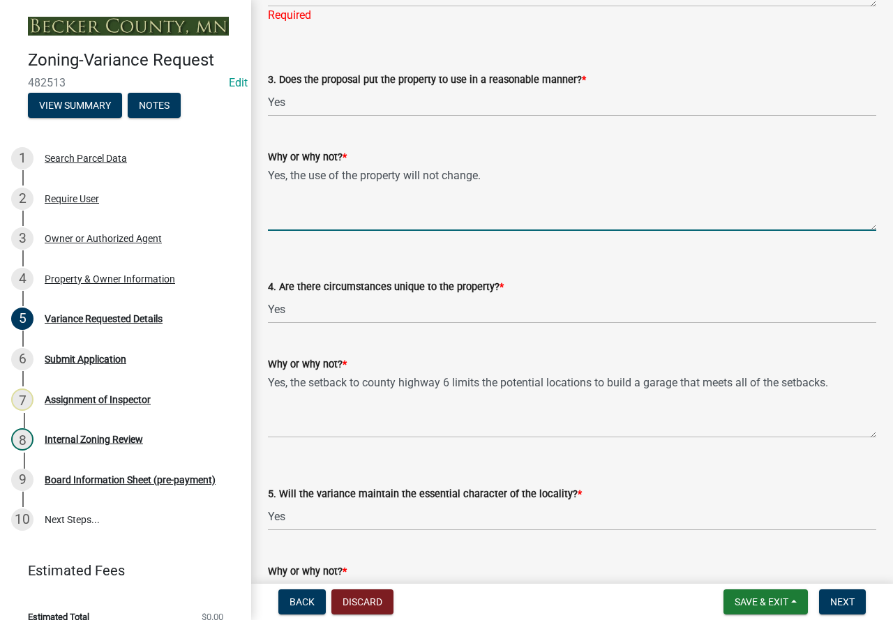
click at [488, 179] on textarea "Yes, the use of the property will not change." at bounding box center [572, 198] width 608 height 66
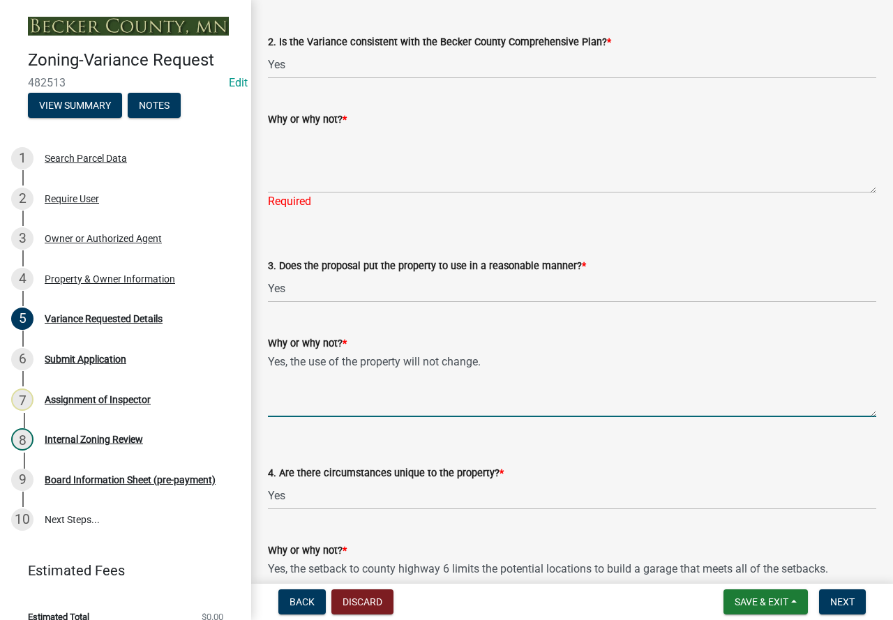
scroll to position [2389, 0]
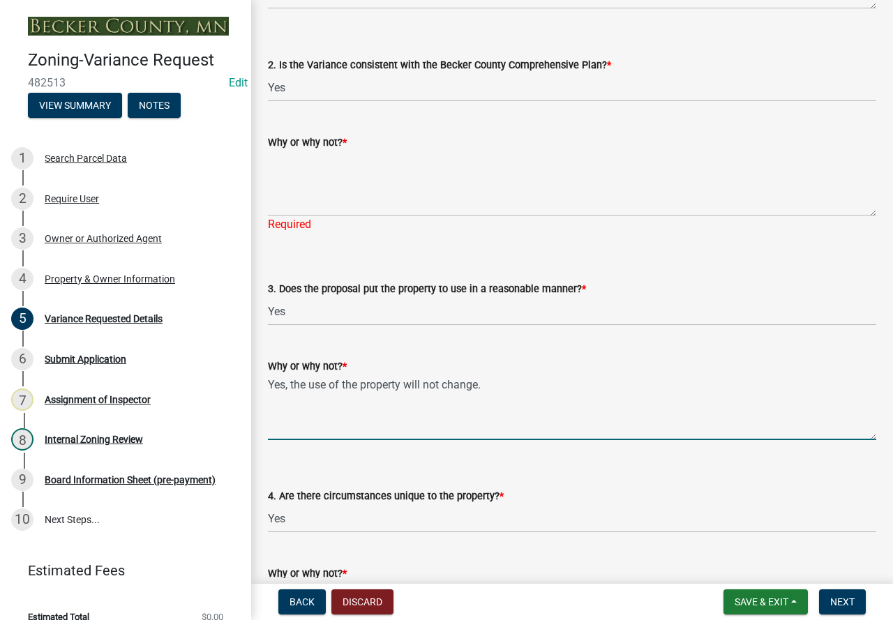
type textarea "Yes, the use of the property will not change."
click at [372, 166] on textarea "Why or why not? *" at bounding box center [572, 184] width 608 height 66
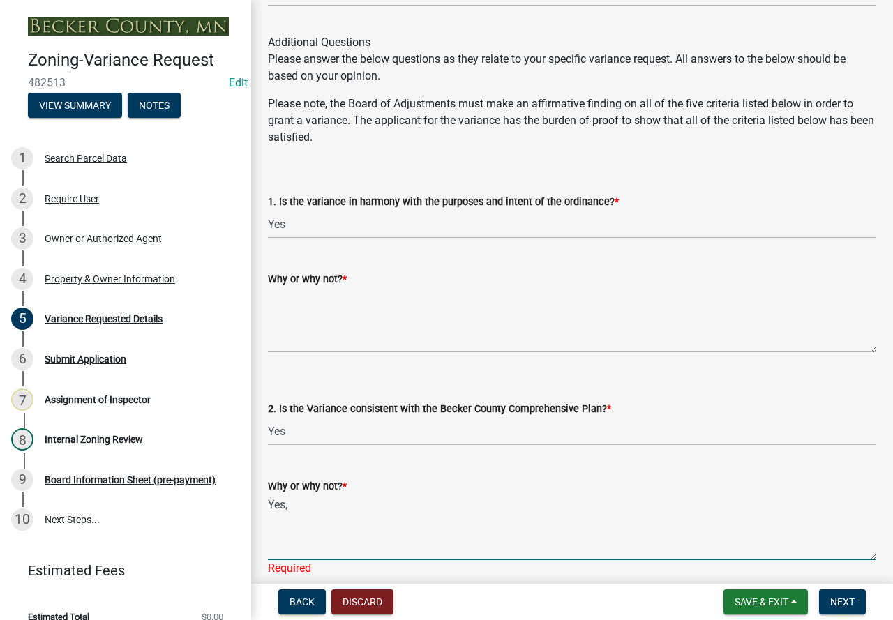
scroll to position [2040, 0]
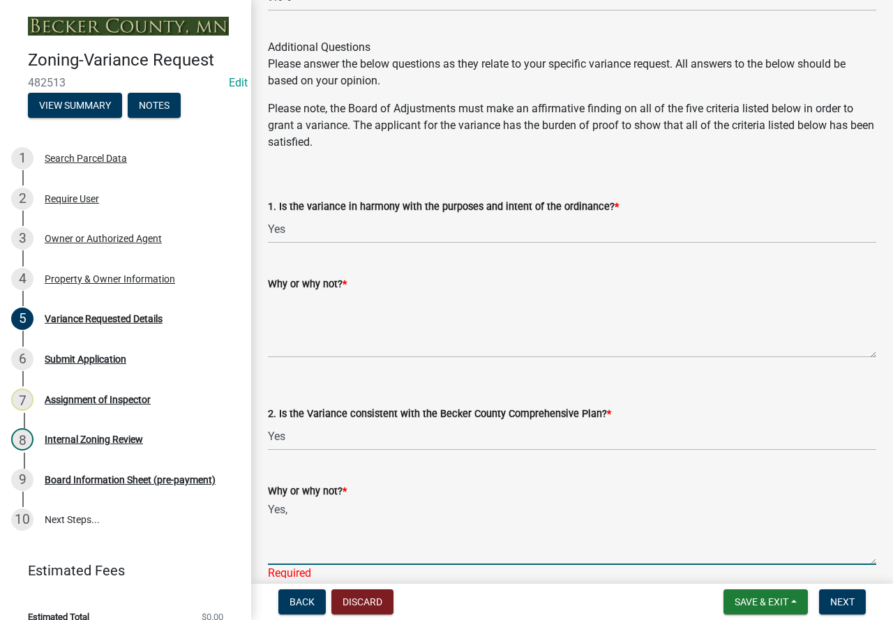
type textarea "Yes,"
click at [338, 303] on textarea "Why or why not? *" at bounding box center [572, 325] width 608 height 66
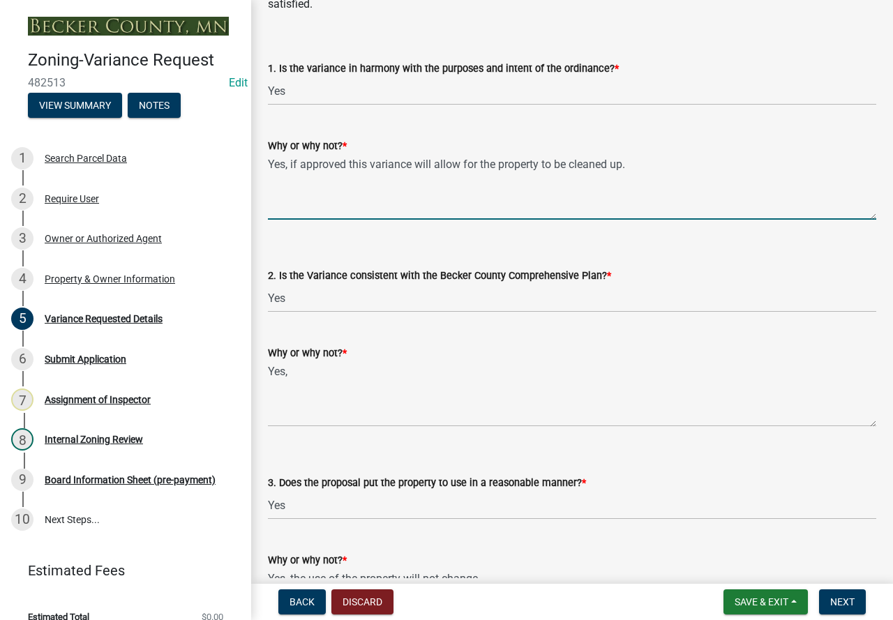
scroll to position [2180, 0]
type textarea "Yes, if approved this variance will allow for the property to be cleaned up."
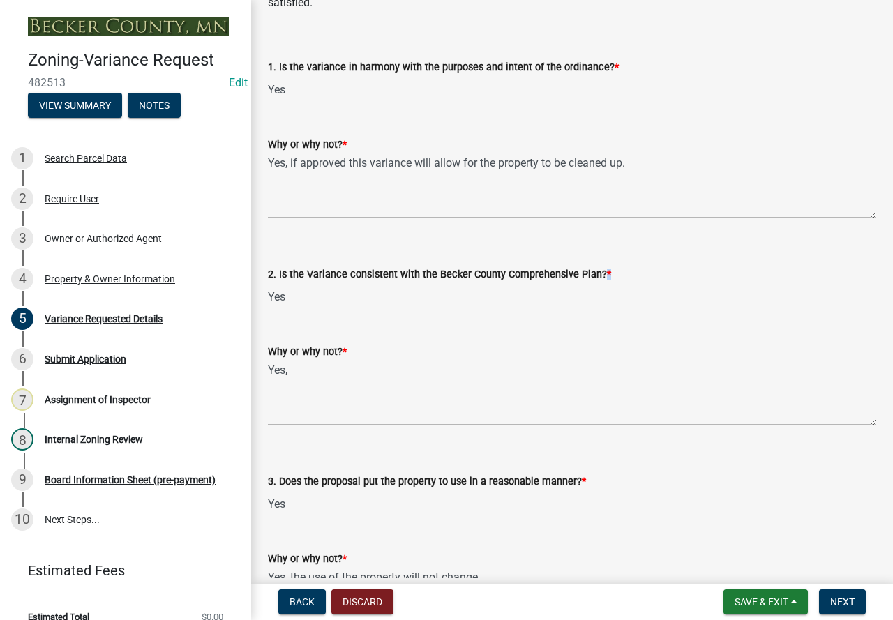
click at [607, 276] on span "*" at bounding box center [609, 275] width 4 height 12
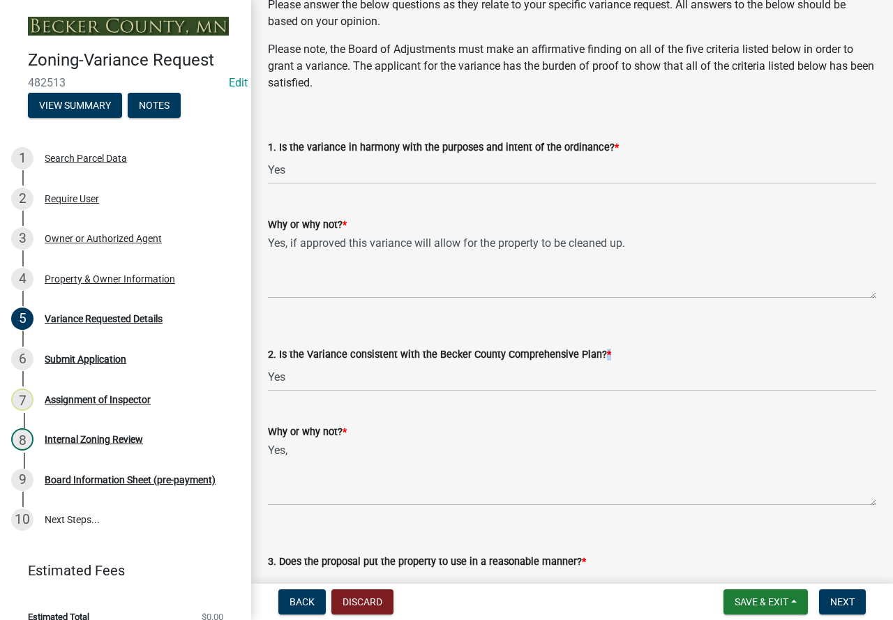
scroll to position [2110, 0]
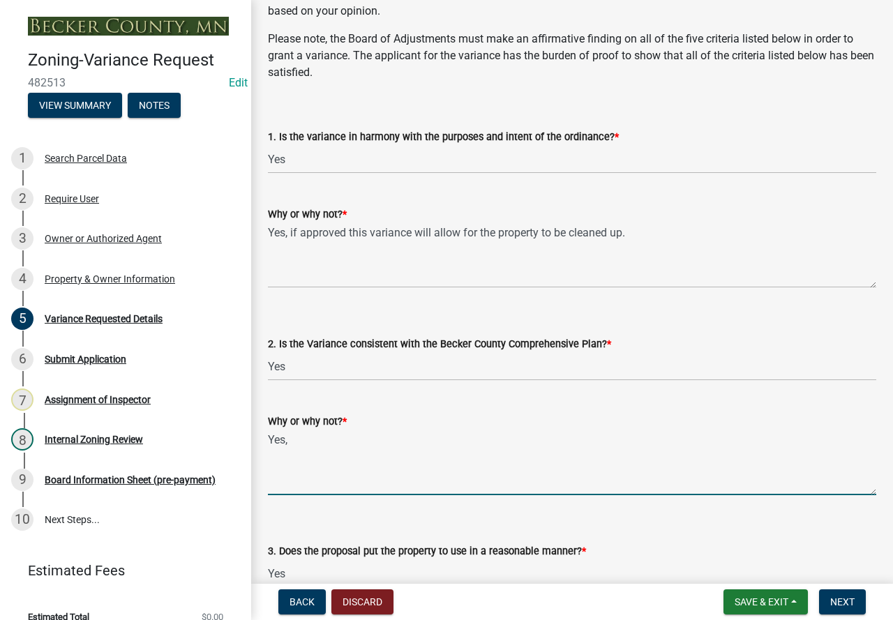
click at [336, 440] on textarea "Yes," at bounding box center [572, 463] width 608 height 66
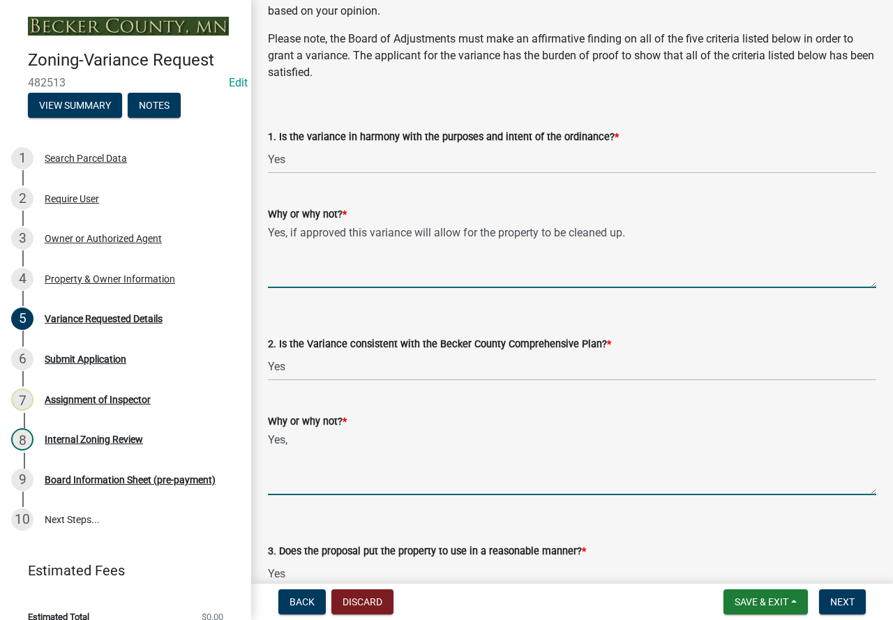
click at [642, 231] on textarea "Yes, if approved this variance will allow for the property to be cleaned up." at bounding box center [572, 256] width 608 height 66
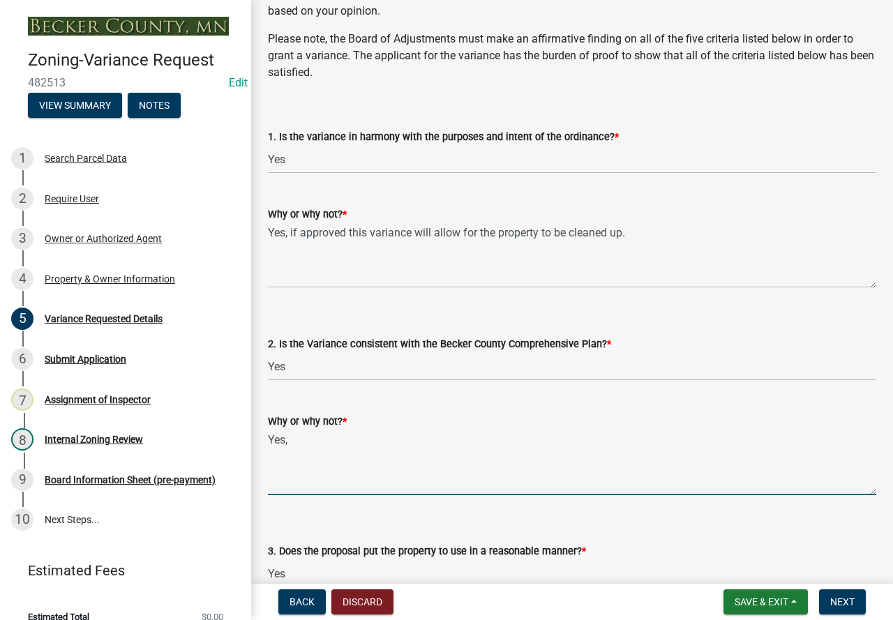
click at [336, 446] on textarea "Yes," at bounding box center [572, 463] width 608 height 66
type textarea "Yes, the added storage will clean up the lot and"
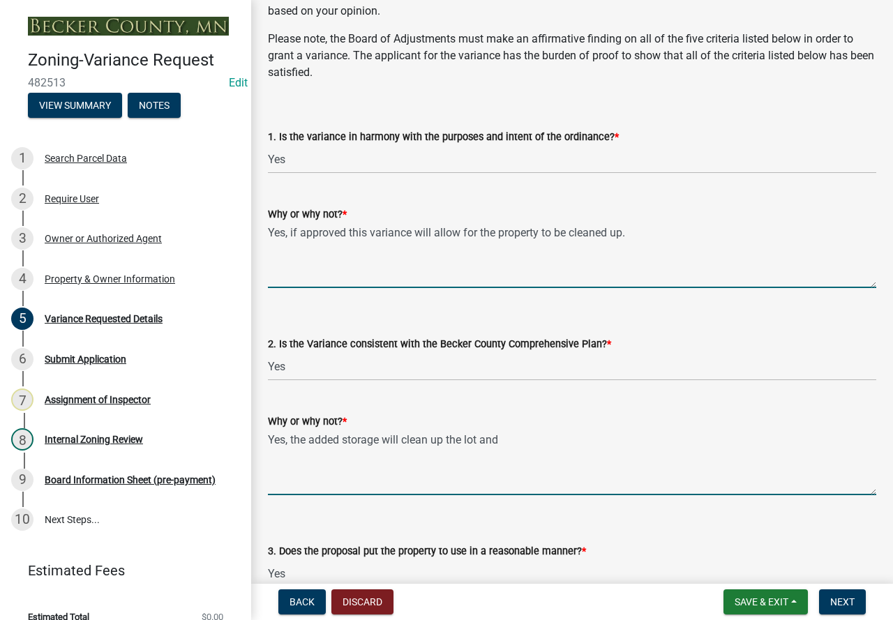
click at [638, 233] on textarea "Yes, if approved this variance will allow for the property to be cleaned up." at bounding box center [572, 256] width 608 height 66
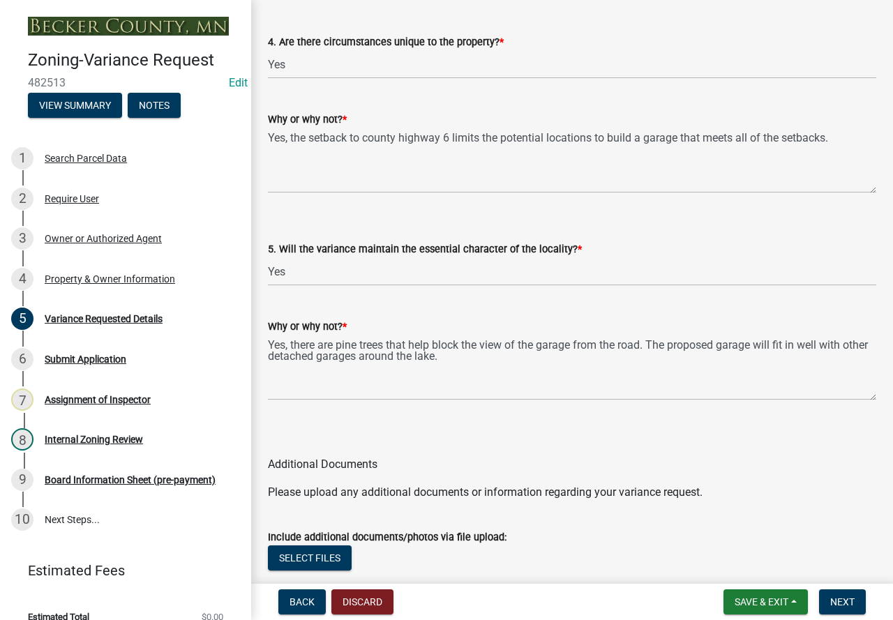
scroll to position [2769, 0]
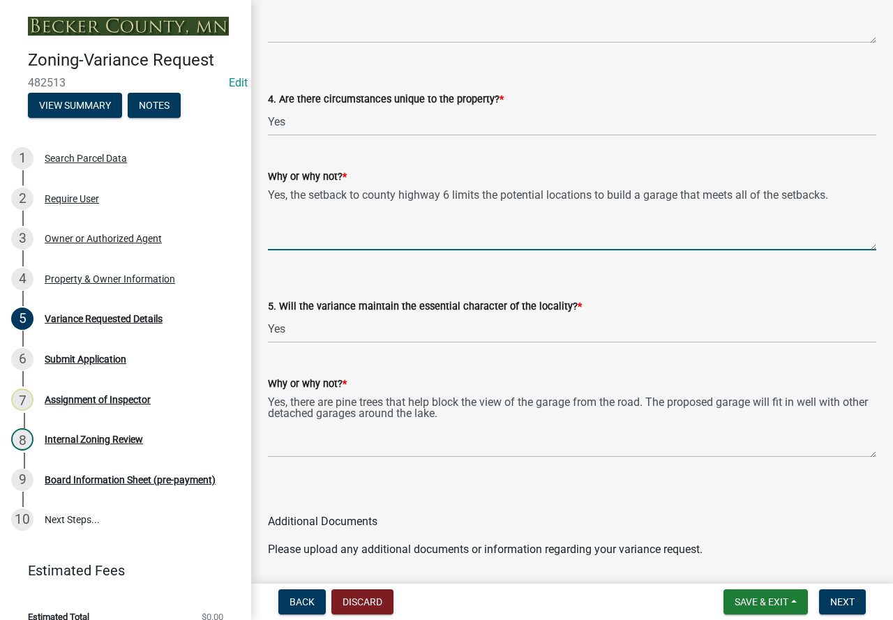
drag, startPoint x: 292, startPoint y: 195, endPoint x: 835, endPoint y: 212, distance: 543.8
click at [835, 212] on textarea "Yes, the setback to county highway 6 limits the potential locations to build a …" at bounding box center [572, 218] width 608 height 66
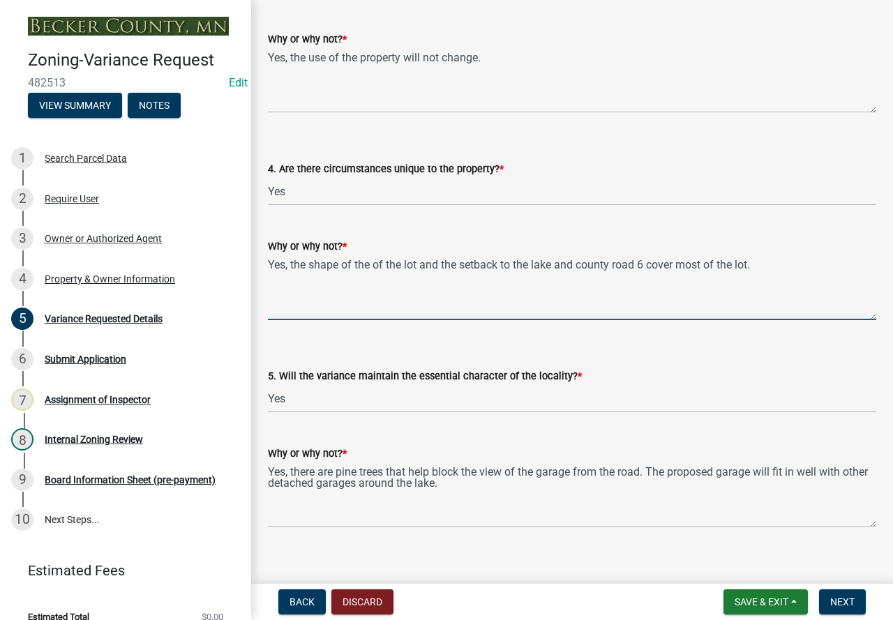
click at [296, 266] on textarea "Yes, the shape of the of the lot and the setback to the lake and county road 6 …" at bounding box center [572, 288] width 608 height 66
click at [465, 266] on textarea "Yes, with the shape of the of the lot and the setback to the lake and county ro…" at bounding box center [572, 288] width 608 height 66
drag, startPoint x: 309, startPoint y: 269, endPoint x: 215, endPoint y: 266, distance: 94.3
click at [215, 266] on div "Zoning-Variance Request 482513 Edit View Summary Notes 1 Search Parcel Data 2 R…" at bounding box center [446, 310] width 893 height 620
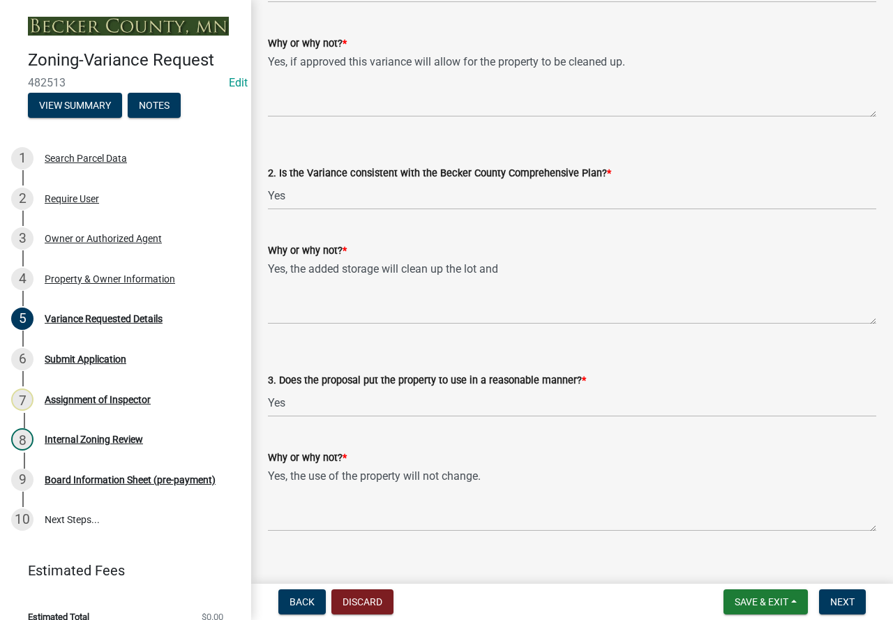
scroll to position [2141, 0]
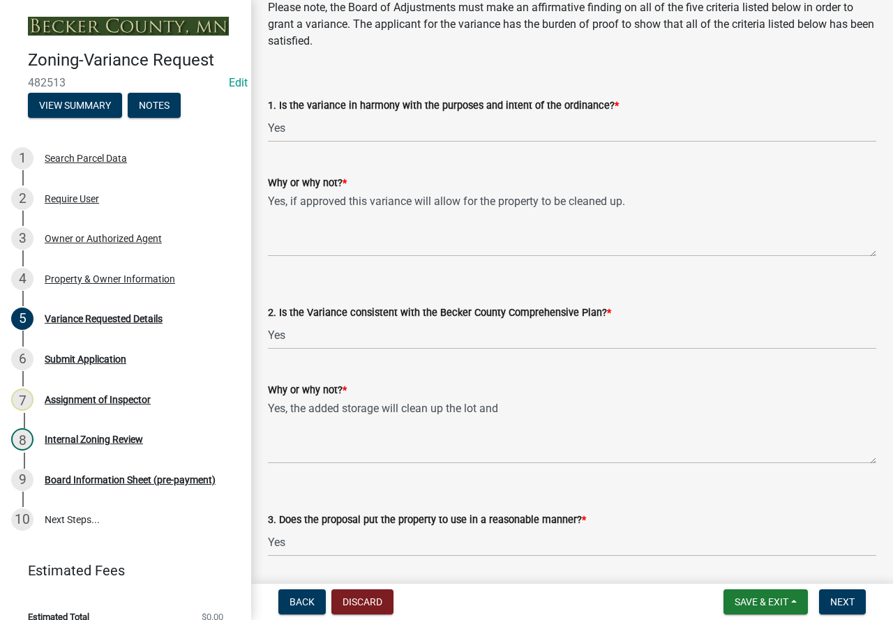
type textarea "With the shape of the of the lot, the setback to the lake and county road 6 cov…"
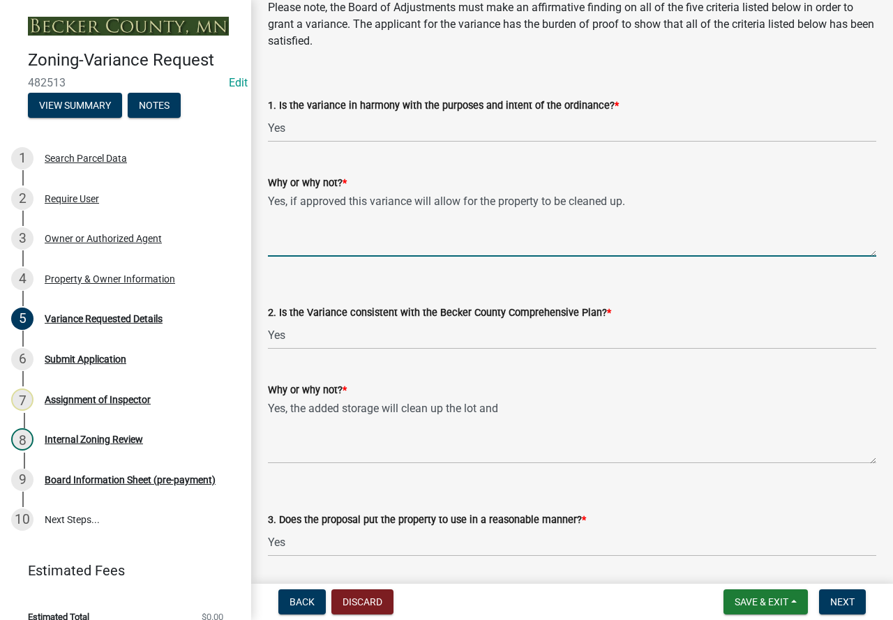
click at [659, 207] on textarea "Yes, if approved this variance will allow for the property to be cleaned up." at bounding box center [572, 224] width 608 height 66
drag, startPoint x: 290, startPoint y: 209, endPoint x: 495, endPoint y: 139, distance: 216.9
click at [290, 208] on textarea "Yes, if approved this variance will allow for the property to be cleaned up." at bounding box center [572, 224] width 608 height 66
click at [581, 204] on textarea "Yes, the garage will be out of the shore impact zone. If approved this variance…" at bounding box center [572, 224] width 608 height 66
click at [852, 202] on textarea "Yes, the garage will be out of the shore impact zone. If approved, this varianc…" at bounding box center [572, 224] width 608 height 66
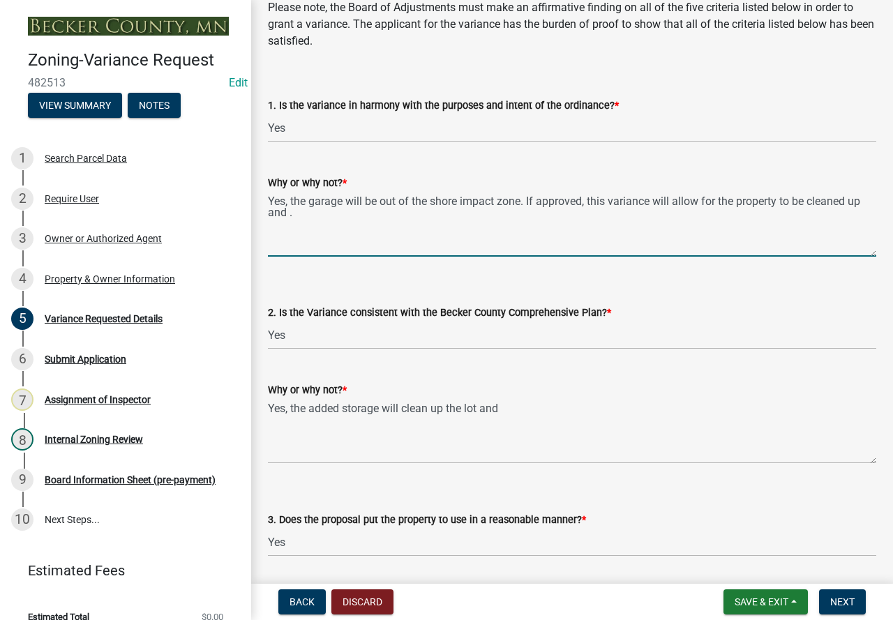
drag, startPoint x: 577, startPoint y: 216, endPoint x: 530, endPoint y: 198, distance: 50.8
click at [527, 198] on textarea "Yes, the garage will be out of the shore impact zone. If approved, this varianc…" at bounding box center [572, 224] width 608 height 66
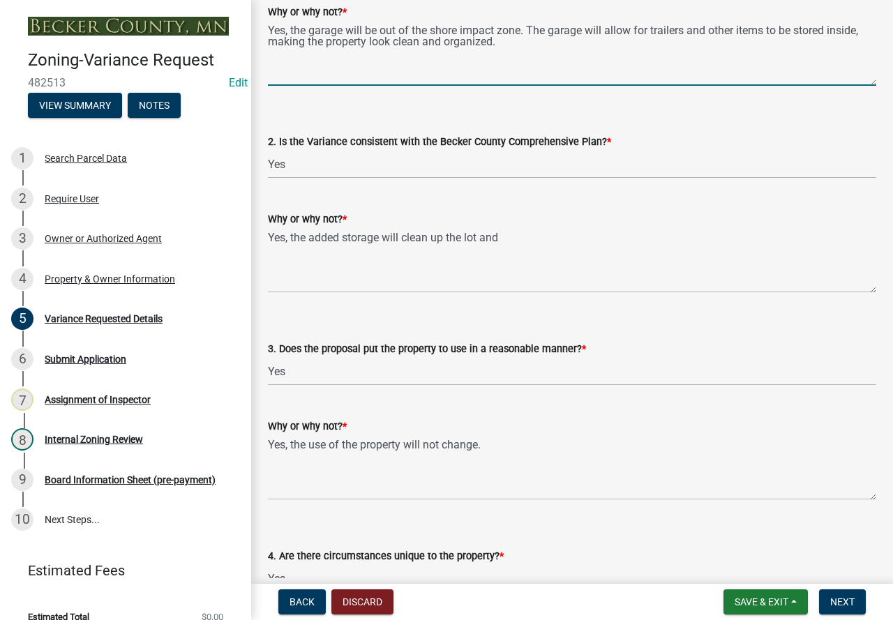
scroll to position [2351, 0]
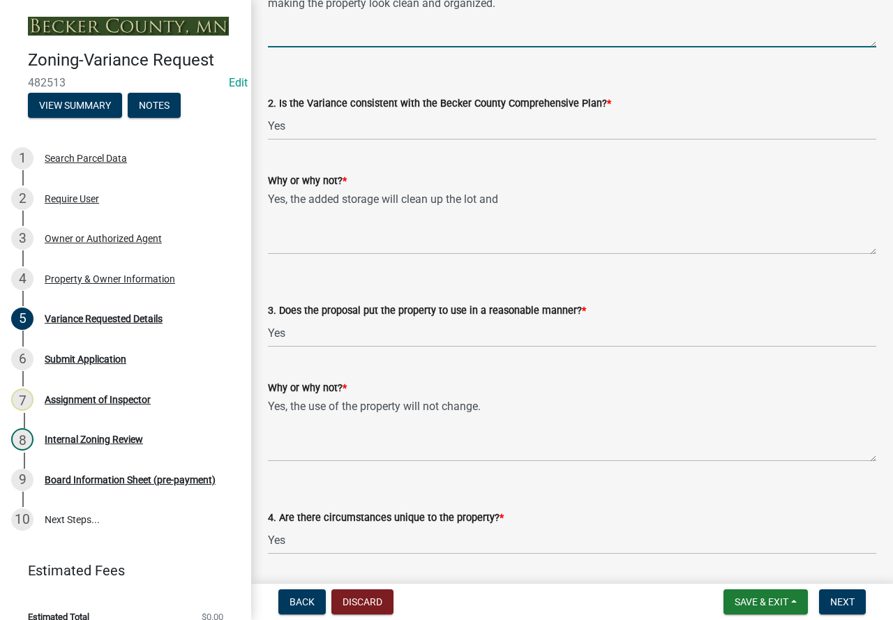
type textarea "Yes, the garage will be out of the shore impact zone. The garage will allow for…"
click at [508, 197] on textarea "Yes, the added storage will clean up the lot and" at bounding box center [572, 222] width 608 height 66
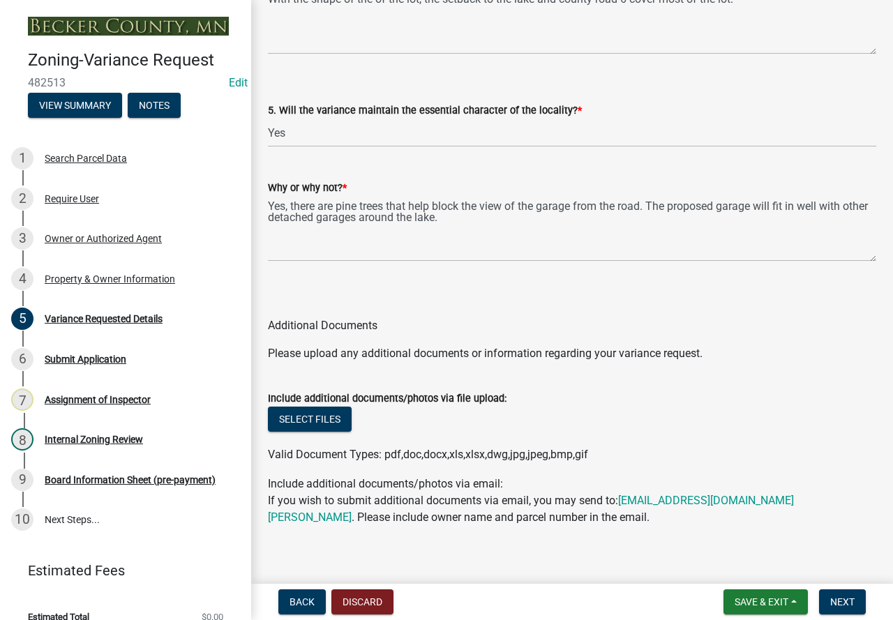
scroll to position [2979, 0]
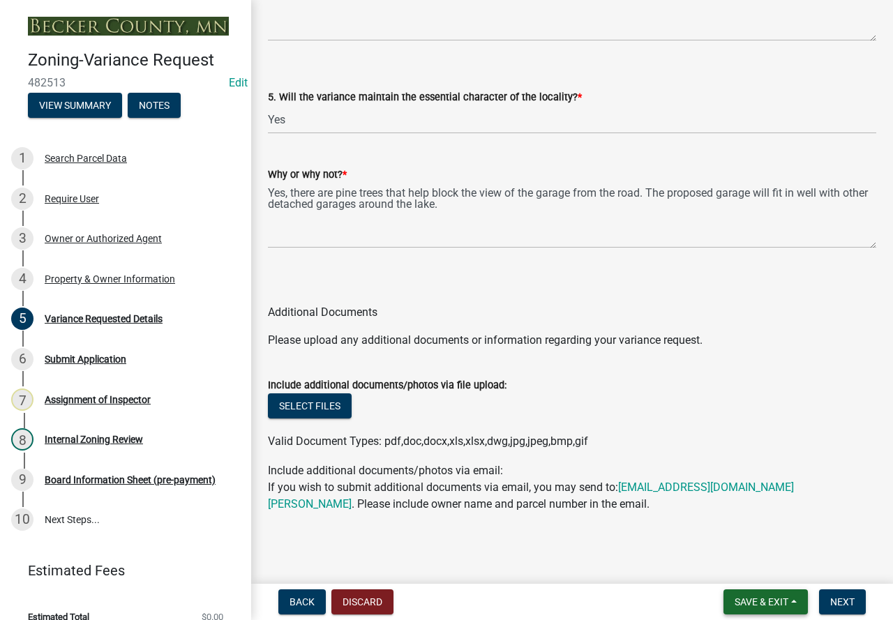
type textarea "Yes, the added storage will clean up the lot and not effect any neighboring vie…"
click at [790, 597] on button "Save & Exit" at bounding box center [766, 602] width 84 height 25
click at [756, 537] on button "Save" at bounding box center [752, 532] width 112 height 33
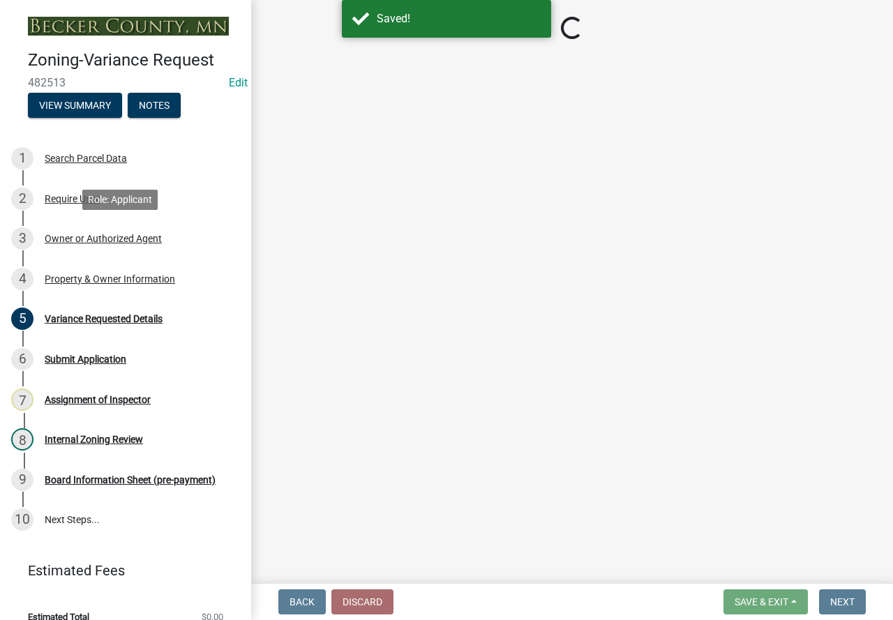
select select "96e126f4-40c4-47d1-a8f7-50b92e69dbaa"
select select "a5c6235c-6fe0-43e3-9b64-f3566618e99d"
select select "a60f612c-e64d-4767-92b2-cb2f842b6e0b"
select select "bb2b5e43-03c1-4874-9abf-a65f400af928"
select select "8ea3e6c3-8fed-4904-aa20-2f643744aa0c"
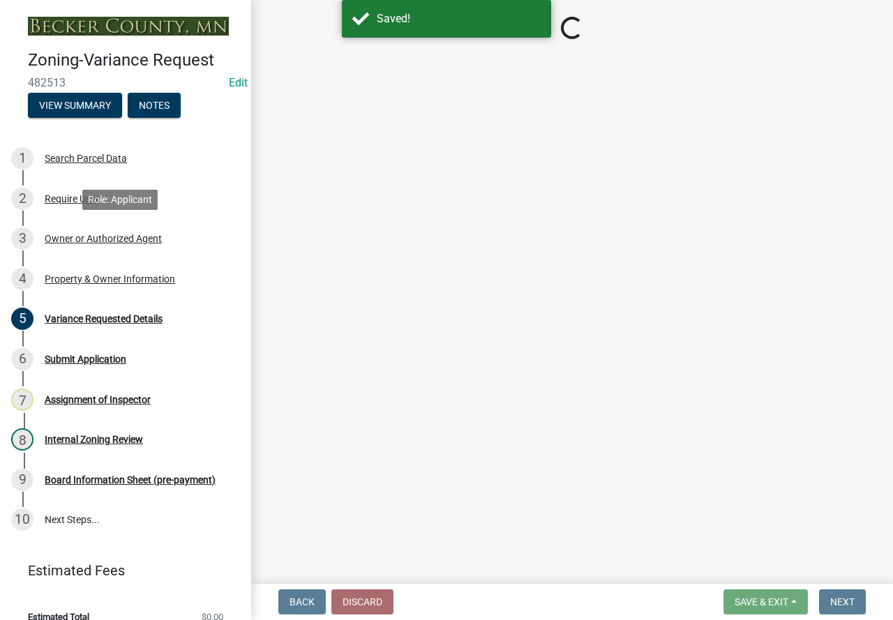
select select "860afd09-da87-482b-bca4-413f5cf53582"
select select "ee8740c3-f4d5-48cf-ad42-c8f7342b480c"
select select "1aa51e34-4f0a-4095-a3f3-287665056048"
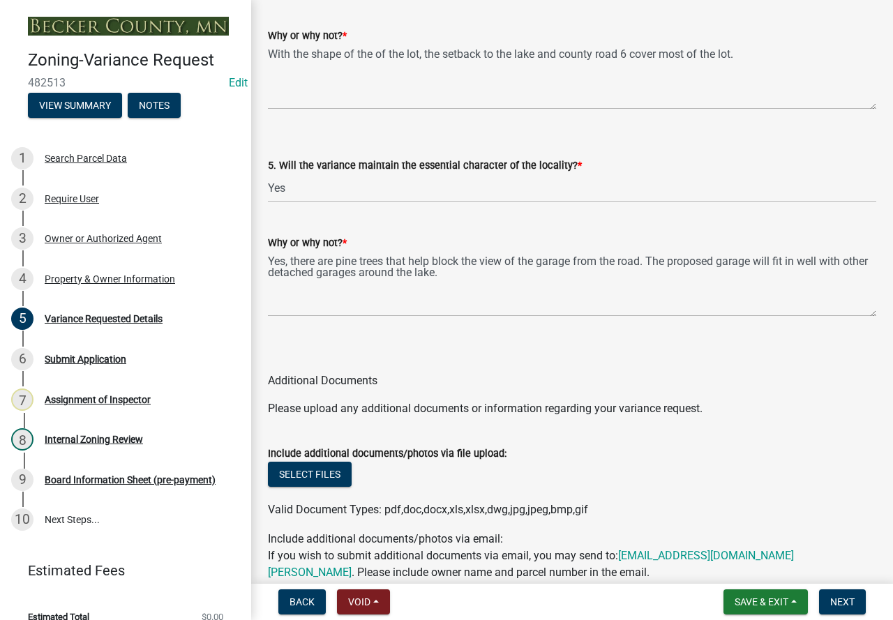
scroll to position [2930, 0]
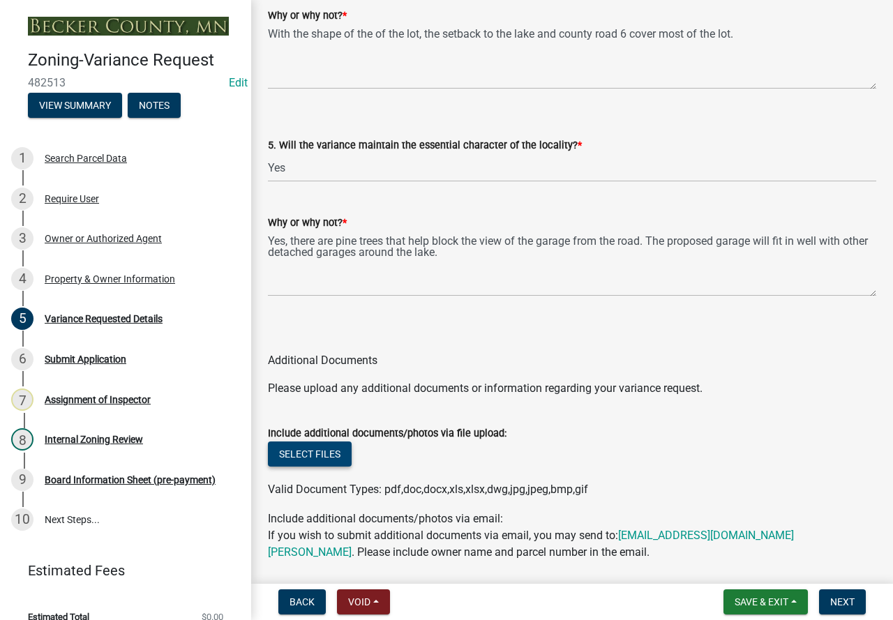
click at [327, 460] on button "Select files" at bounding box center [310, 454] width 84 height 25
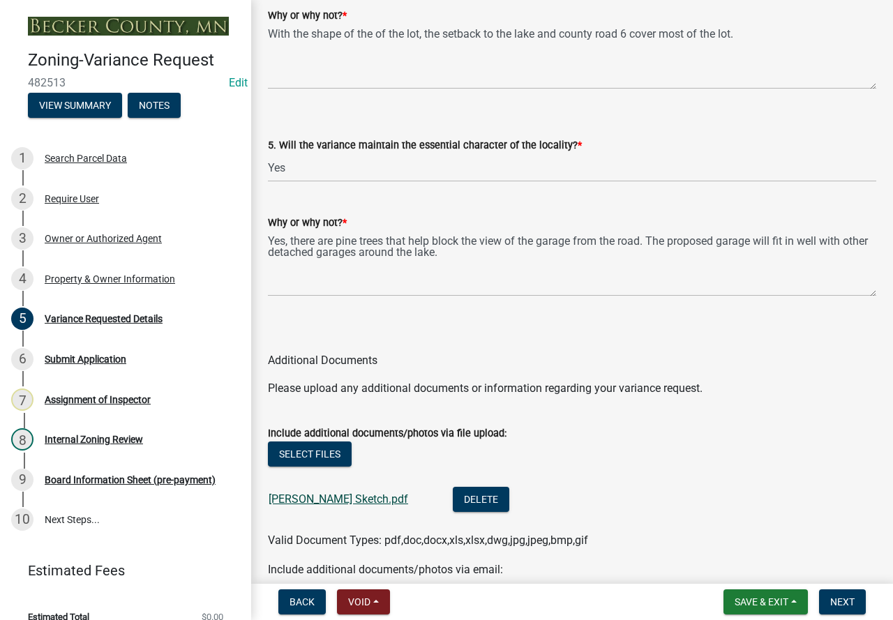
click at [338, 500] on link "[PERSON_NAME] Sketch.pdf" at bounding box center [339, 499] width 140 height 13
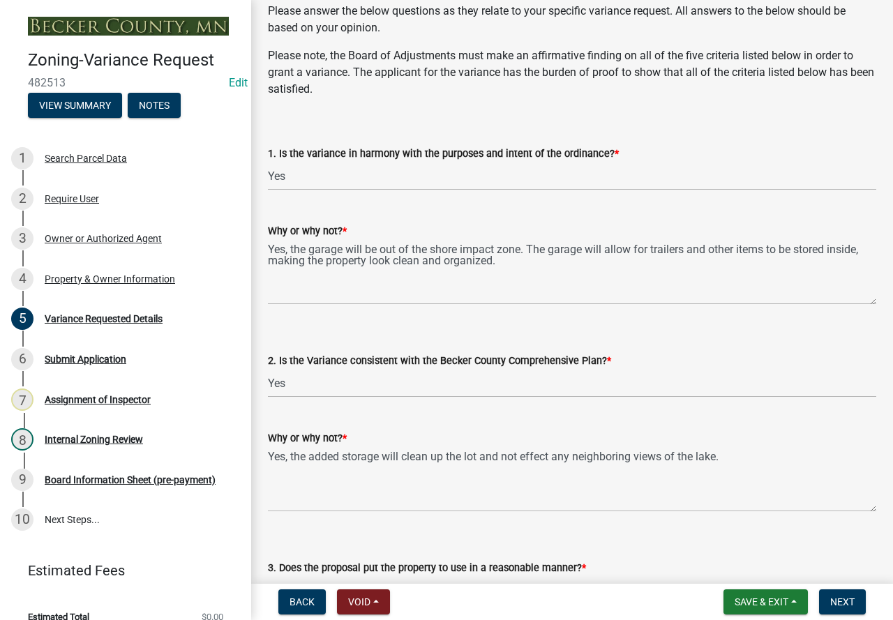
scroll to position [1814, 0]
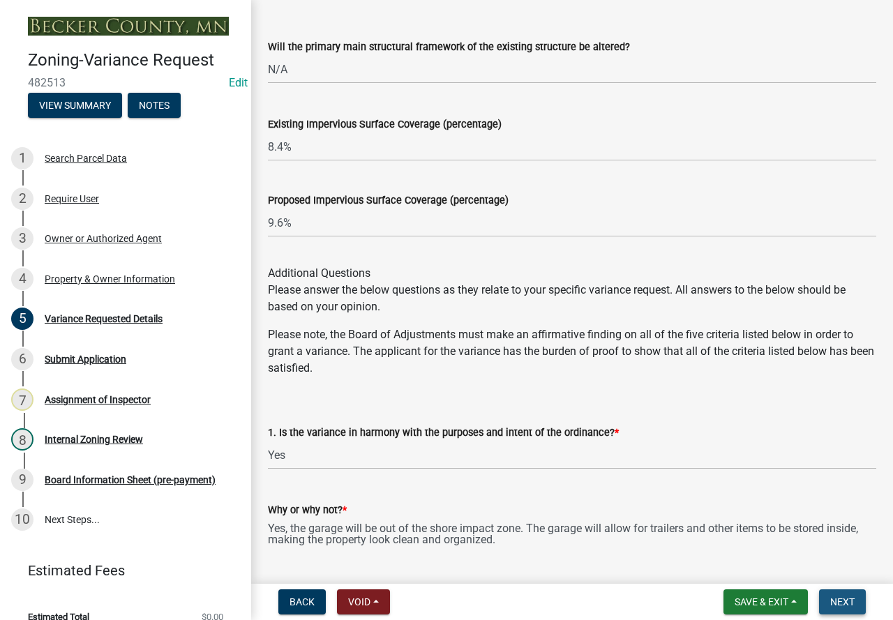
click at [835, 597] on span "Next" at bounding box center [842, 602] width 24 height 11
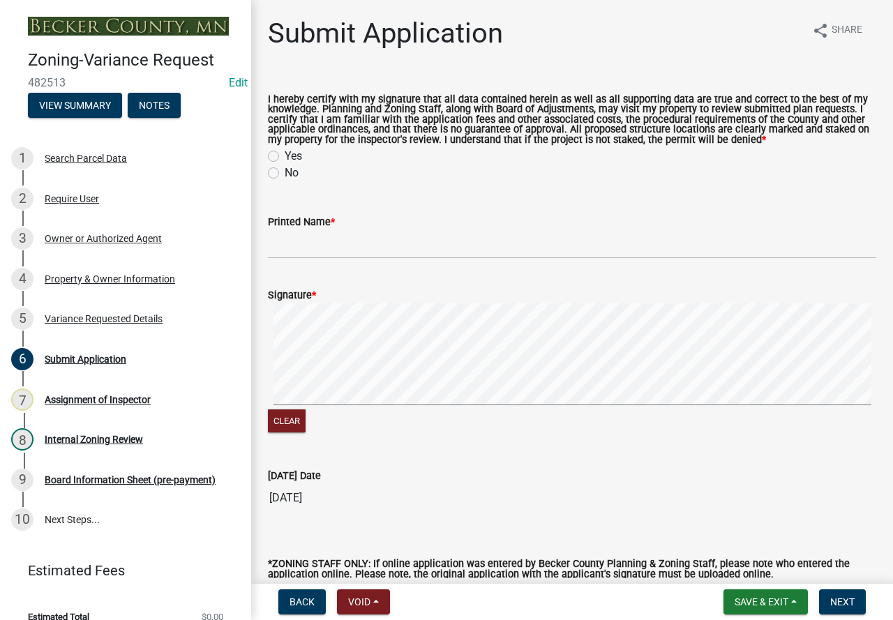
click at [285, 158] on label "Yes" at bounding box center [293, 156] width 17 height 17
click at [285, 157] on input "Yes" at bounding box center [289, 152] width 9 height 9
radio input "true"
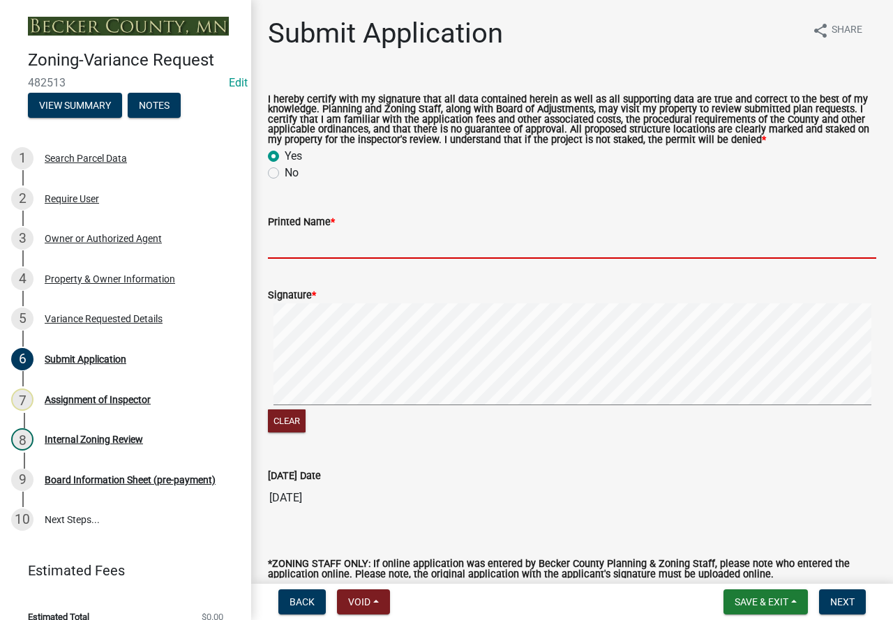
click at [308, 246] on input "Printed Name *" at bounding box center [572, 244] width 608 height 29
type input "c"
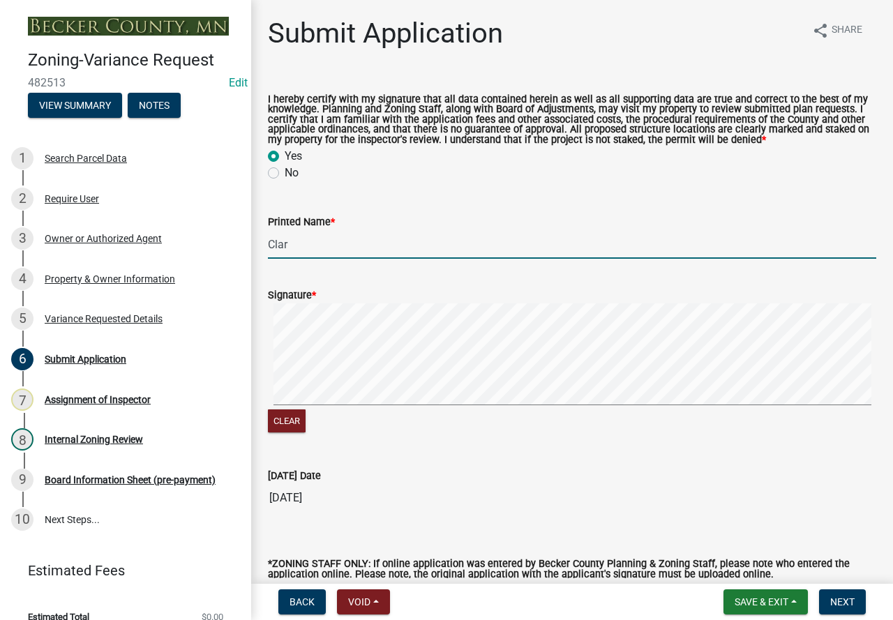
type input "[PERSON_NAME]"
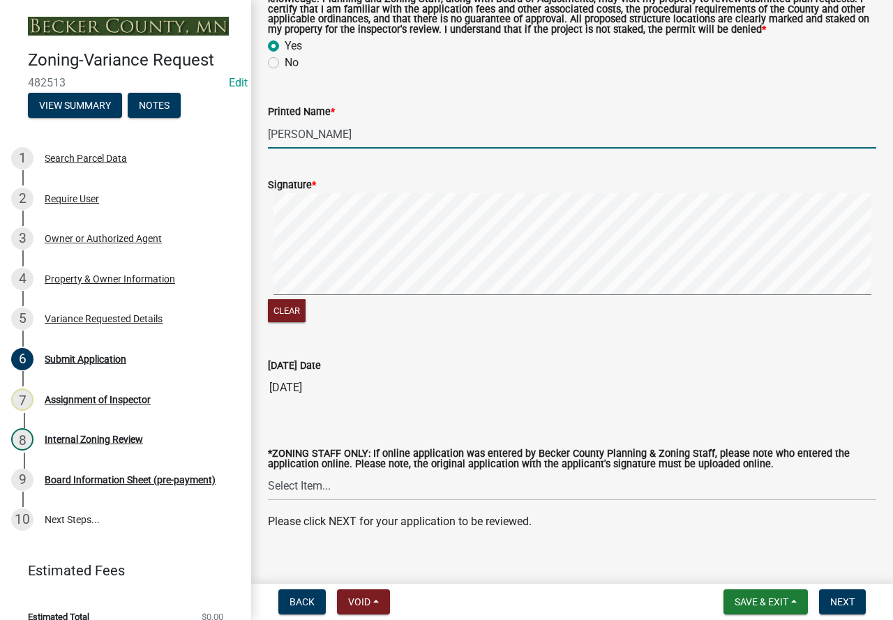
scroll to position [129, 0]
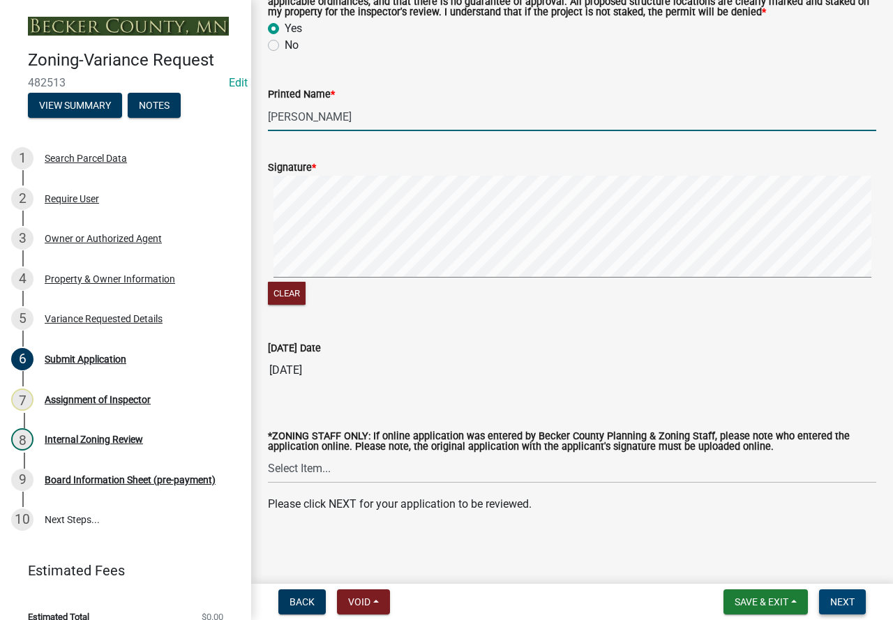
click at [839, 597] on span "Next" at bounding box center [842, 602] width 24 height 11
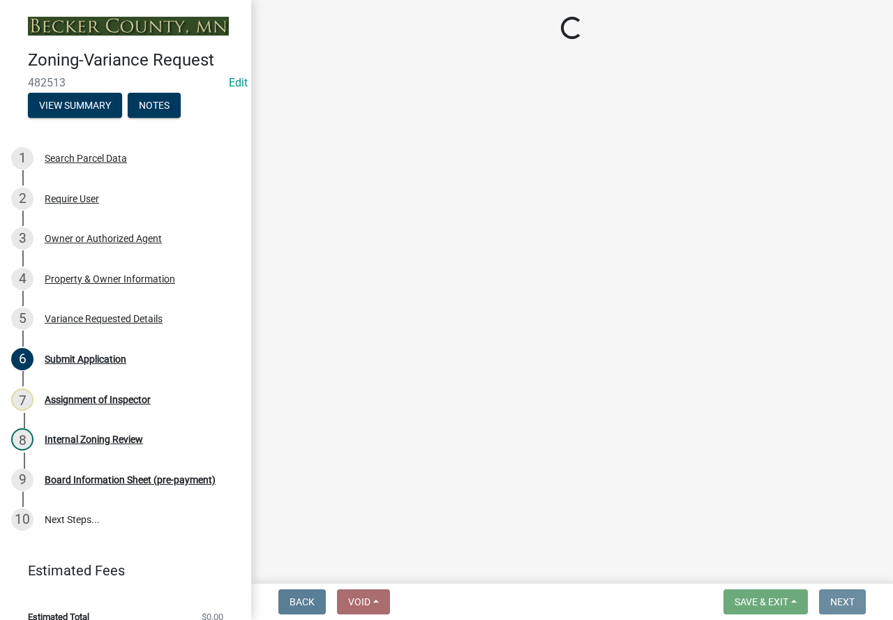
scroll to position [0, 0]
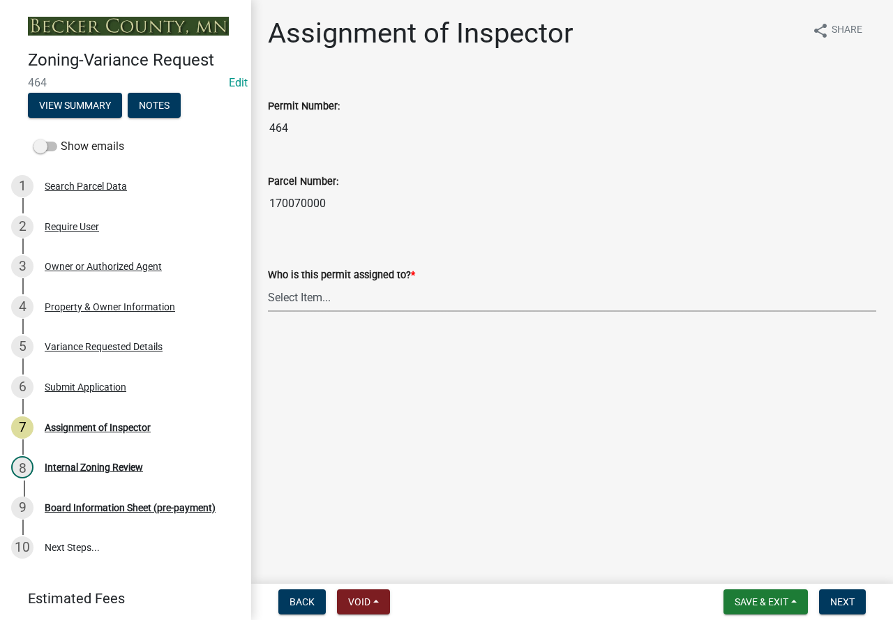
click at [349, 294] on select "Select Item... [PERSON_NAME] [PERSON_NAME] [PERSON_NAME] [PERSON_NAME] [PERSON_…" at bounding box center [572, 297] width 608 height 29
click at [112, 353] on div "5 Variance Requested Details" at bounding box center [120, 347] width 218 height 22
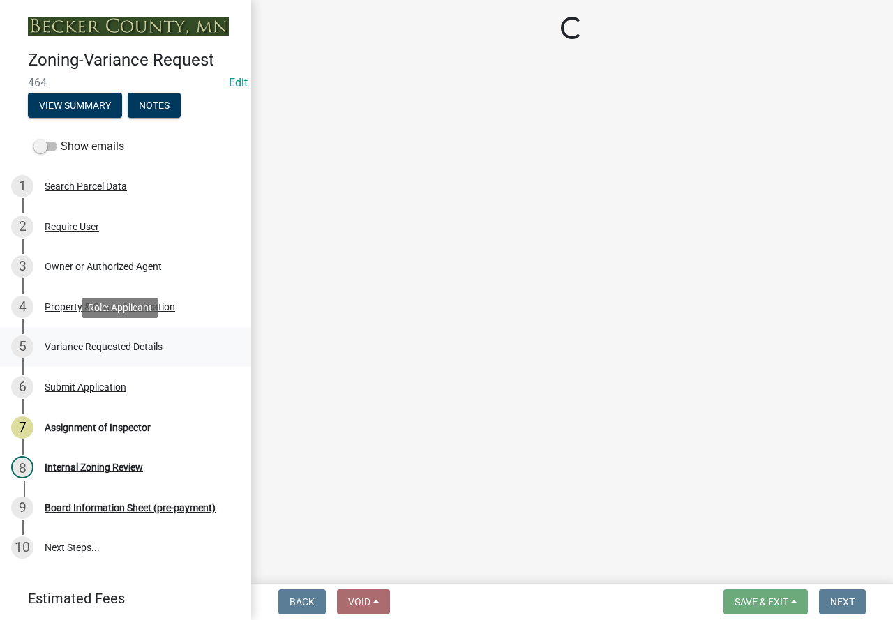
select select "96e126f4-40c4-47d1-a8f7-50b92e69dbaa"
select select "a5c6235c-6fe0-43e3-9b64-f3566618e99d"
select select "a60f612c-e64d-4767-92b2-cb2f842b6e0b"
select select "bb2b5e43-03c1-4874-9abf-a65f400af928"
select select "8ea3e6c3-8fed-4904-aa20-2f643744aa0c"
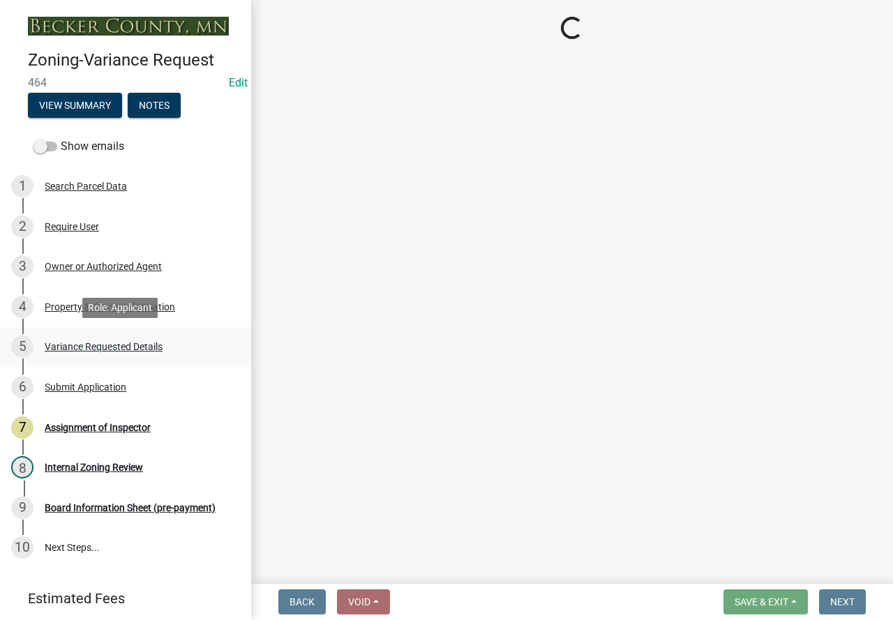
select select "860afd09-da87-482b-bca4-413f5cf53582"
select select "ee8740c3-f4d5-48cf-ad42-c8f7342b480c"
select select "1aa51e34-4f0a-4095-a3f3-287665056048"
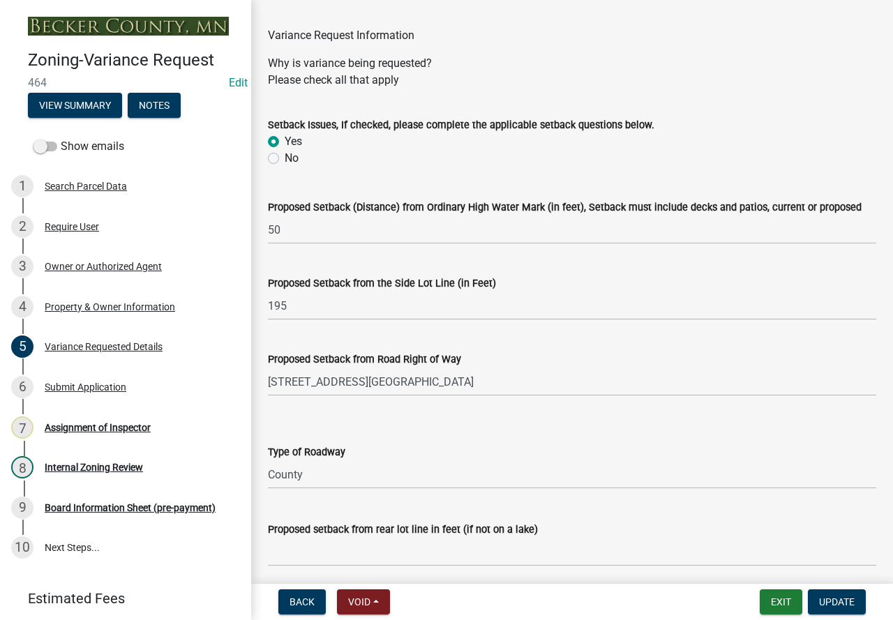
scroll to position [209, 0]
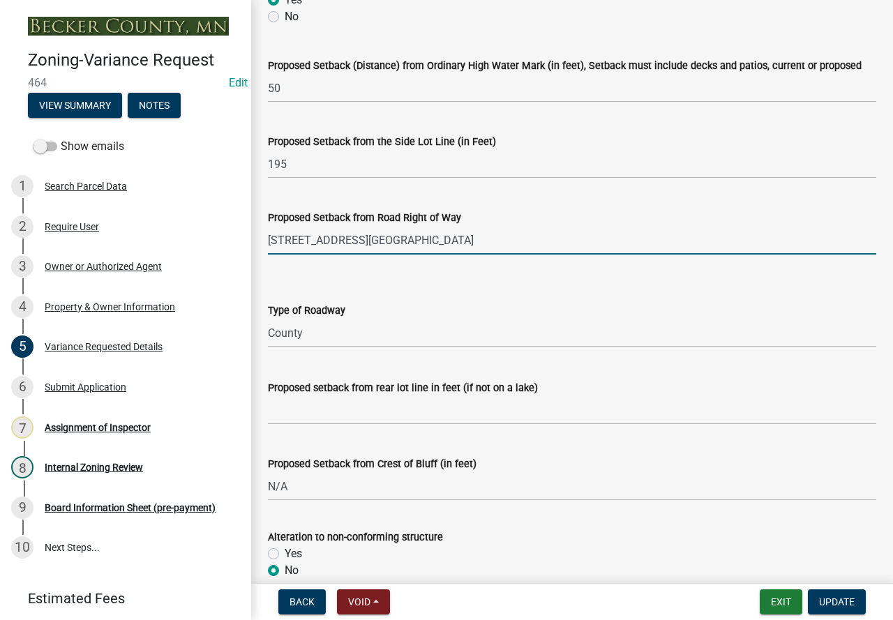
click at [285, 240] on input "[STREET_ADDRESS][GEOGRAPHIC_DATA]" at bounding box center [572, 240] width 608 height 29
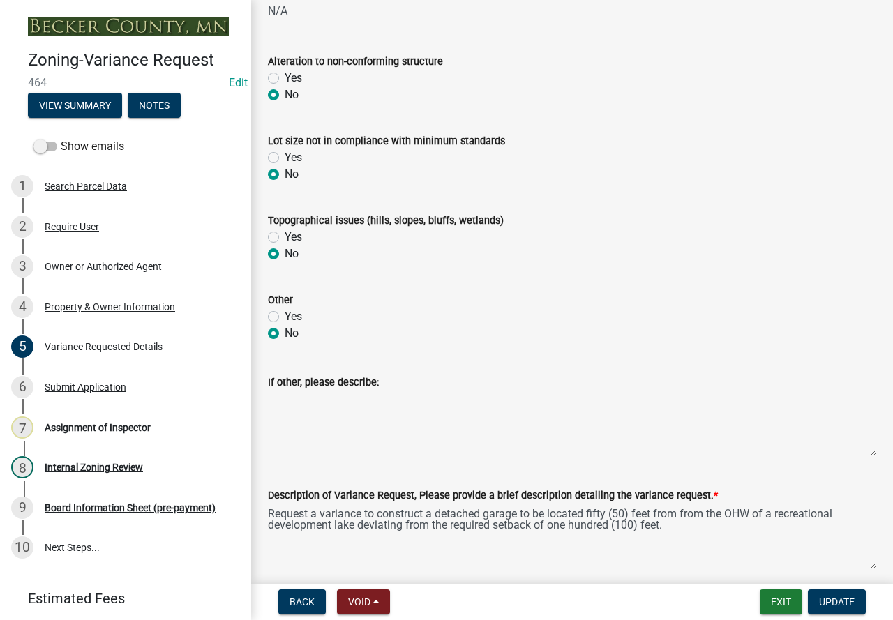
scroll to position [837, 0]
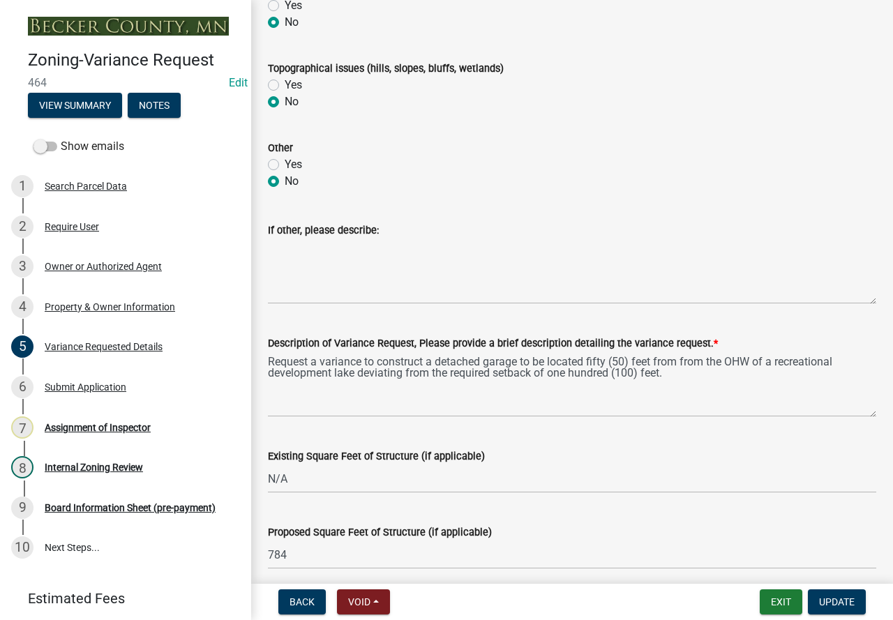
type input "[GEOGRAPHIC_DATA]"
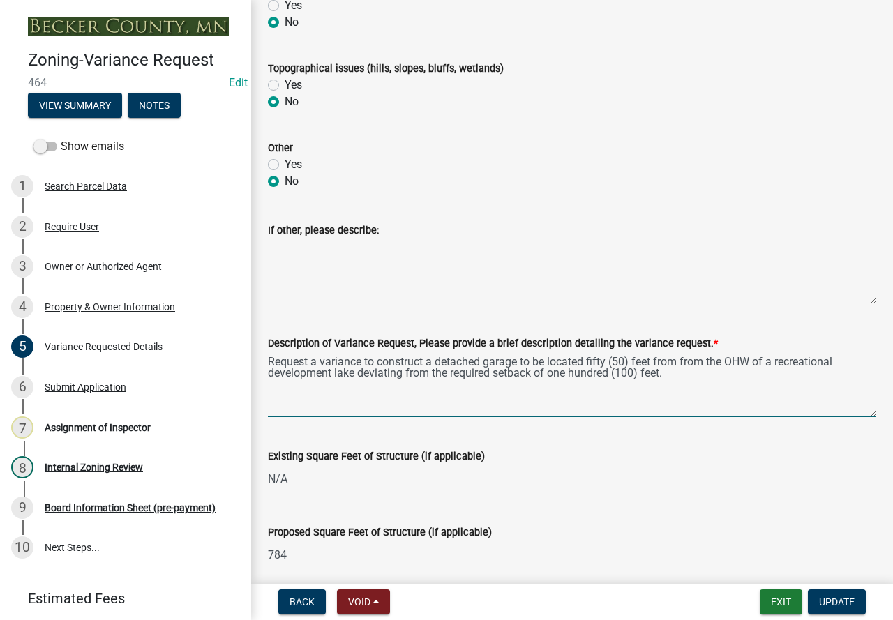
click at [663, 373] on textarea "Request a variance to construct a detached garage to be located fifty (50) feet…" at bounding box center [572, 385] width 608 height 66
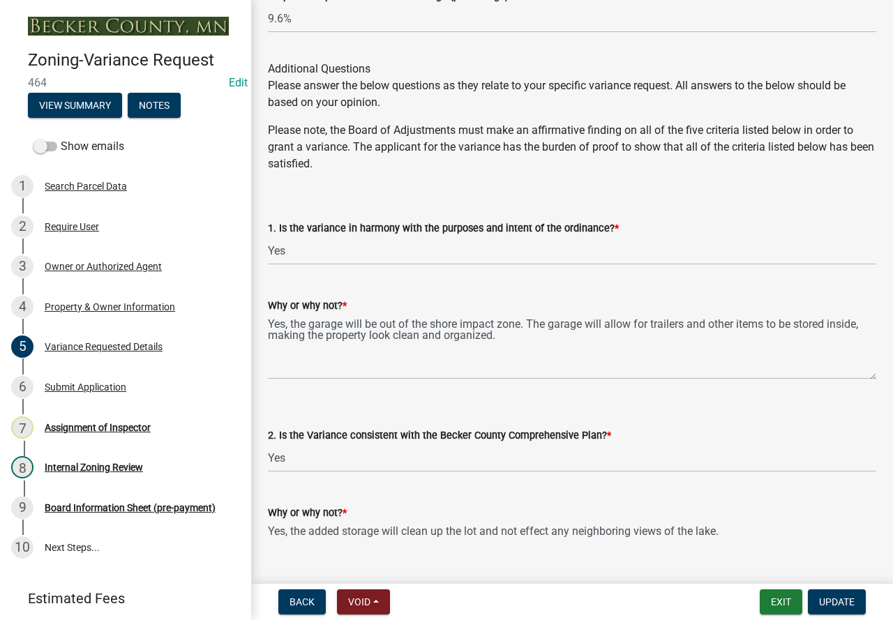
scroll to position [2163, 0]
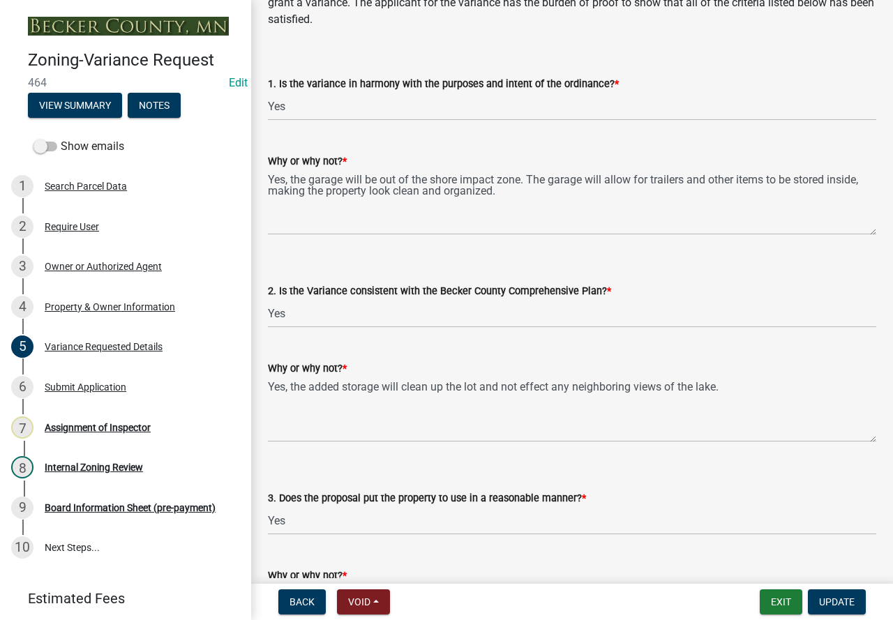
type textarea "Request a variance to construct a detached garage to be located fifty (50) feet…"
click at [523, 186] on textarea "Yes, the garage will be out of the shore impact zone. The garage will allow for…" at bounding box center [572, 203] width 608 height 66
click at [521, 193] on textarea "Yes, the garage will be out of the shore impact zone. The garage will allow for…" at bounding box center [572, 203] width 608 height 66
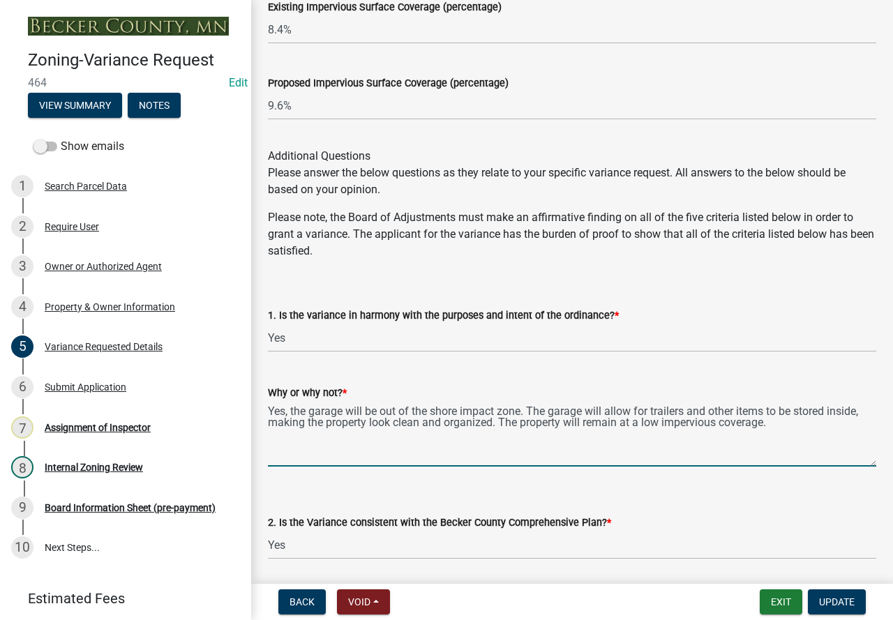
scroll to position [1954, 0]
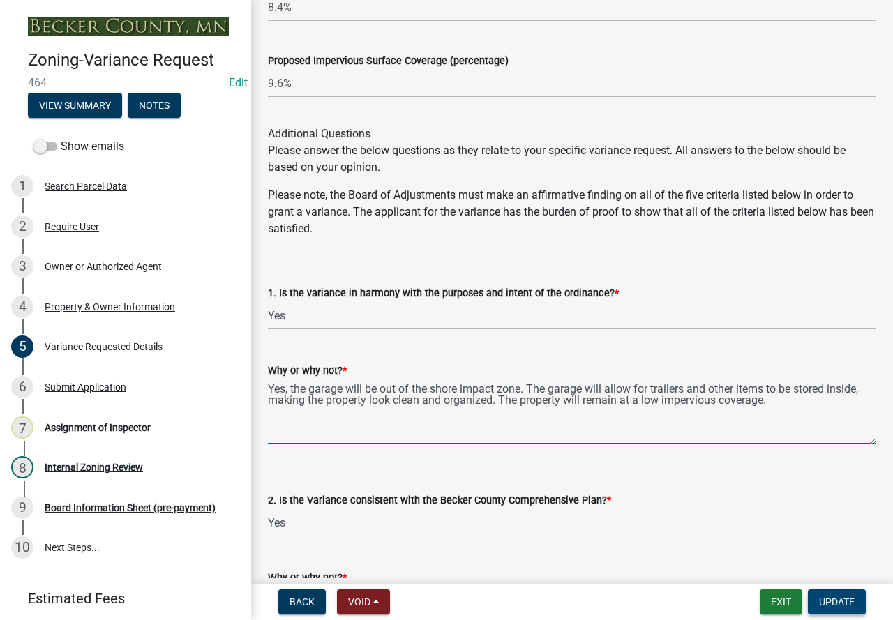
type textarea "Yes, the garage will be out of the shore impact zone. The garage will allow for…"
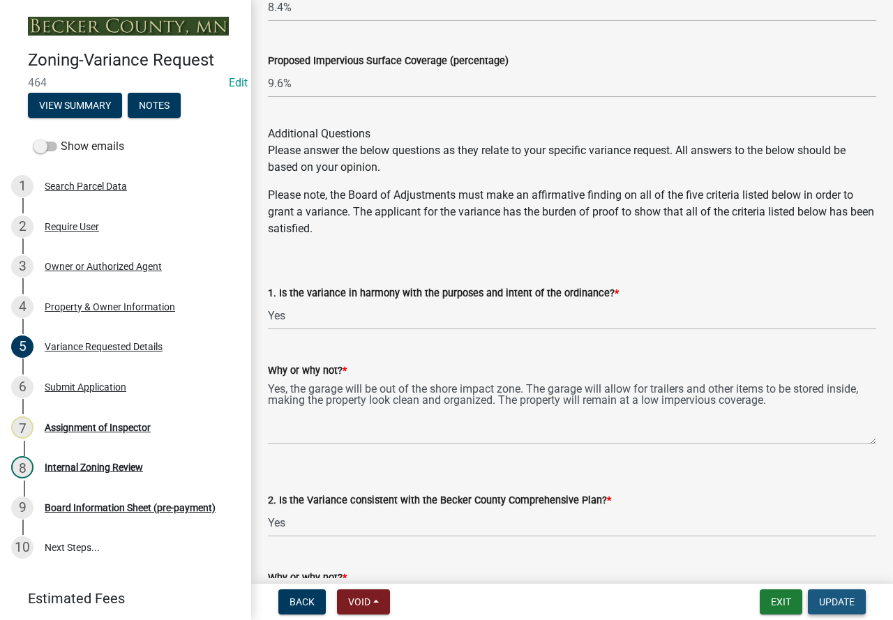
click at [843, 611] on button "Update" at bounding box center [837, 602] width 58 height 25
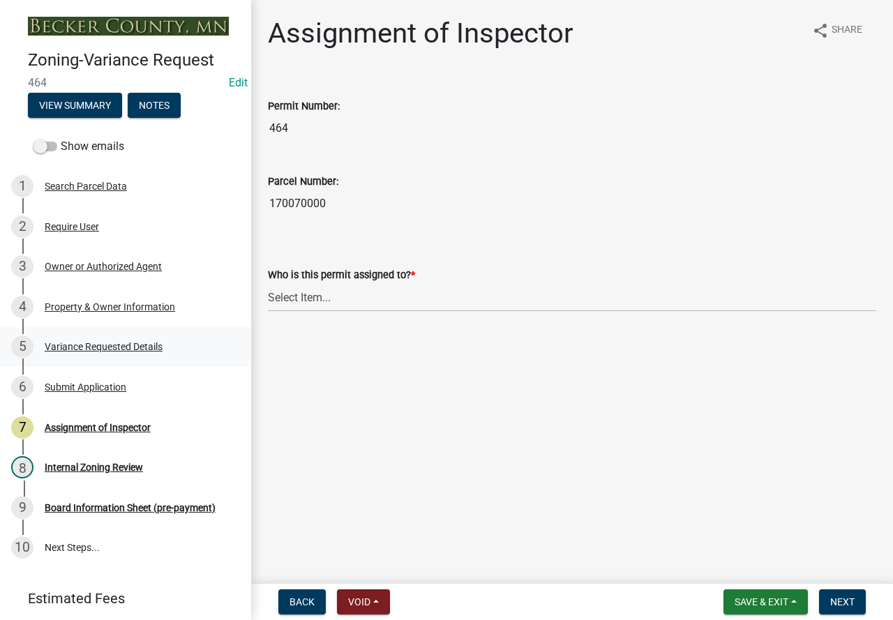
click at [122, 347] on div "Variance Requested Details" at bounding box center [104, 347] width 118 height 10
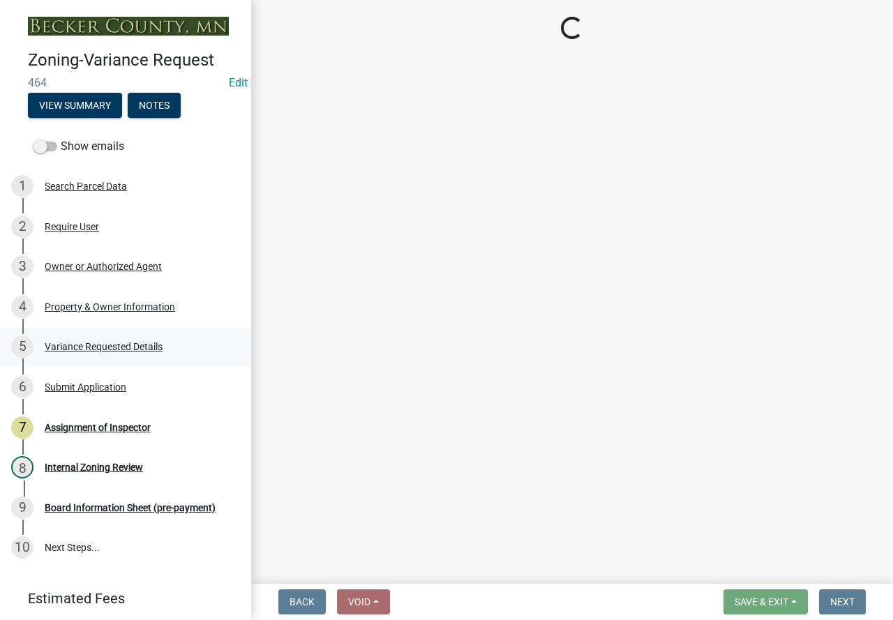
select select "96e126f4-40c4-47d1-a8f7-50b92e69dbaa"
select select "a5c6235c-6fe0-43e3-9b64-f3566618e99d"
select select "a60f612c-e64d-4767-92b2-cb2f842b6e0b"
select select "bb2b5e43-03c1-4874-9abf-a65f400af928"
select select "8ea3e6c3-8fed-4904-aa20-2f643744aa0c"
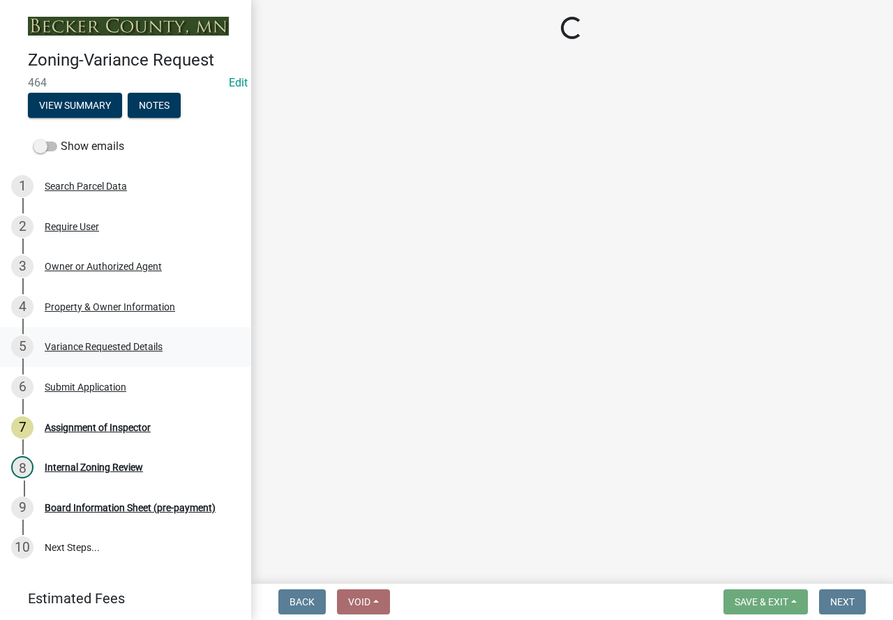
select select "860afd09-da87-482b-bca4-413f5cf53582"
select select "ee8740c3-f4d5-48cf-ad42-c8f7342b480c"
select select "1aa51e34-4f0a-4095-a3f3-287665056048"
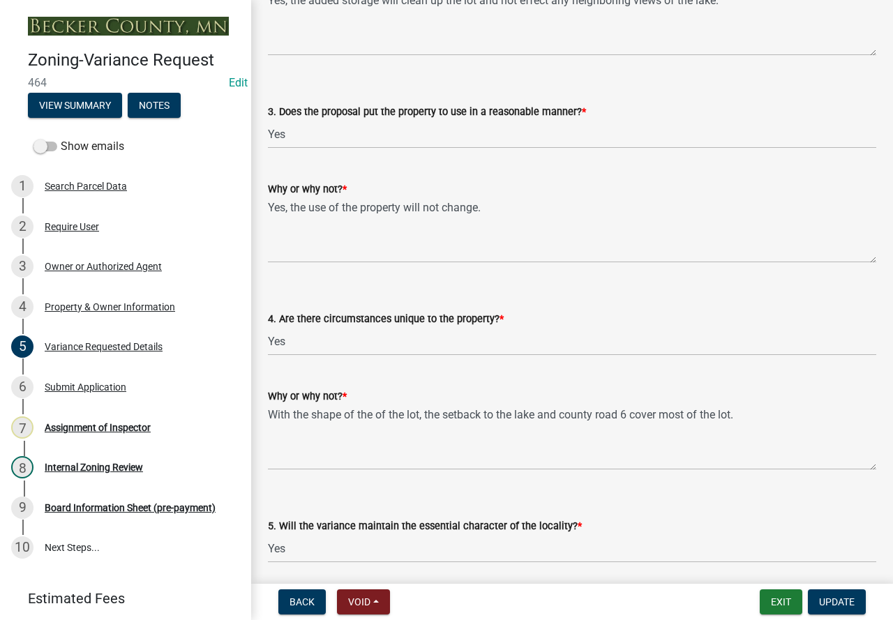
scroll to position [2582, 0]
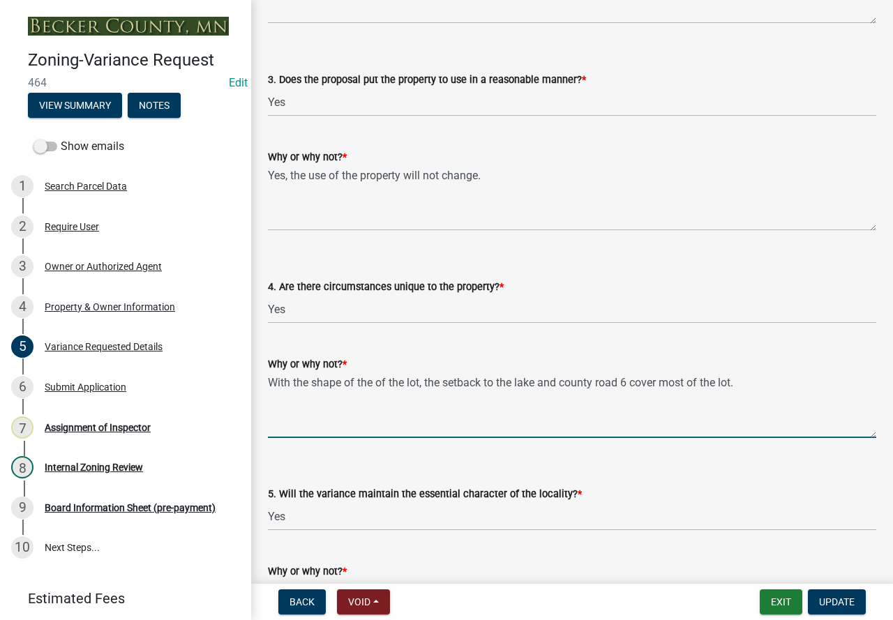
click at [306, 380] on textarea "With the shape of the of the lot, the setback to the lake and county road 6 cov…" at bounding box center [572, 406] width 608 height 66
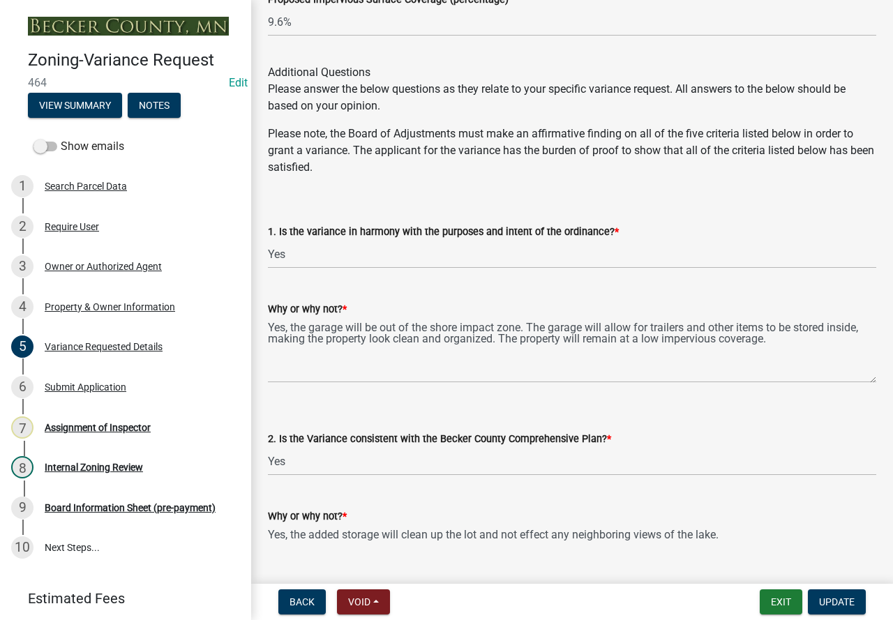
scroll to position [2093, 0]
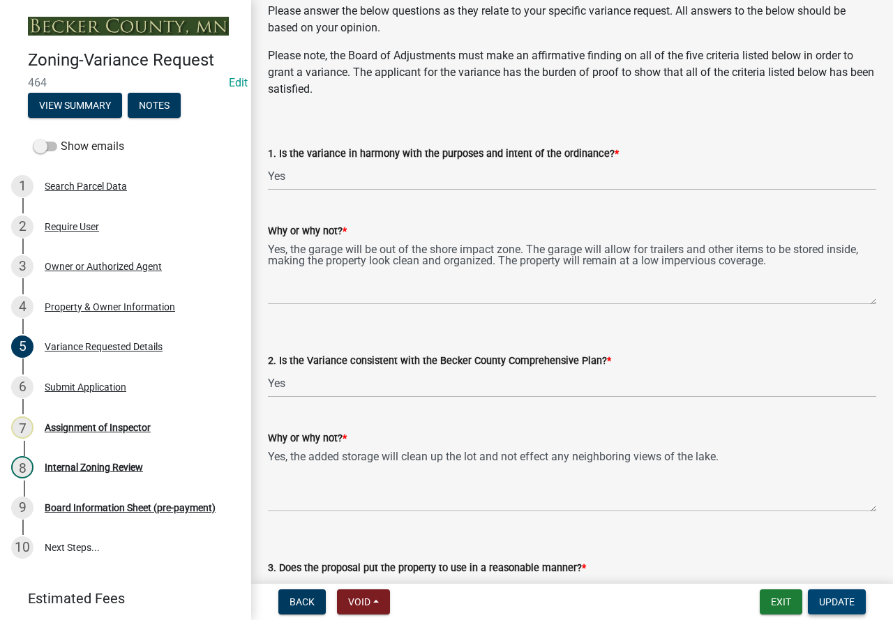
type textarea "With the irregular shape of the of the lot, the setback to the lake and county …"
click at [841, 599] on span "Update" at bounding box center [837, 602] width 36 height 11
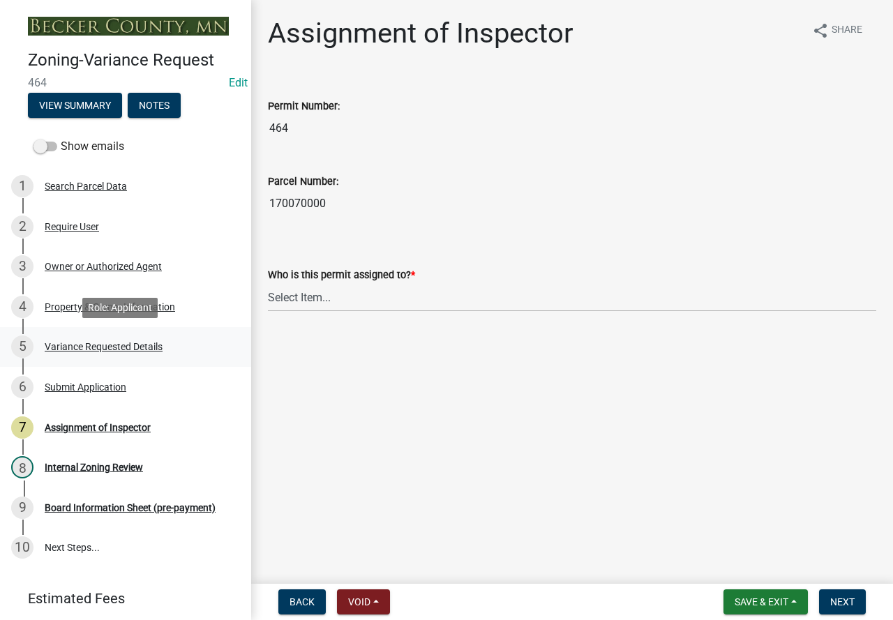
click at [94, 350] on div "Variance Requested Details" at bounding box center [104, 347] width 118 height 10
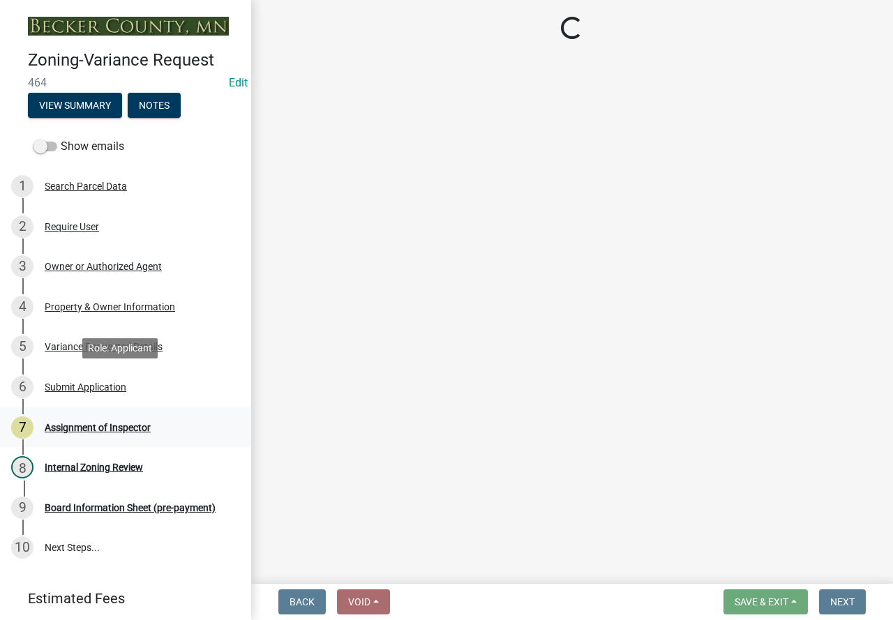
select select "96e126f4-40c4-47d1-a8f7-50b92e69dbaa"
select select "a5c6235c-6fe0-43e3-9b64-f3566618e99d"
select select "a60f612c-e64d-4767-92b2-cb2f842b6e0b"
select select "bb2b5e43-03c1-4874-9abf-a65f400af928"
select select "8ea3e6c3-8fed-4904-aa20-2f643744aa0c"
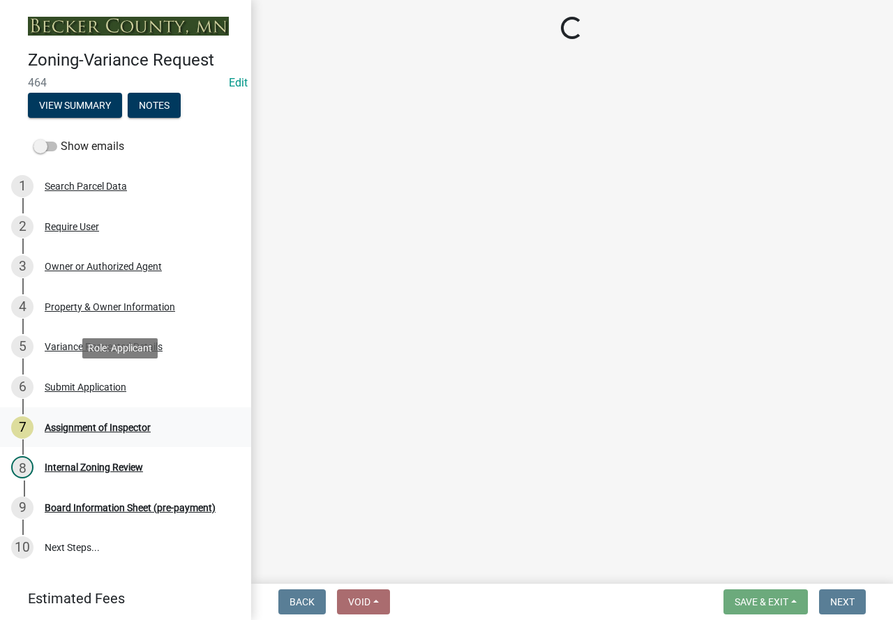
select select "860afd09-da87-482b-bca4-413f5cf53582"
select select "ee8740c3-f4d5-48cf-ad42-c8f7342b480c"
select select "1aa51e34-4f0a-4095-a3f3-287665056048"
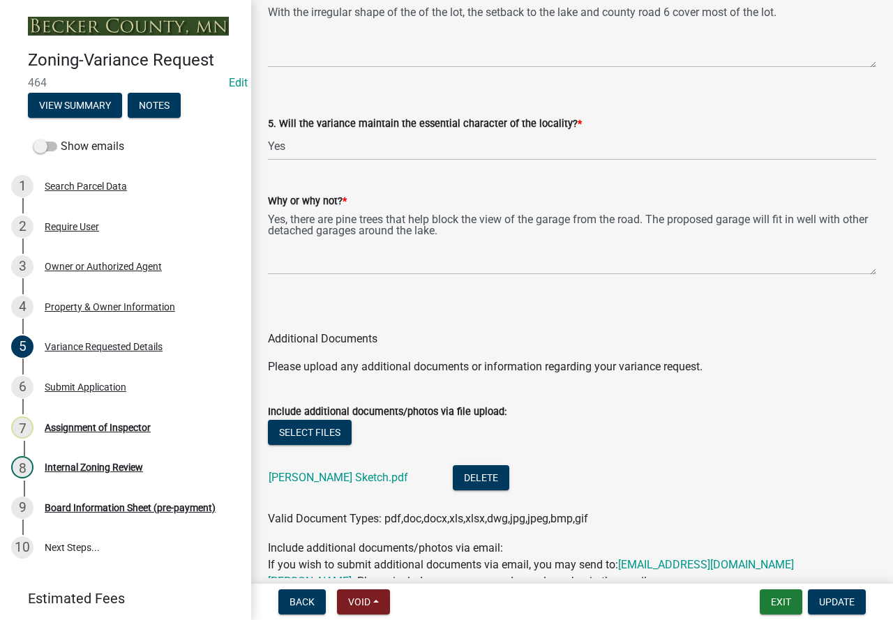
scroll to position [3030, 0]
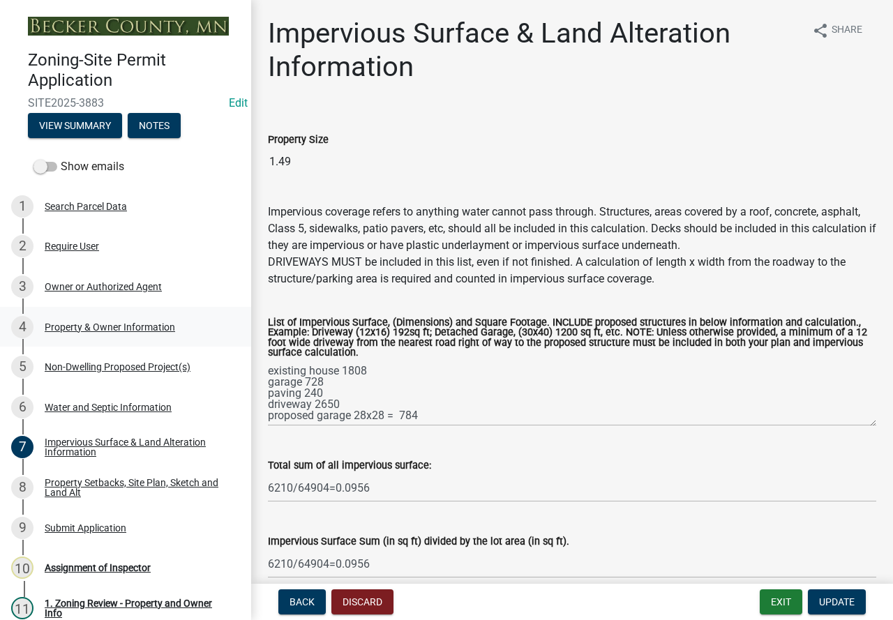
scroll to position [140, 0]
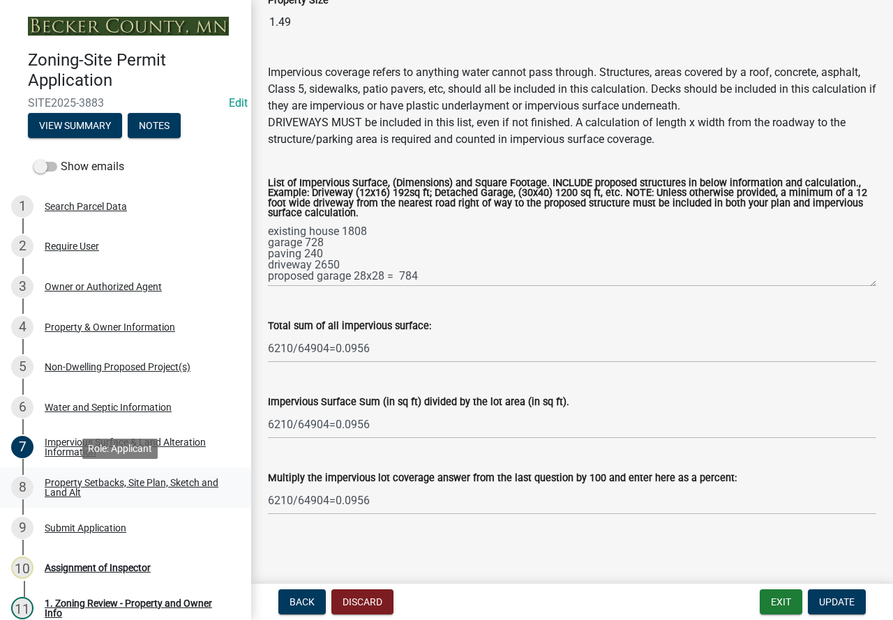
click at [118, 478] on div "Property Setbacks, Site Plan, Sketch and Land Alt" at bounding box center [137, 488] width 184 height 20
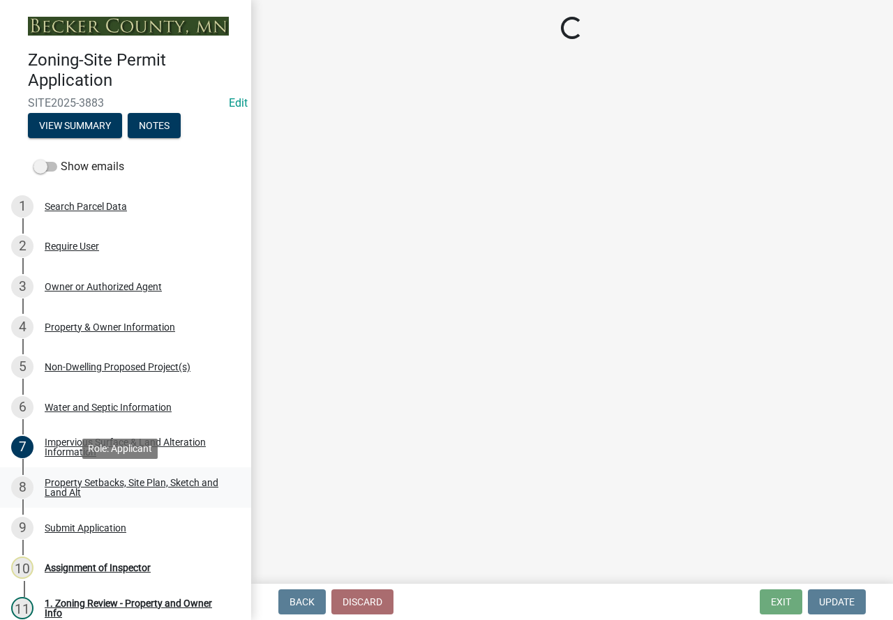
scroll to position [0, 0]
select select "7b13c63f-e699-4112-b373-98fbd28ec536"
select select "c101a5b4-6bb9-4f78-9b05-8a935d0e5ce5"
select select "b56a4575-9846-47cf-8067-c59a4853da22"
select select "12f785fb-c378-4b18-841c-21c73dc99083"
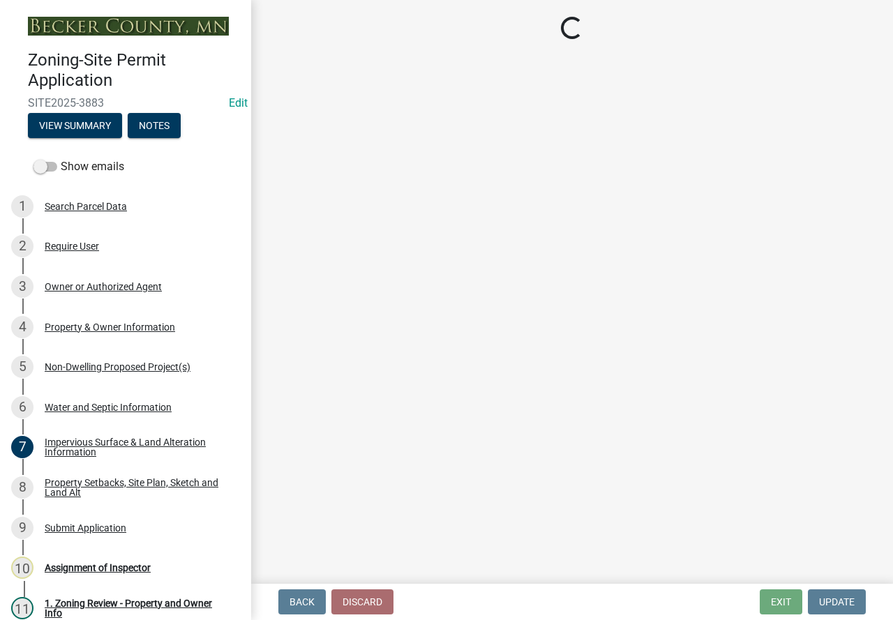
select select "12da6293-5841-4f5c-bd92-3658833964cd"
select select "27b2a8b4-abf6-463e-8c0c-7c5d2b4fe26f"
select select "5ad4ab64-b44e-481c-9000-9e5907aa74e1"
select select "a96800da-4e88-4c62-b1ff-2cd17f9e3346"
select select "c8b8ea71-7088-4e87-a493-7bc88cc2835b"
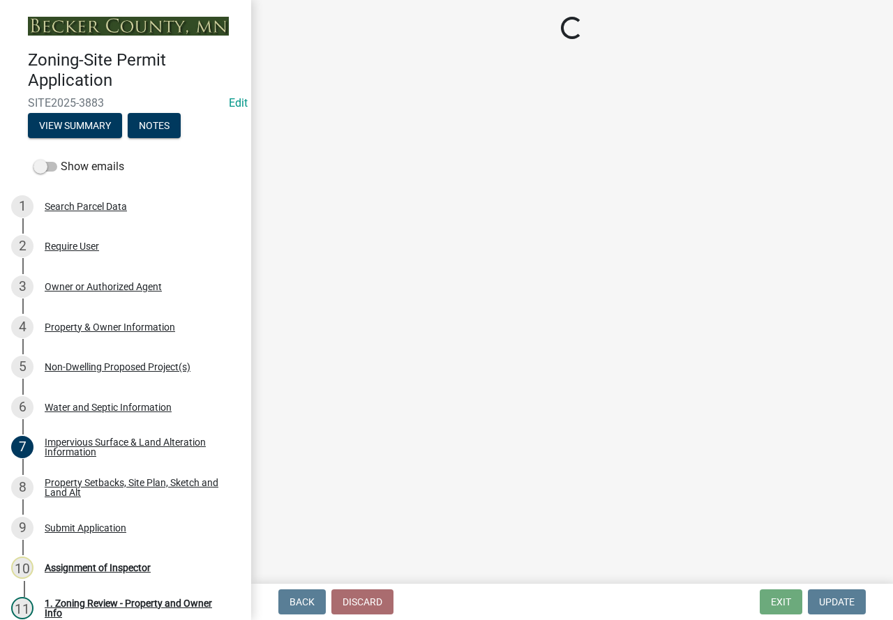
select select "a4ce8fad-3c47-4e2b-9375-28a8f2ee630b"
select select "4421853d-5e11-4b64-95ec-6c47066881cc"
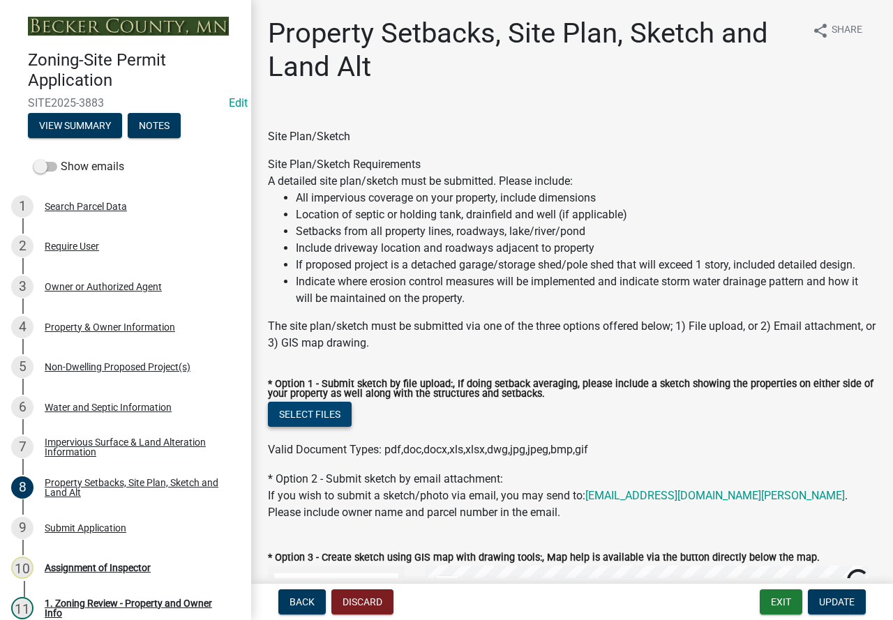
click at [329, 420] on button "Select files" at bounding box center [310, 414] width 84 height 25
click at [292, 431] on div "Select files" at bounding box center [572, 416] width 608 height 29
click at [292, 417] on button "Select files" at bounding box center [310, 414] width 84 height 25
click at [319, 417] on button "Select files" at bounding box center [310, 414] width 84 height 25
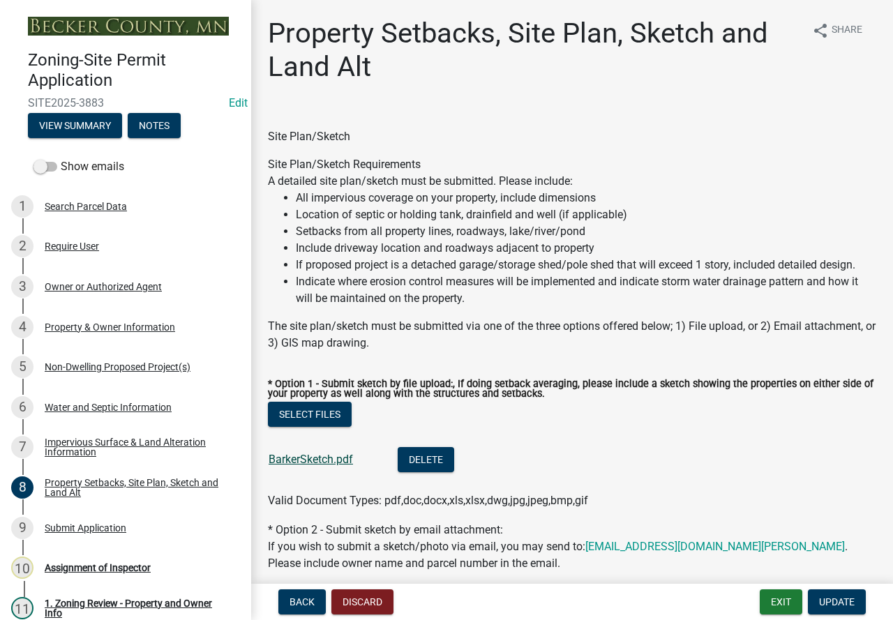
click at [327, 463] on link "BarkerSketch.pdf" at bounding box center [311, 459] width 84 height 13
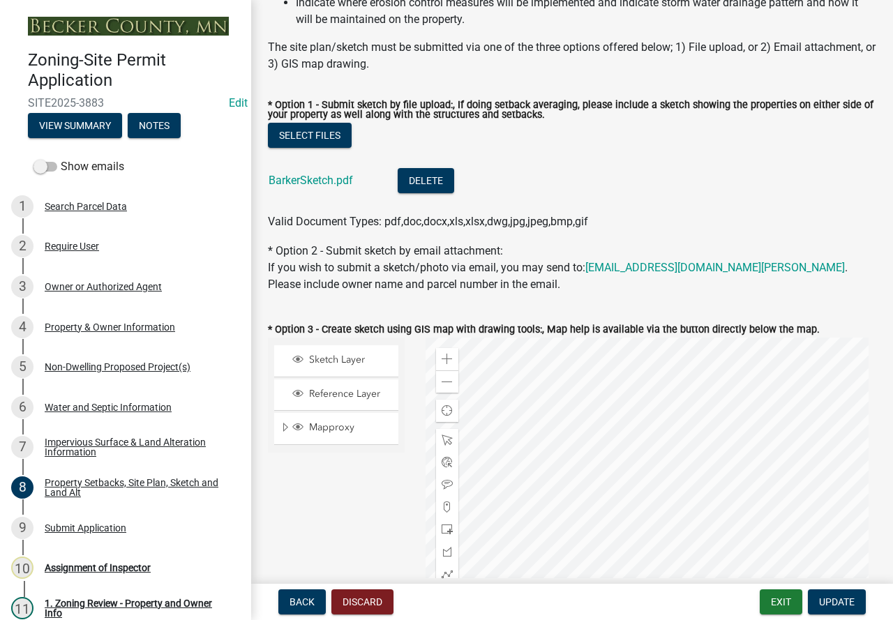
scroll to position [628, 0]
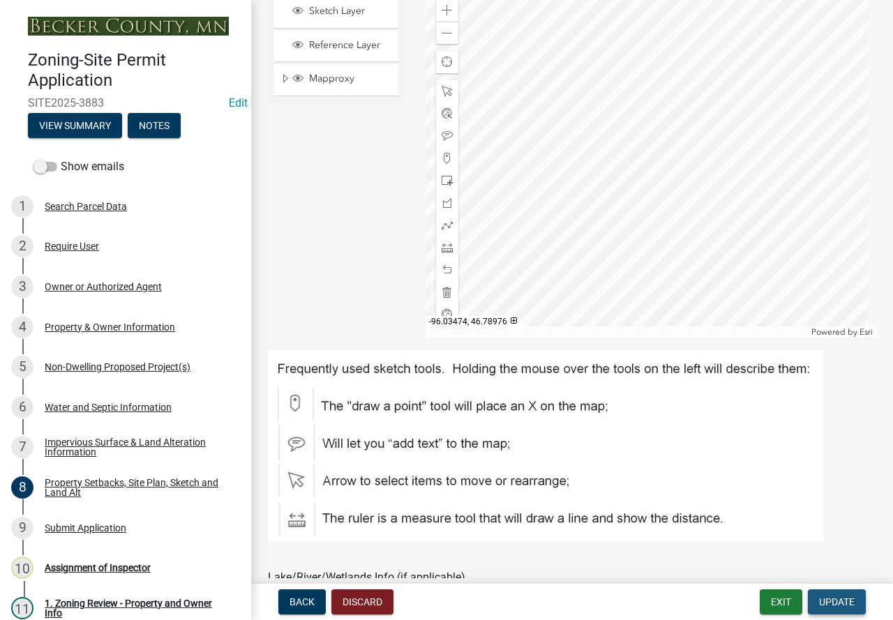
click at [822, 601] on span "Update" at bounding box center [837, 602] width 36 height 11
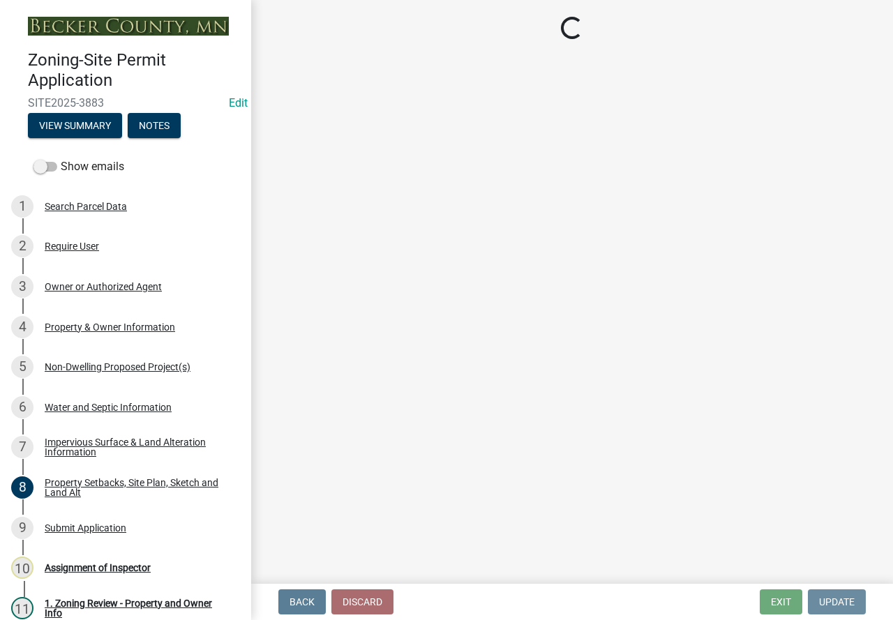
scroll to position [0, 0]
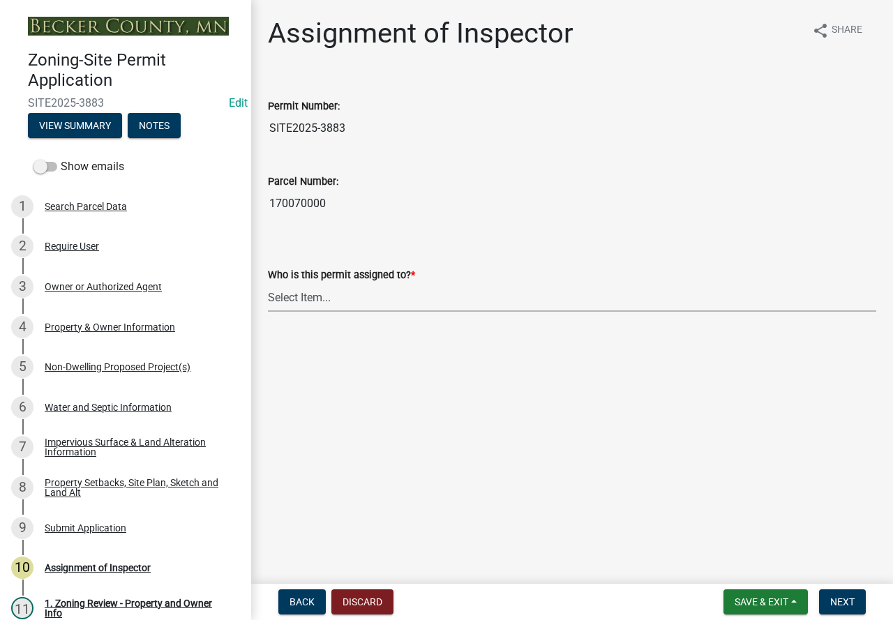
click at [429, 295] on select "Select Item... [PERSON_NAME] [PERSON_NAME] [PERSON_NAME] [PERSON_NAME] [PERSON_…" at bounding box center [572, 297] width 608 height 29
click at [725, 504] on main "Assignment of Inspector share Share Permit Number: SITE2025-3883 Parcel Number:…" at bounding box center [572, 289] width 642 height 578
click at [735, 599] on span "Save & Exit" at bounding box center [762, 602] width 54 height 11
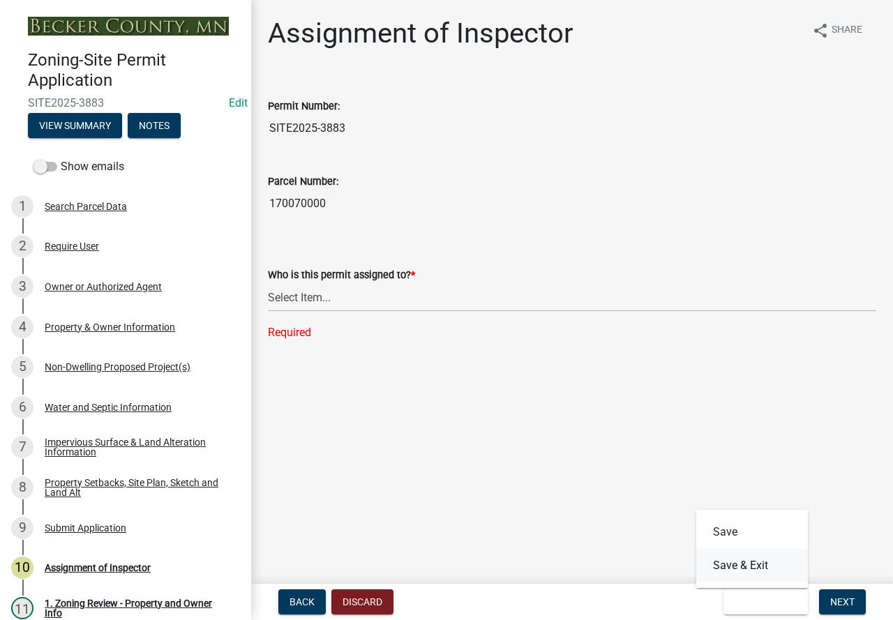
click at [722, 571] on button "Save & Exit" at bounding box center [752, 565] width 112 height 33
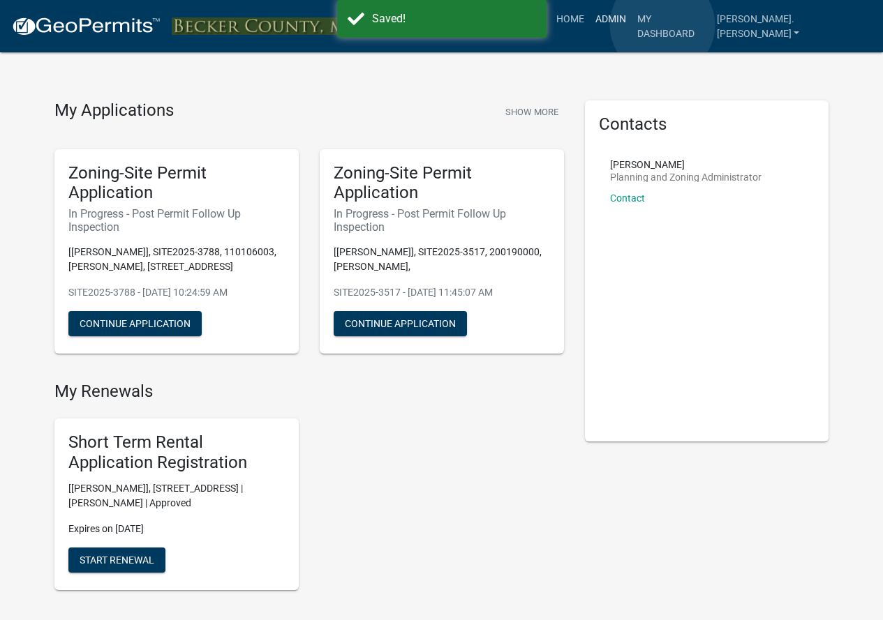
click at [631, 25] on link "Admin" at bounding box center [611, 19] width 42 height 27
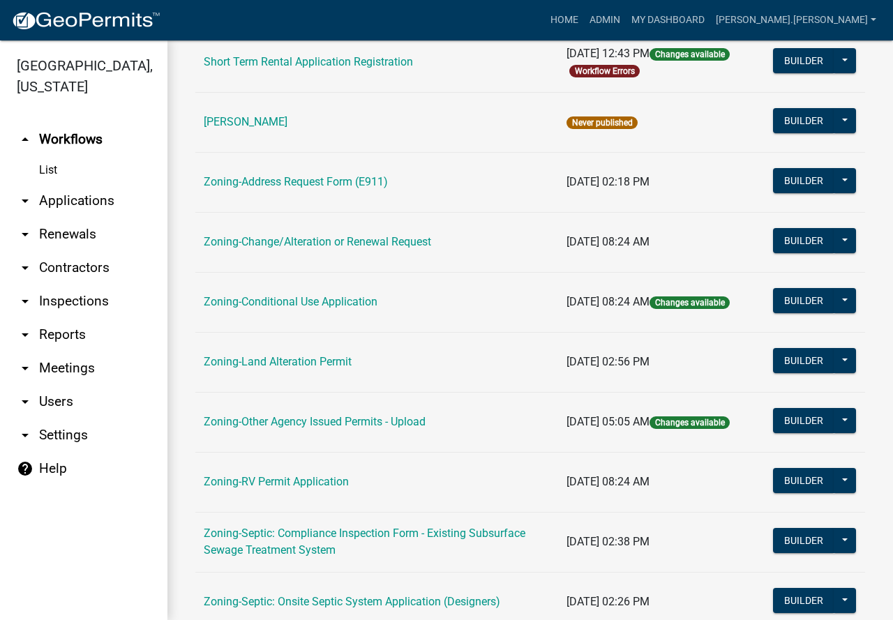
scroll to position [349, 0]
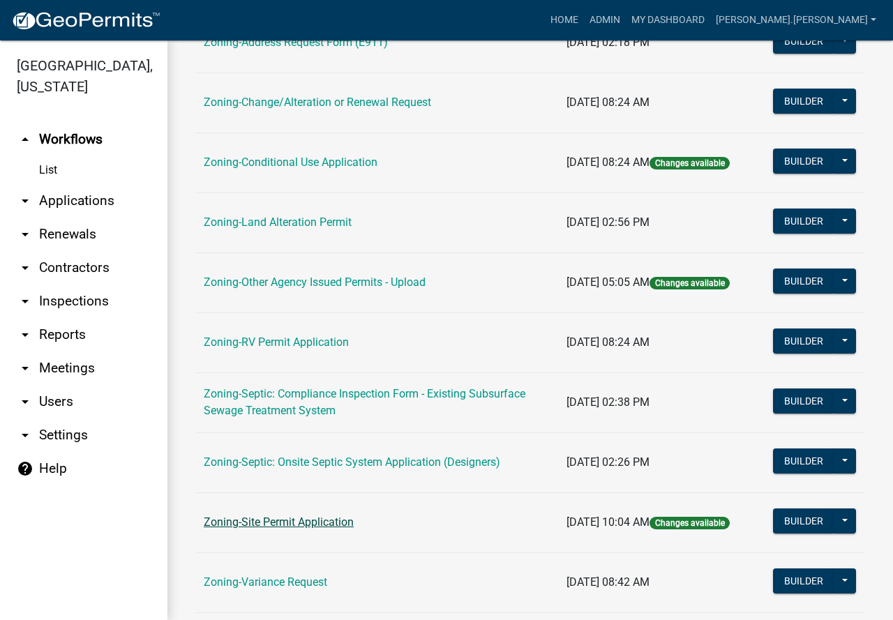
click at [264, 521] on link "Zoning-Site Permit Application" at bounding box center [279, 522] width 150 height 13
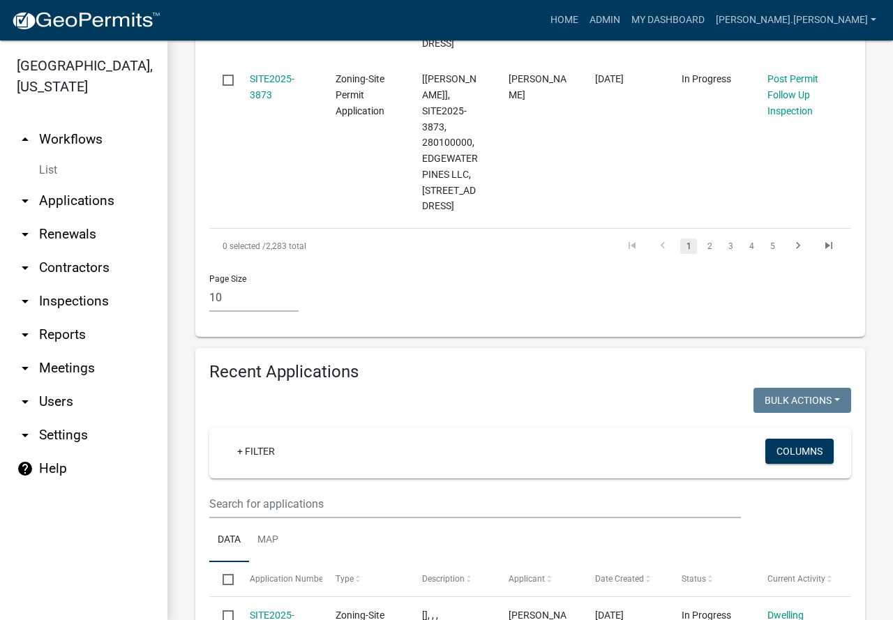
scroll to position [1954, 0]
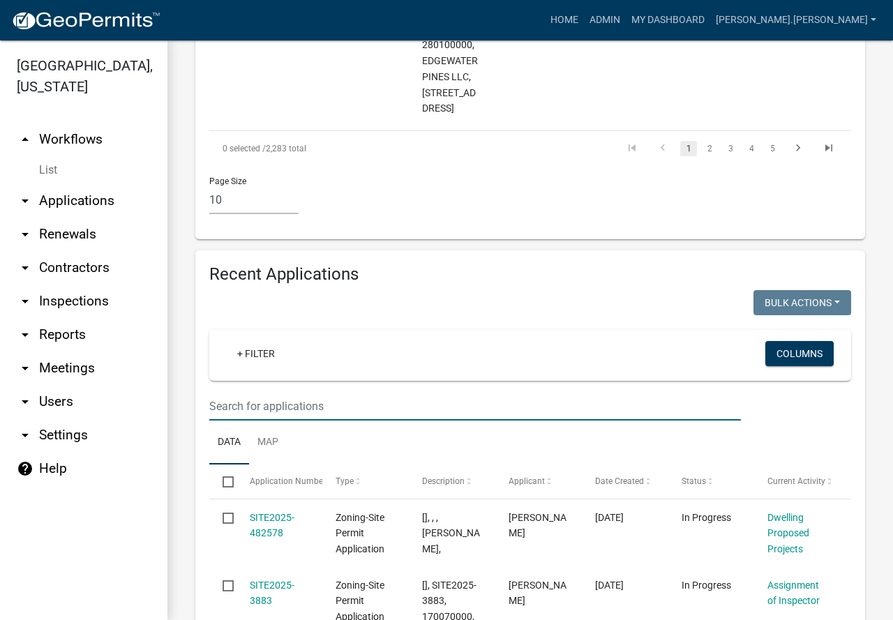
click at [339, 421] on input "text" at bounding box center [475, 406] width 532 height 29
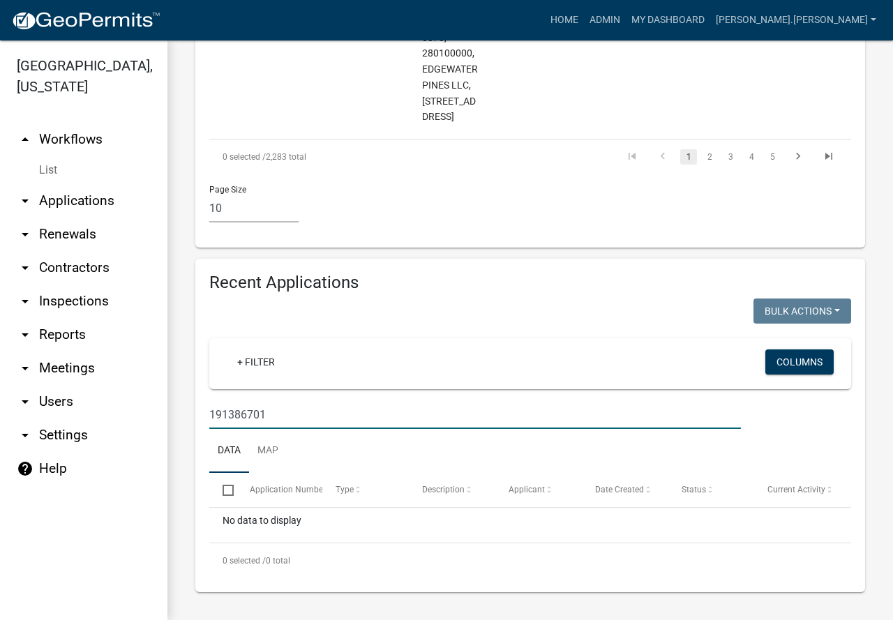
drag, startPoint x: 284, startPoint y: 442, endPoint x: 159, endPoint y: 477, distance: 129.7
click at [159, 477] on div "Becker County, Minnesota arrow_drop_up Workflows List arrow_drop_down Applicati…" at bounding box center [446, 330] width 893 height 580
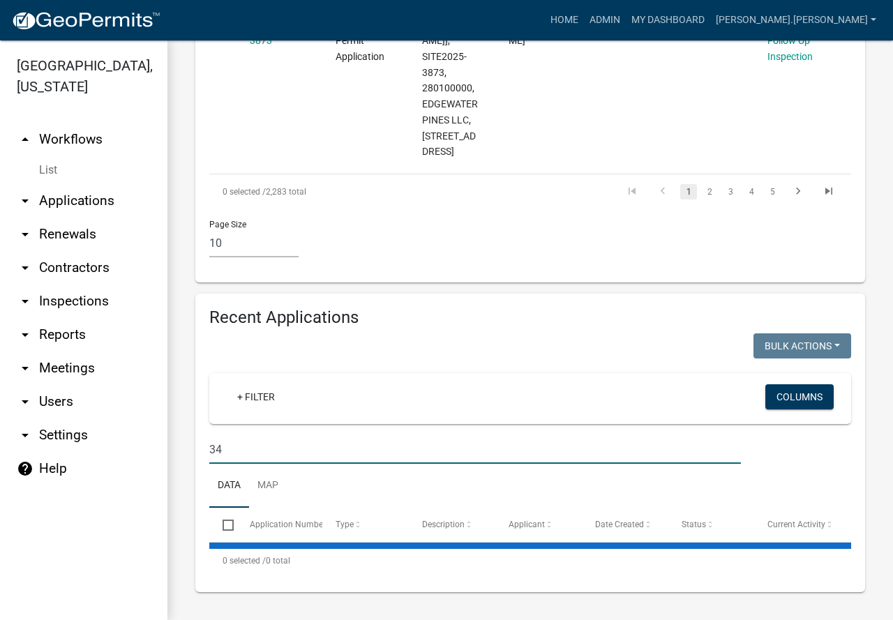
type input "3"
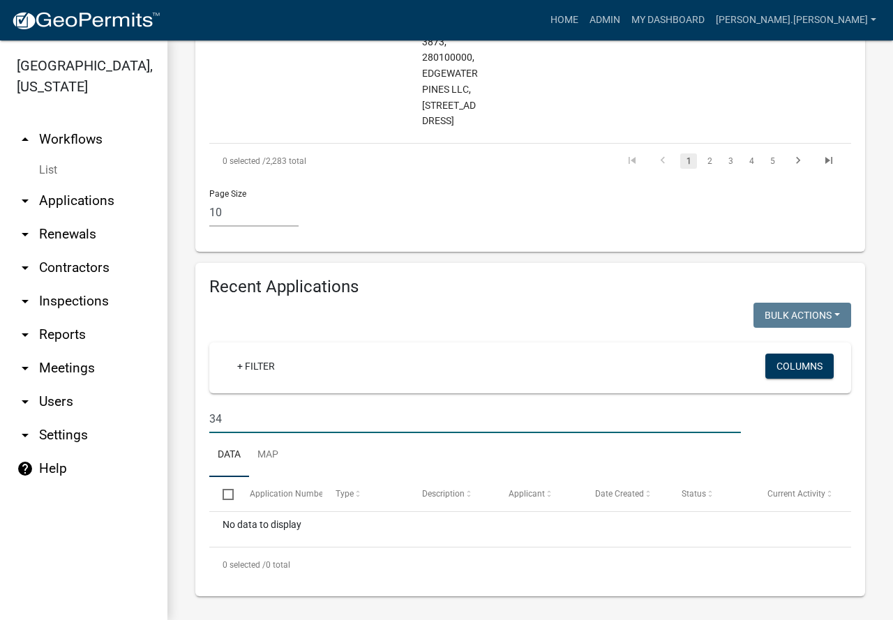
type input "3"
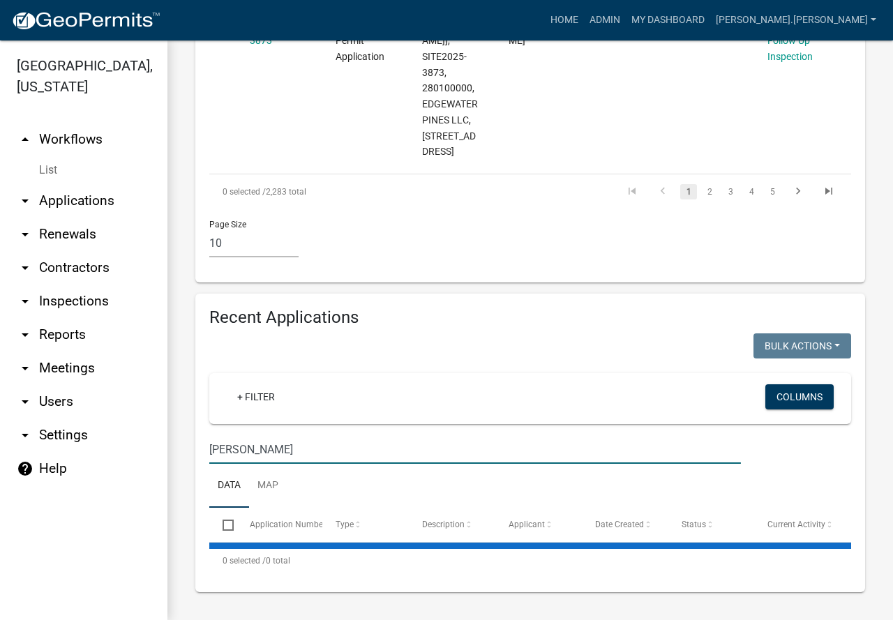
scroll to position [1954, 0]
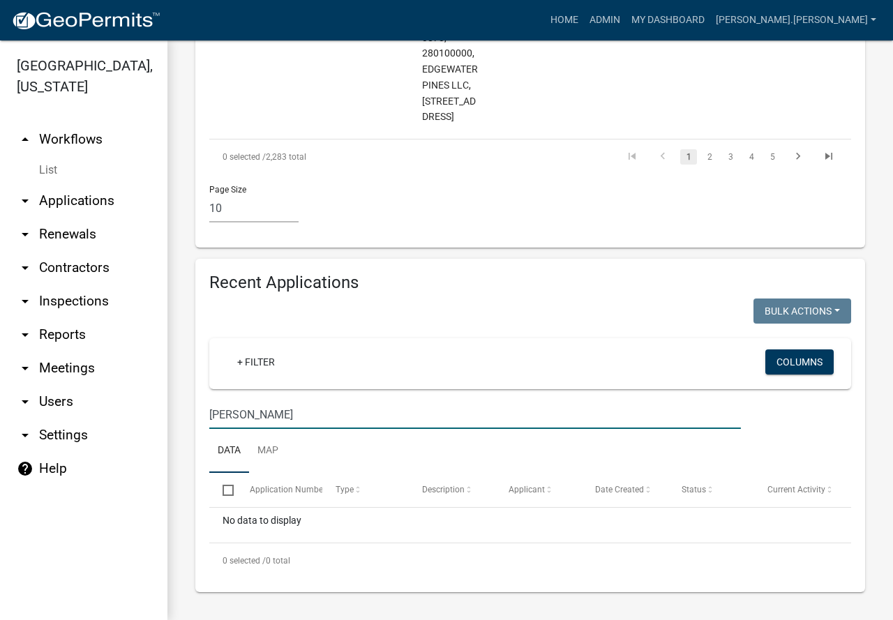
drag, startPoint x: 271, startPoint y: 446, endPoint x: 133, endPoint y: 473, distance: 140.8
click at [133, 473] on div "Becker County, Minnesota arrow_drop_up Workflows List arrow_drop_down Applicati…" at bounding box center [446, 330] width 893 height 580
drag, startPoint x: 277, startPoint y: 438, endPoint x: 6, endPoint y: 472, distance: 273.6
click at [54, 451] on div "Becker County, Minnesota arrow_drop_up Workflows List arrow_drop_down Applicati…" at bounding box center [446, 330] width 893 height 580
type input "Hegle"
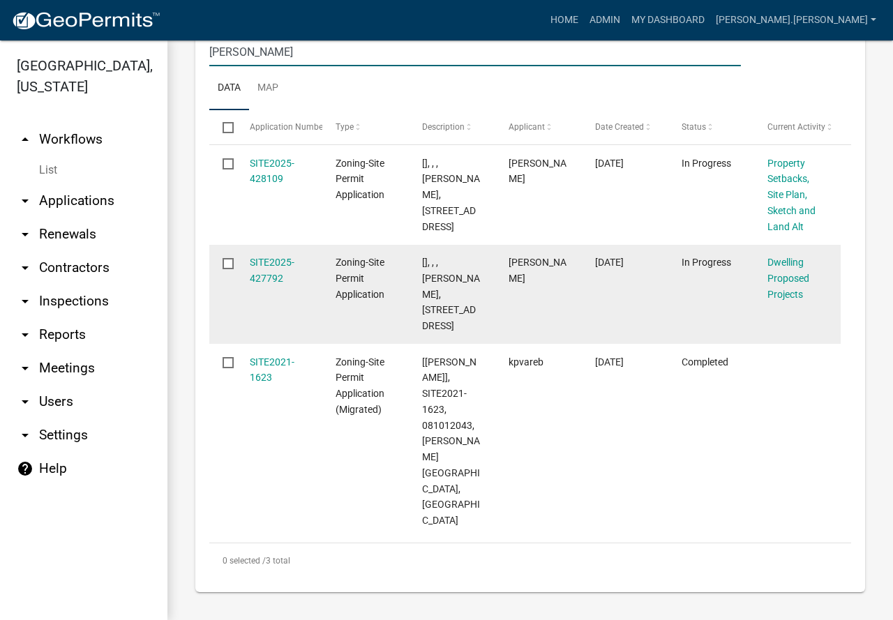
scroll to position [1905, 0]
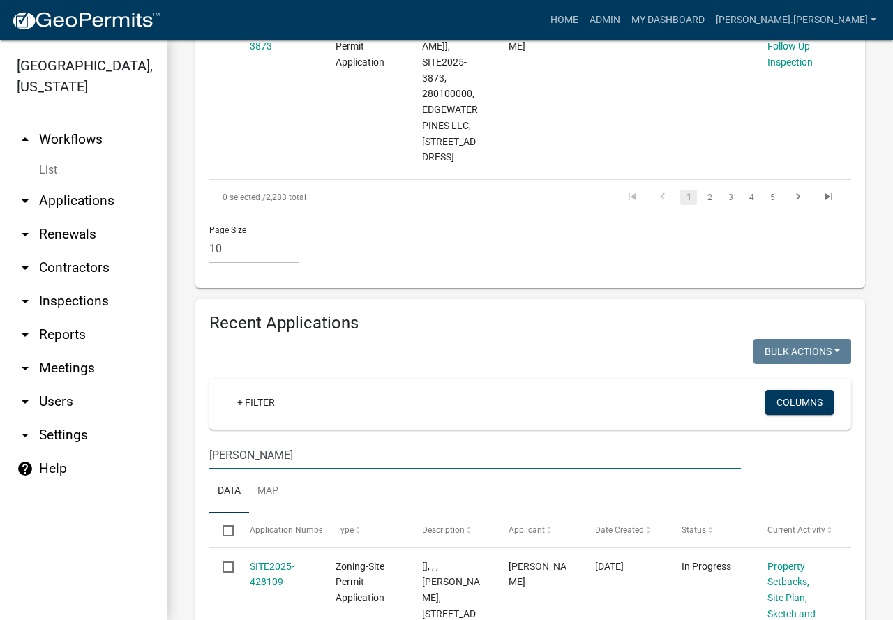
drag, startPoint x: 278, startPoint y: 495, endPoint x: 93, endPoint y: 469, distance: 186.1
click at [93, 469] on div "Becker County, Minnesota arrow_drop_up Workflows List arrow_drop_down Applicati…" at bounding box center [446, 330] width 893 height 580
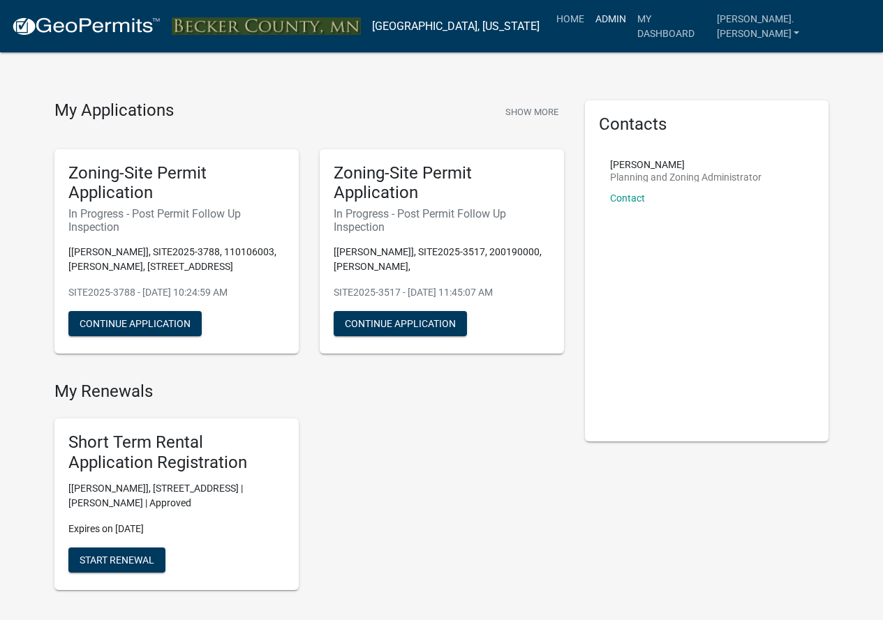
click at [631, 12] on link "Admin" at bounding box center [611, 19] width 42 height 27
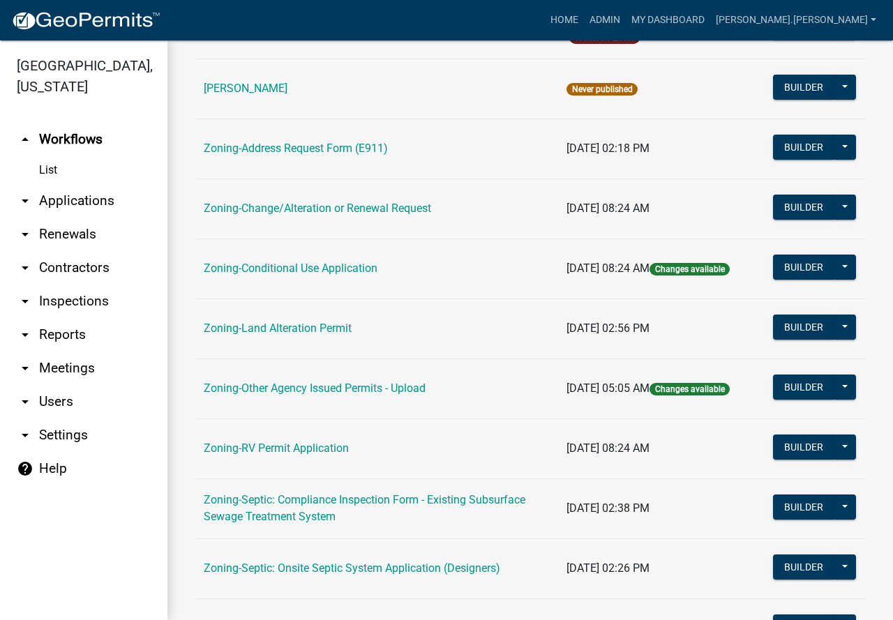
scroll to position [349, 0]
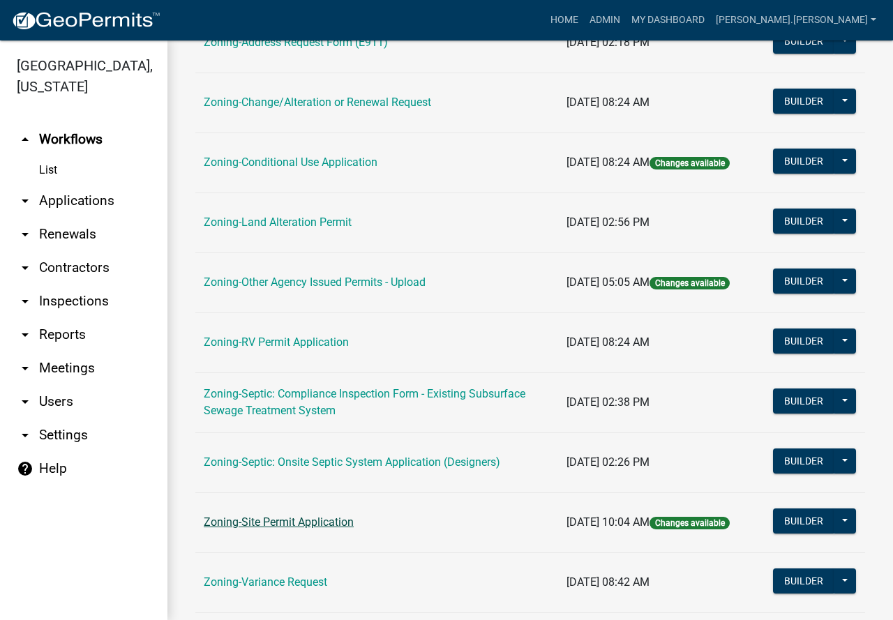
click at [332, 524] on link "Zoning-Site Permit Application" at bounding box center [279, 522] width 150 height 13
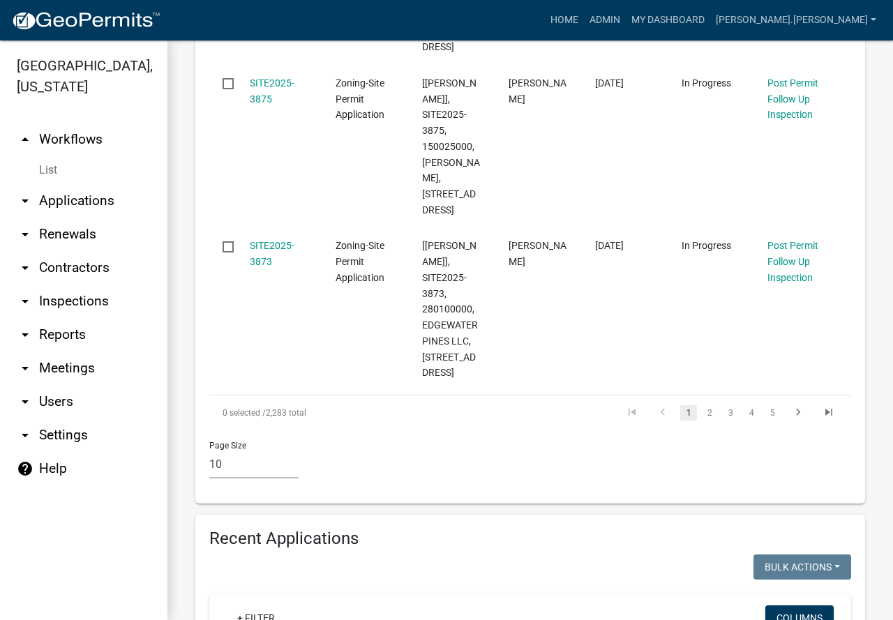
scroll to position [1884, 0]
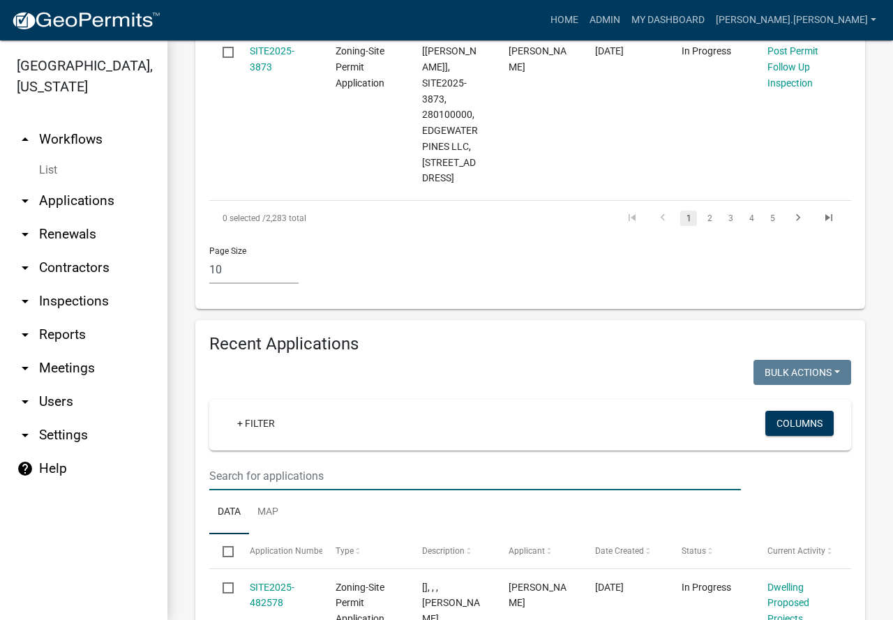
click at [331, 491] on input "text" at bounding box center [475, 476] width 532 height 29
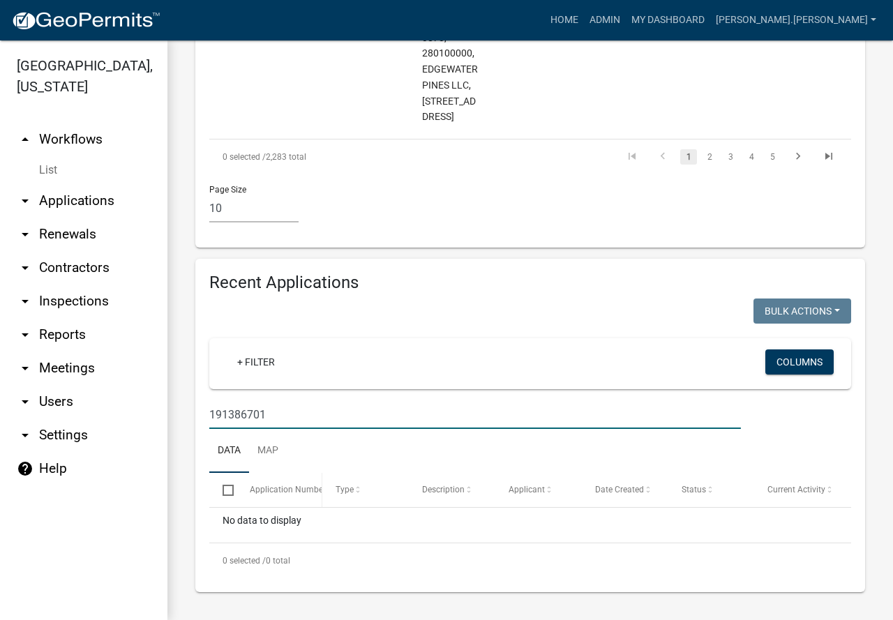
scroll to position [1906, 0]
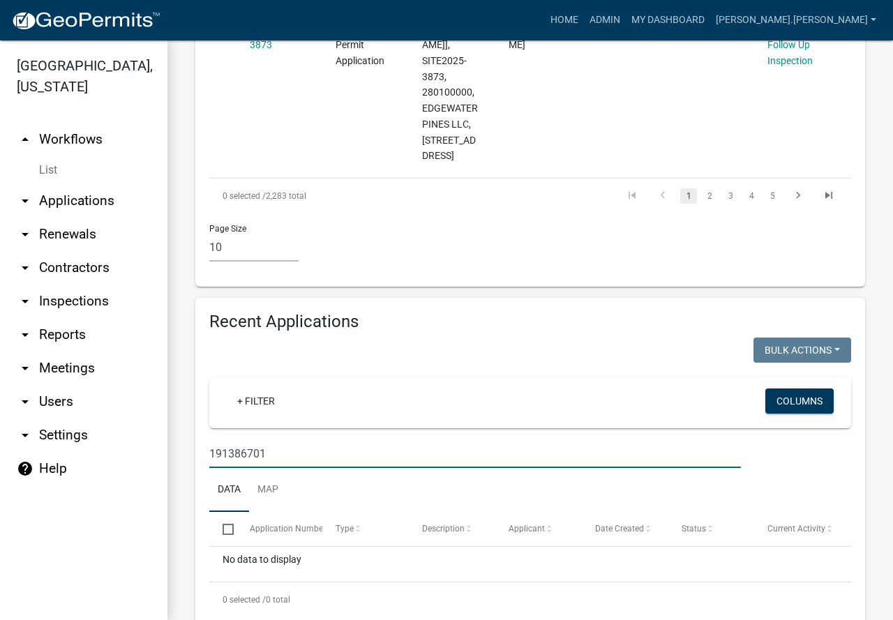
drag, startPoint x: 283, startPoint y: 487, endPoint x: 32, endPoint y: 500, distance: 250.8
click at [41, 495] on div "Becker County, Minnesota arrow_drop_up Workflows List arrow_drop_down Applicati…" at bounding box center [446, 330] width 893 height 580
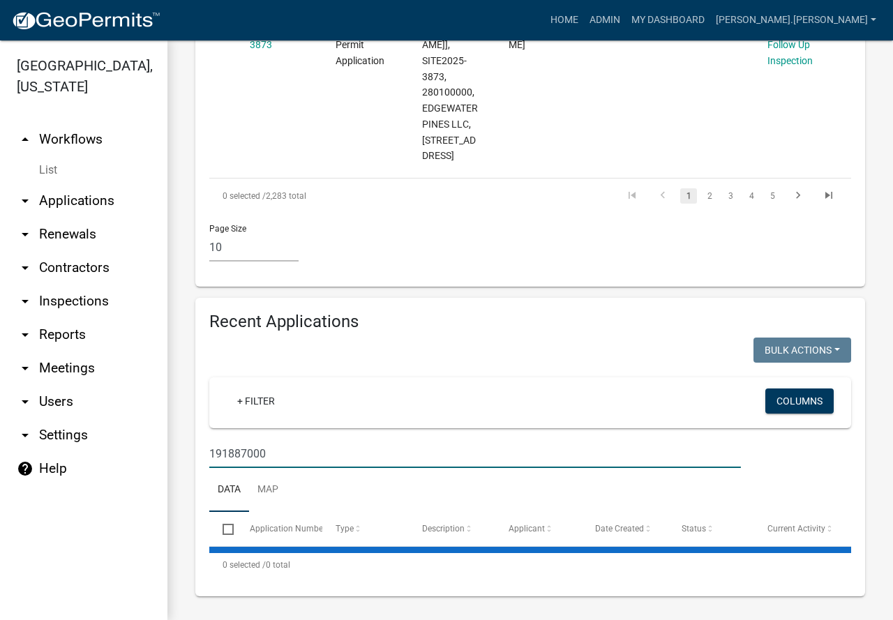
type input "191887000"
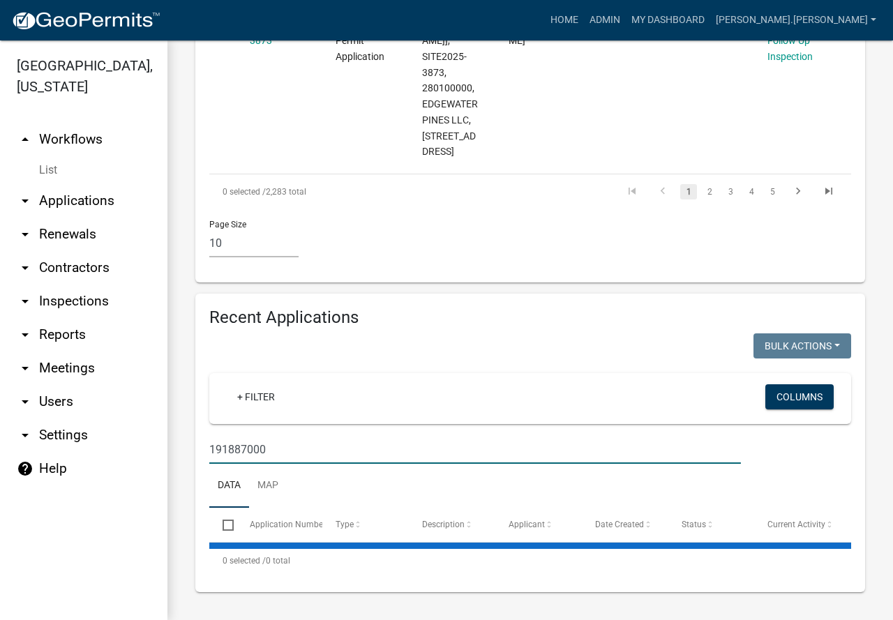
scroll to position [1941, 0]
